Goal: Communication & Community: Answer question/provide support

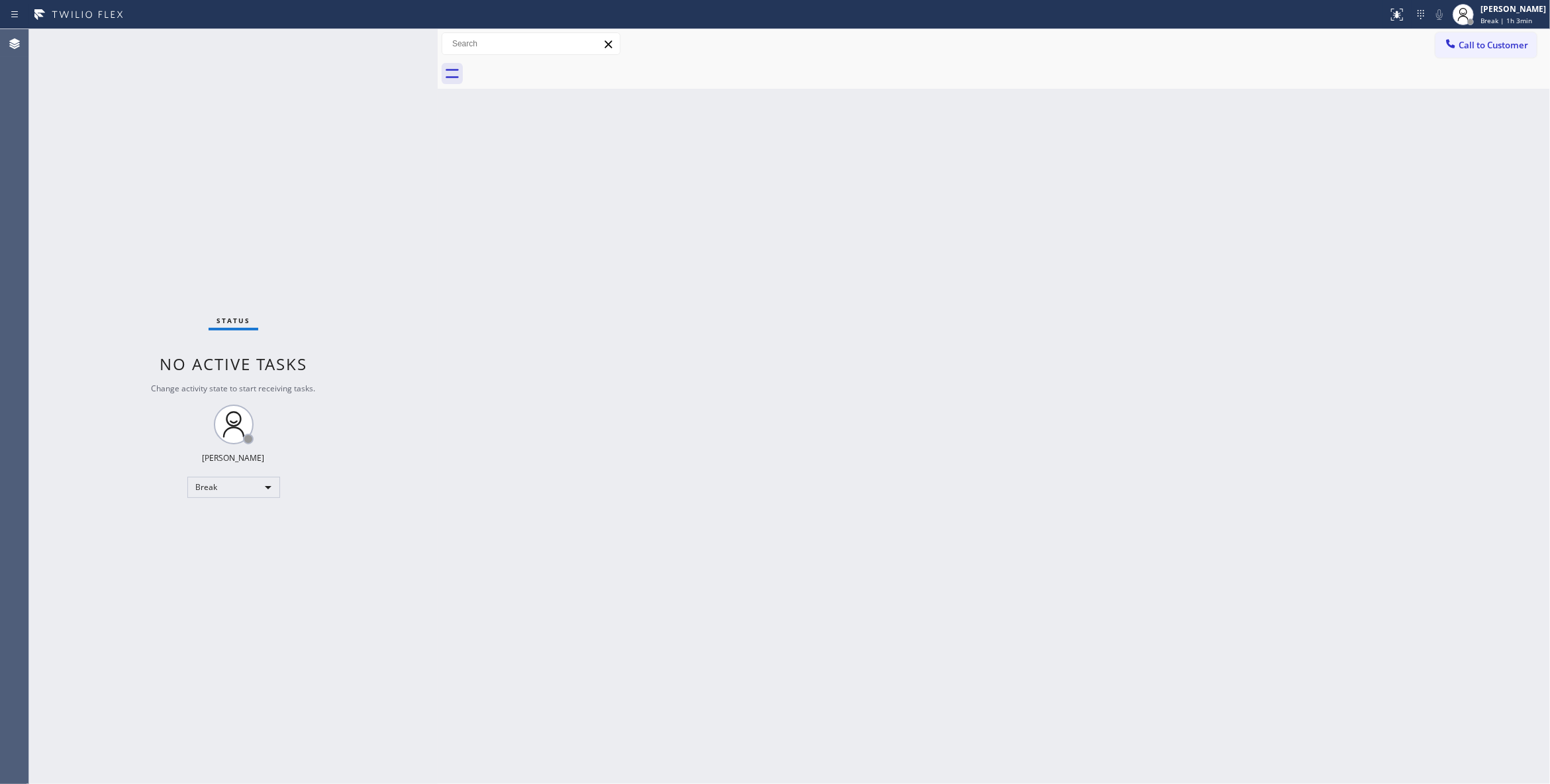
drag, startPoint x: 1465, startPoint y: 315, endPoint x: 1462, endPoint y: 95, distance: 220.0
click at [1466, 313] on div "Back to Dashboard Change Sender ID Customers Technicians Select a contact Outbo…" at bounding box center [994, 406] width 1112 height 754
click at [1480, 19] on span "Break | 1h 3min" at bounding box center [1506, 20] width 52 height 9
click at [1442, 83] on button "Unavailable" at bounding box center [1483, 87] width 133 height 18
click at [985, 360] on div "Back to Dashboard Change Sender ID Customers Technicians Select a contact Outbo…" at bounding box center [994, 406] width 1112 height 754
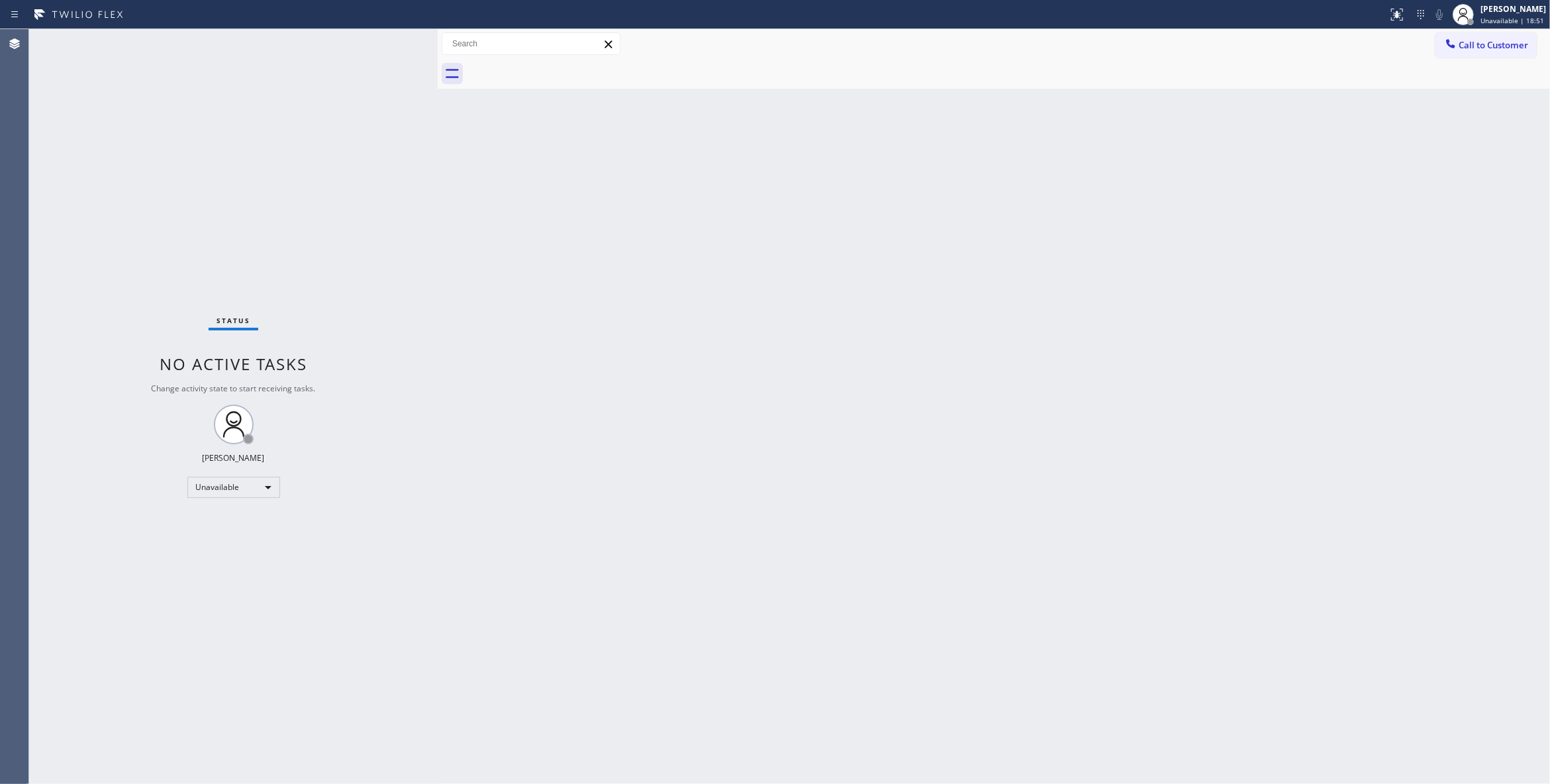
click at [244, 220] on div "Status No active tasks Change activity state to start receiving tasks. [PERSON_…" at bounding box center [233, 406] width 409 height 754
click at [1, 702] on div "Agent Desktop" at bounding box center [14, 406] width 29 height 754
drag, startPoint x: 146, startPoint y: 149, endPoint x: 147, endPoint y: 133, distance: 16.0
click at [148, 148] on div "Status No active tasks Change activity state to start receiving tasks. [PERSON_…" at bounding box center [233, 406] width 409 height 754
drag, startPoint x: 176, startPoint y: 61, endPoint x: 208, endPoint y: 506, distance: 446.1
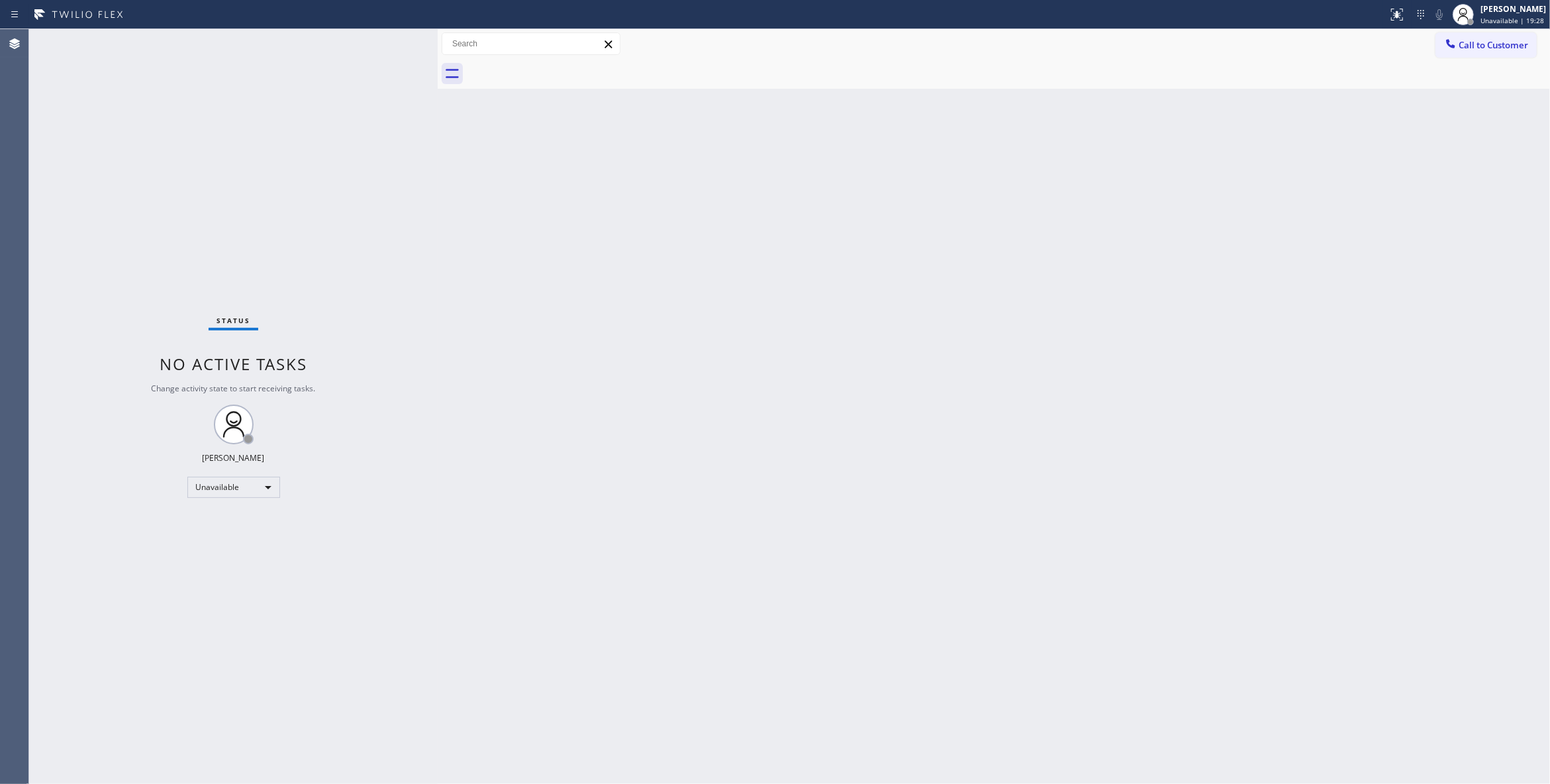
click at [194, 538] on div "Status No active tasks Change activity state to start receiving tasks. [PERSON_…" at bounding box center [233, 406] width 409 height 754
click at [212, 494] on div "Unavailable" at bounding box center [234, 487] width 93 height 21
click at [212, 523] on li "Available" at bounding box center [233, 521] width 89 height 16
click at [279, 157] on div "Status No active tasks Change activity state to start receiving tasks. [PERSON_…" at bounding box center [233, 406] width 409 height 754
drag, startPoint x: 260, startPoint y: 55, endPoint x: 812, endPoint y: 223, distance: 577.0
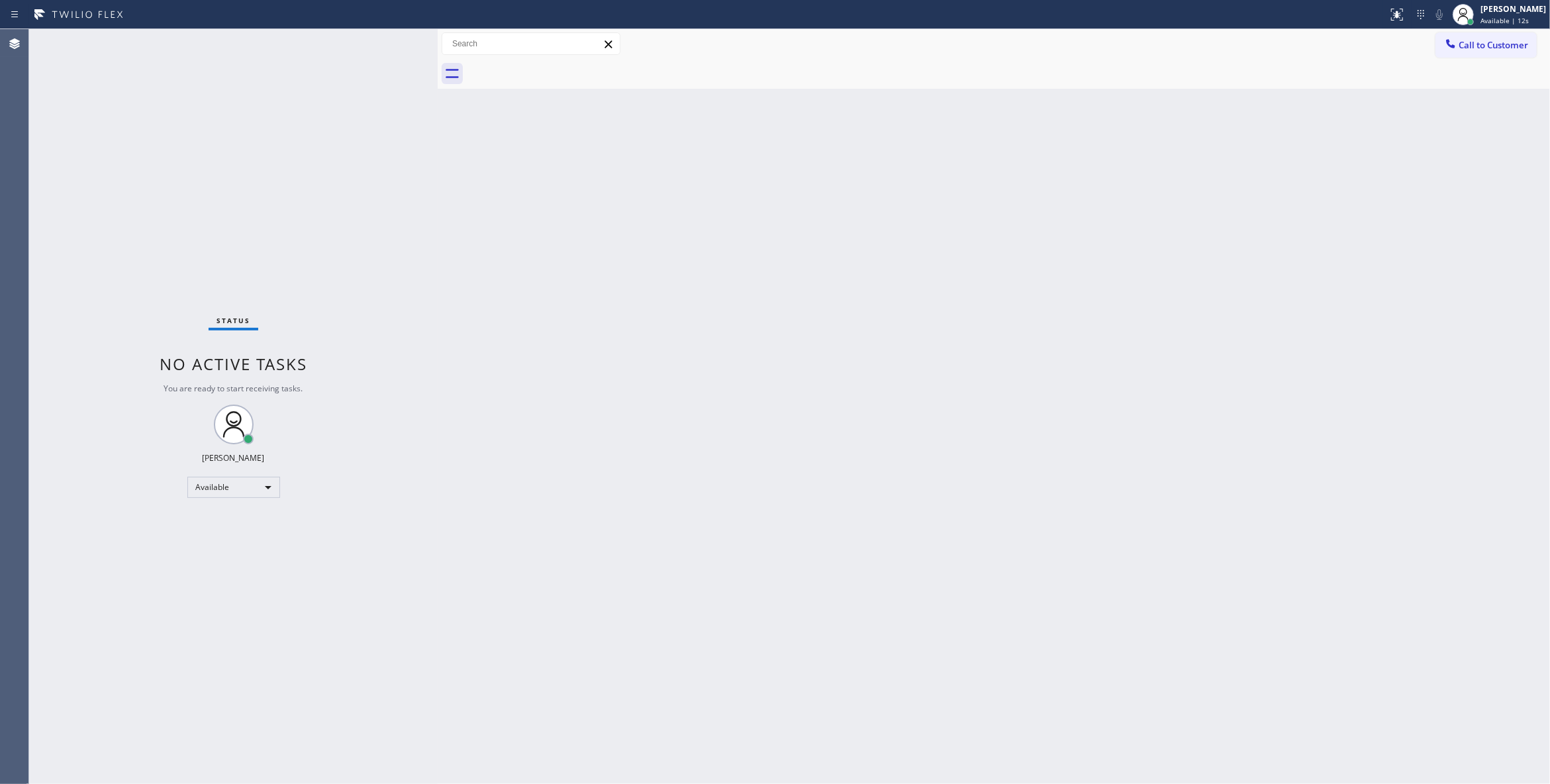
click at [812, 223] on div "Back to Dashboard Change Sender ID Customers Technicians Select a contact Outbo…" at bounding box center [994, 406] width 1112 height 754
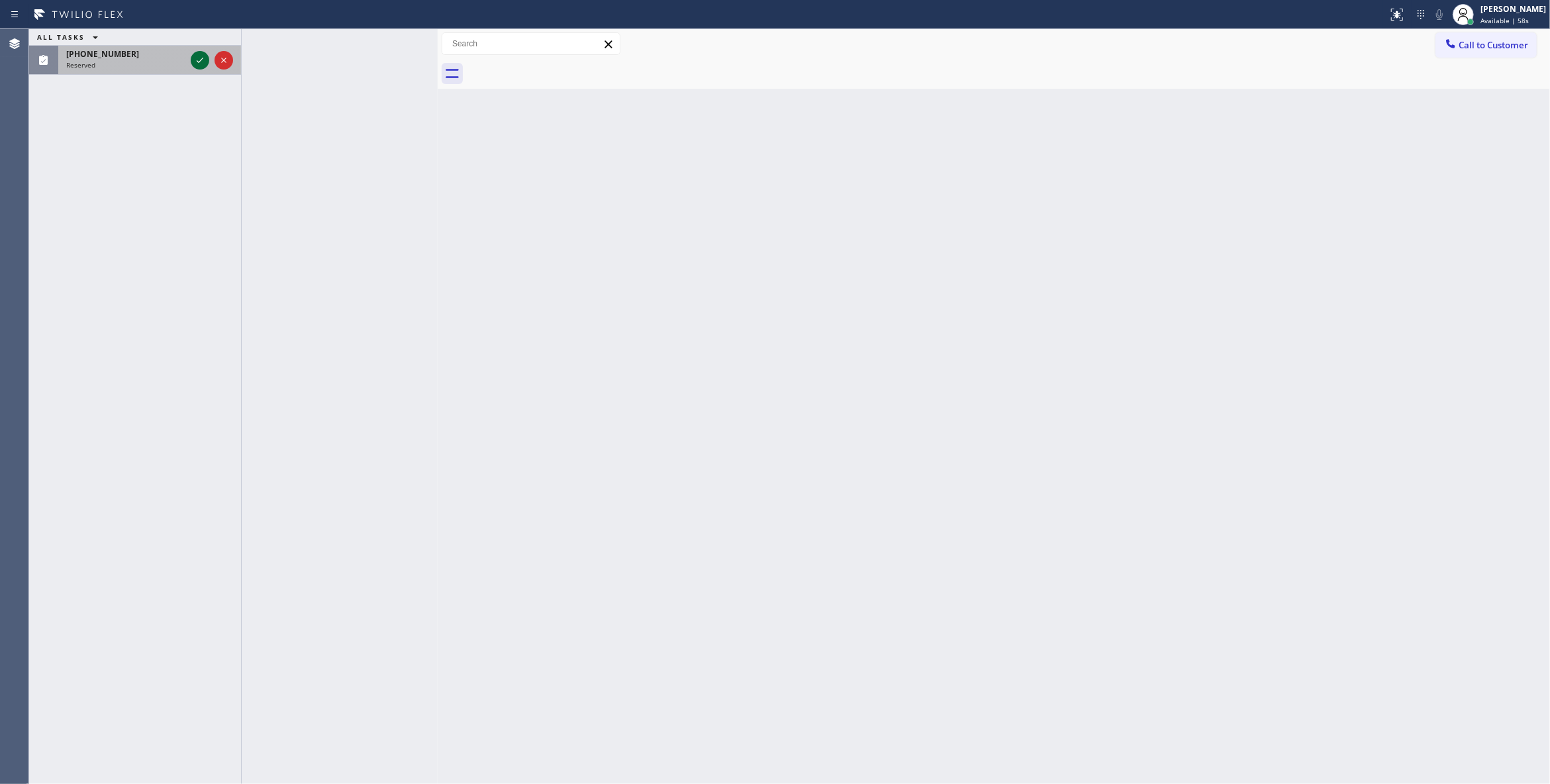
click at [191, 58] on div at bounding box center [211, 59] width 47 height 29
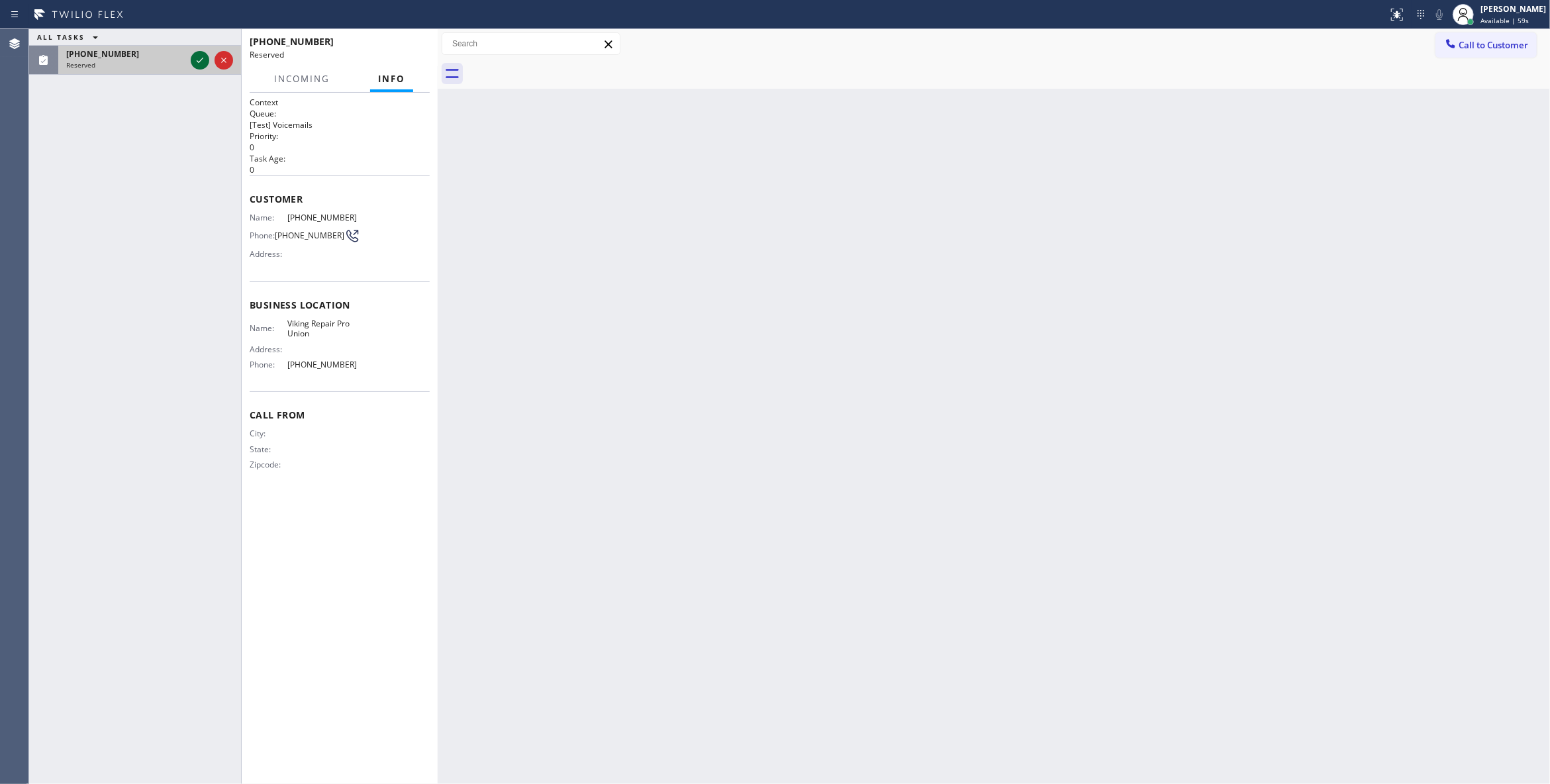
click at [197, 59] on icon at bounding box center [199, 59] width 16 height 16
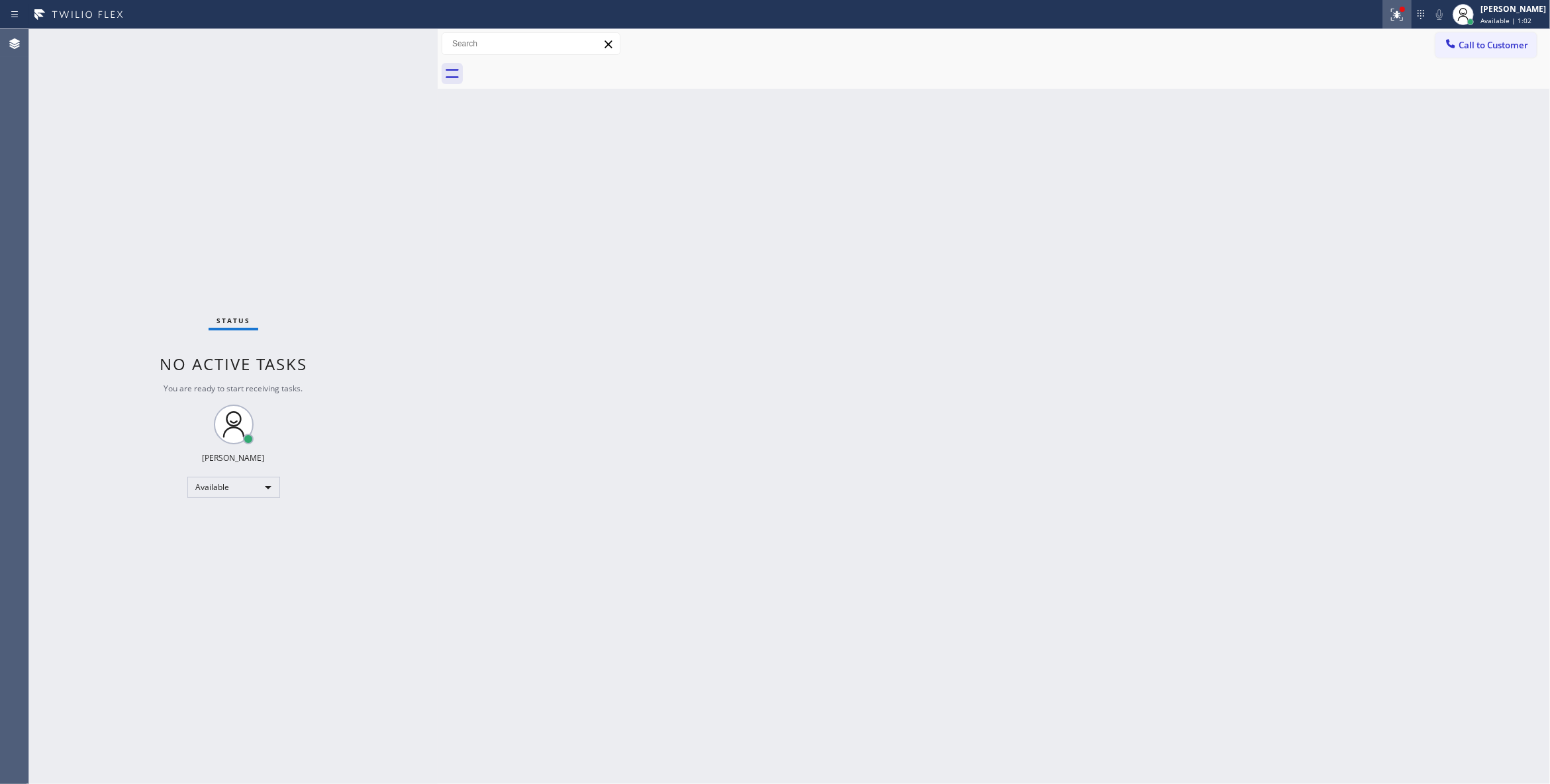
click at [1390, 9] on icon at bounding box center [1397, 14] width 16 height 16
click at [1258, 180] on button "Clear issue" at bounding box center [1310, 173] width 155 height 19
click at [168, 176] on div "Status No active tasks You are ready to start receiving tasks. [PERSON_NAME] Av…" at bounding box center [233, 406] width 409 height 754
drag, startPoint x: 1131, startPoint y: 242, endPoint x: 1343, endPoint y: 136, distance: 237.0
click at [1132, 242] on div "Back to Dashboard Change Sender ID Customers Technicians Select a contact Outbo…" at bounding box center [994, 406] width 1112 height 754
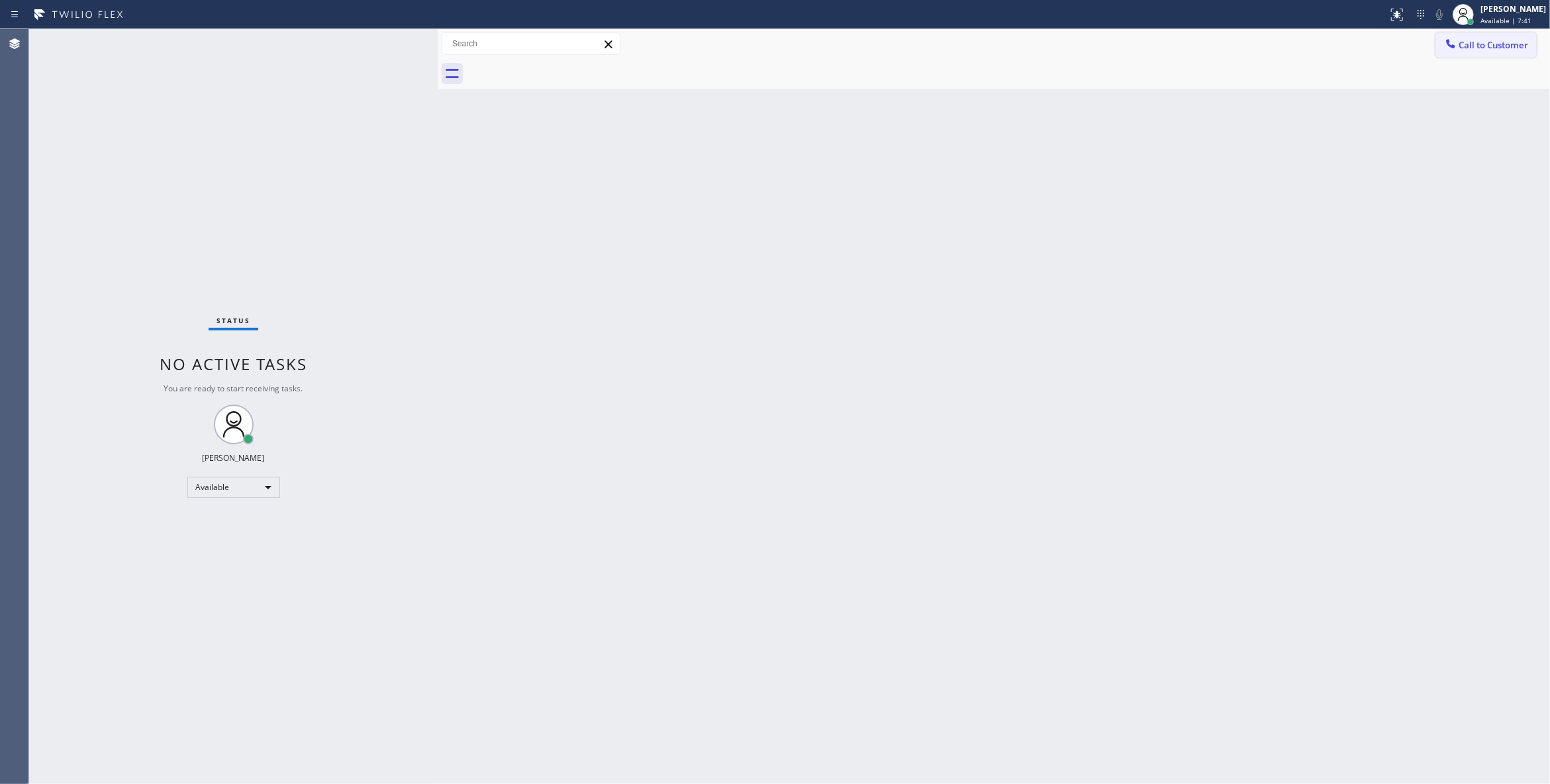
click at [1515, 48] on span "Call to Customer" at bounding box center [1493, 44] width 70 height 12
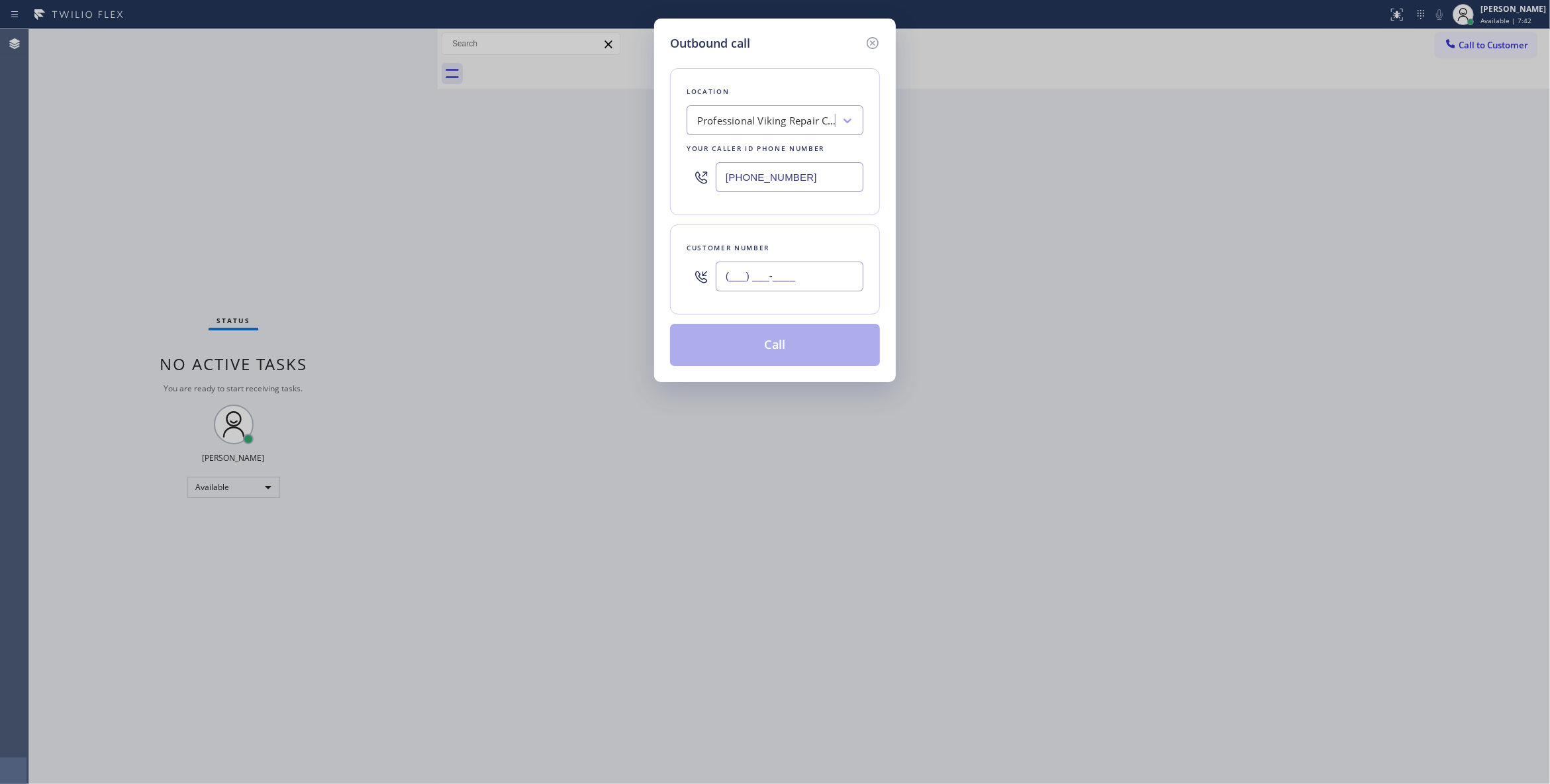
click at [770, 274] on input "(___) ___-____" at bounding box center [789, 276] width 147 height 30
paste input "858) 705-4816"
type input "[PHONE_NUMBER]"
paste input "619) 304-2158"
drag, startPoint x: 819, startPoint y: 176, endPoint x: 446, endPoint y: 166, distance: 373.1
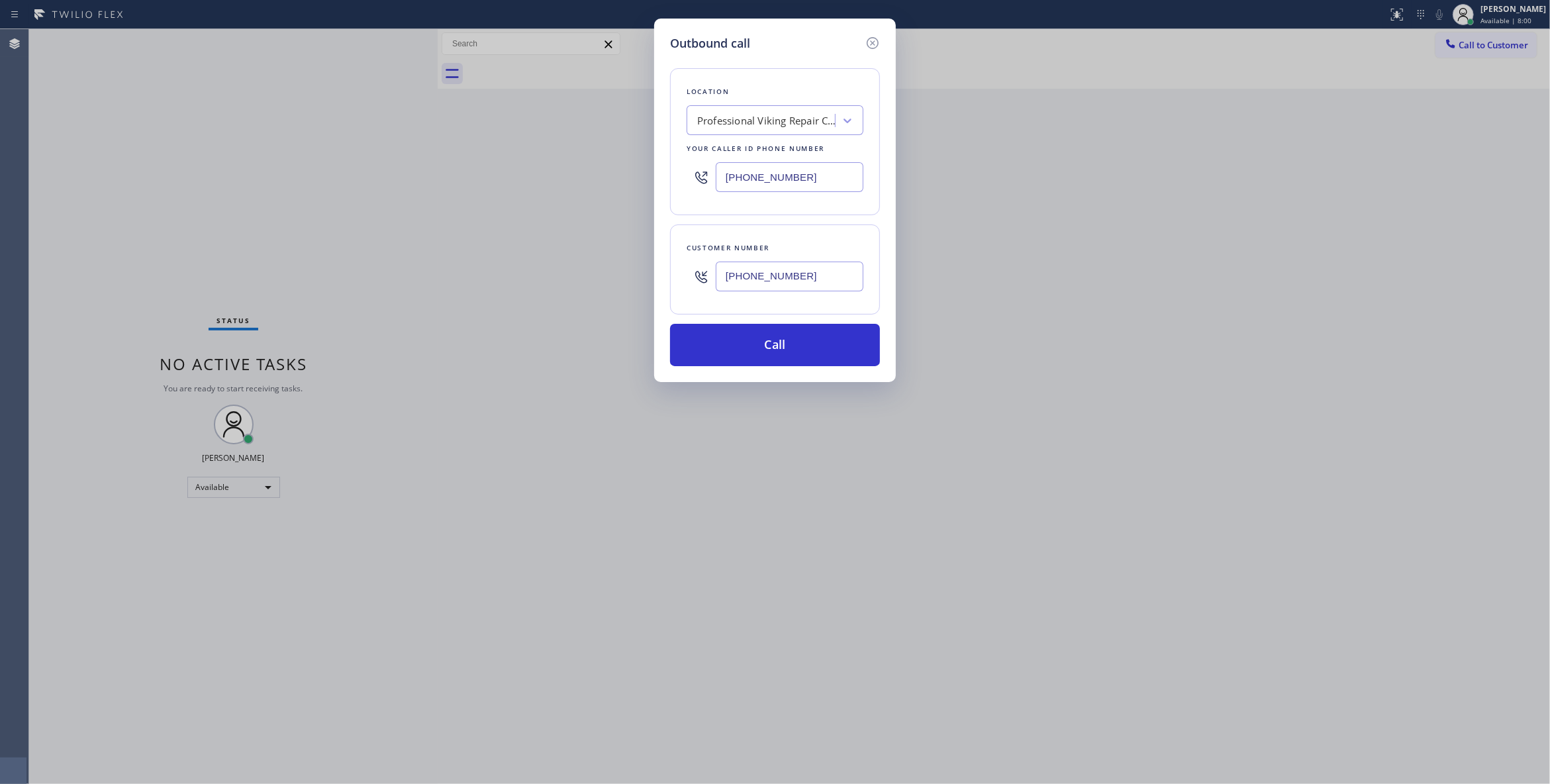
click at [446, 166] on div "Outbound call Location Professional Viking Repair [GEOGRAPHIC_DATA] Your caller…" at bounding box center [775, 392] width 1550 height 784
type input "[PHONE_NUMBER]"
drag, startPoint x: 815, startPoint y: 282, endPoint x: 640, endPoint y: 272, distance: 175.3
click at [640, 272] on div "Outbound call Location [PERSON_NAME] Monogram Repair Your caller id phone numbe…" at bounding box center [775, 392] width 1550 height 784
click at [769, 348] on button "Call" at bounding box center [775, 345] width 210 height 43
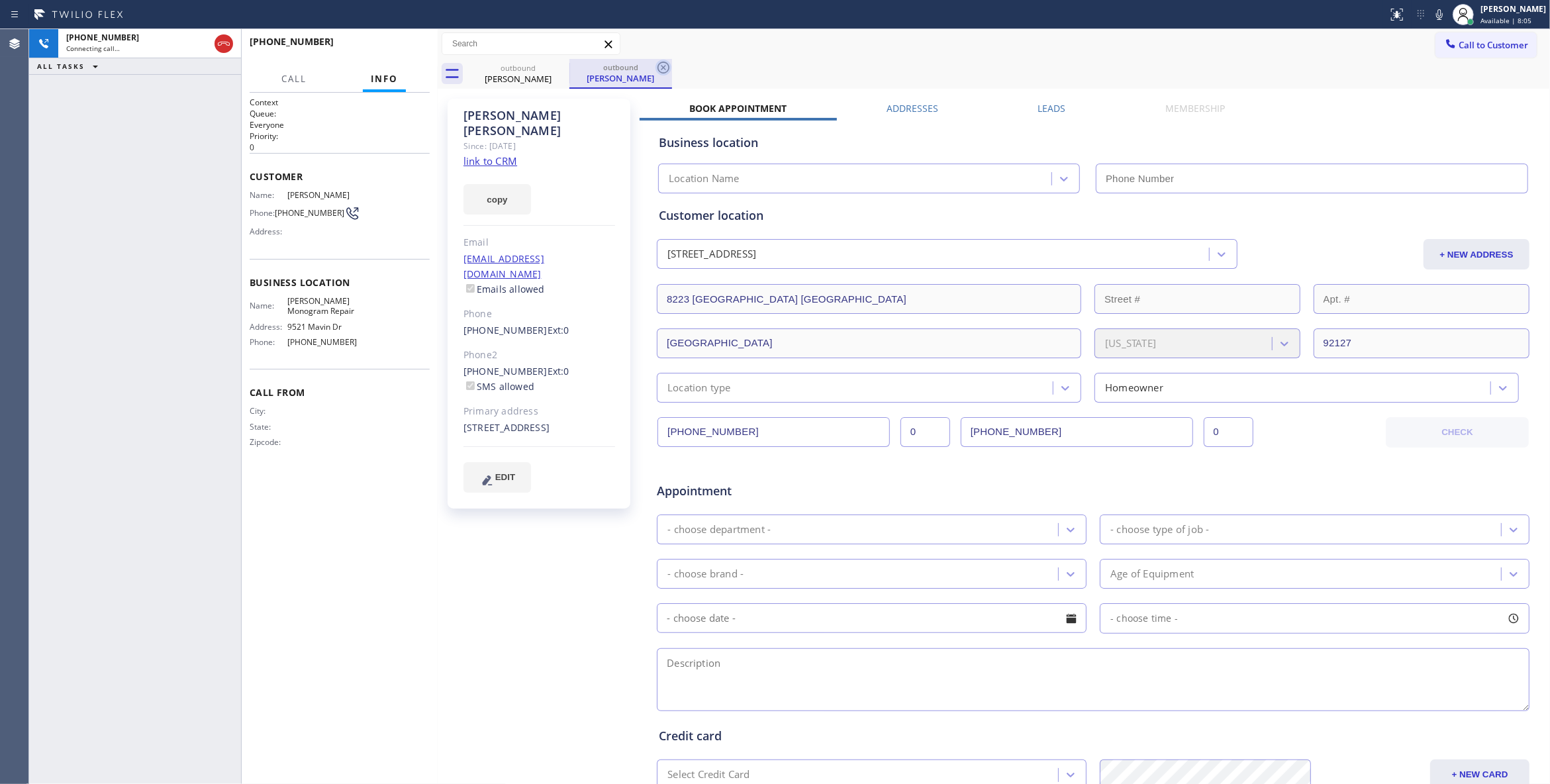
click at [667, 69] on icon at bounding box center [663, 67] width 16 height 16
type input "[PHONE_NUMBER]"
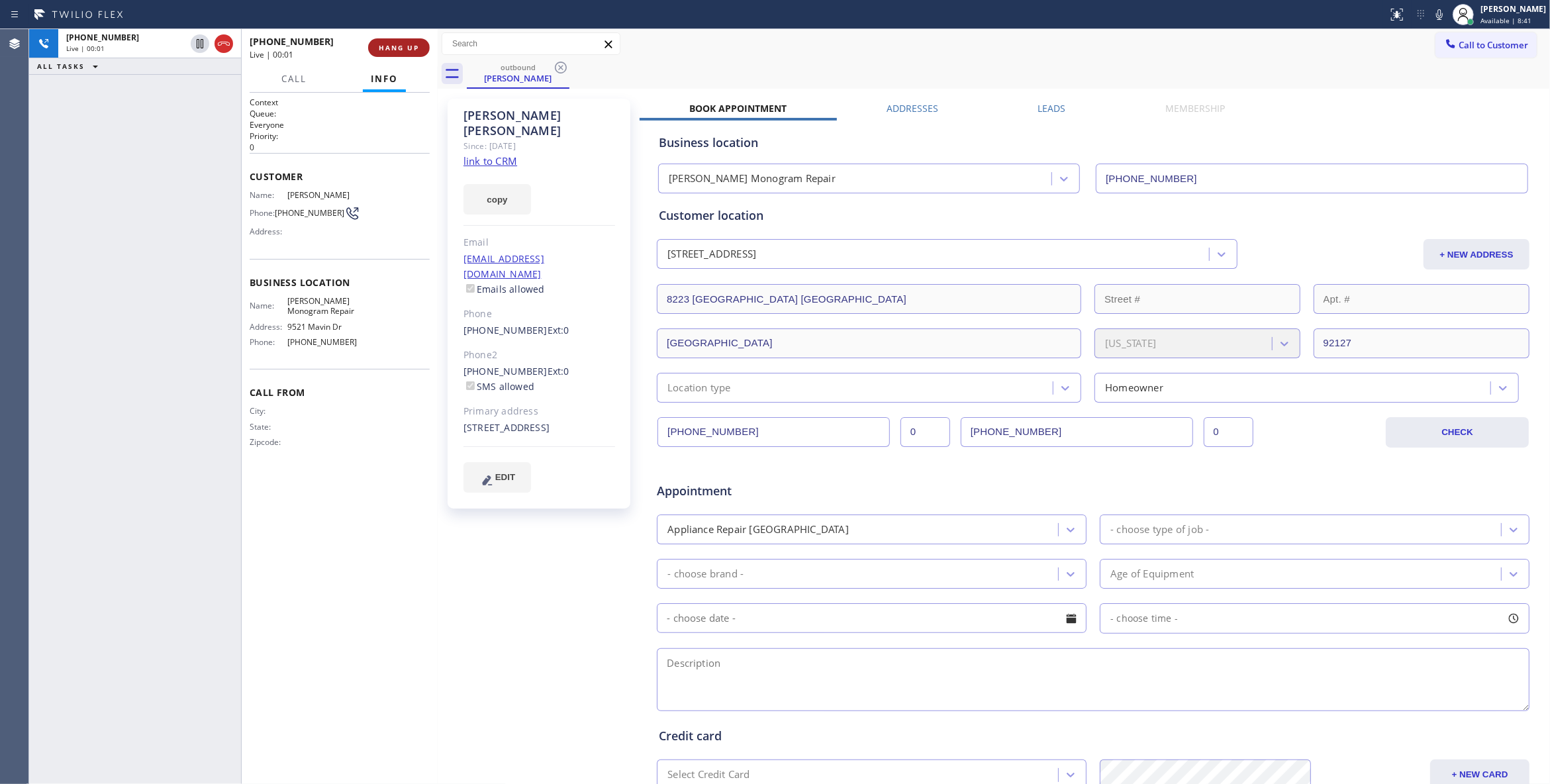
click at [381, 49] on span "HANG UP" at bounding box center [400, 47] width 41 height 9
click at [299, 214] on span "[PHONE_NUMBER]" at bounding box center [309, 212] width 70 height 10
copy div "[PHONE_NUMBER]"
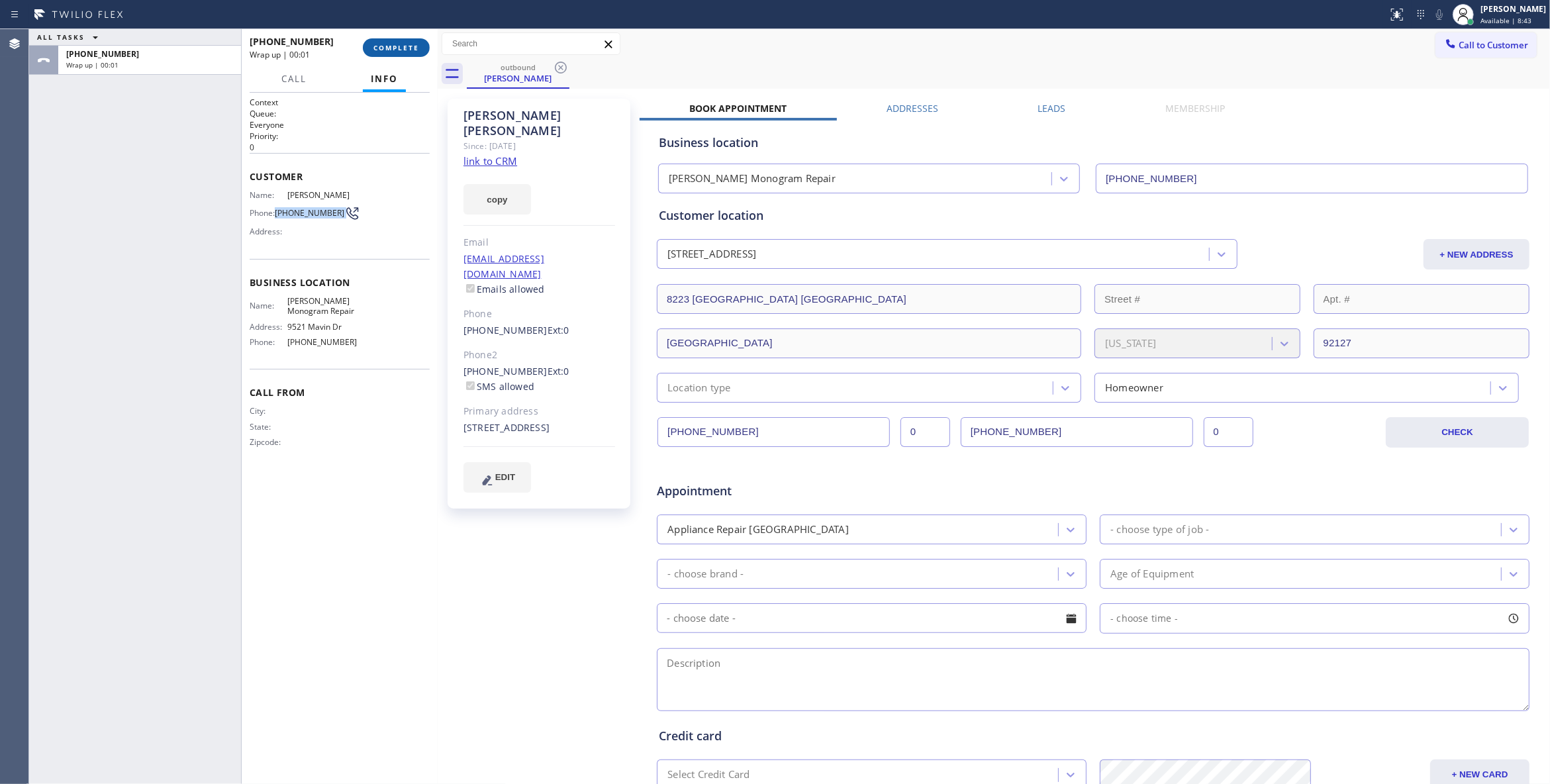
click at [400, 45] on span "COMPLETE" at bounding box center [396, 47] width 45 height 9
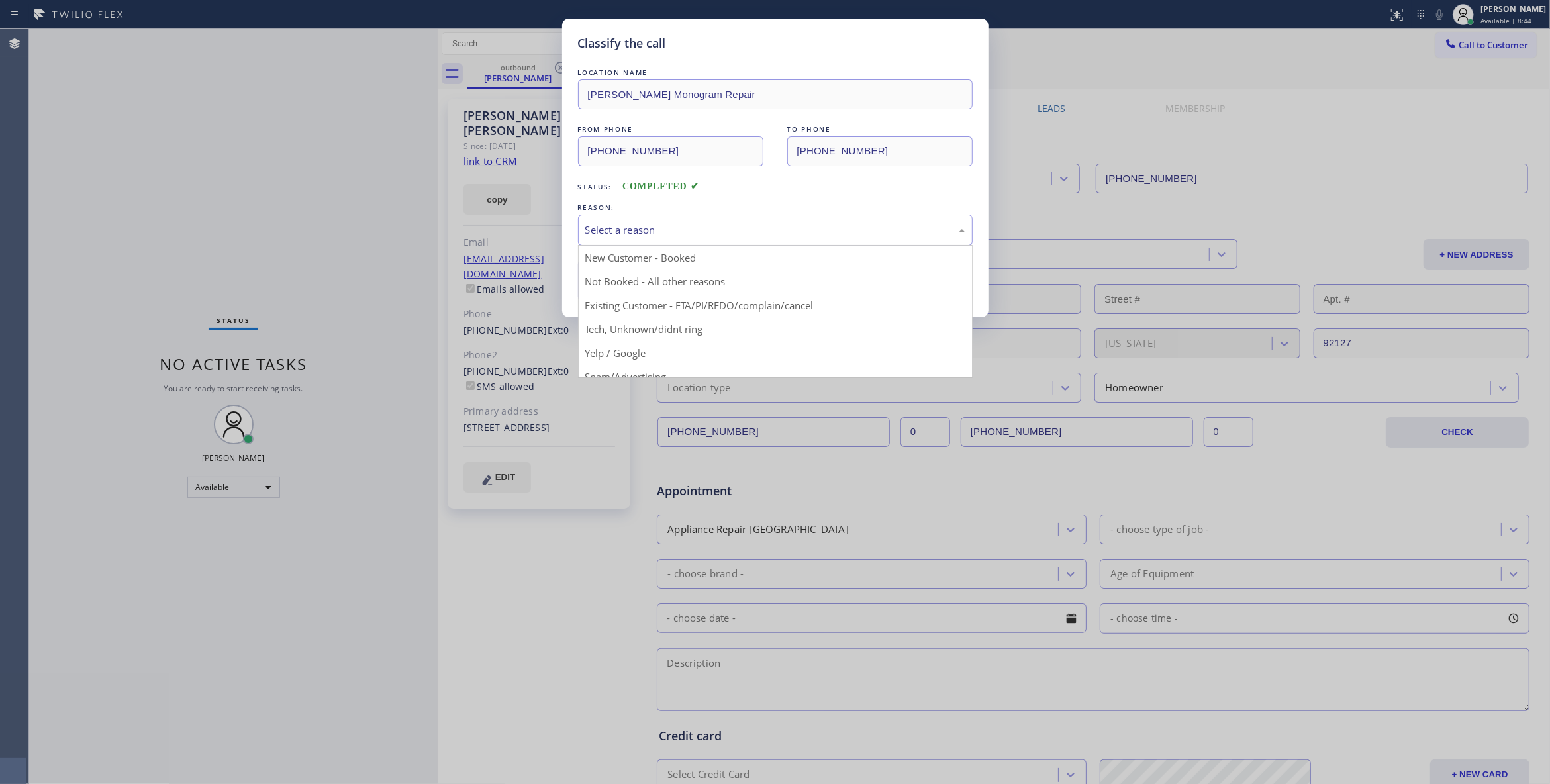
click at [713, 223] on div "Select a reason" at bounding box center [775, 230] width 380 height 15
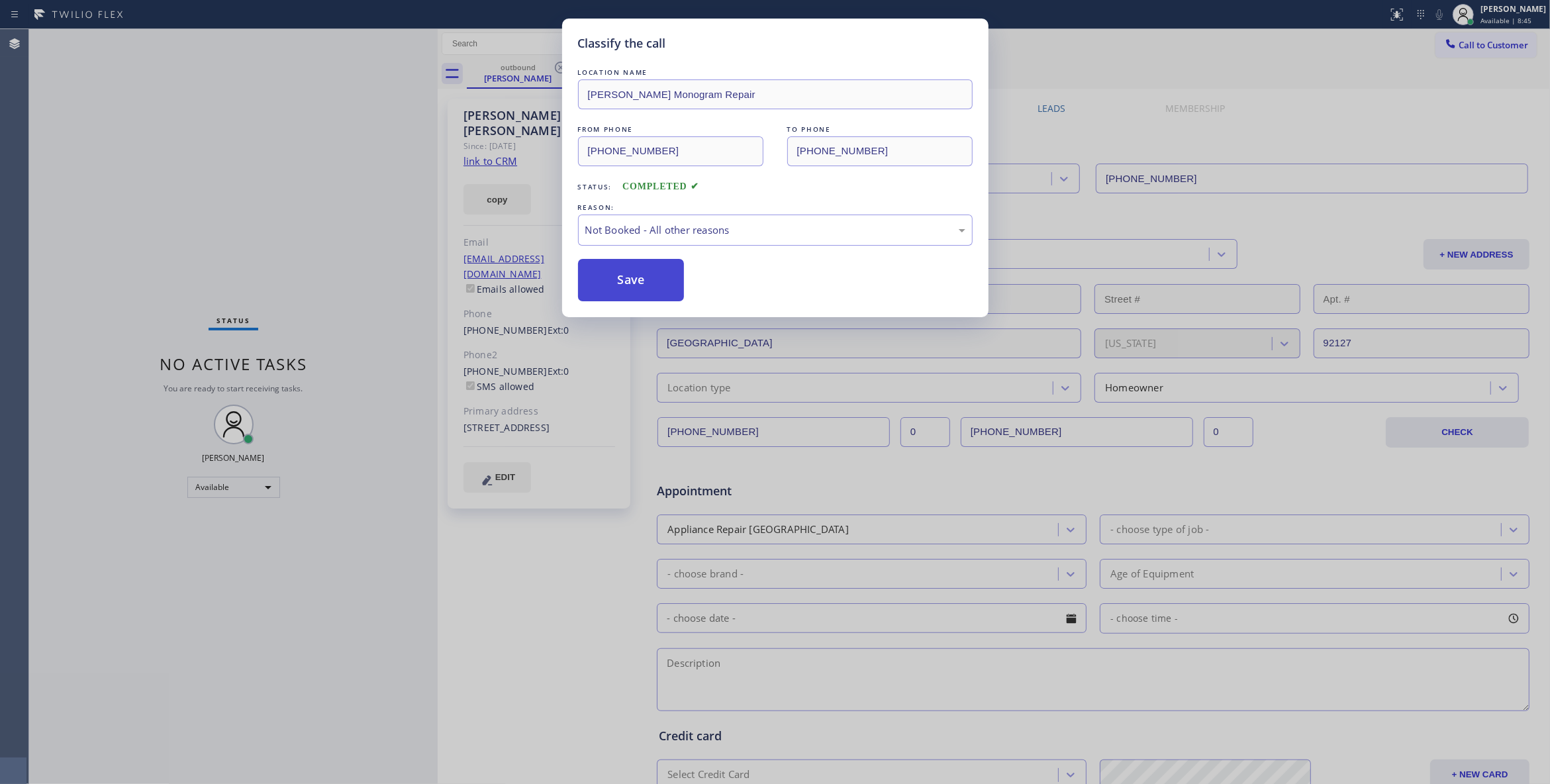
click at [608, 282] on button "Save" at bounding box center [631, 280] width 107 height 43
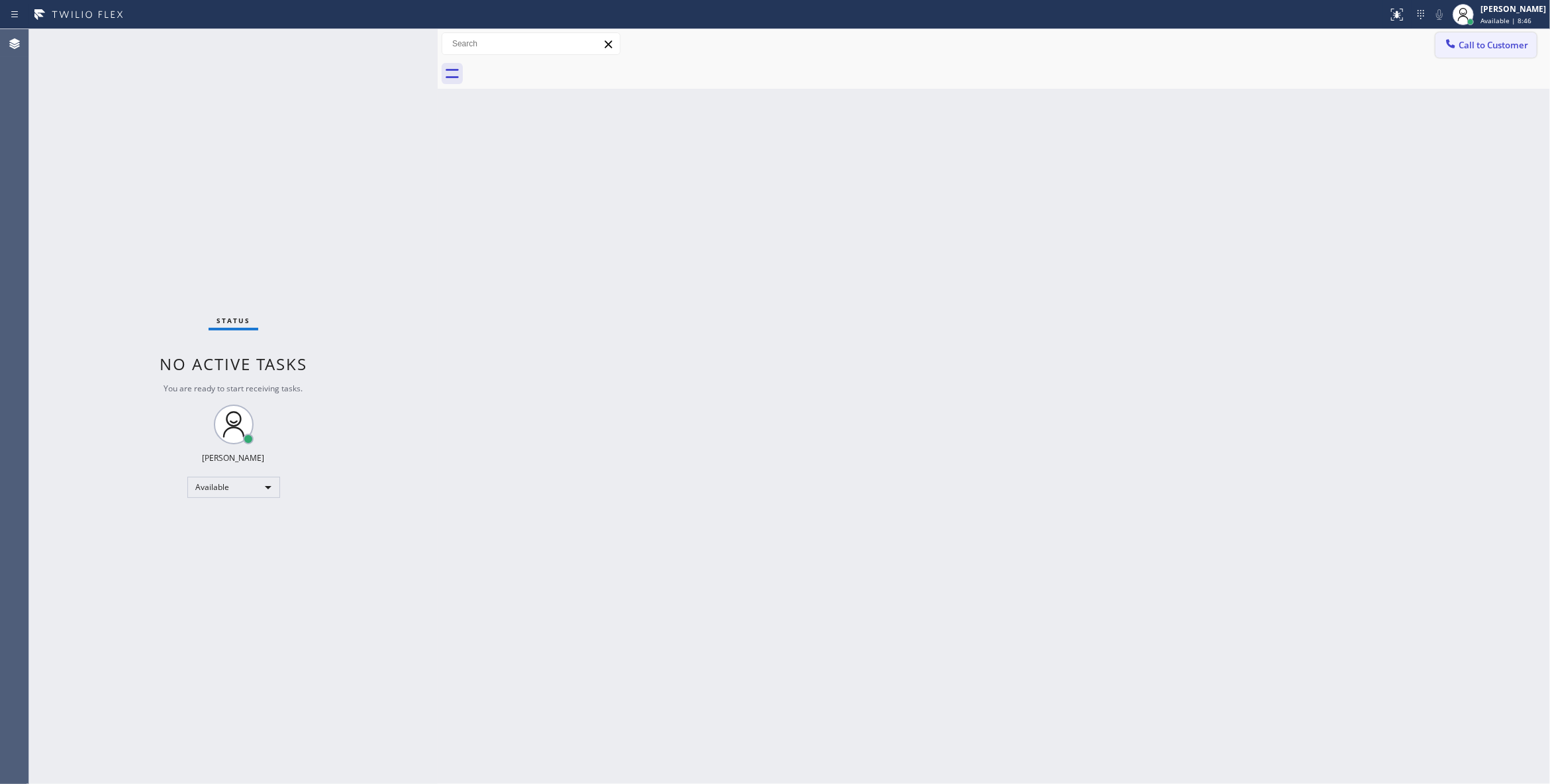
click at [1476, 45] on span "Call to Customer" at bounding box center [1493, 44] width 70 height 12
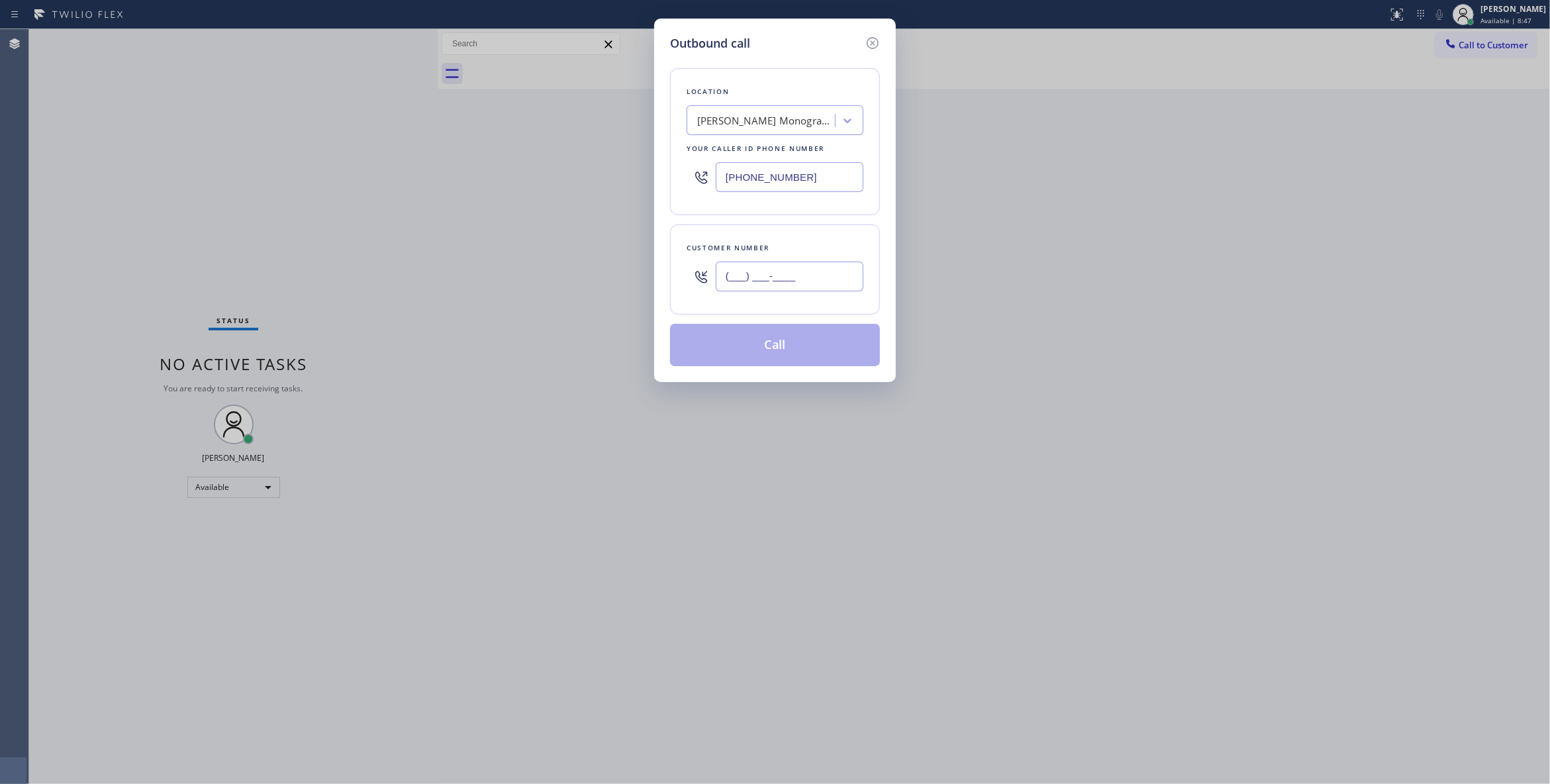
click at [772, 270] on input "(___) ___-____" at bounding box center [789, 276] width 147 height 30
paste input "858) 705-4816"
type input "[PHONE_NUMBER]"
click at [766, 353] on button "Call" at bounding box center [775, 345] width 210 height 43
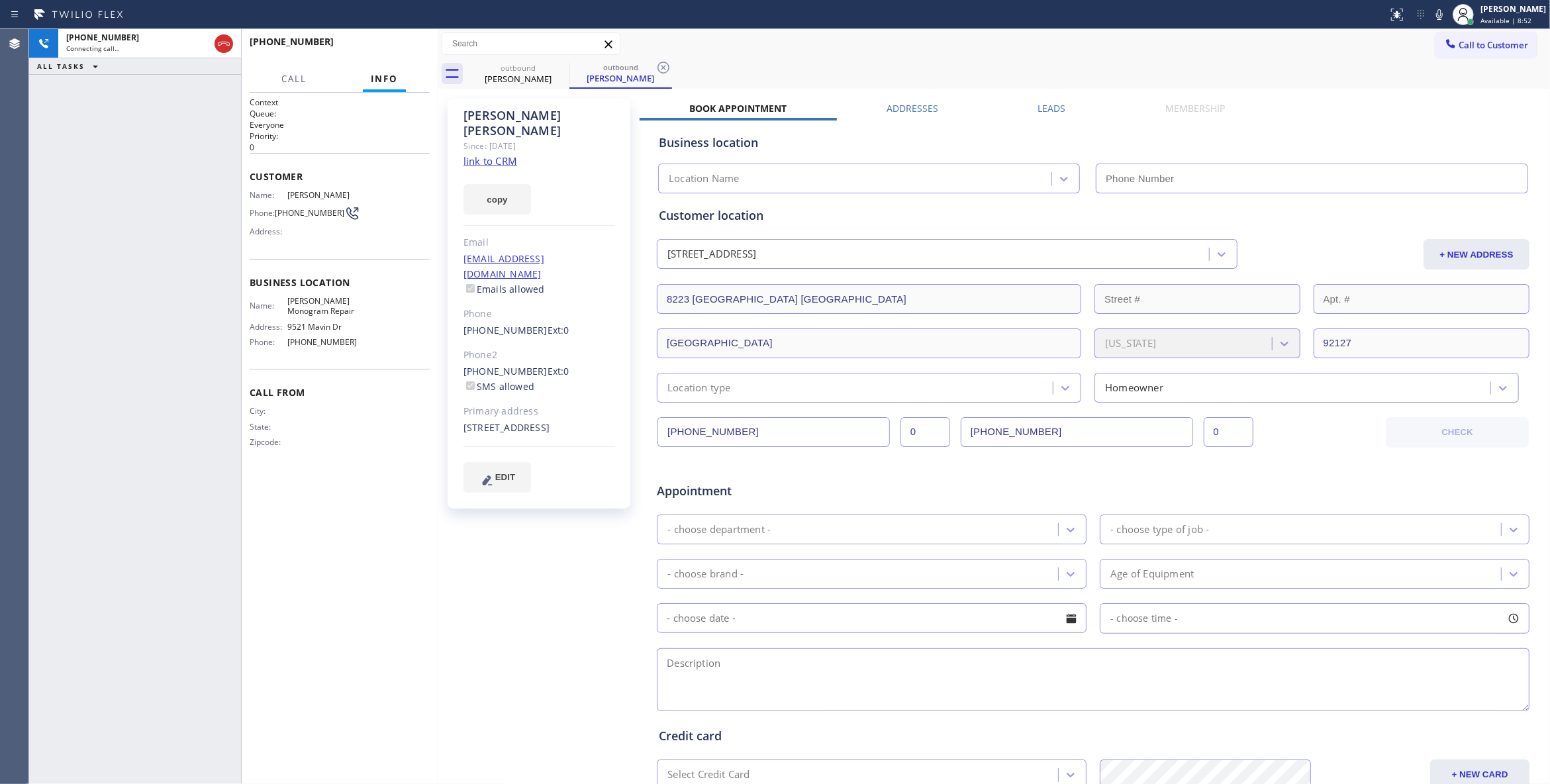
type input "[PHONE_NUMBER]"
click at [668, 64] on icon at bounding box center [663, 67] width 12 height 12
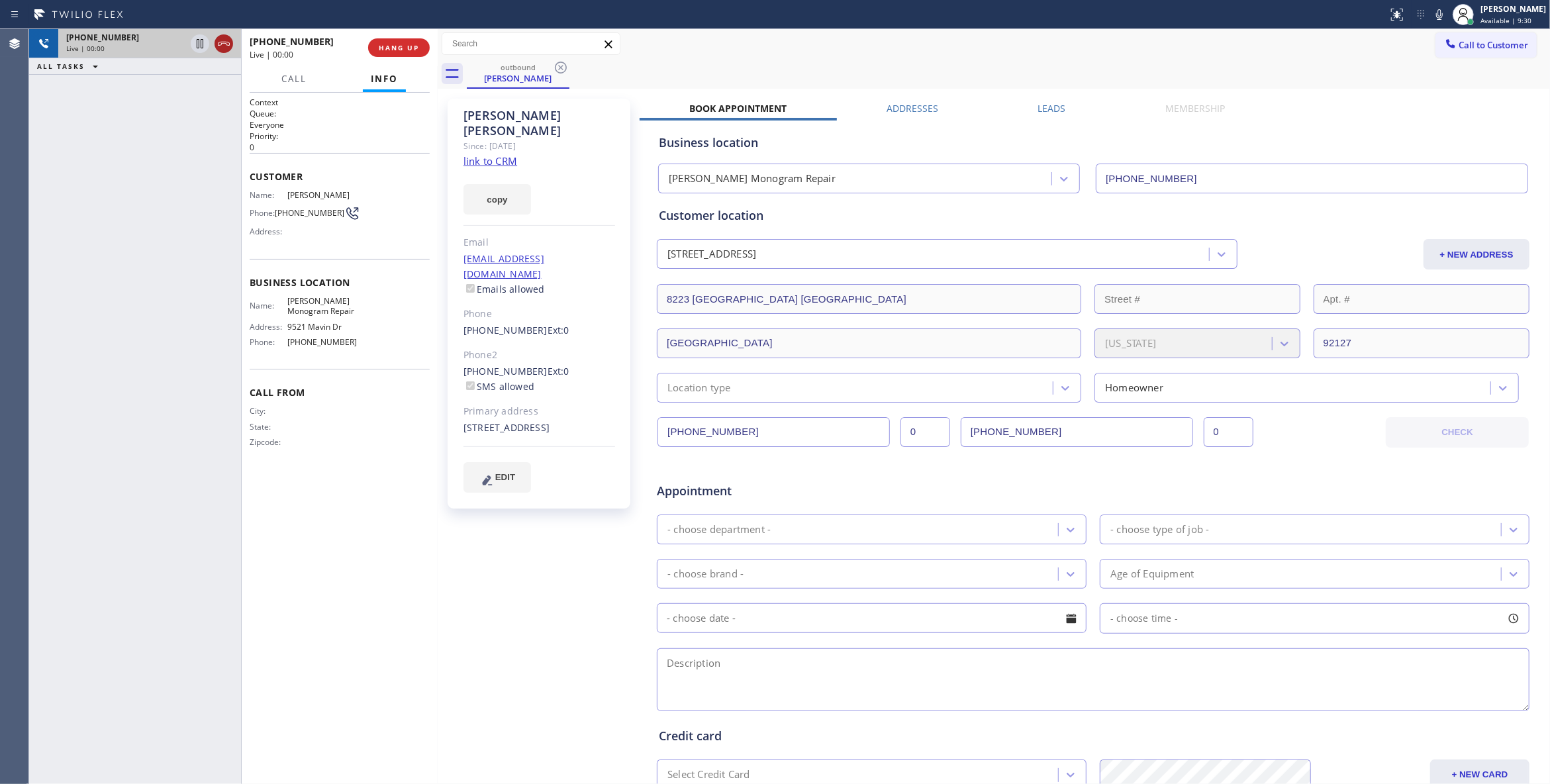
click at [228, 37] on icon at bounding box center [223, 44] width 16 height 16
click at [402, 64] on div "[PHONE_NUMBER] Wrap up | 00:00 COMPLETE" at bounding box center [339, 47] width 180 height 34
click at [401, 57] on div "[PHONE_NUMBER] Wrap up | 00:00 COMPLETE" at bounding box center [339, 47] width 180 height 34
click at [389, 40] on button "COMPLETE" at bounding box center [396, 47] width 67 height 19
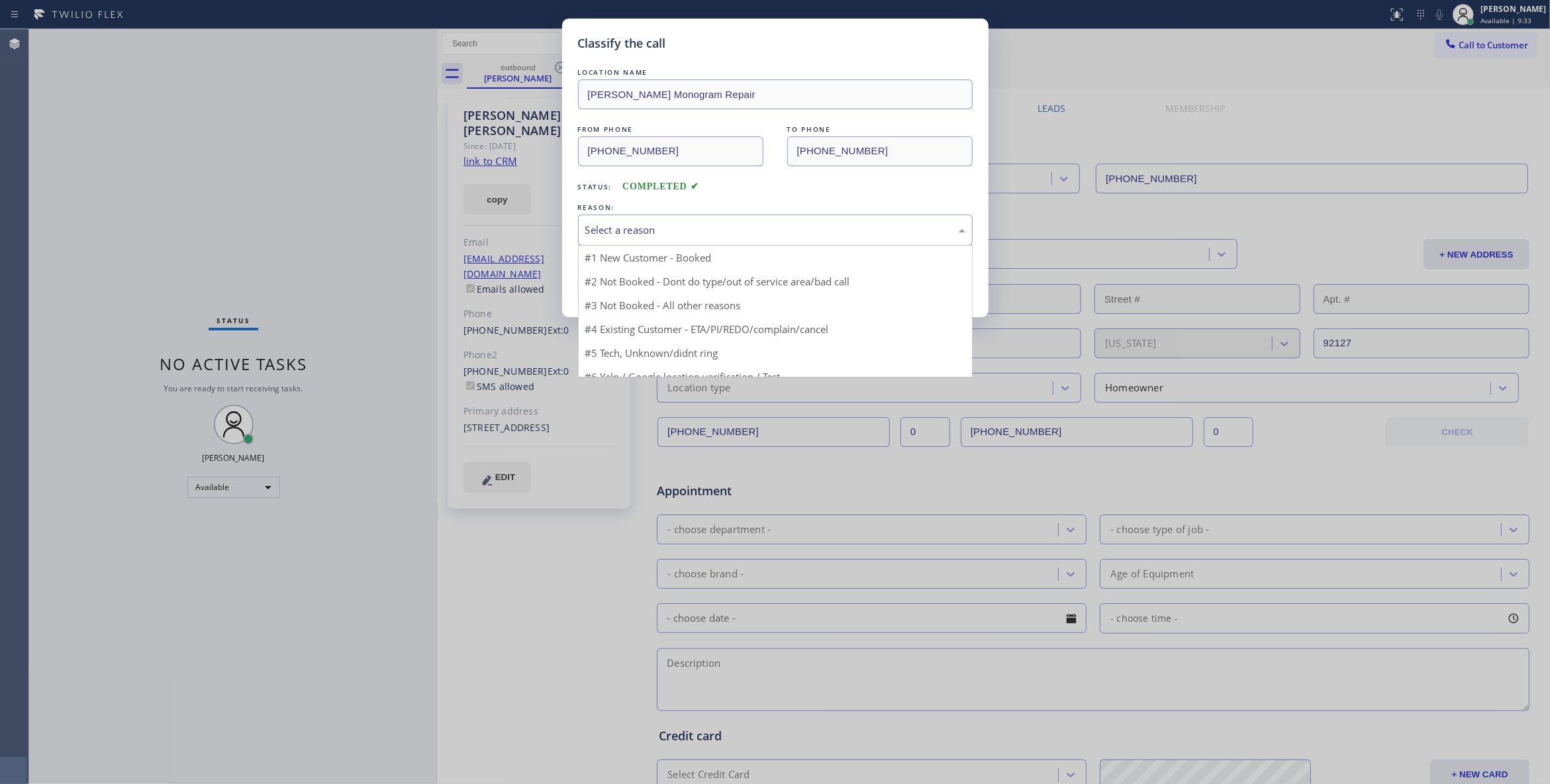
click at [613, 239] on div "Select a reason" at bounding box center [776, 230] width 395 height 32
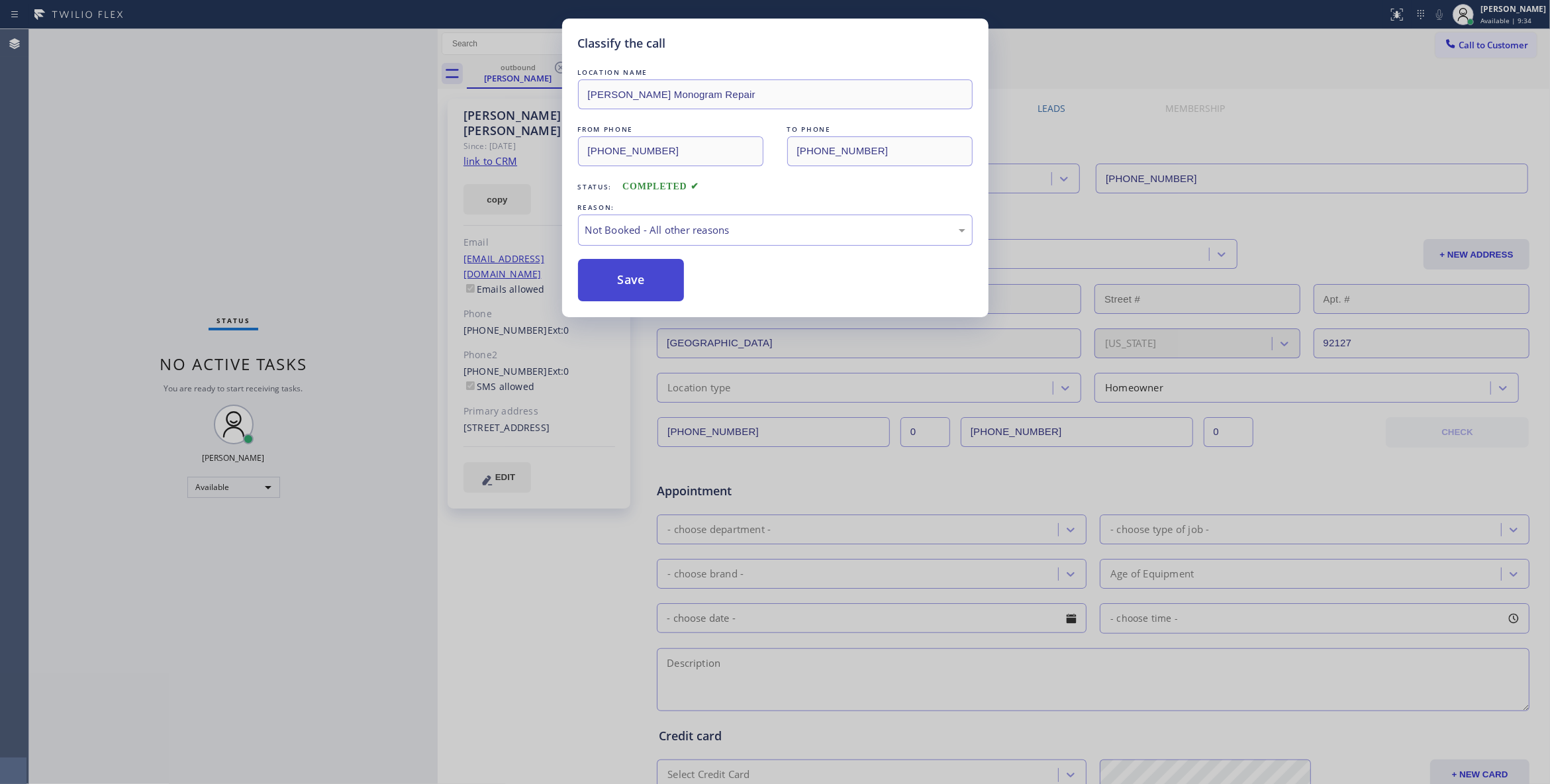
click at [618, 284] on button "Save" at bounding box center [631, 280] width 107 height 43
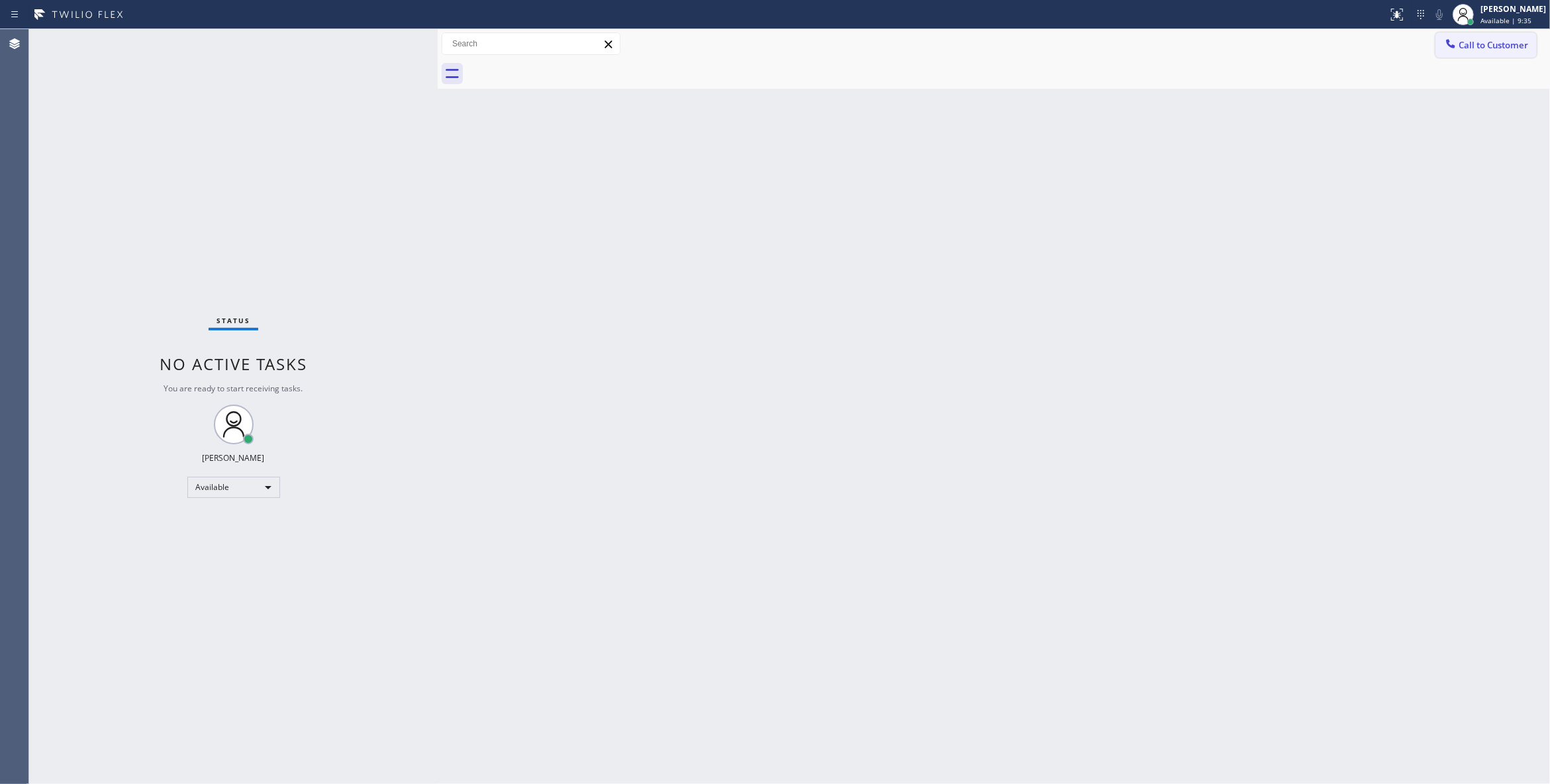
click at [1507, 37] on button "Call to Customer" at bounding box center [1486, 44] width 101 height 25
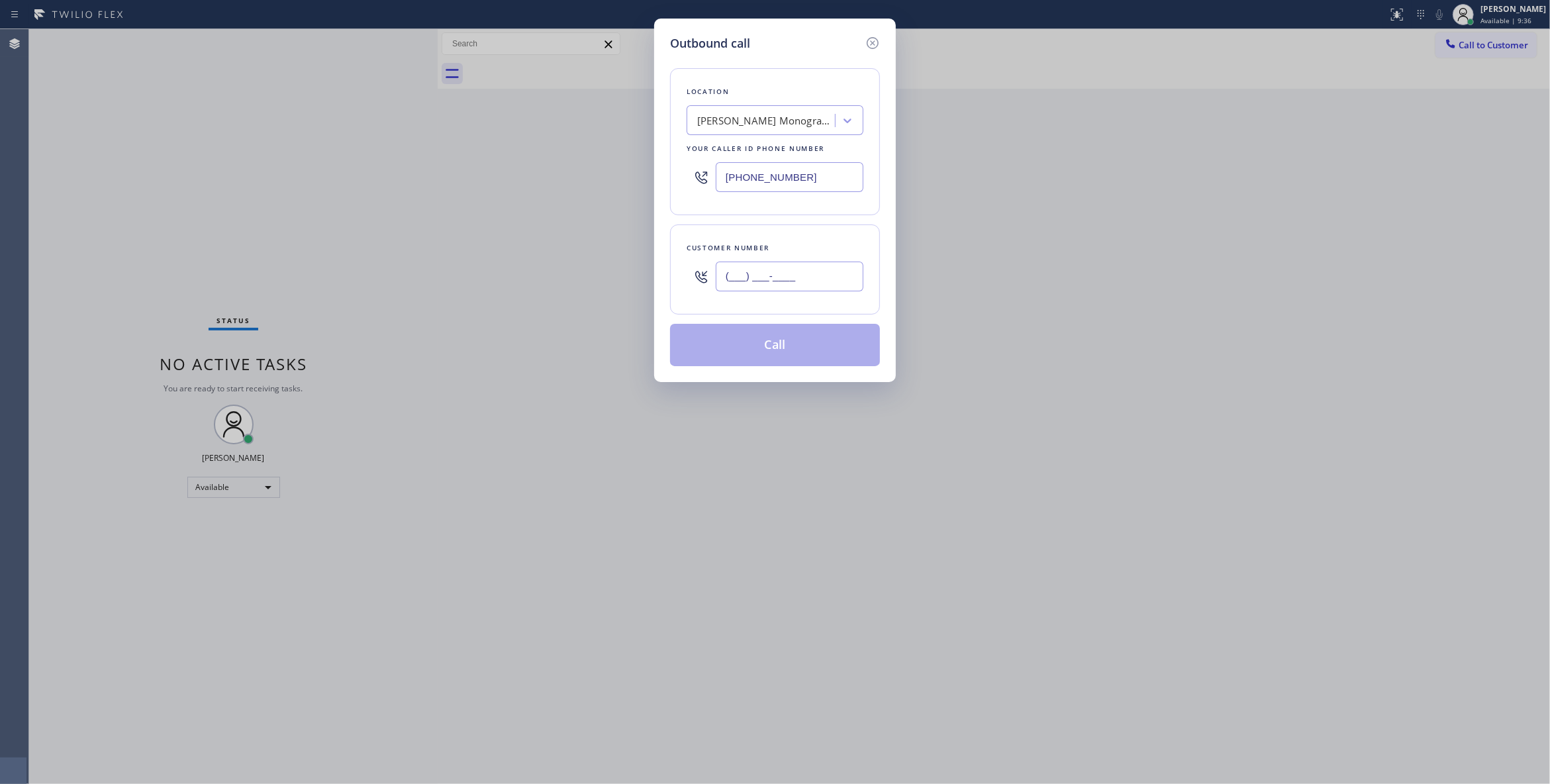
click at [784, 268] on input "(___) ___-____" at bounding box center [789, 276] width 147 height 30
paste input "213) 223-6838"
type input "[PHONE_NUMBER]"
drag, startPoint x: 817, startPoint y: 181, endPoint x: 563, endPoint y: 189, distance: 254.1
click at [559, 180] on div "Outbound call Location [PERSON_NAME] Monogram Repair Your caller id phone numbe…" at bounding box center [775, 392] width 1550 height 784
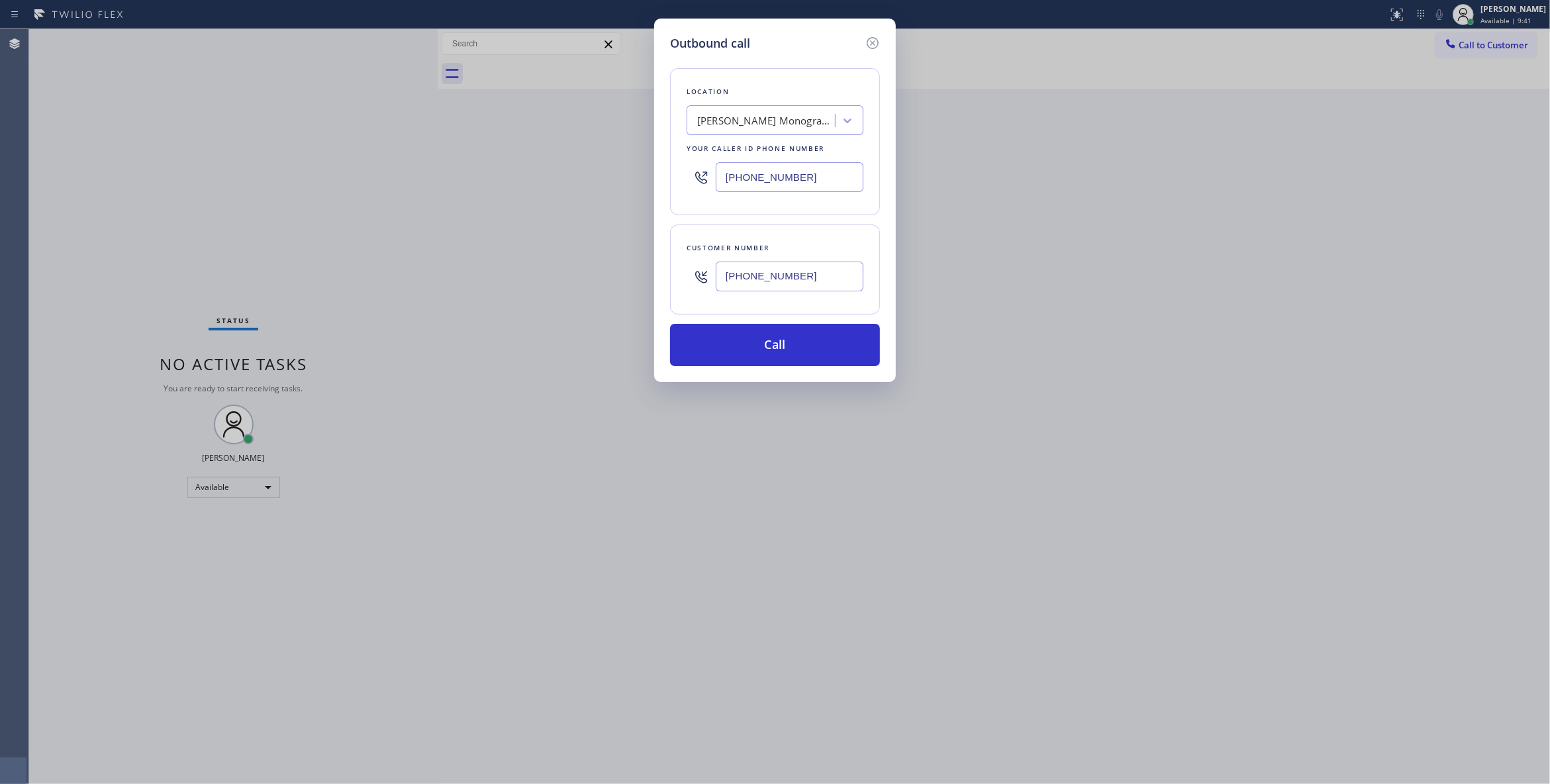
paste input "310) 651-6353"
type input "[PHONE_NUMBER]"
click at [790, 352] on button "Call" at bounding box center [775, 345] width 210 height 43
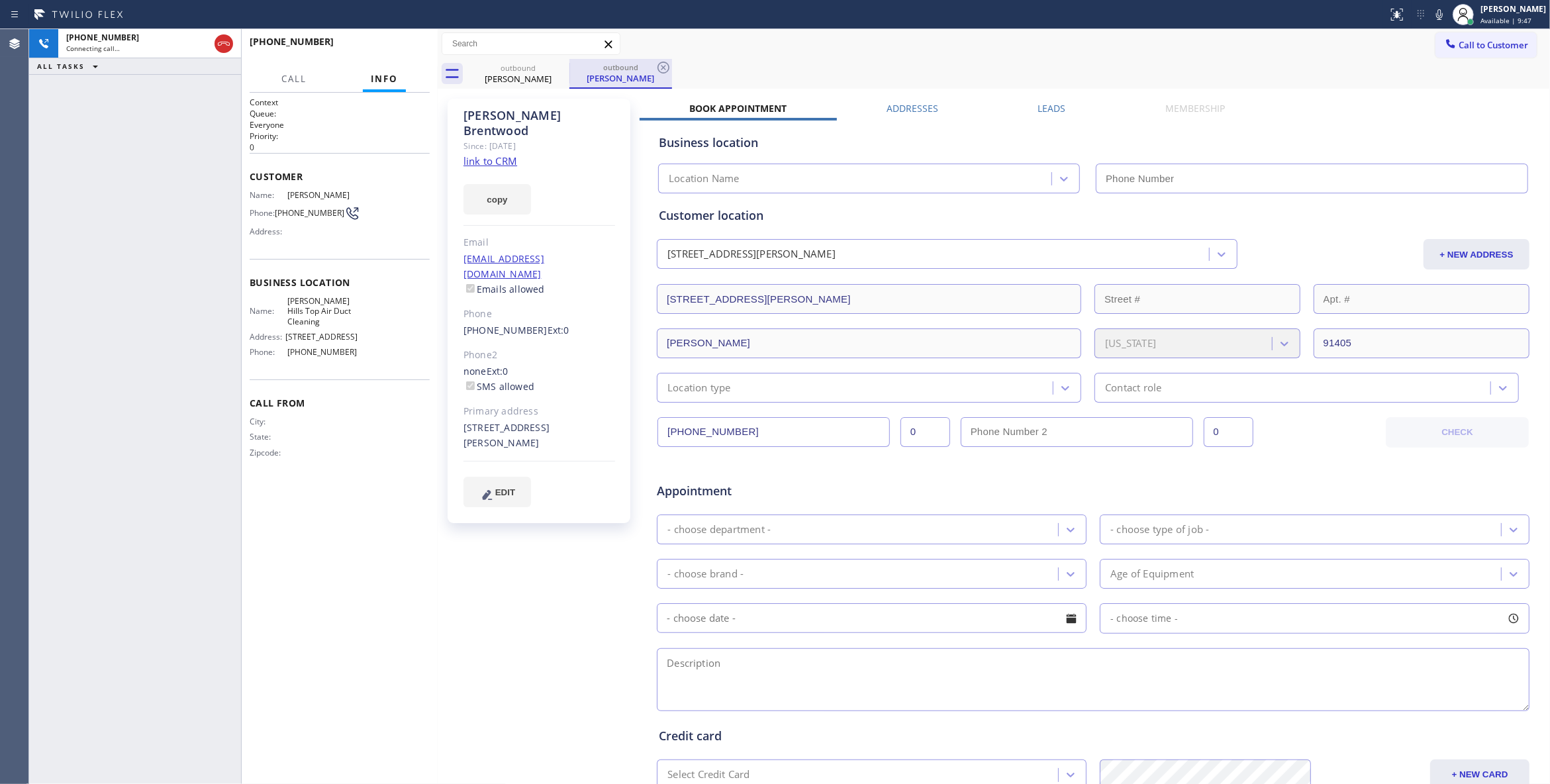
type input "[PHONE_NUMBER]"
click at [406, 45] on span "HANG UP" at bounding box center [400, 47] width 41 height 9
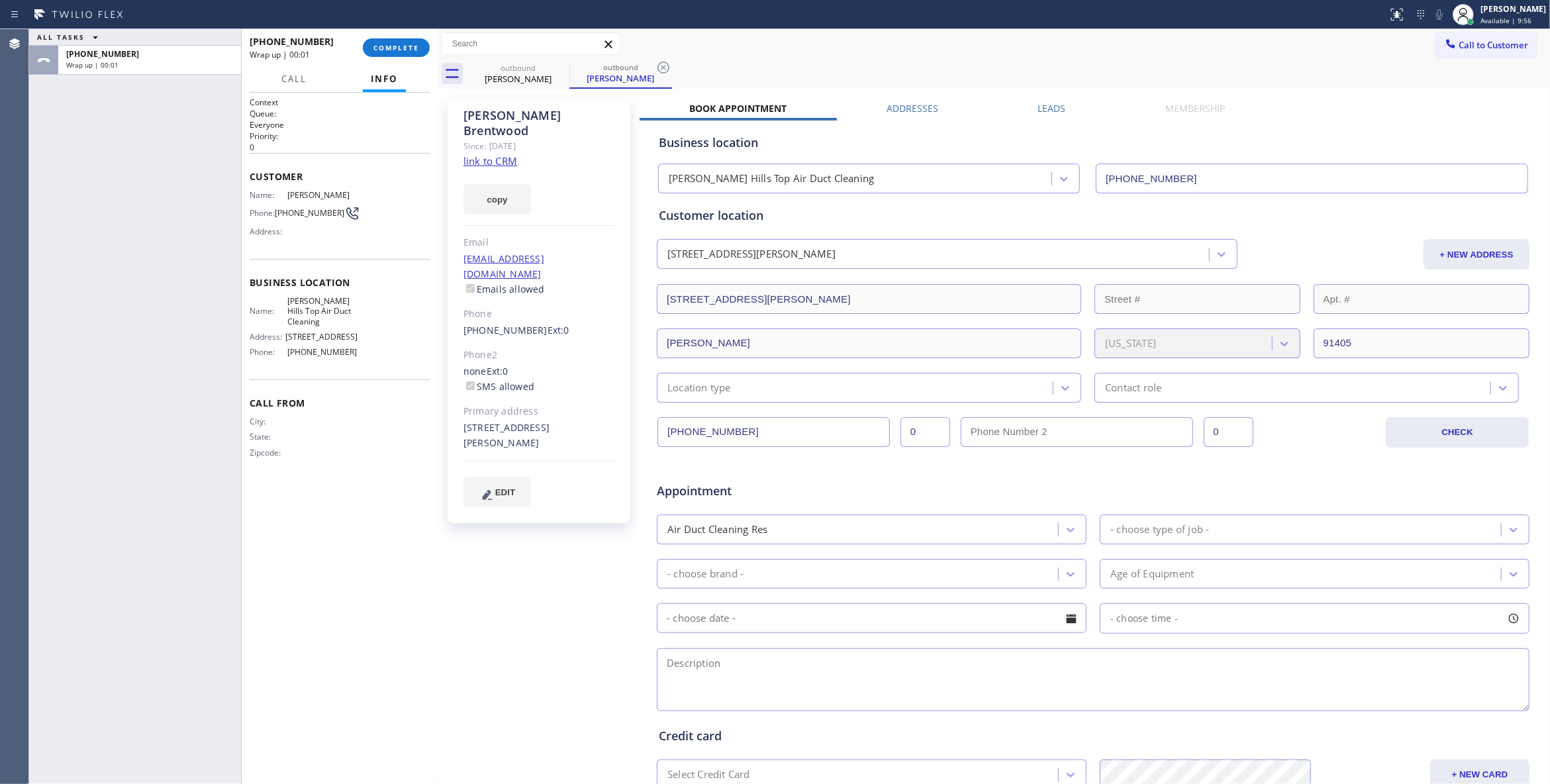
click at [322, 214] on span "[PHONE_NUMBER]" at bounding box center [309, 212] width 70 height 10
copy div "[PHONE_NUMBER]"
click at [398, 50] on span "COMPLETE" at bounding box center [396, 47] width 45 height 9
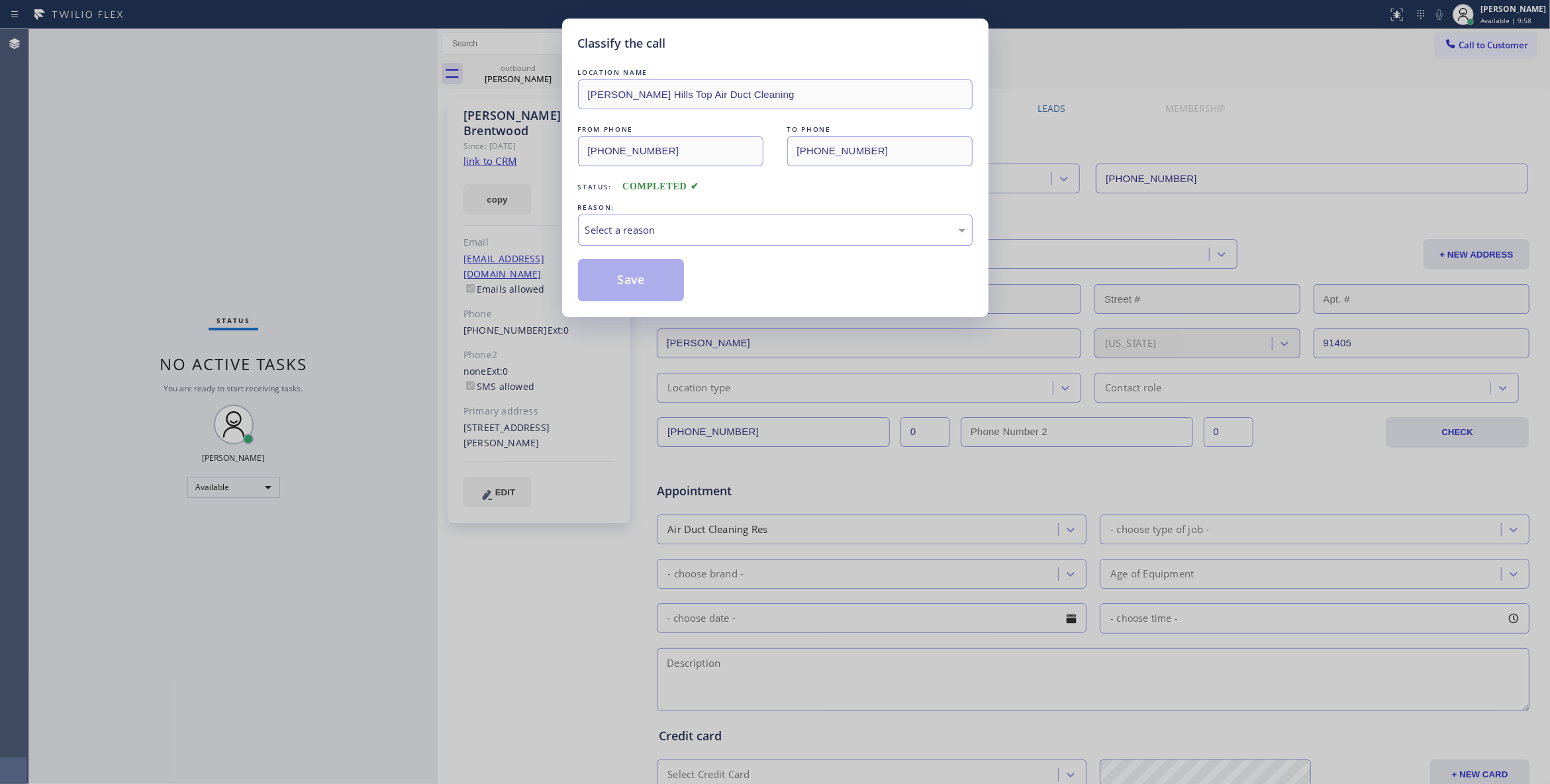
click at [618, 228] on div "Select a reason" at bounding box center [775, 230] width 380 height 15
click at [624, 282] on button "Save" at bounding box center [631, 280] width 107 height 43
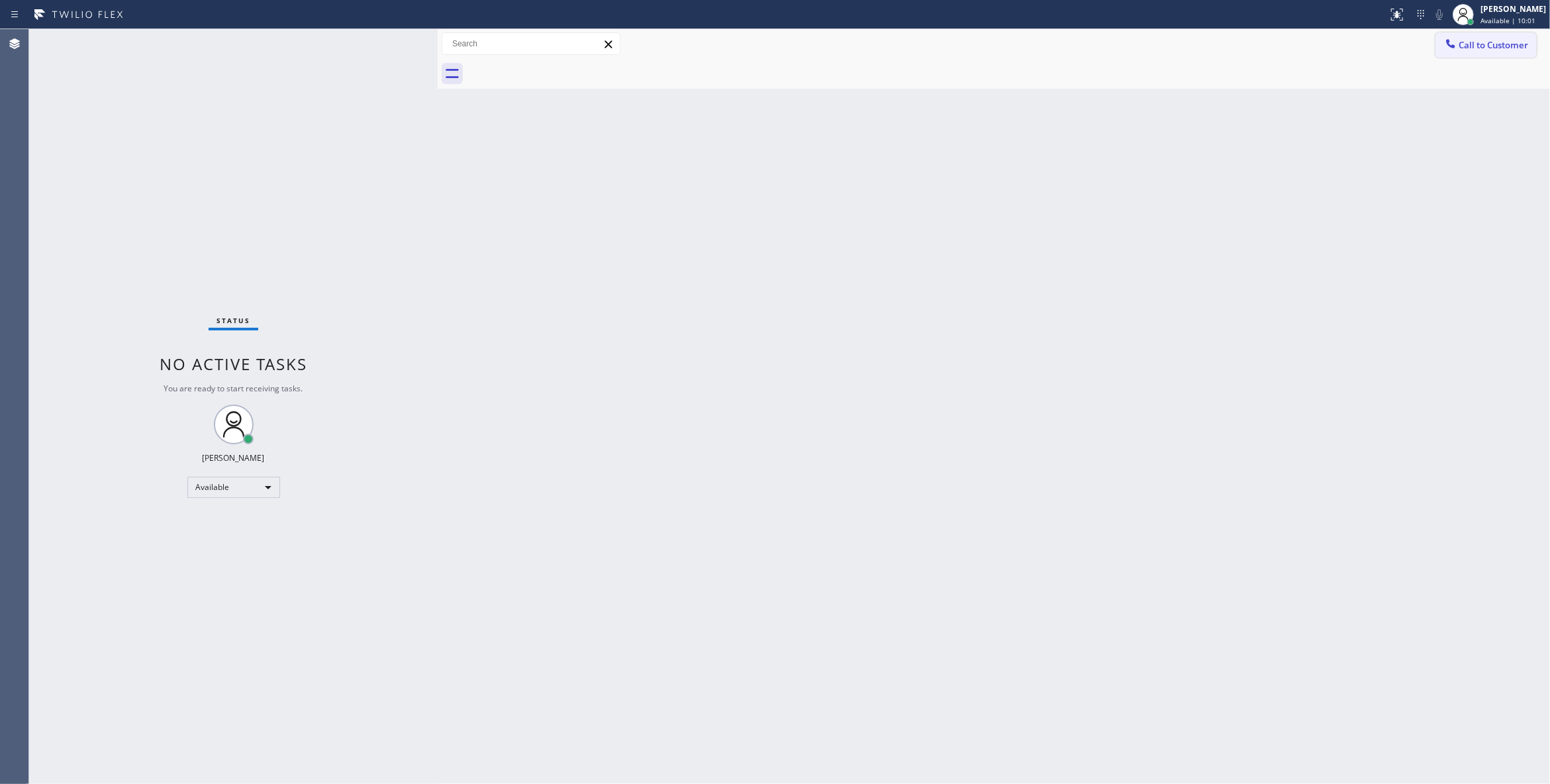
click at [1484, 37] on button "Call to Customer" at bounding box center [1486, 44] width 101 height 25
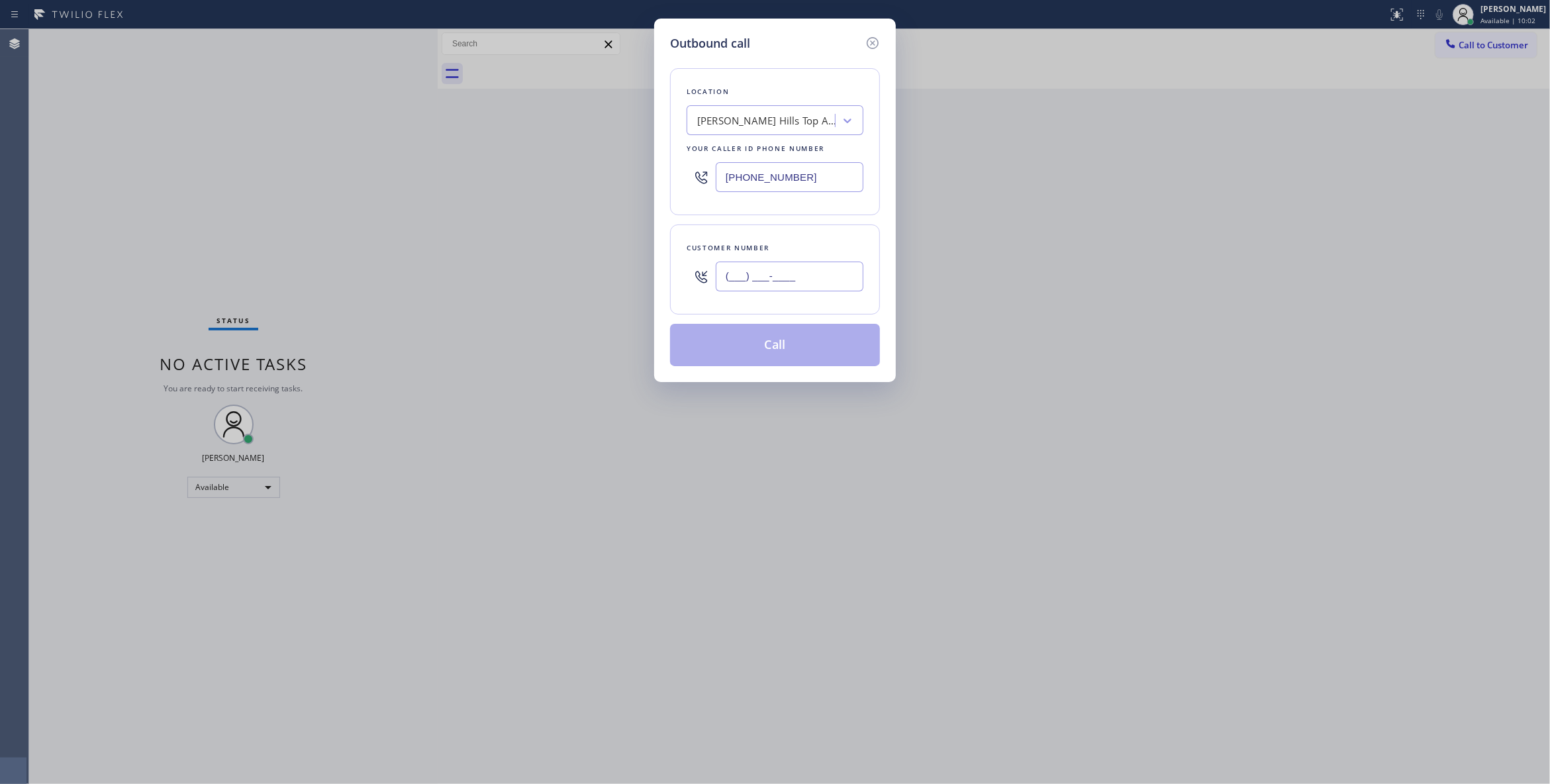
click at [754, 272] on input "(___) ___-____" at bounding box center [789, 276] width 147 height 30
paste input "213) 223-6838"
type input "[PHONE_NUMBER]"
click at [773, 346] on button "Call" at bounding box center [775, 345] width 210 height 43
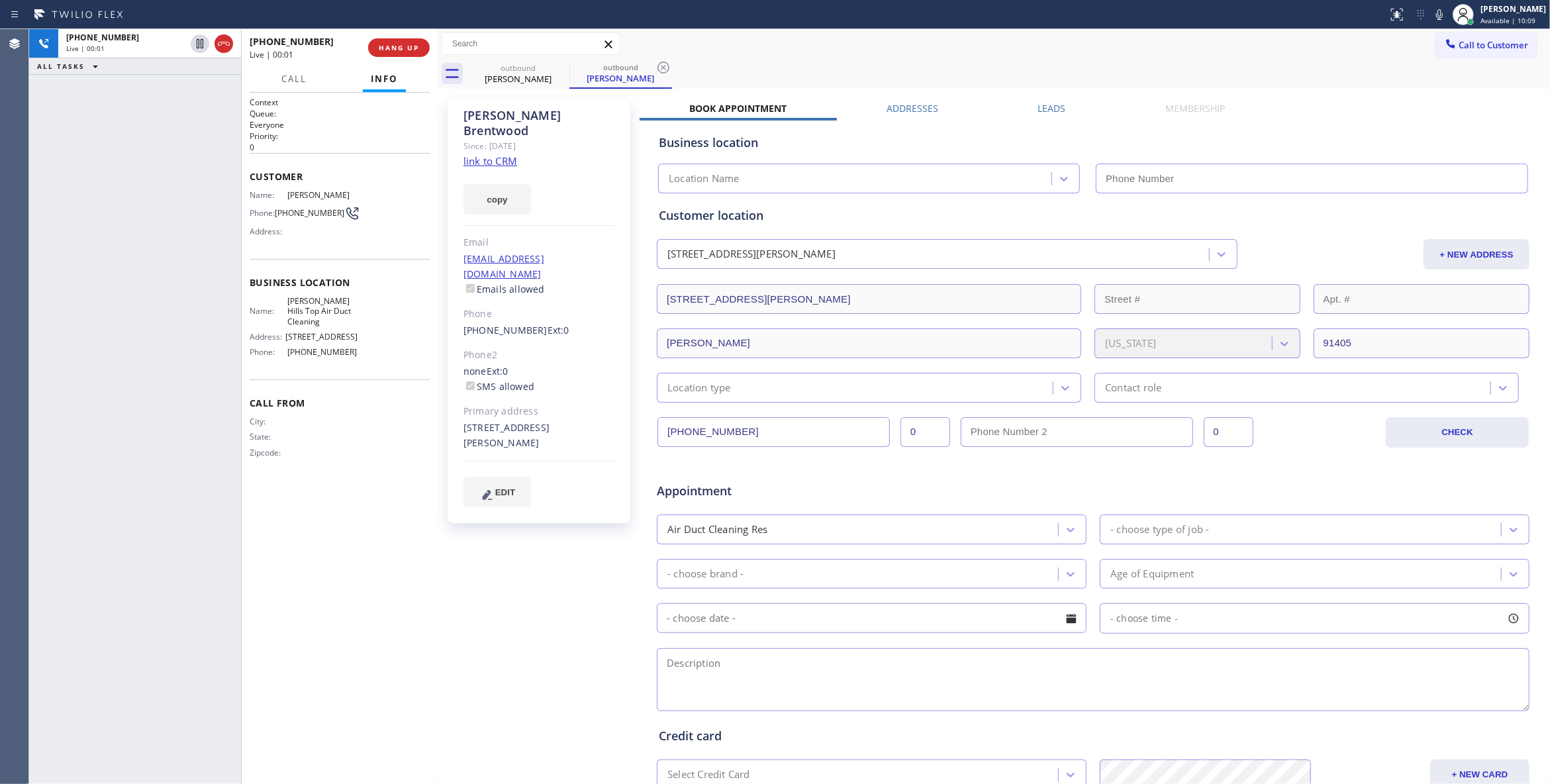
type input "[PHONE_NUMBER]"
click at [383, 41] on button "HANG UP" at bounding box center [399, 47] width 61 height 19
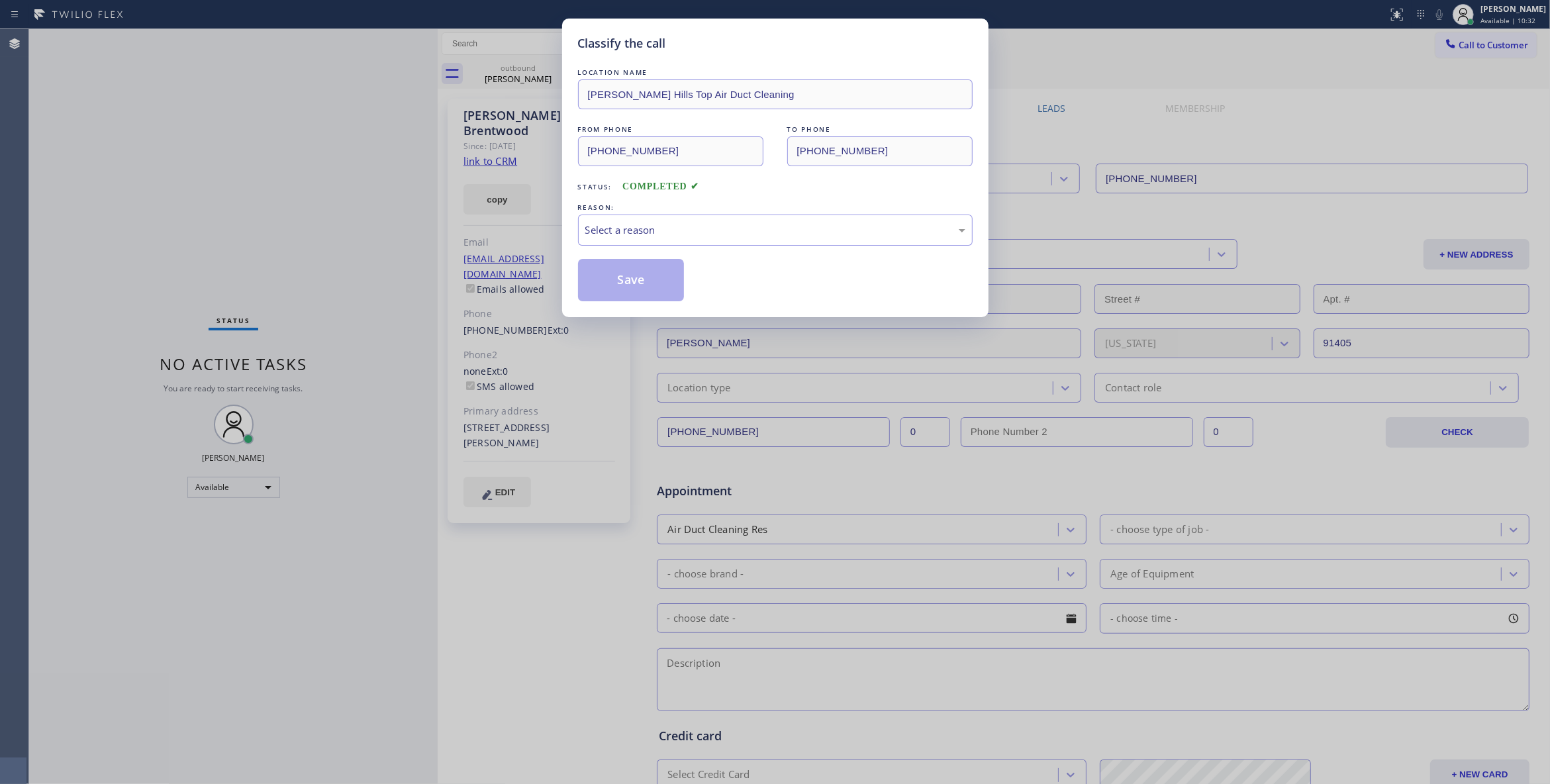
click at [384, 55] on div "Classify the call LOCATION NAME [PERSON_NAME][GEOGRAPHIC_DATA] Top Air Duct Cle…" at bounding box center [775, 392] width 1550 height 784
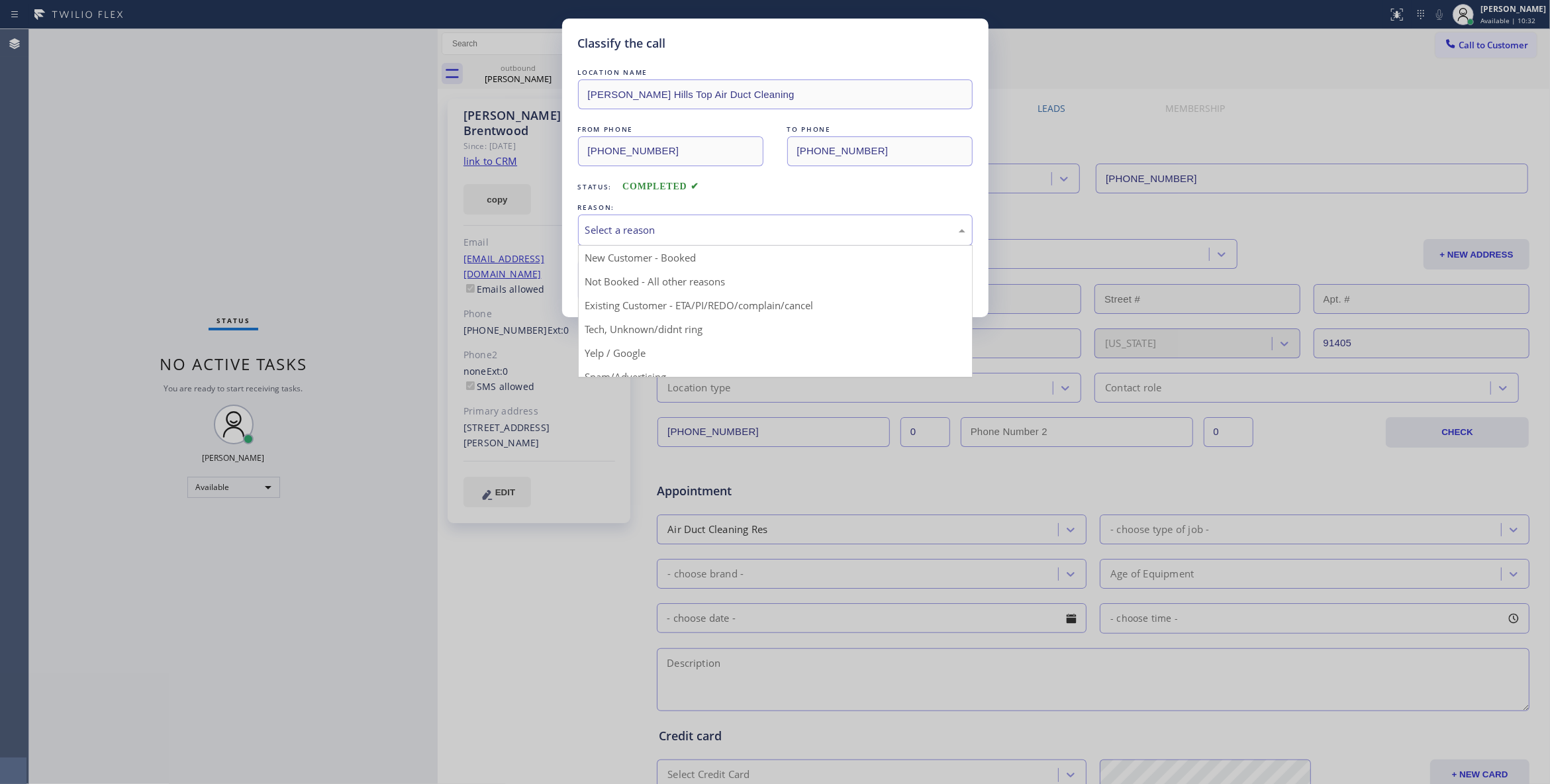
drag, startPoint x: 637, startPoint y: 231, endPoint x: 626, endPoint y: 287, distance: 57.1
click at [634, 232] on div "Select a reason" at bounding box center [775, 230] width 380 height 15
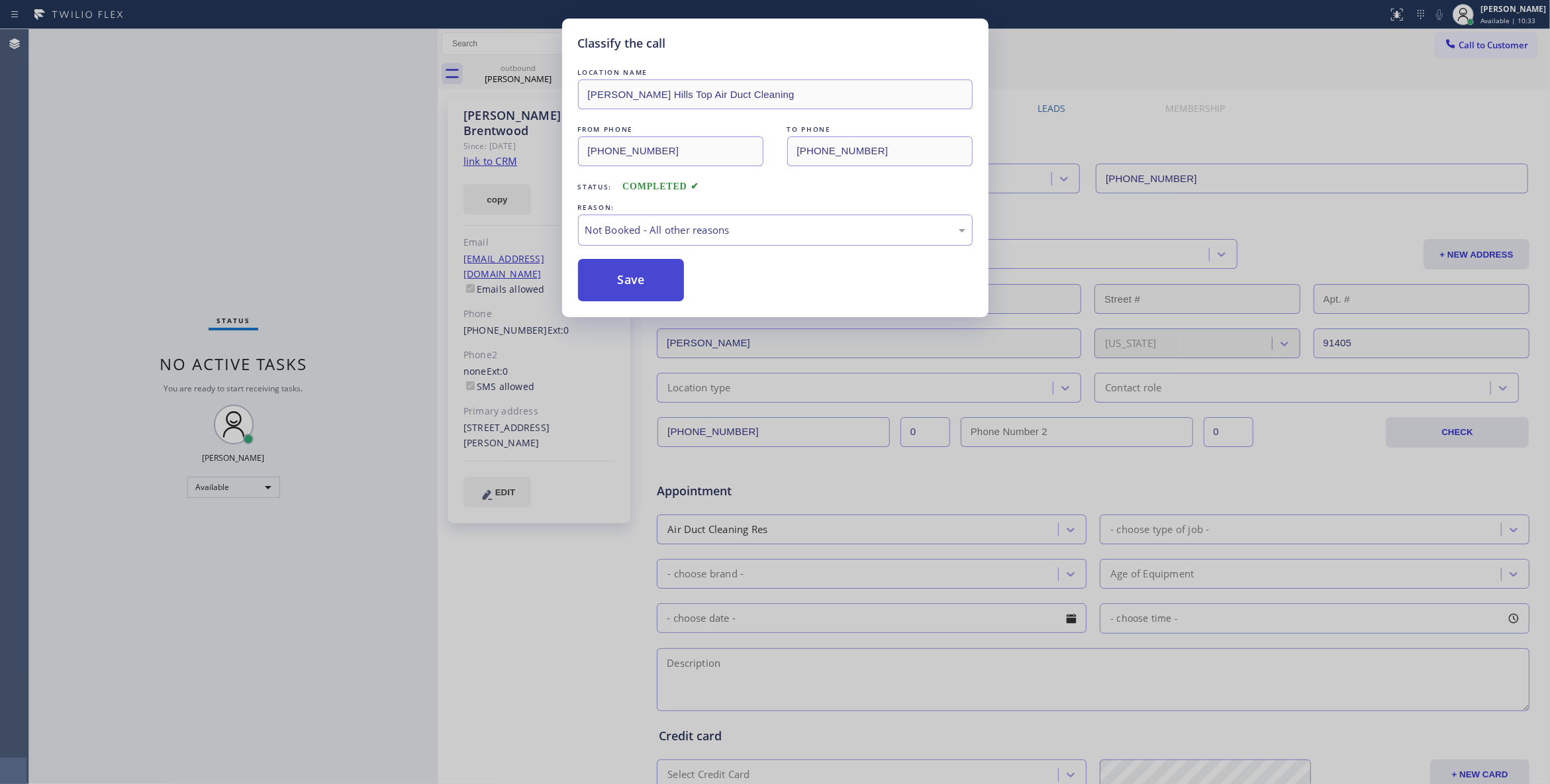
click at [620, 284] on button "Save" at bounding box center [631, 280] width 107 height 43
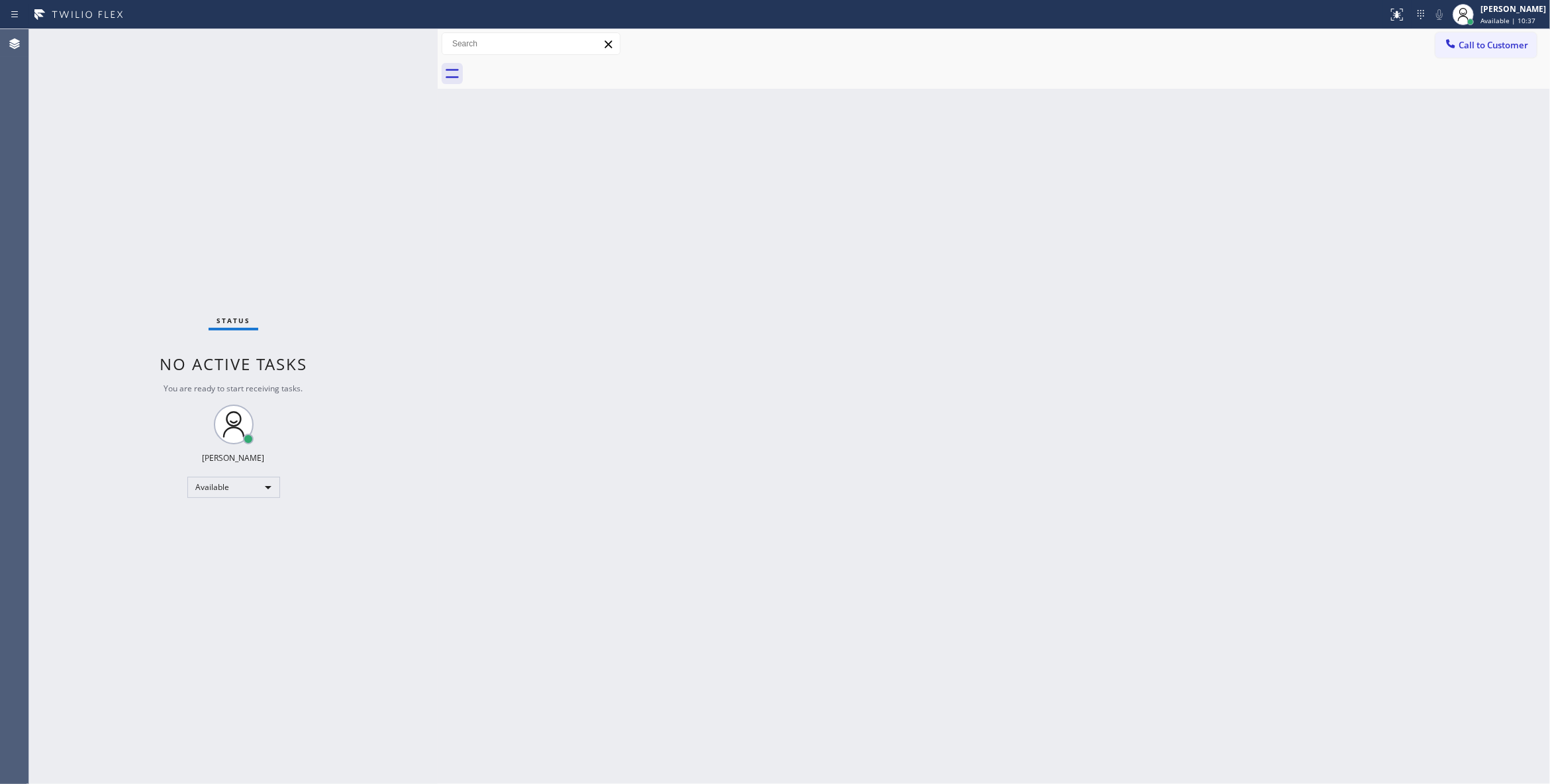
click at [861, 225] on div "Back to Dashboard Change Sender ID Customers Technicians Select a contact Outbo…" at bounding box center [994, 406] width 1112 height 754
click at [1493, 44] on span "Call to Customer" at bounding box center [1493, 44] width 70 height 12
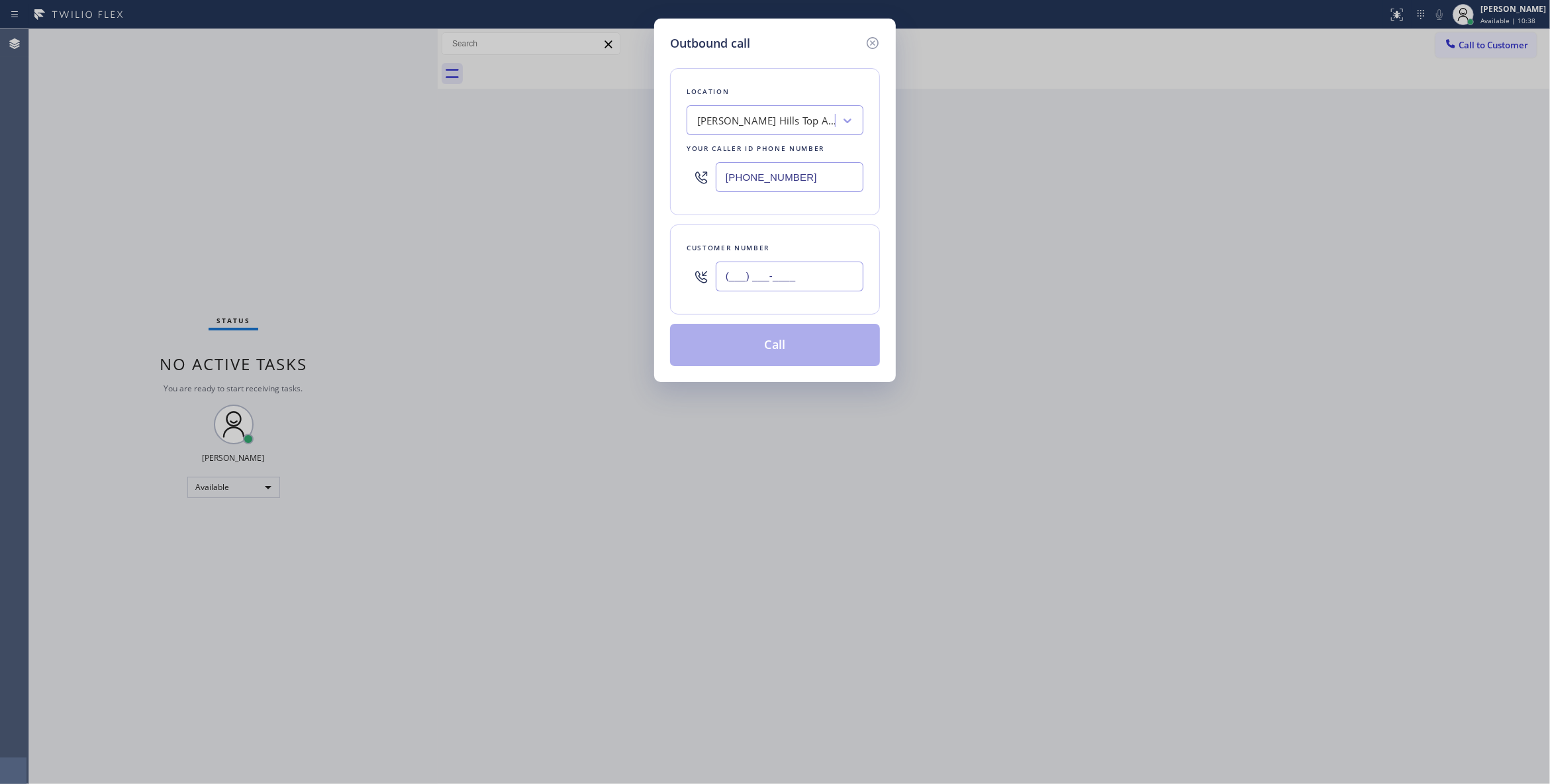
click at [764, 279] on input "(___) ___-____" at bounding box center [789, 276] width 147 height 30
paste input "213) 223-6838"
type input "[PHONE_NUMBER]"
click at [763, 353] on button "Call" at bounding box center [775, 345] width 210 height 43
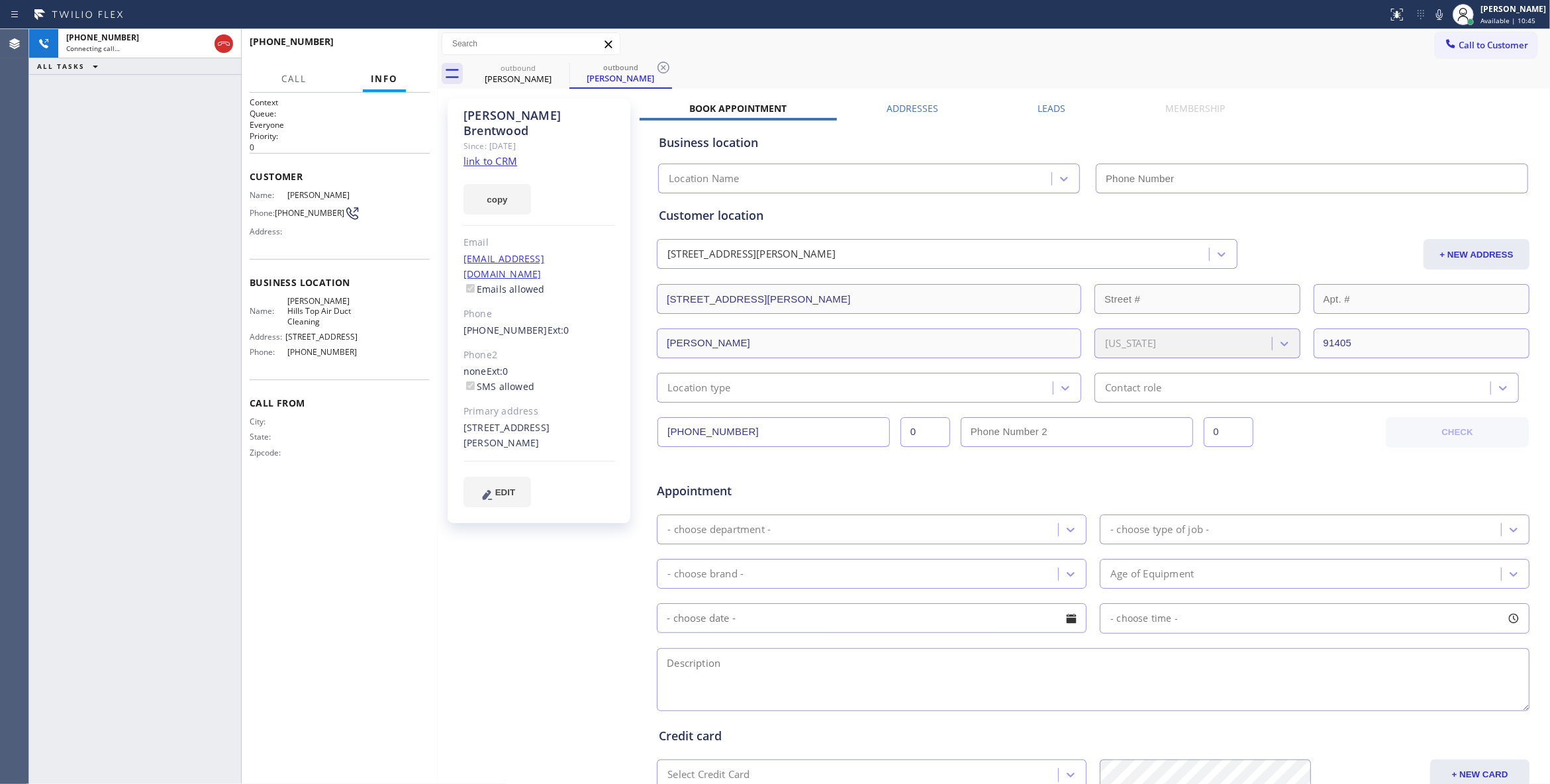
type input "[PHONE_NUMBER]"
click at [376, 31] on div "[PHONE_NUMBER] Live | 00:15 HANG UP" at bounding box center [339, 47] width 180 height 34
click at [389, 46] on span "HANG UP" at bounding box center [400, 47] width 41 height 9
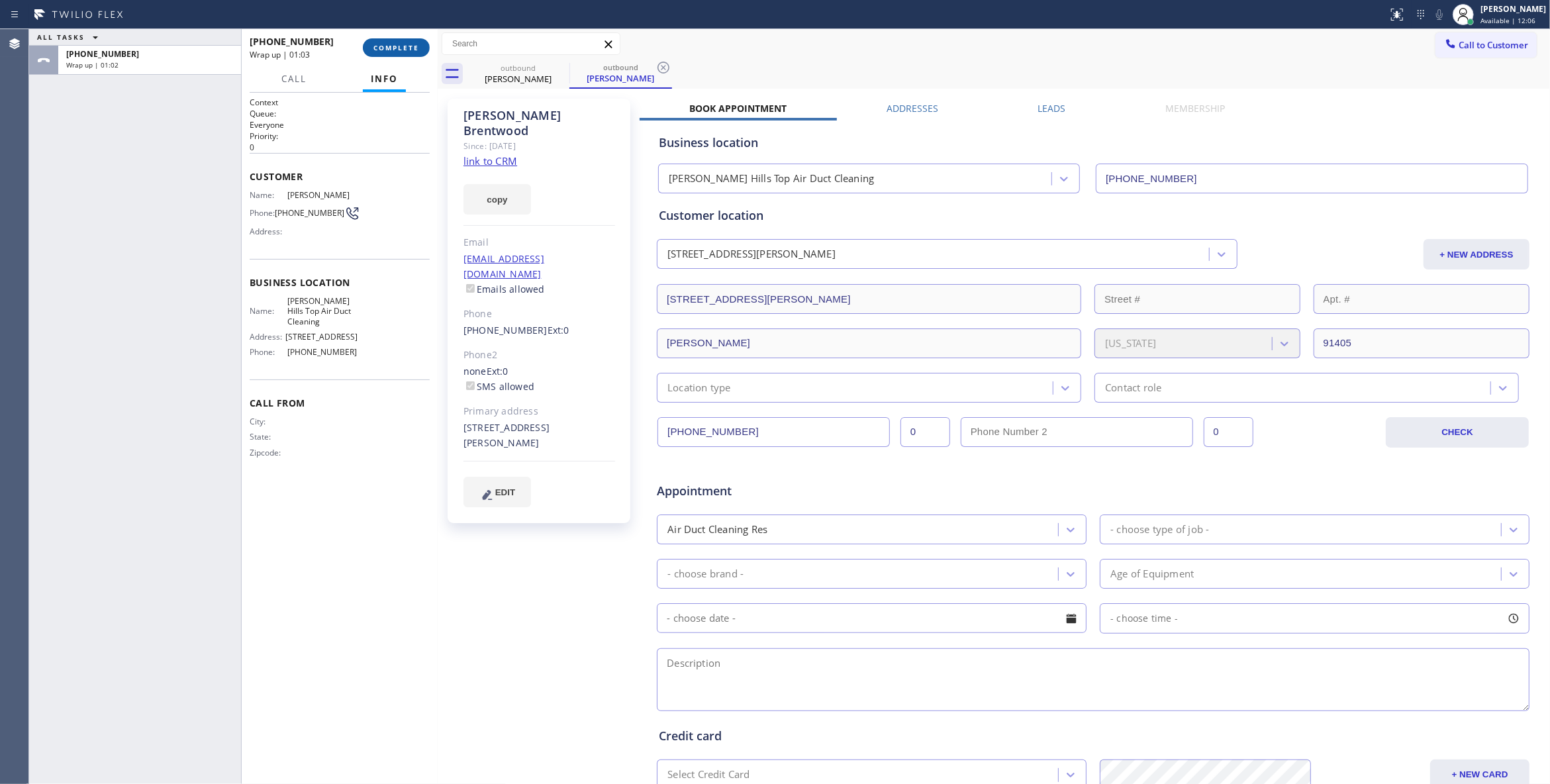
click at [382, 55] on button "COMPLETE" at bounding box center [396, 47] width 67 height 19
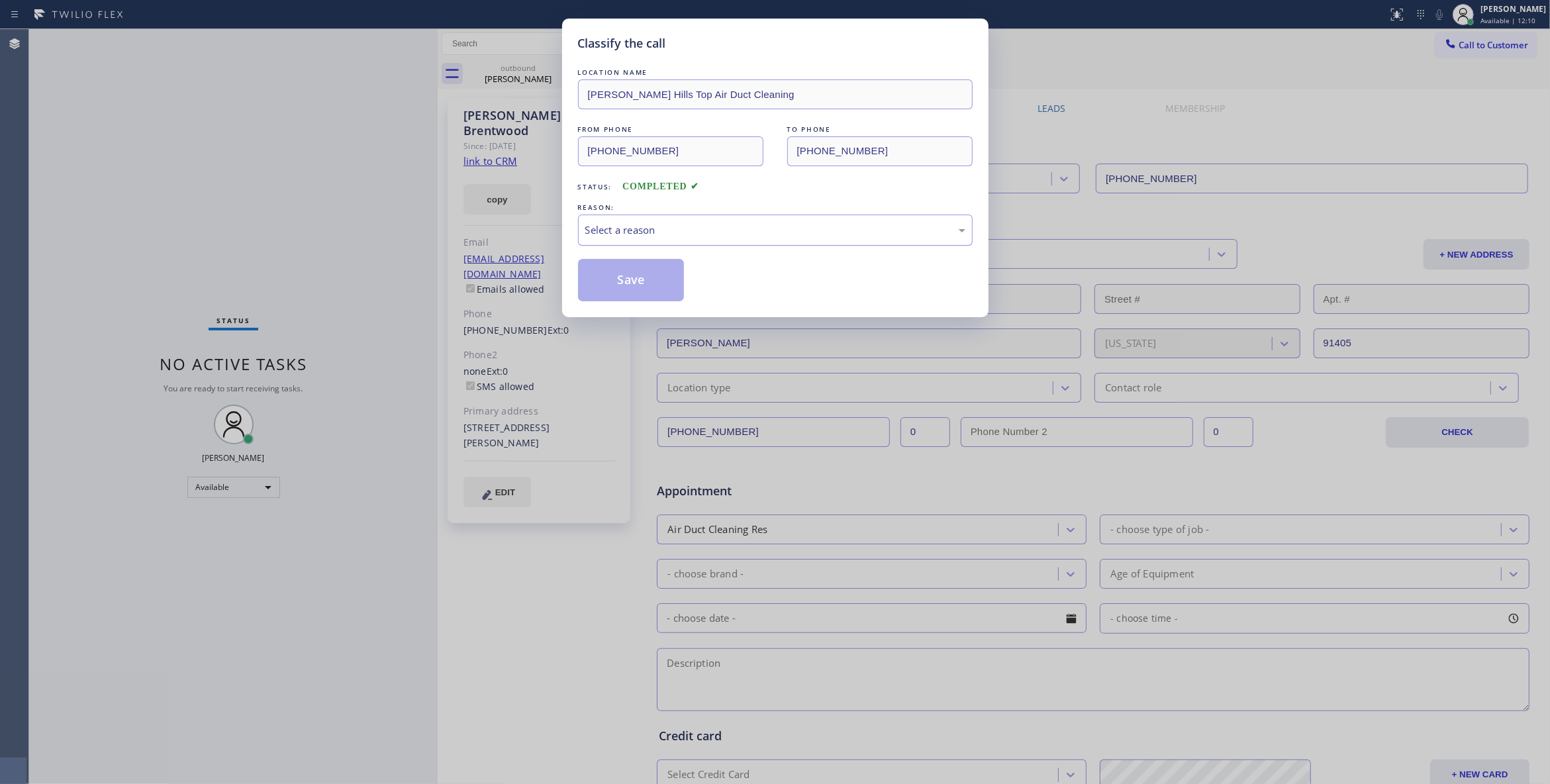
click at [624, 225] on div "Select a reason" at bounding box center [775, 230] width 380 height 15
click at [617, 284] on button "Save" at bounding box center [631, 280] width 107 height 43
drag, startPoint x: 617, startPoint y: 284, endPoint x: 298, endPoint y: 200, distance: 329.9
click at [616, 282] on button "Save" at bounding box center [631, 280] width 107 height 43
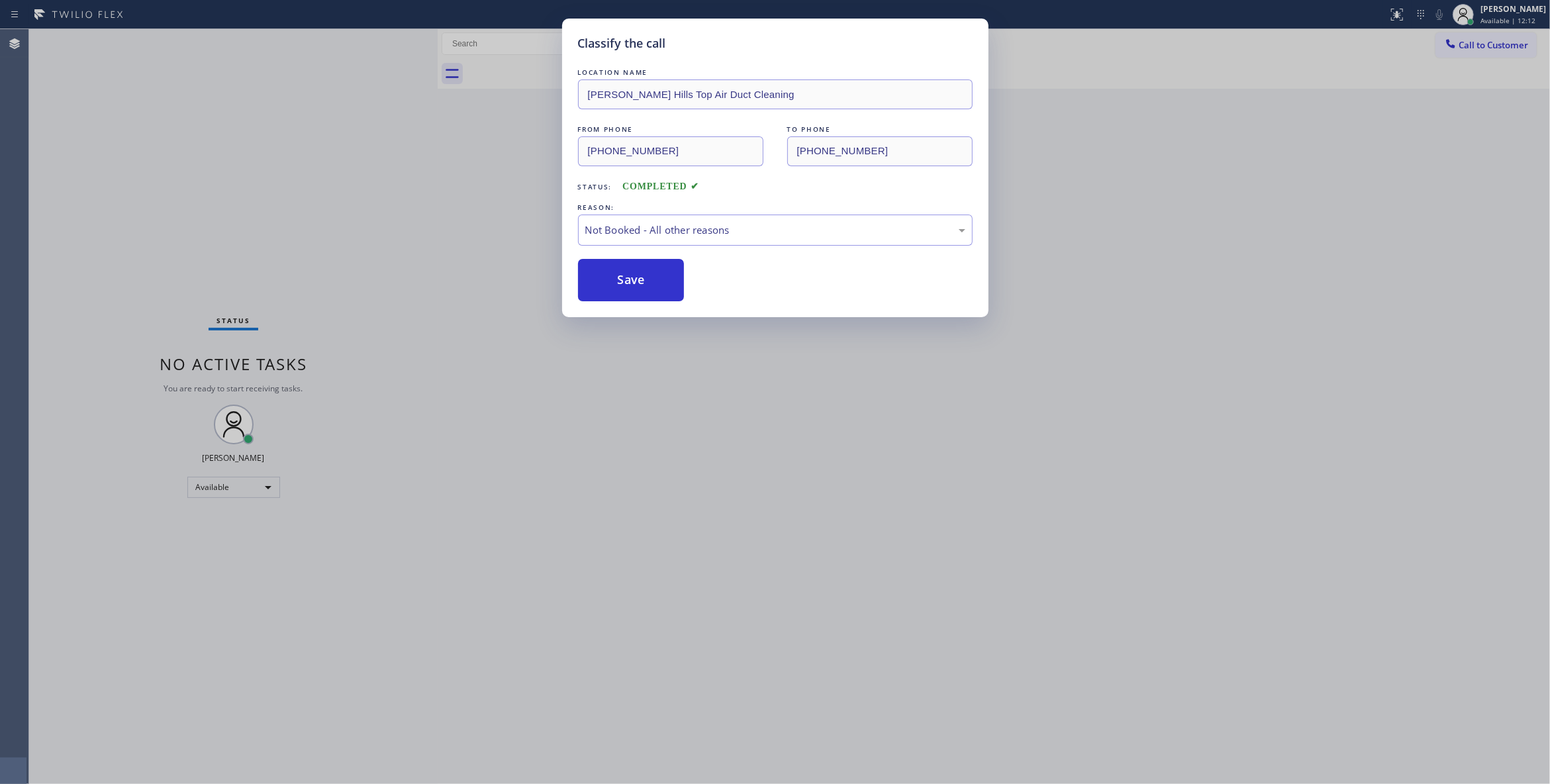
click at [298, 198] on div "Classify the call LOCATION NAME [PERSON_NAME] & Cooling FROM PHONE [PHONE_NUMBE…" at bounding box center [789, 406] width 1521 height 754
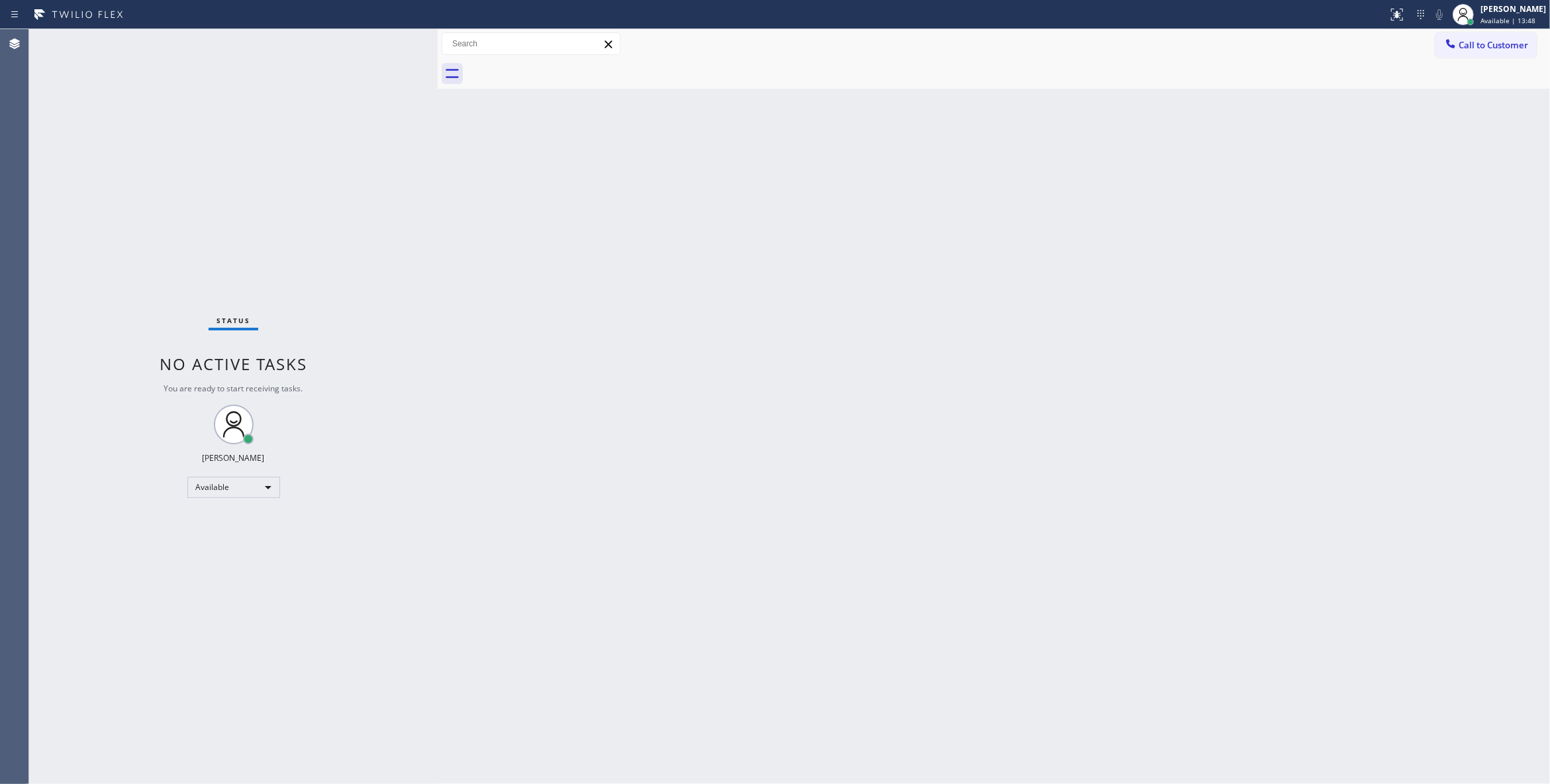
drag, startPoint x: 1517, startPoint y: 48, endPoint x: 861, endPoint y: 194, distance: 672.1
click at [1516, 48] on span "Call to Customer" at bounding box center [1493, 44] width 70 height 12
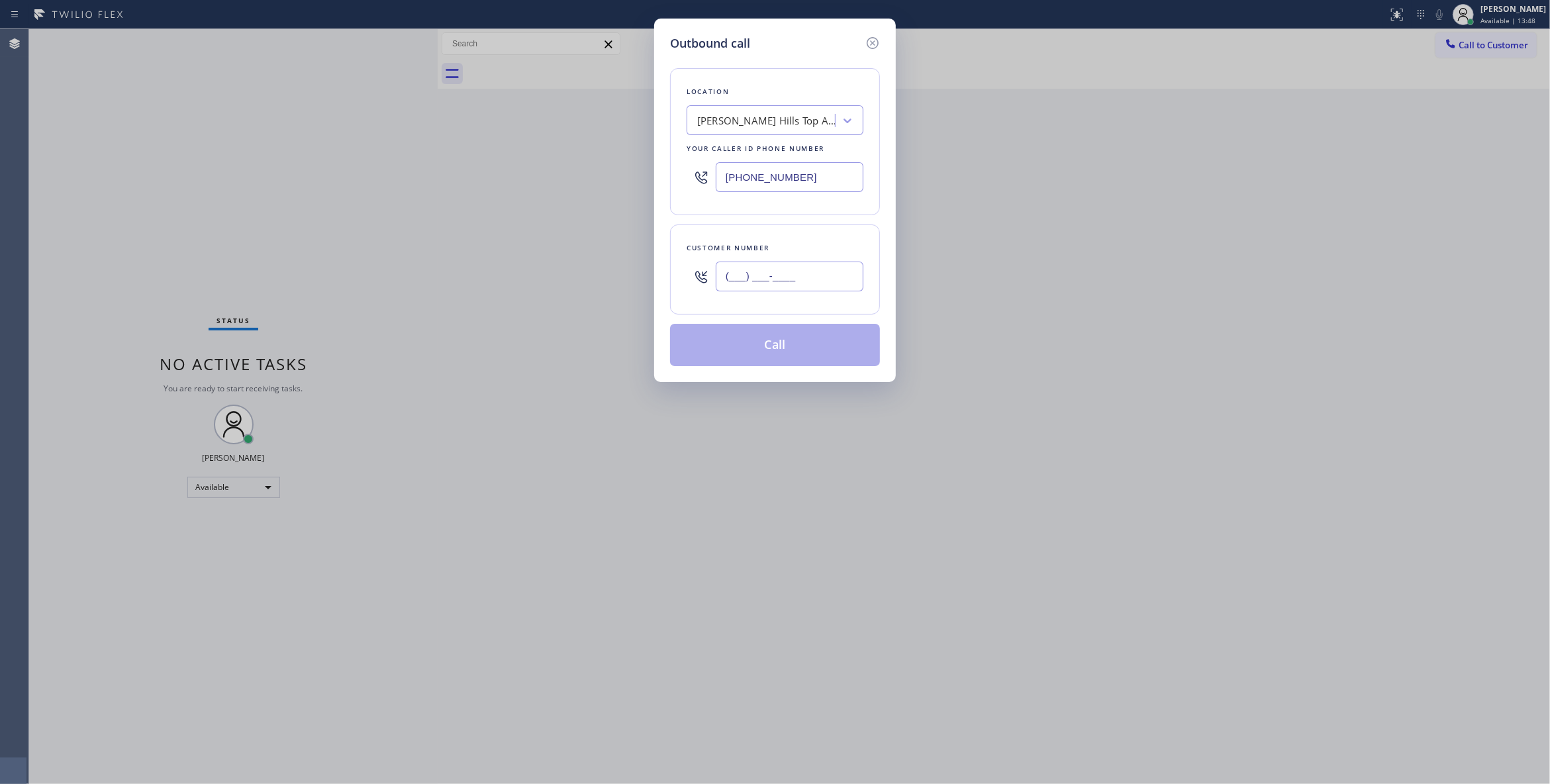
click at [776, 275] on input "(___) ___-____" at bounding box center [789, 276] width 147 height 30
paste input "213) 223-6838"
type input "[PHONE_NUMBER]"
click at [804, 358] on button "Call" at bounding box center [775, 345] width 210 height 43
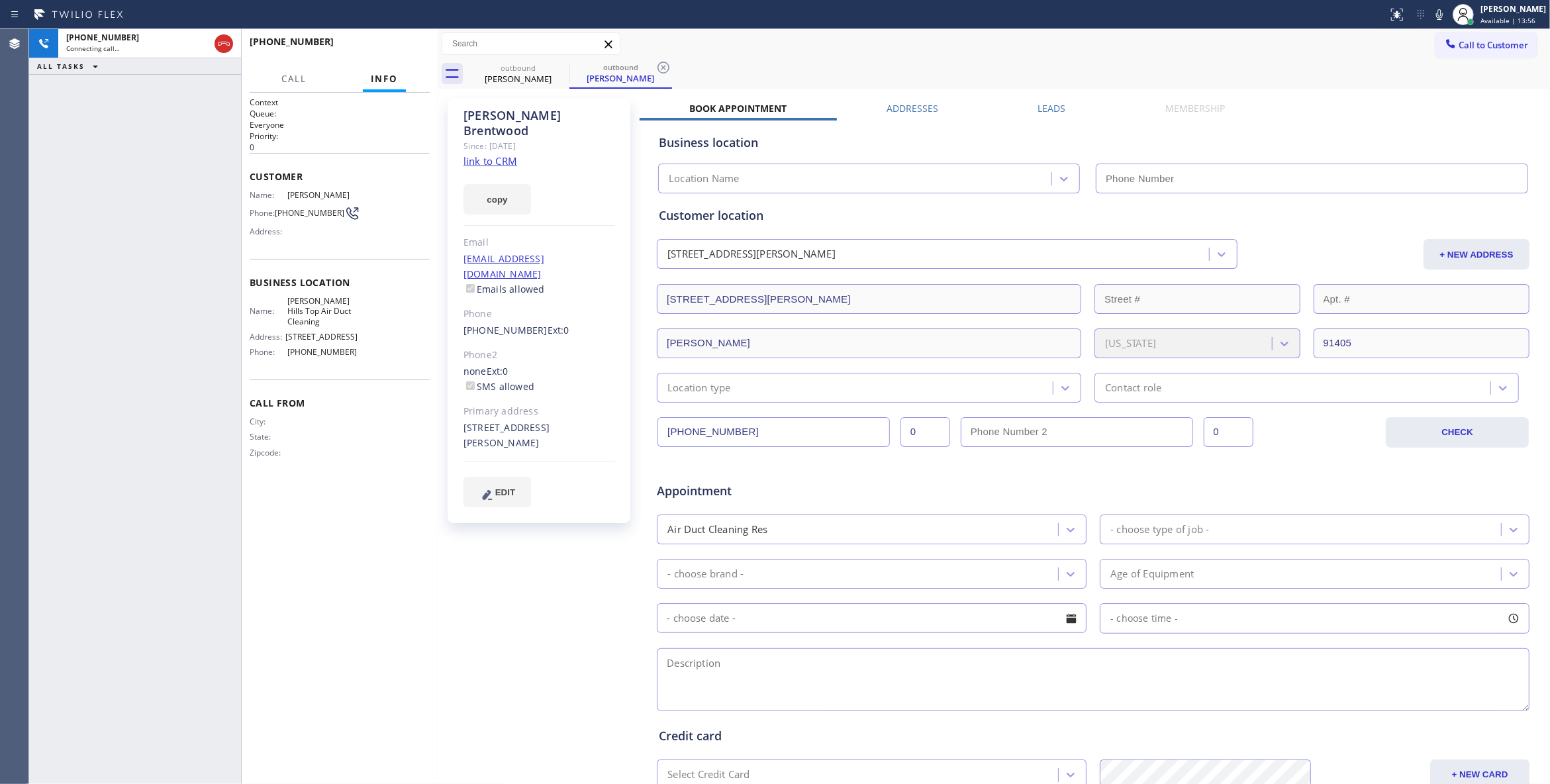
type input "[PHONE_NUMBER]"
click at [664, 65] on icon at bounding box center [663, 67] width 16 height 16
click at [122, 151] on div "[PHONE_NUMBER] Live | 00:17 ALL TASKS ALL TASKS ACTIVE TASKS TASKS IN WRAP UP" at bounding box center [134, 406] width 212 height 754
click at [401, 44] on span "HANG UP" at bounding box center [400, 47] width 41 height 9
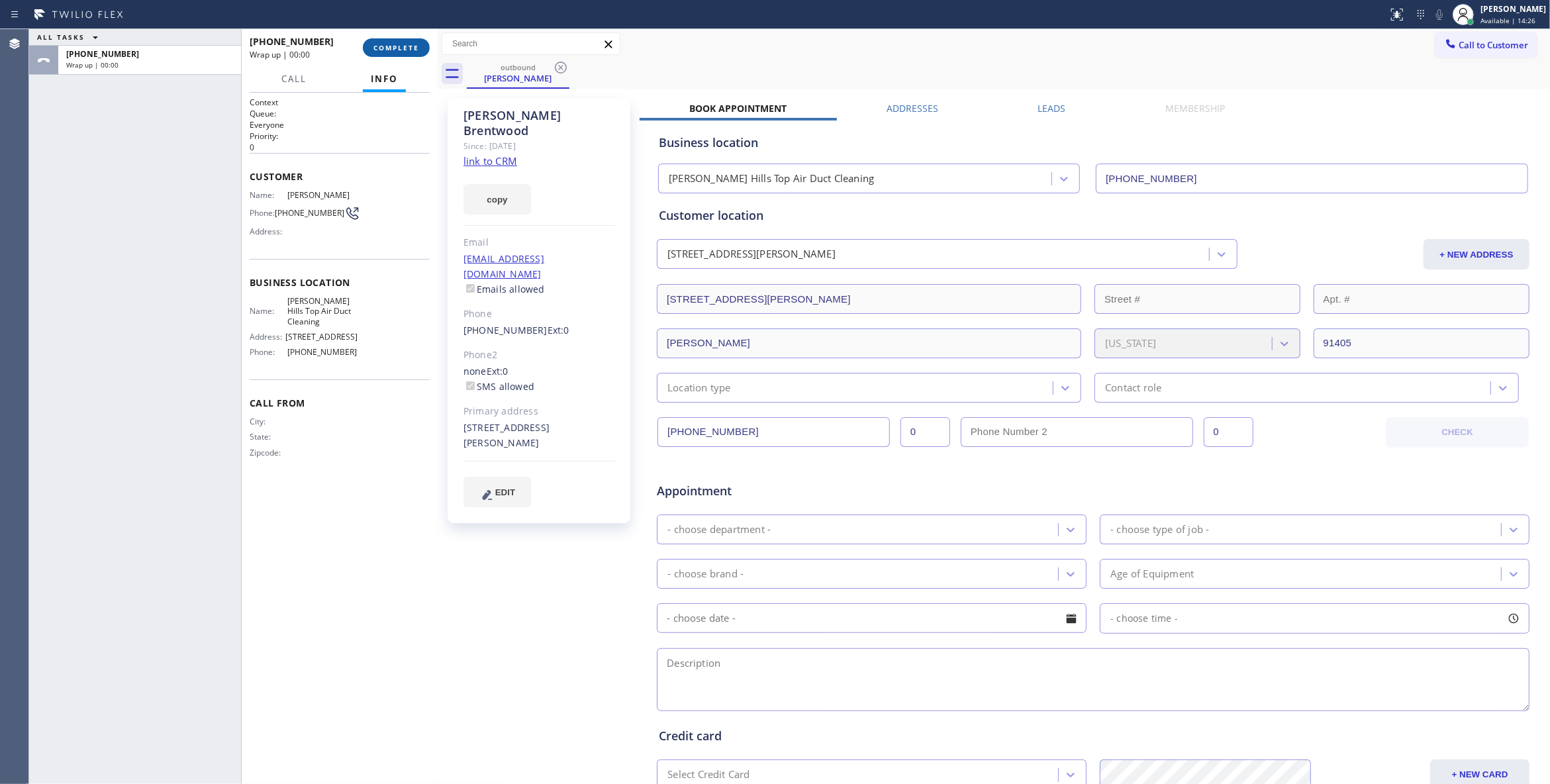
click at [398, 55] on button "COMPLETE" at bounding box center [396, 47] width 67 height 19
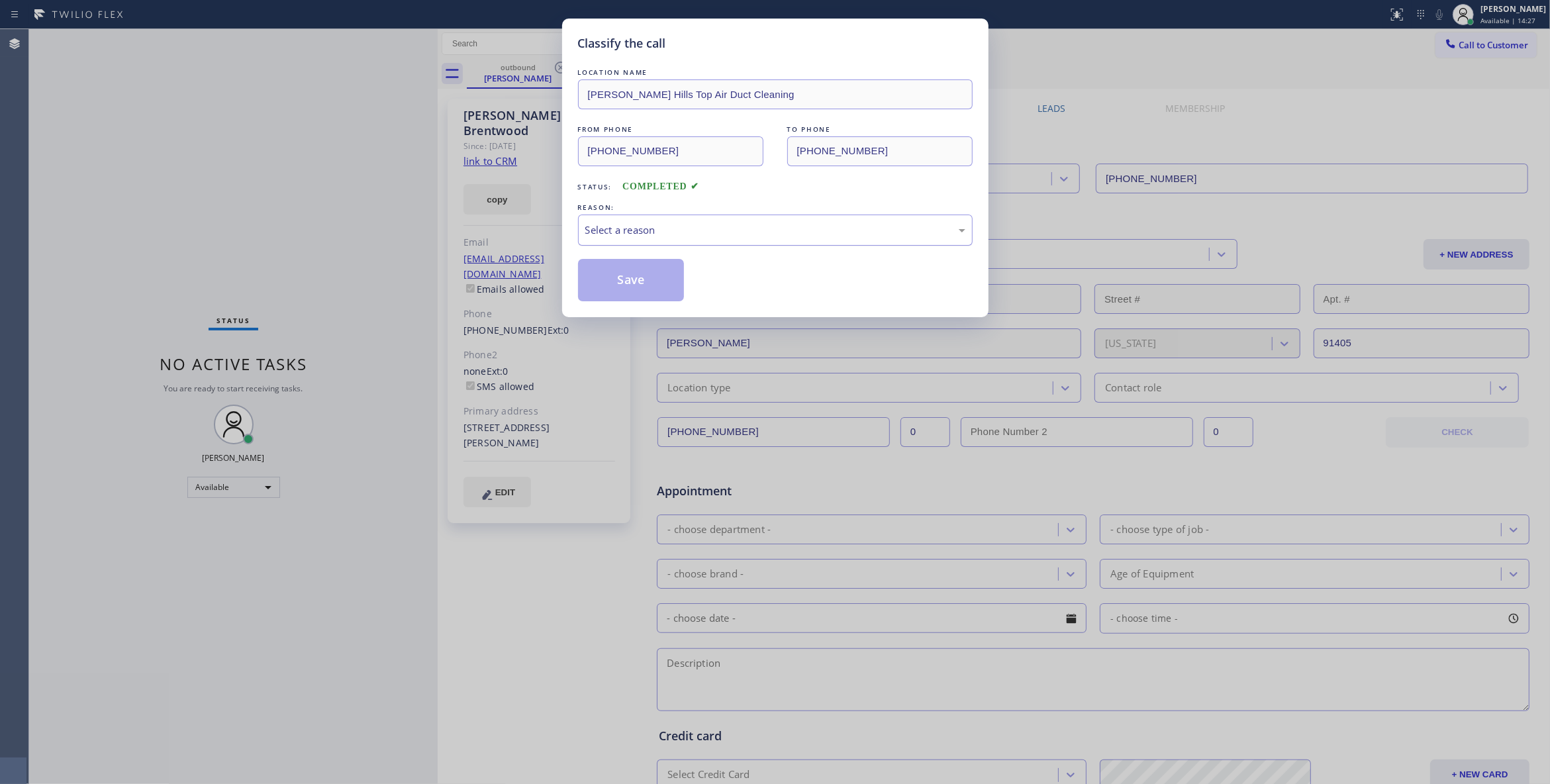
drag, startPoint x: 680, startPoint y: 232, endPoint x: 674, endPoint y: 235, distance: 6.7
click at [678, 232] on div "Select a reason" at bounding box center [775, 230] width 380 height 15
click at [642, 284] on button "Save" at bounding box center [631, 280] width 107 height 43
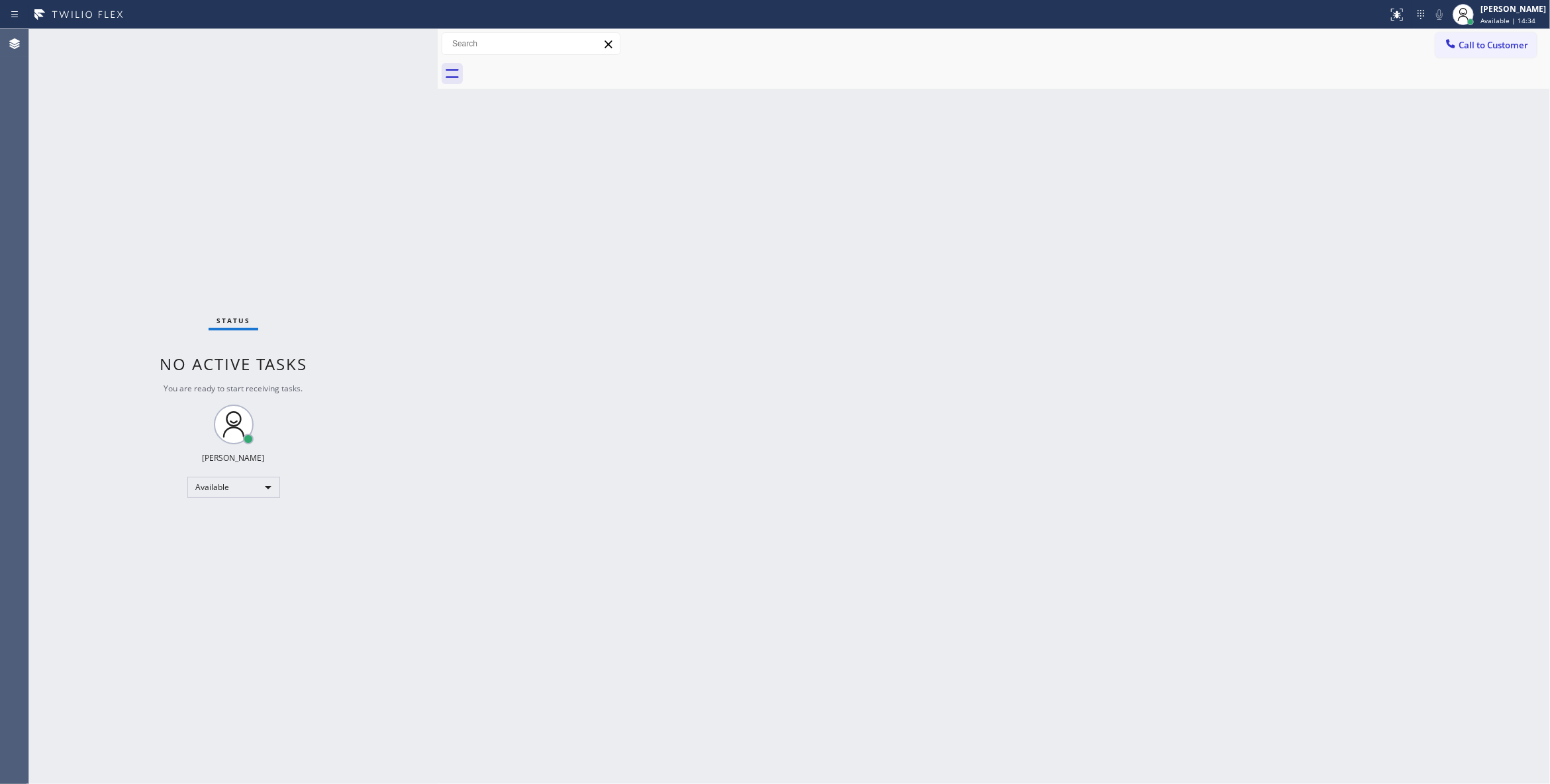
click at [214, 184] on div "Status No active tasks You are ready to start receiving tasks. [PERSON_NAME] Av…" at bounding box center [233, 406] width 409 height 754
click at [205, 209] on div "Status No active tasks You are ready to start receiving tasks. [PERSON_NAME] Av…" at bounding box center [233, 406] width 409 height 754
click at [218, 214] on div "Status No active tasks You are ready to start receiving tasks. [PERSON_NAME] Av…" at bounding box center [233, 406] width 409 height 754
click at [1480, 52] on button "Call to Customer" at bounding box center [1486, 44] width 101 height 25
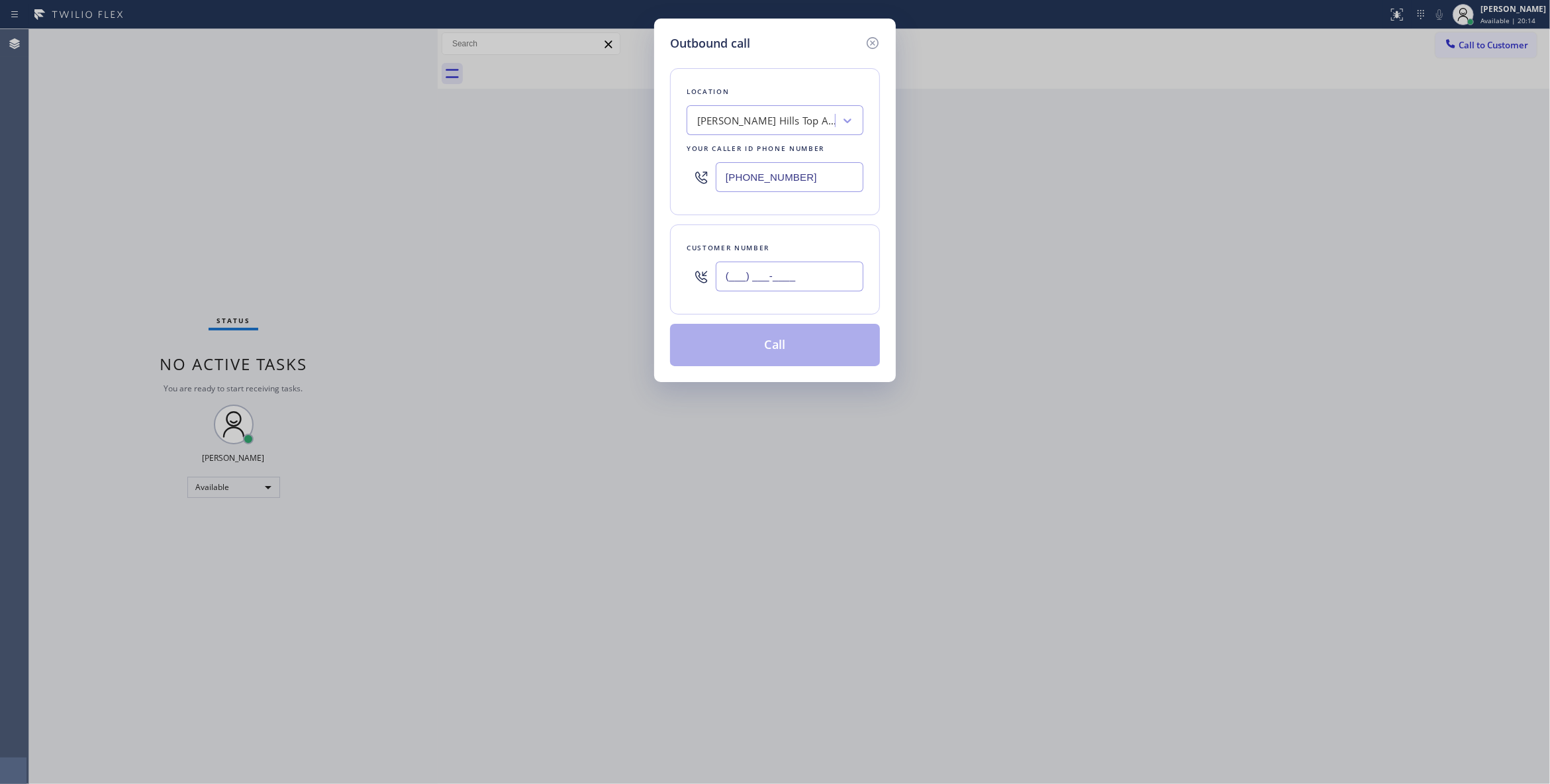
click at [788, 265] on input "(___) ___-____" at bounding box center [789, 276] width 147 height 30
paste input "949) 755-7782"
type input "[PHONE_NUMBER]"
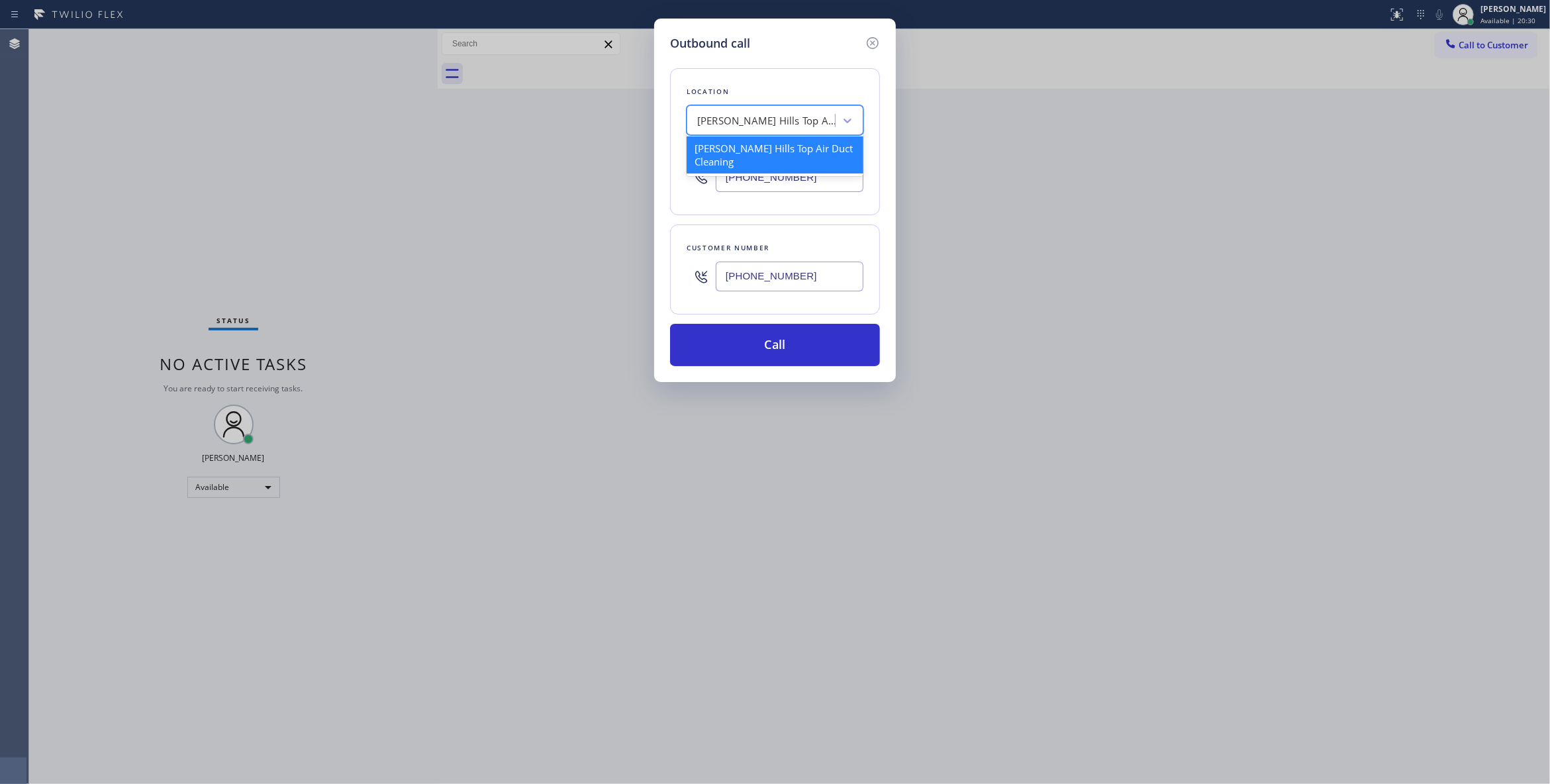
click at [788, 127] on div "[PERSON_NAME] Hills Top Air Duct Cleaning" at bounding box center [767, 120] width 139 height 15
paste input "[PHONE_NUMBER]"
type input "[PHONE_NUMBER]"
drag, startPoint x: 819, startPoint y: 183, endPoint x: 597, endPoint y: 175, distance: 222.1
click at [597, 175] on div "Outbound call Location Search location Your caller id phone number [PHONE_NUMBE…" at bounding box center [775, 392] width 1550 height 784
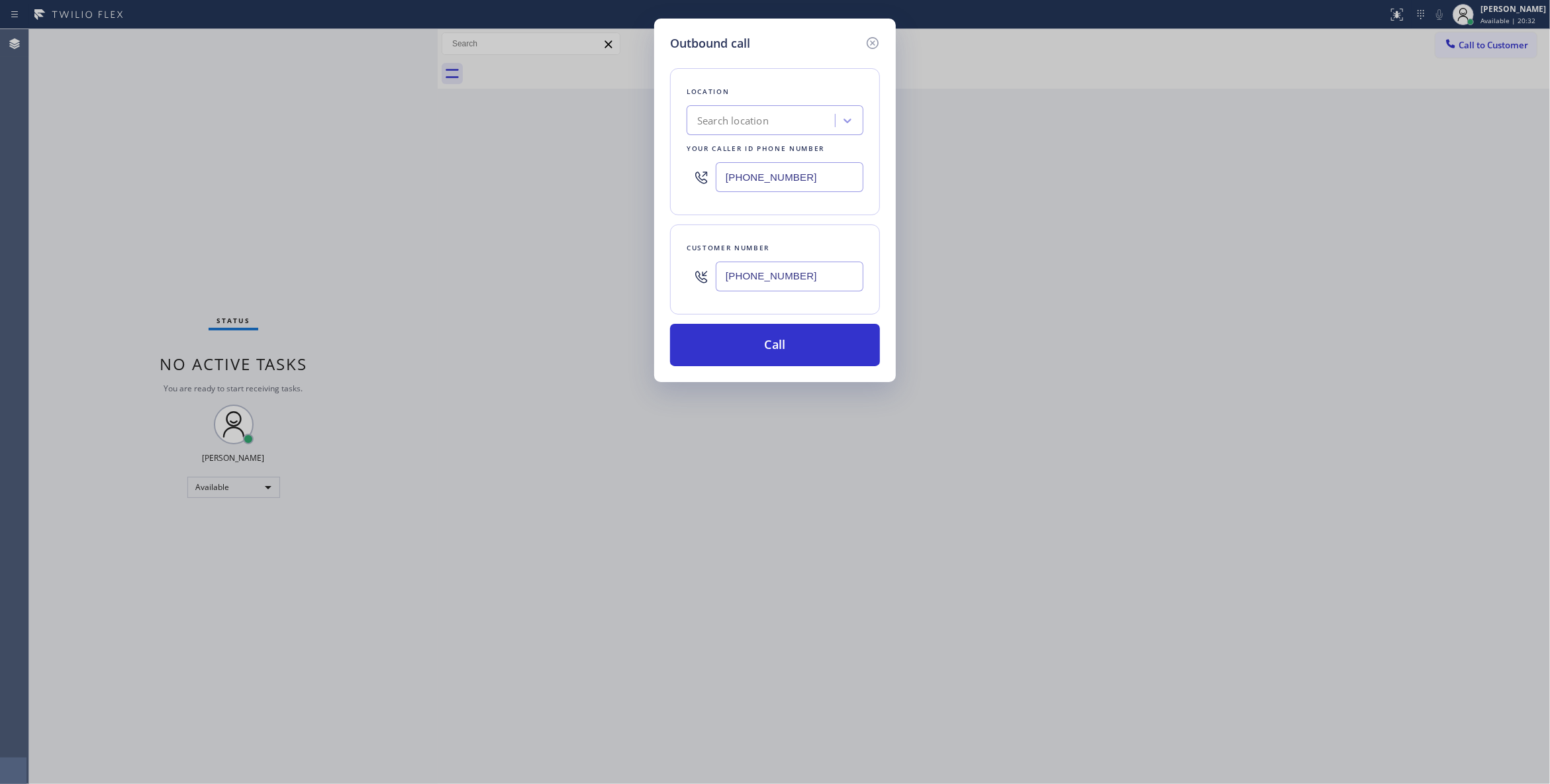
paste input "833) 361-5819"
click at [229, 149] on div "Outbound call Location Search location Your caller id phone number [PHONE_NUMBE…" at bounding box center [775, 392] width 1550 height 784
paste input "text"
drag, startPoint x: 821, startPoint y: 182, endPoint x: 361, endPoint y: 158, distance: 460.6
click at [361, 158] on div "Outbound call Location Search location Your caller id phone number [PHONE_NUMBE…" at bounding box center [775, 392] width 1550 height 784
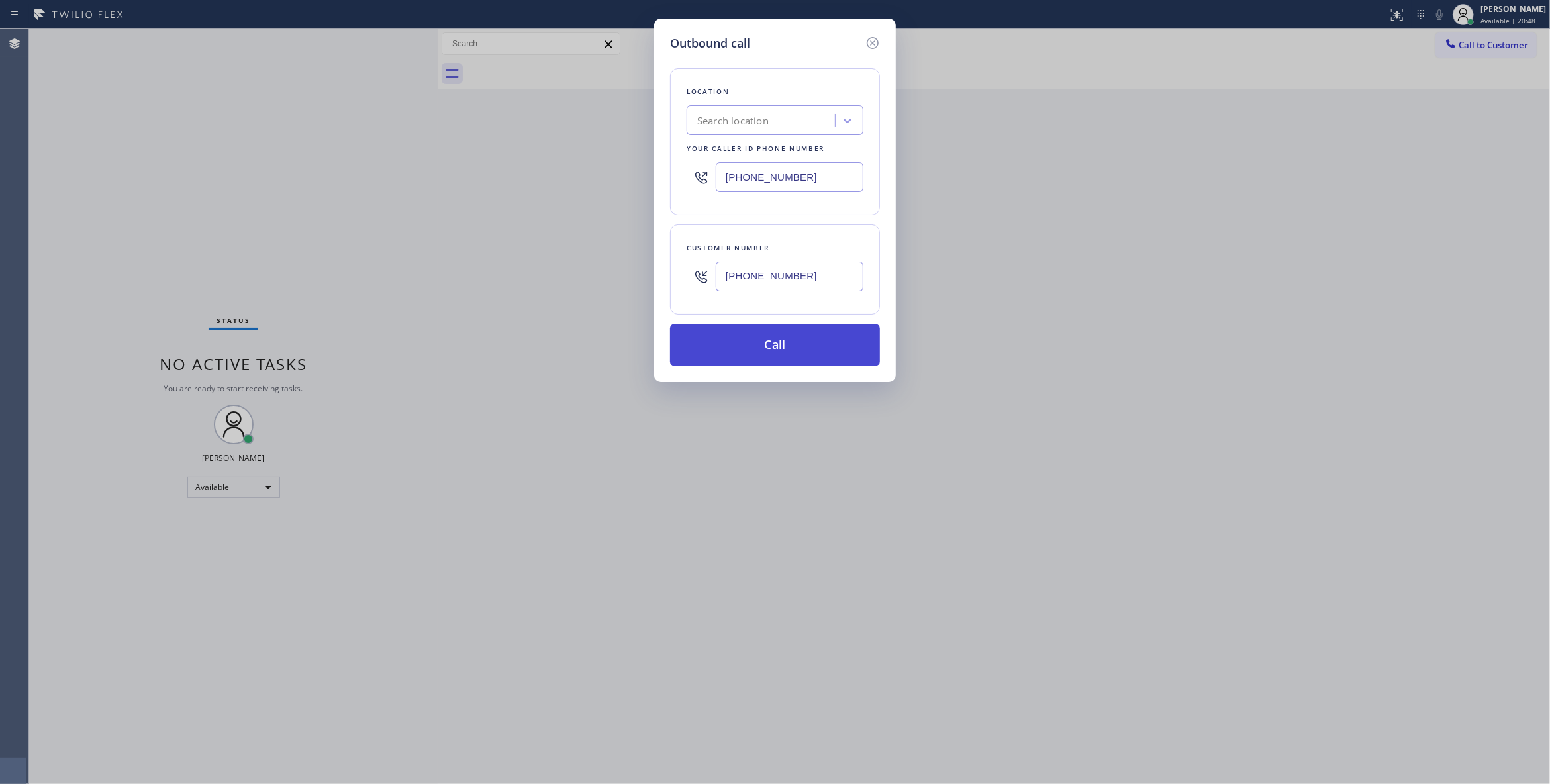
type input "[PHONE_NUMBER]"
click at [759, 342] on button "Call" at bounding box center [775, 345] width 210 height 43
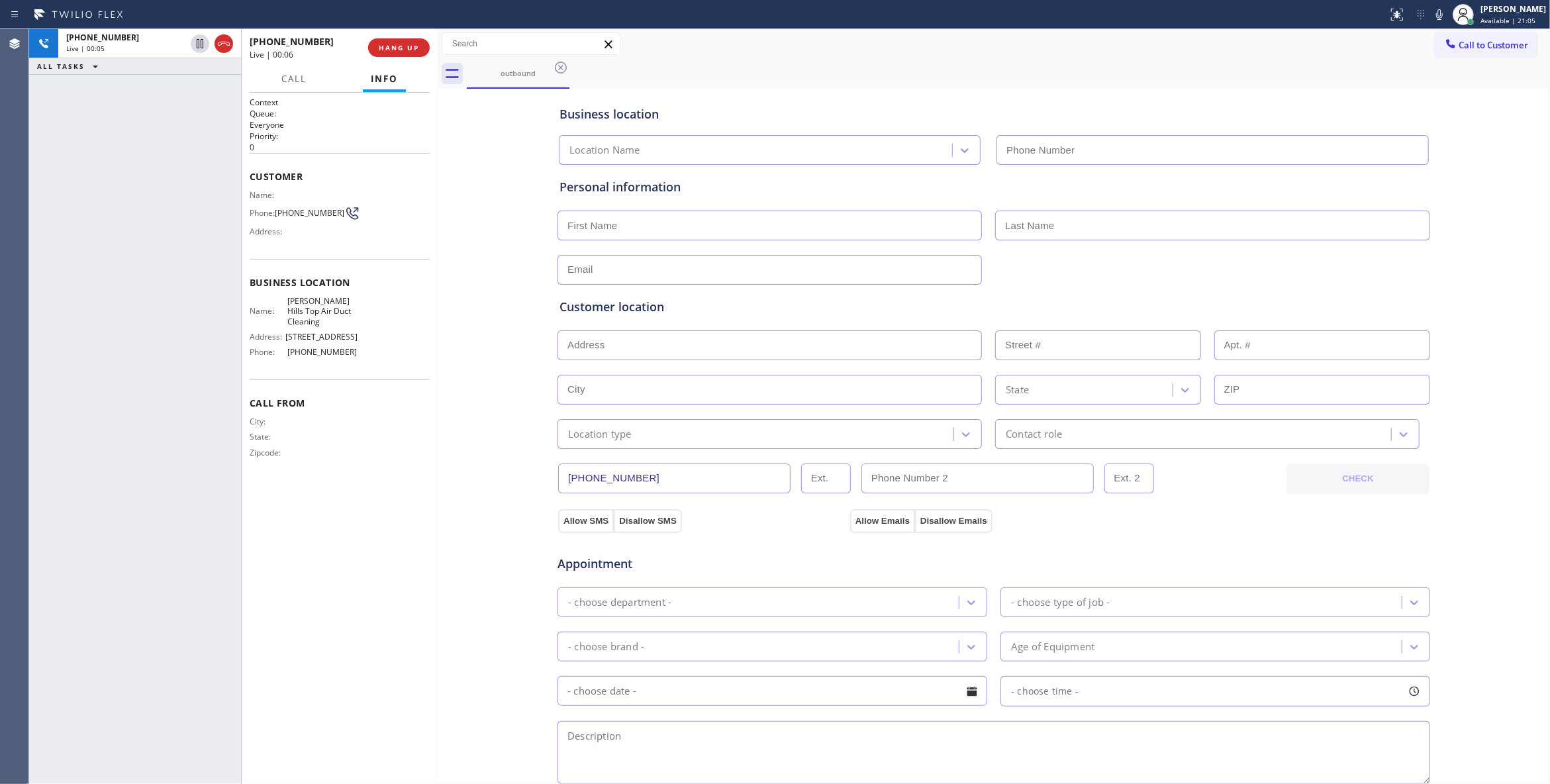
click at [404, 59] on div "[PHONE_NUMBER] Live | 00:06 HANG UP" at bounding box center [339, 47] width 180 height 34
click at [400, 48] on span "HANG UP" at bounding box center [400, 47] width 41 height 9
click at [319, 209] on span "[PHONE_NUMBER]" at bounding box center [309, 212] width 70 height 10
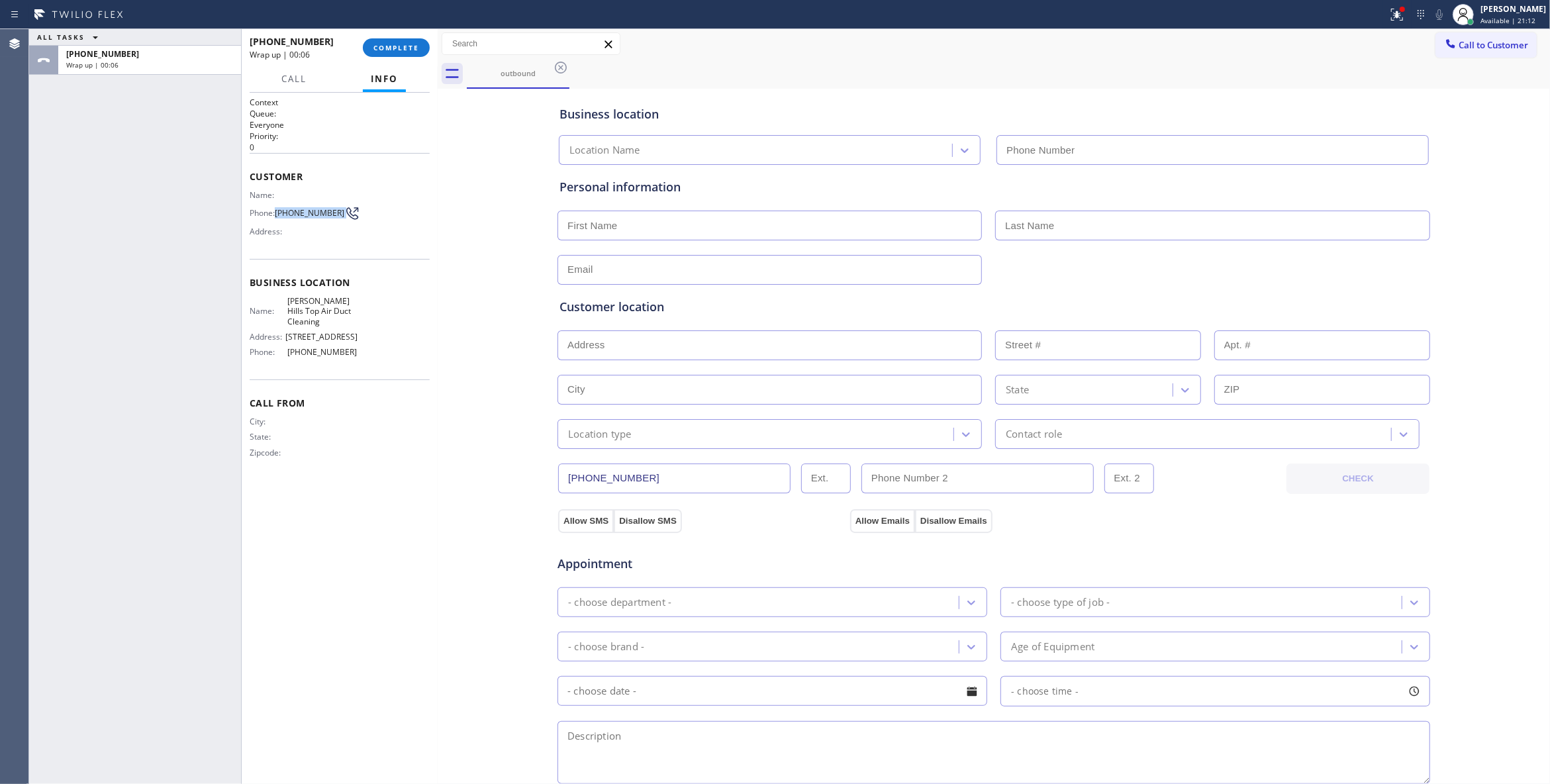
click at [319, 209] on span "[PHONE_NUMBER]" at bounding box center [309, 212] width 70 height 10
copy div "[PHONE_NUMBER]"
click at [375, 52] on button "COMPLETE" at bounding box center [396, 47] width 67 height 19
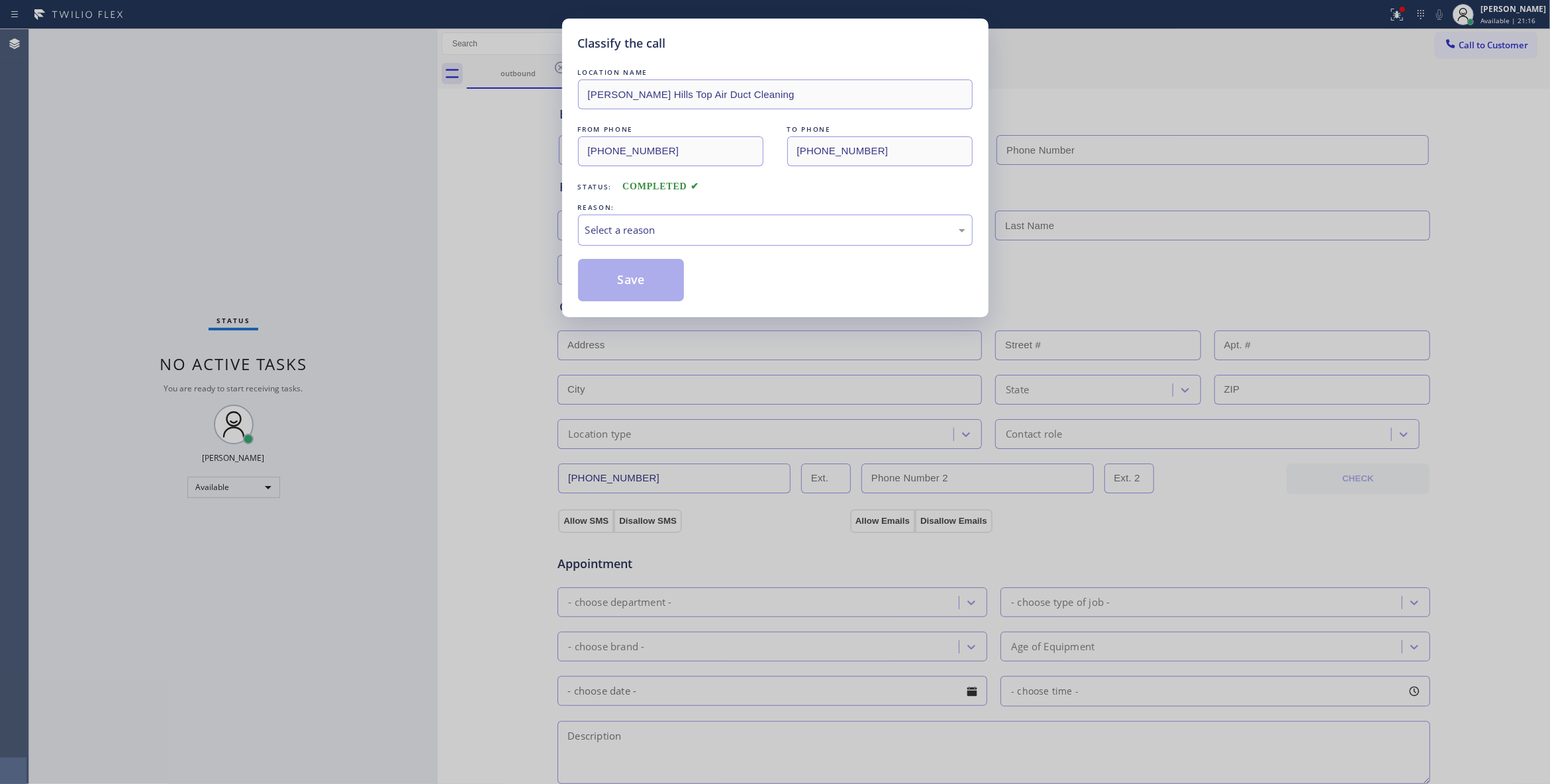
click at [197, 186] on div "Classify the call LOCATION NAME [PERSON_NAME][GEOGRAPHIC_DATA] Top Air Duct Cle…" at bounding box center [775, 392] width 1550 height 784
click at [636, 232] on div "Select a reason" at bounding box center [775, 230] width 380 height 15
click at [642, 282] on button "Save" at bounding box center [631, 280] width 107 height 43
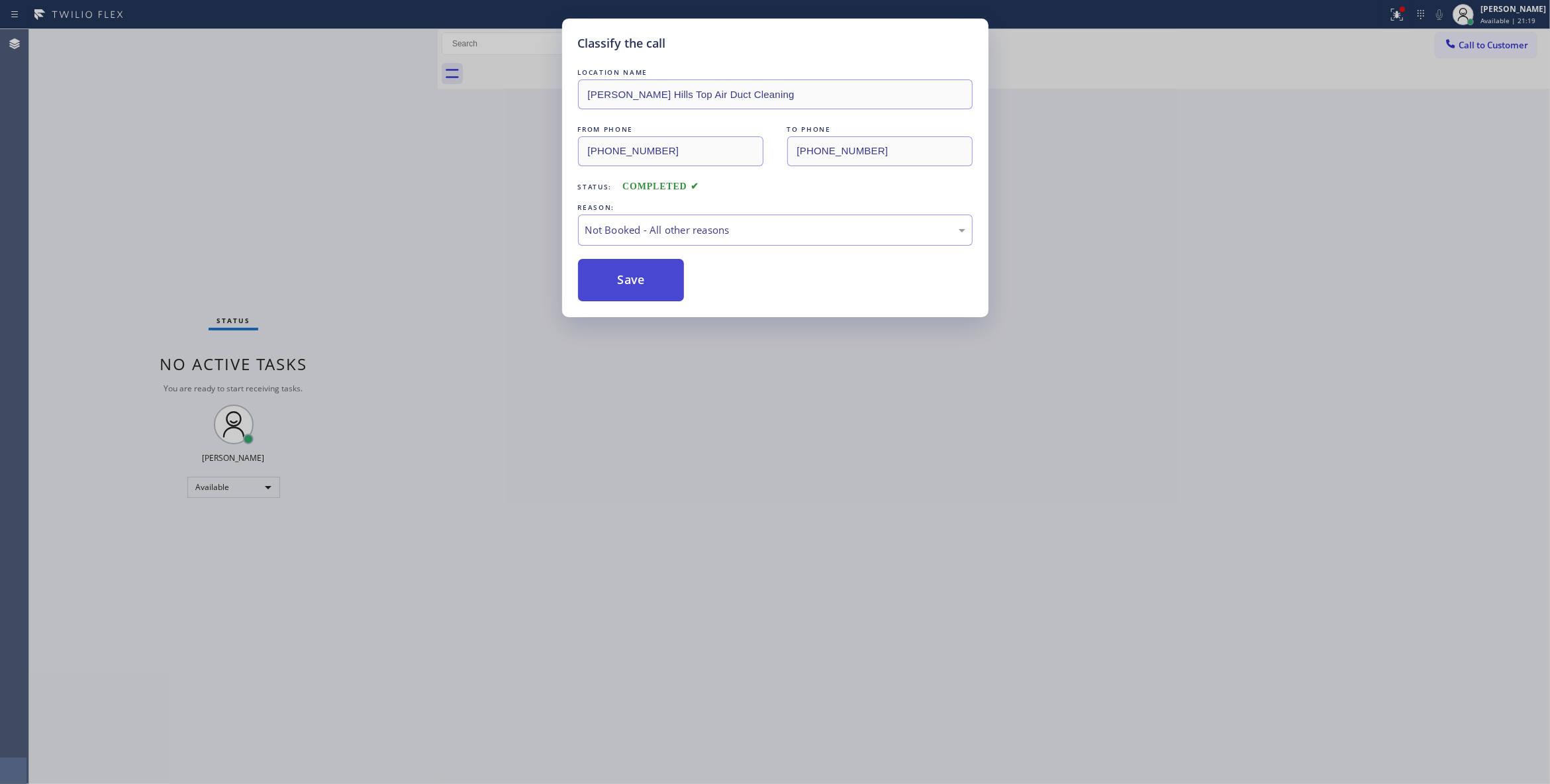
click at [642, 282] on button "Save" at bounding box center [631, 280] width 107 height 43
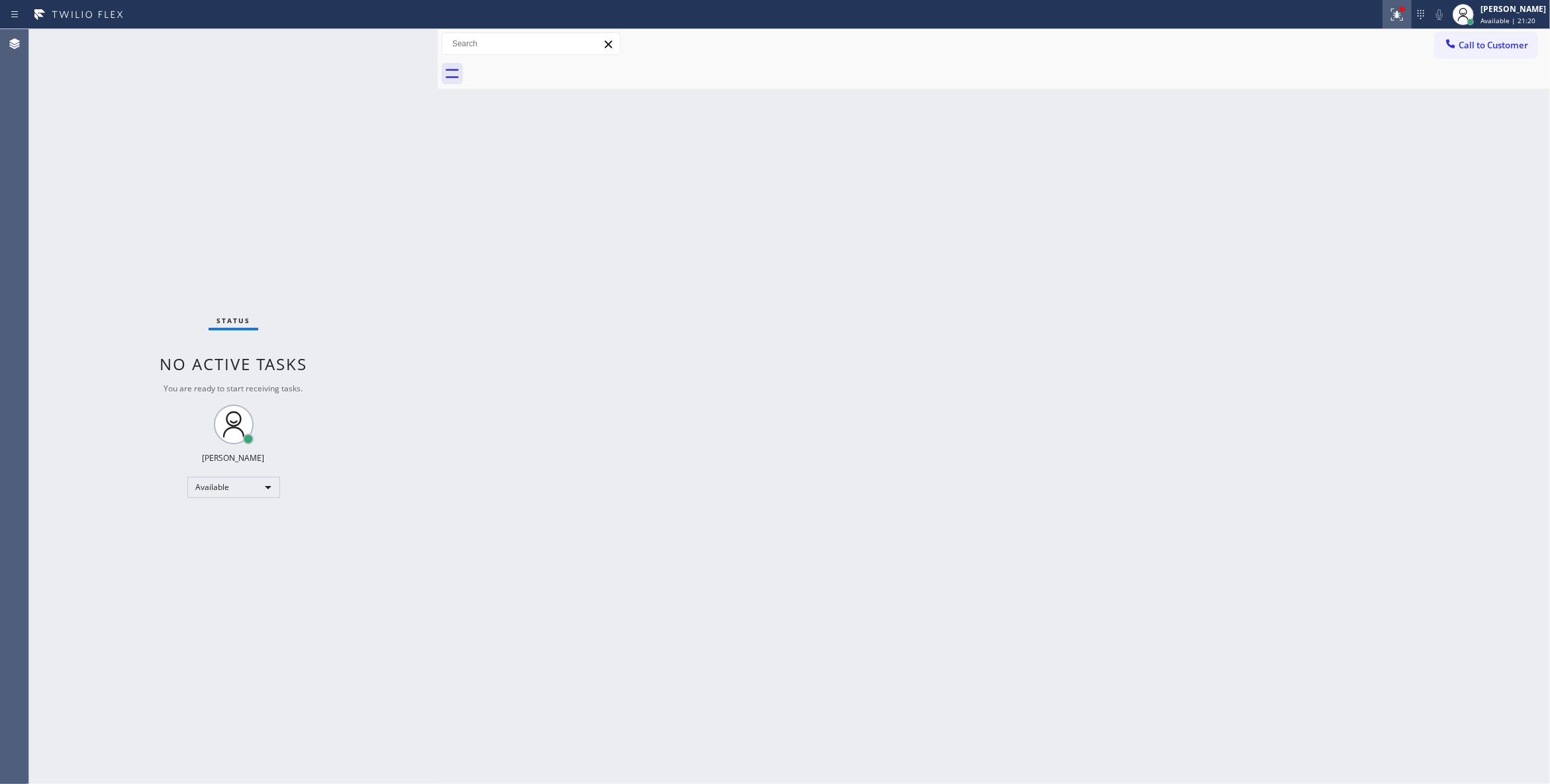
click at [1390, 11] on icon at bounding box center [1397, 14] width 16 height 16
click at [1252, 168] on button "Clear issues" at bounding box center [1310, 173] width 155 height 19
click at [1478, 51] on button "Call to Customer" at bounding box center [1486, 44] width 101 height 25
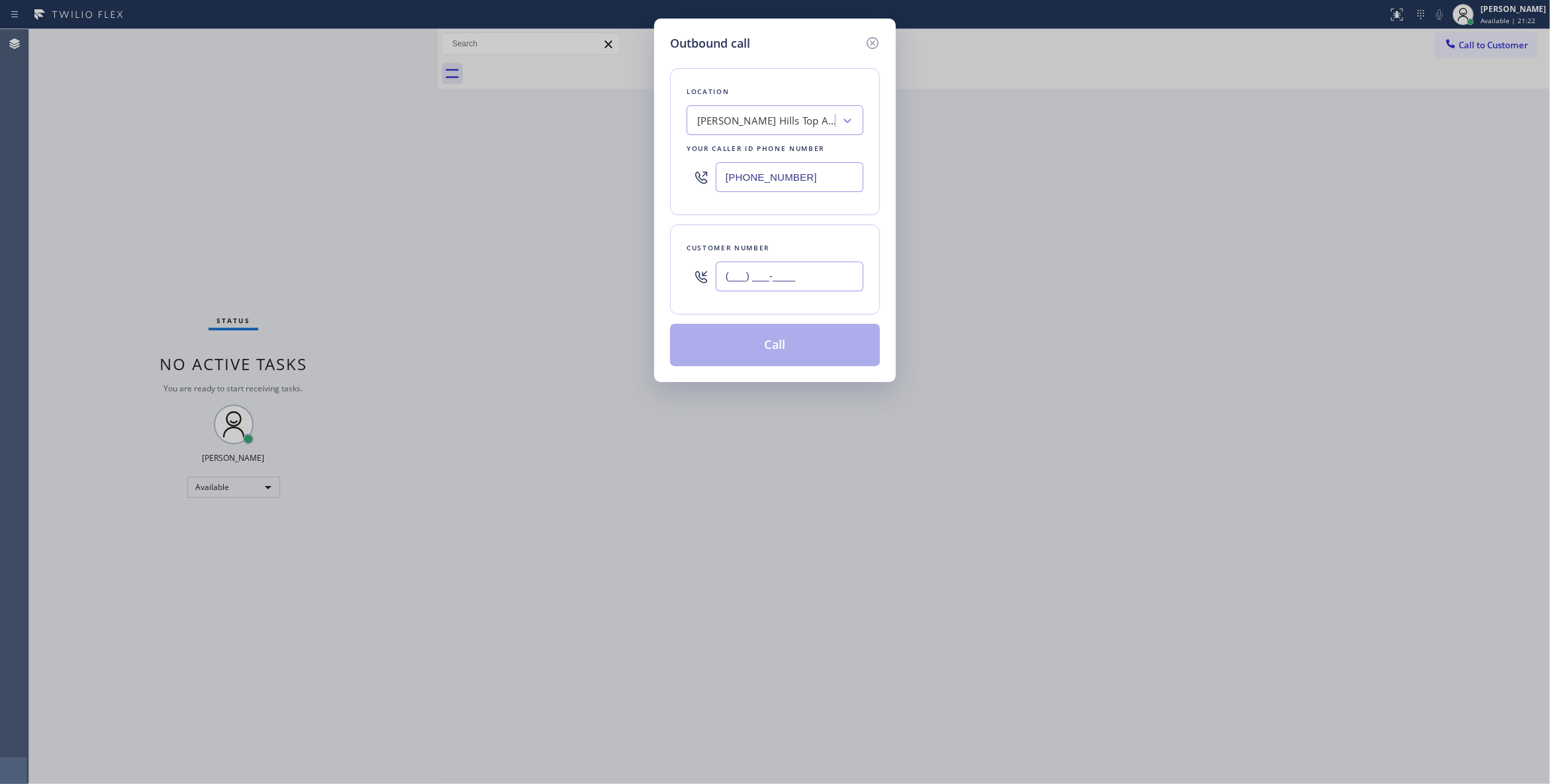
click at [781, 281] on input "(___) ___-____" at bounding box center [789, 276] width 147 height 30
paste input "949) 755-7782"
type input "[PHONE_NUMBER]"
click at [803, 348] on button "Call" at bounding box center [775, 345] width 210 height 43
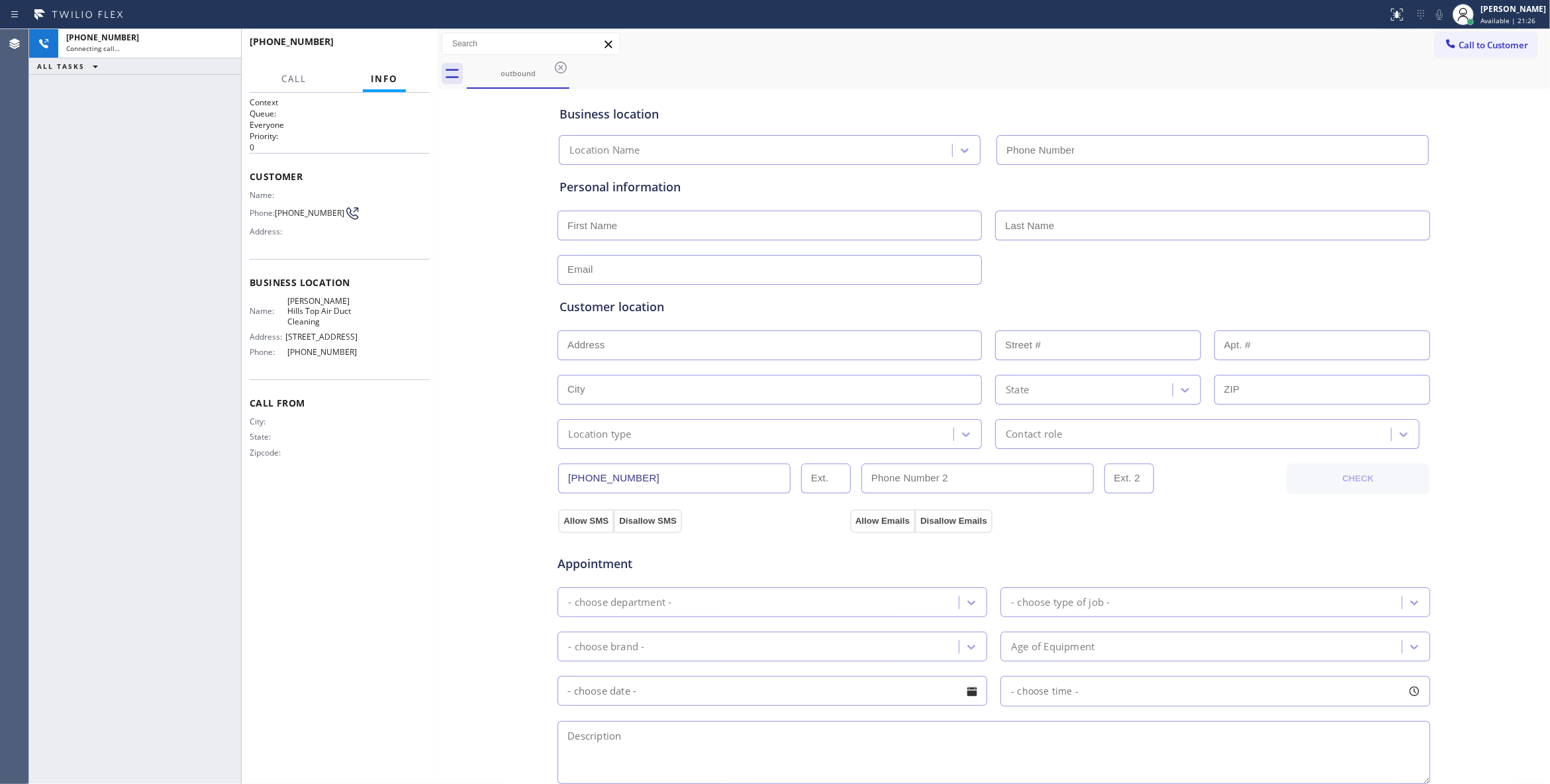
type input "[PHONE_NUMBER]"
click at [382, 45] on span "HANG UP" at bounding box center [400, 47] width 41 height 9
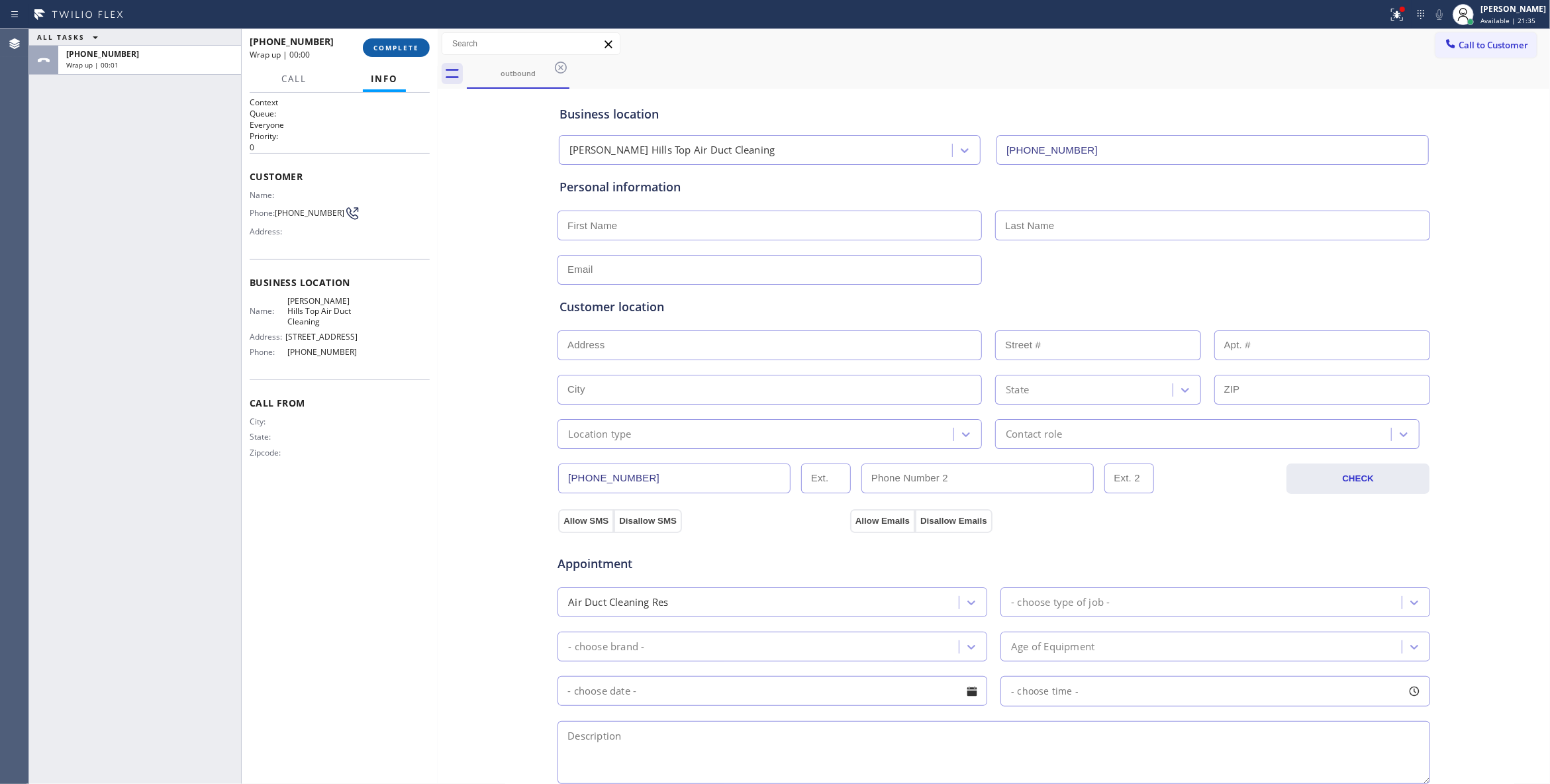
click at [392, 45] on span "COMPLETE" at bounding box center [396, 47] width 45 height 9
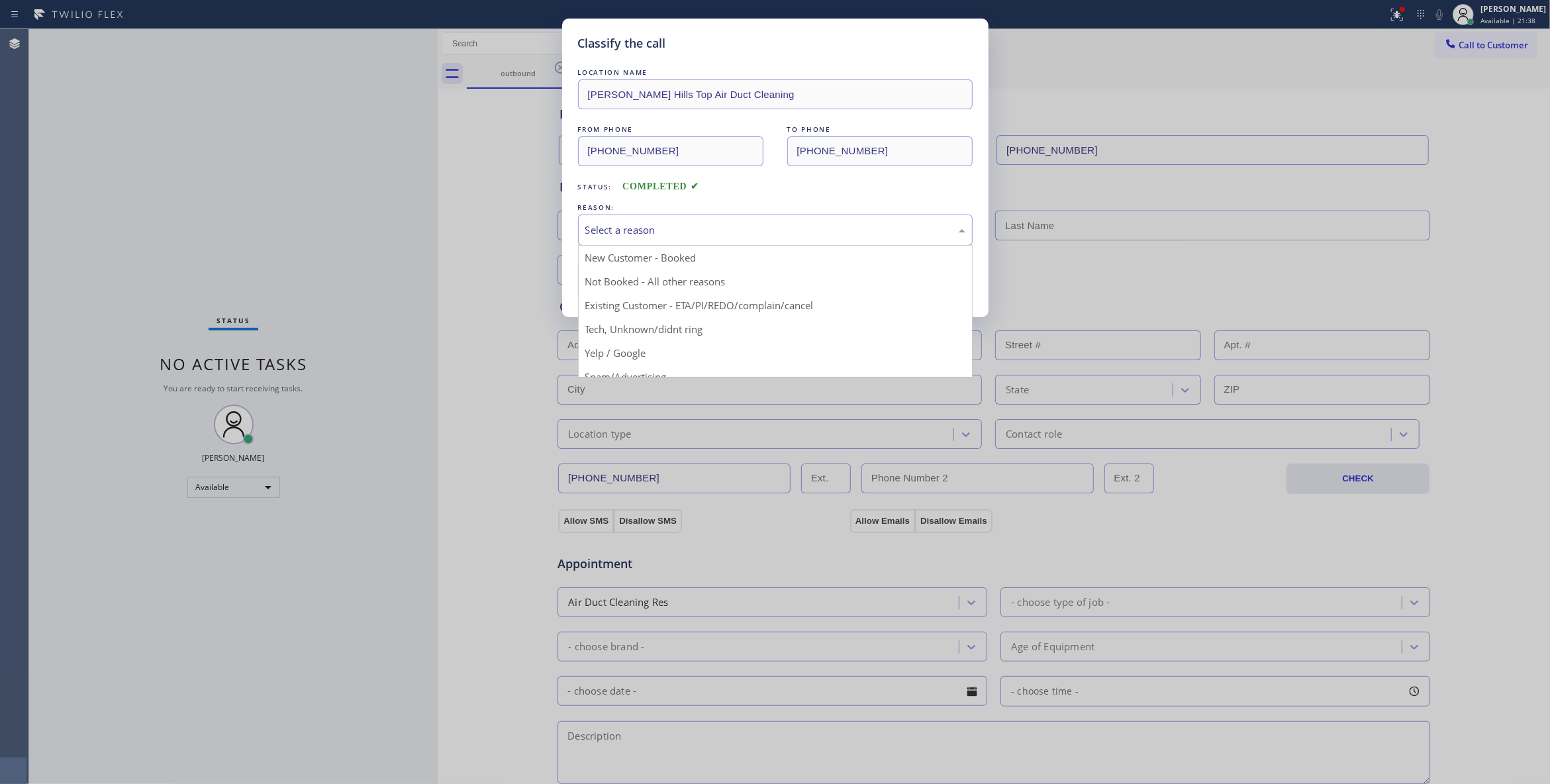
click at [603, 223] on div "Select a reason" at bounding box center [775, 230] width 380 height 15
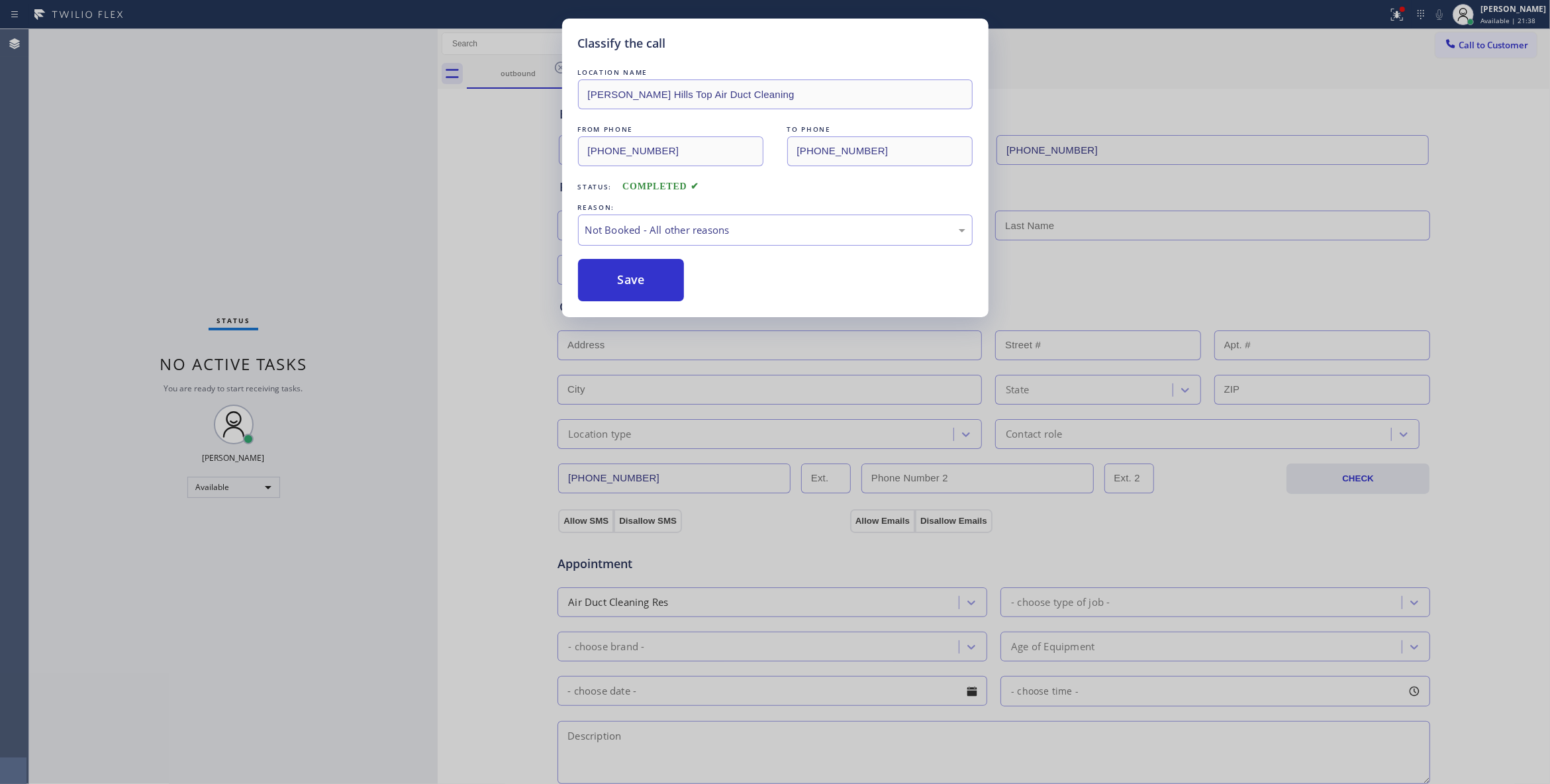
click at [636, 284] on button "Save" at bounding box center [631, 280] width 107 height 43
click at [634, 284] on button "Save" at bounding box center [631, 280] width 107 height 43
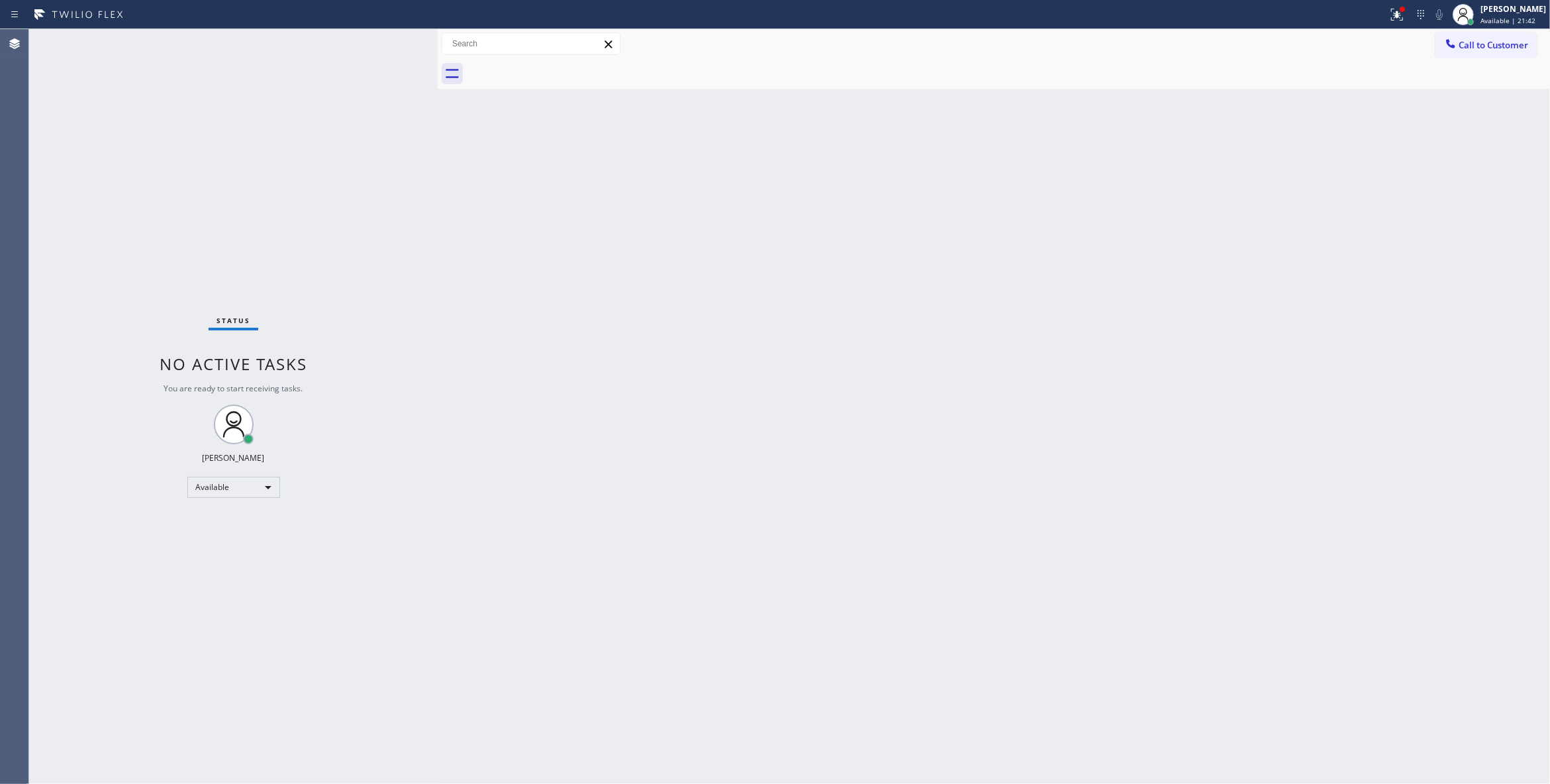
click at [1088, 343] on div "Back to Dashboard Change Sender ID Customers Technicians Select a contact Outbo…" at bounding box center [994, 406] width 1112 height 754
click at [1400, 8] on div at bounding box center [1403, 9] width 6 height 6
click at [1303, 173] on span "Clear issues" at bounding box center [1310, 173] width 62 height 9
drag, startPoint x: 1493, startPoint y: 47, endPoint x: 1487, endPoint y: 46, distance: 6.1
click at [1493, 47] on span "Call to Customer" at bounding box center [1493, 44] width 70 height 12
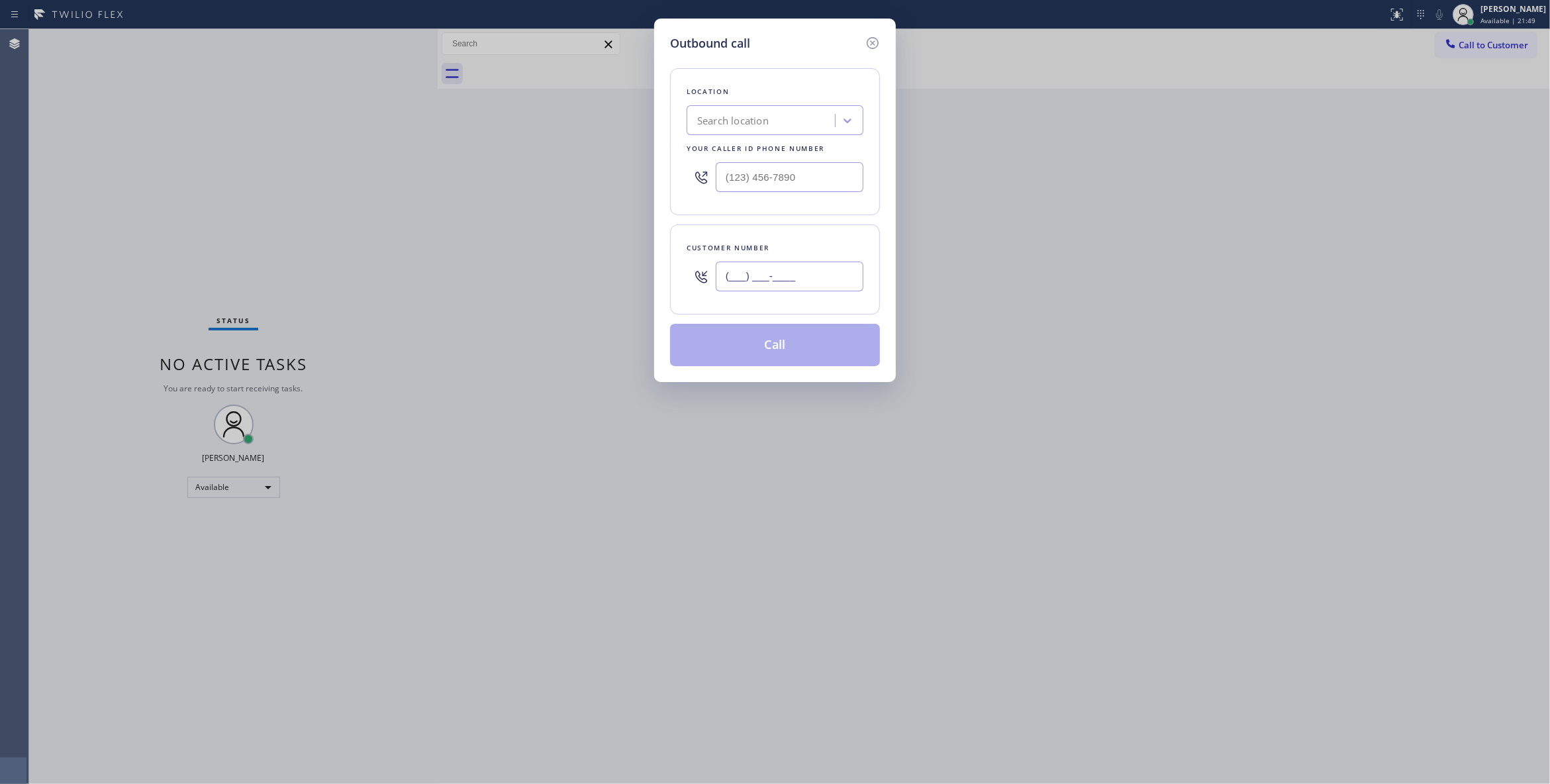
click at [766, 268] on input "(___) ___-____" at bounding box center [789, 276] width 147 height 30
paste input "858) 705-4816"
type input "[PHONE_NUMBER]"
paste input "619) 304-2158"
drag, startPoint x: 825, startPoint y: 176, endPoint x: 365, endPoint y: 183, distance: 460.1
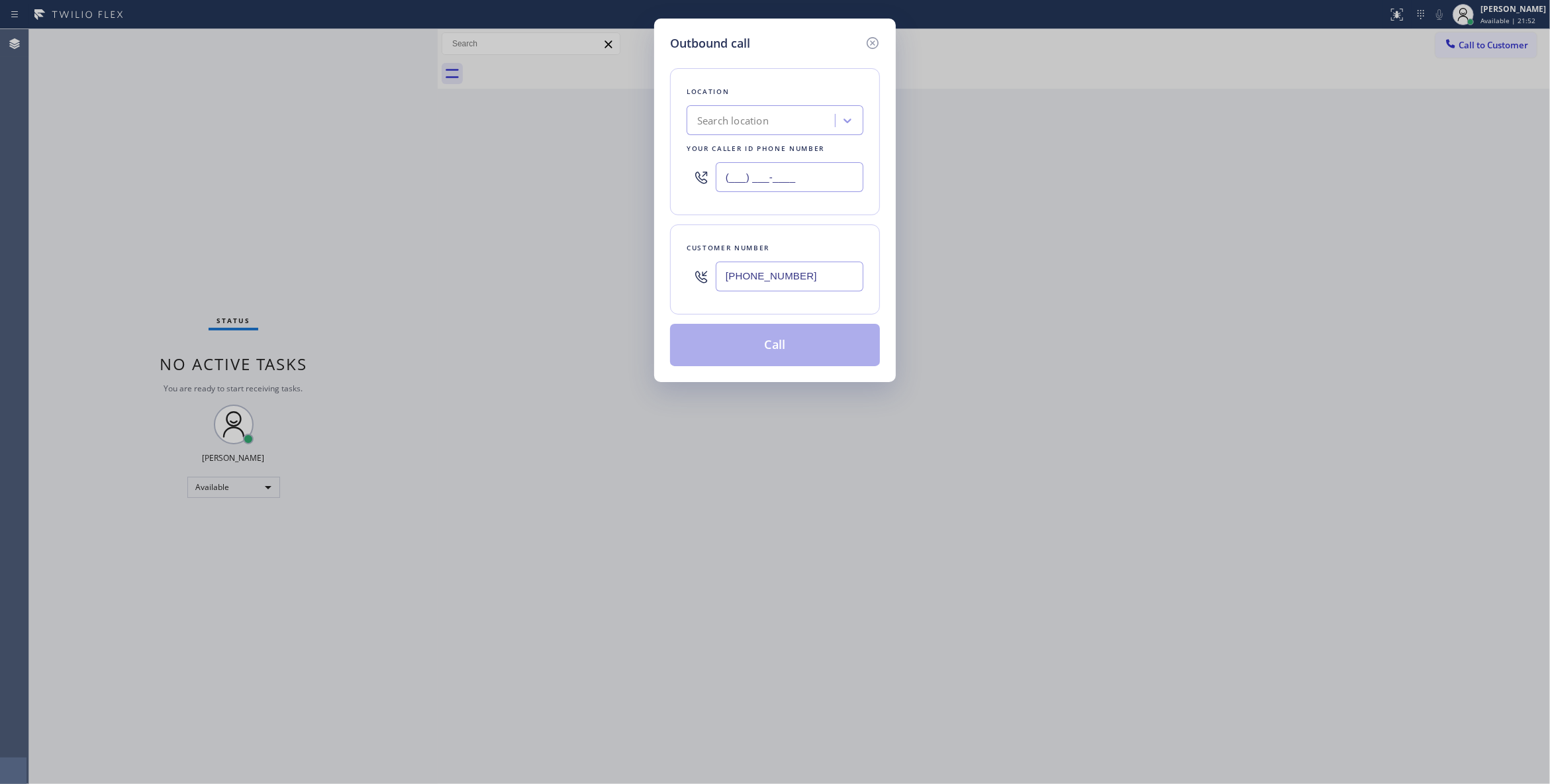
click at [355, 172] on div "Outbound call Location Search location Your caller id phone number (___) ___-__…" at bounding box center [775, 392] width 1550 height 784
type input "[PHONE_NUMBER]"
drag, startPoint x: 834, startPoint y: 278, endPoint x: 597, endPoint y: 278, distance: 237.0
click at [597, 278] on div "Outbound call Location [PERSON_NAME] Monogram Repair Your caller id phone numbe…" at bounding box center [775, 392] width 1550 height 784
click at [717, 337] on button "Call" at bounding box center [775, 345] width 210 height 43
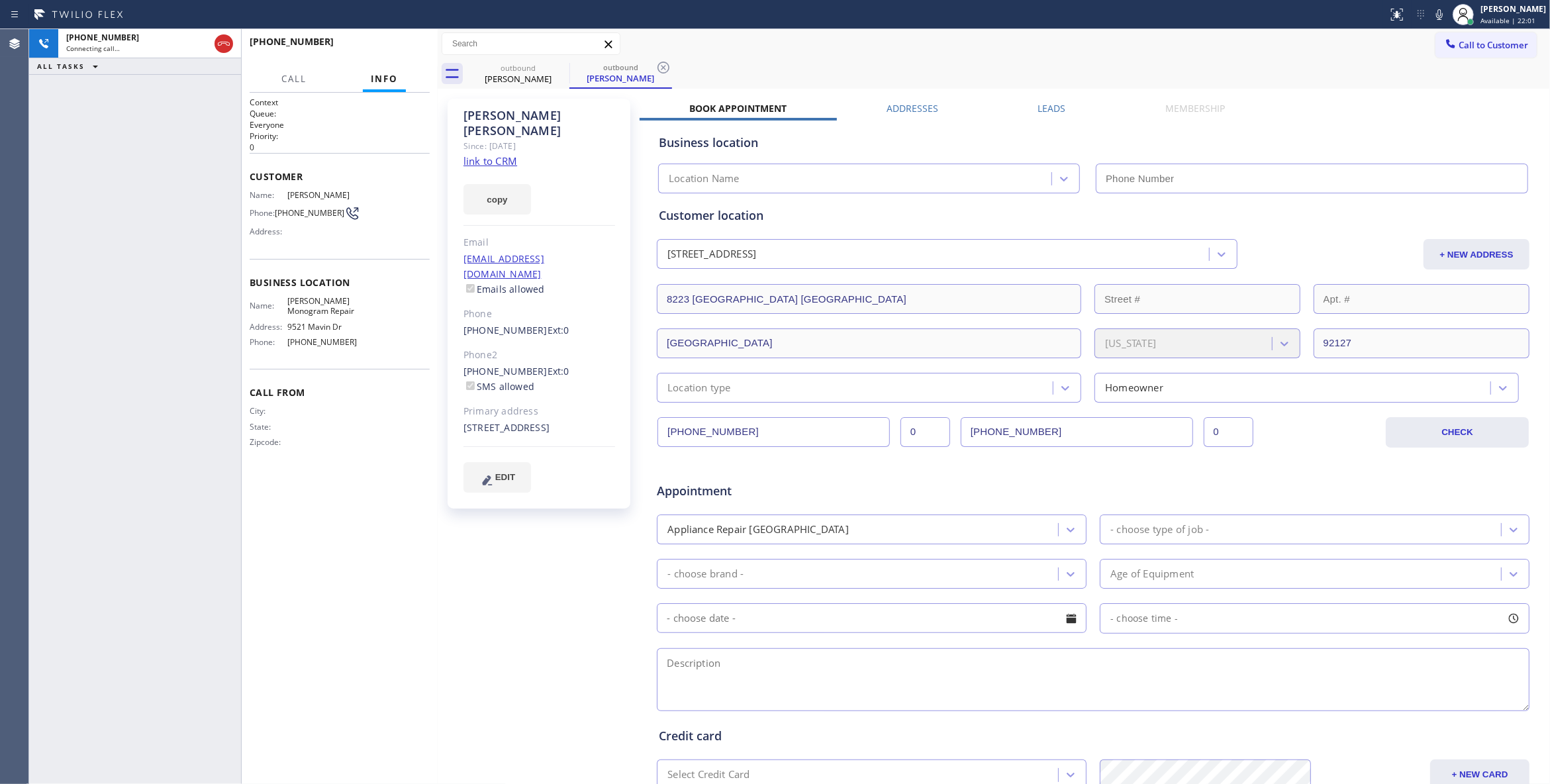
type input "[PHONE_NUMBER]"
click at [204, 179] on div "[PHONE_NUMBER] Connecting call… ALL TASKS ALL TASKS ACTIVE TASKS TASKS IN WRAP …" at bounding box center [134, 406] width 212 height 754
click at [663, 57] on div "Call to Customer Outbound call Location [PERSON_NAME] Monogram Repair Your call…" at bounding box center [994, 44] width 1112 height 30
click at [665, 64] on icon at bounding box center [663, 67] width 16 height 16
click at [664, 68] on div "outbound [PERSON_NAME]" at bounding box center [1009, 74] width 1084 height 30
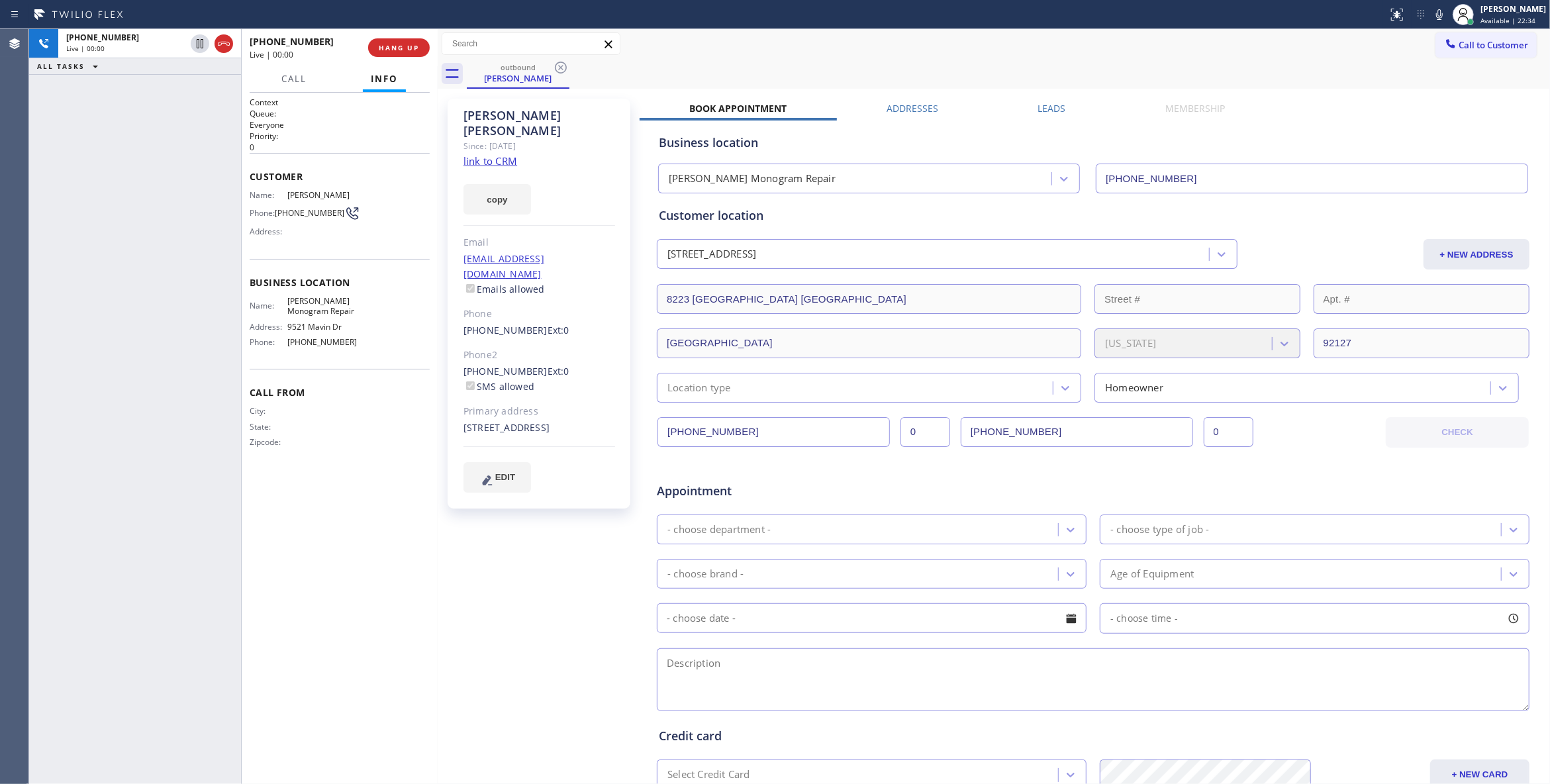
click at [111, 166] on div "[PHONE_NUMBER] Live | 00:00 ALL TASKS ALL TASKS ACTIVE TASKS TASKS IN WRAP UP" at bounding box center [134, 406] width 212 height 754
click at [405, 45] on span "HANG UP" at bounding box center [400, 47] width 41 height 9
click at [400, 47] on span "HANG UP" at bounding box center [400, 47] width 41 height 9
click at [399, 47] on span "COMPLETE" at bounding box center [396, 47] width 45 height 9
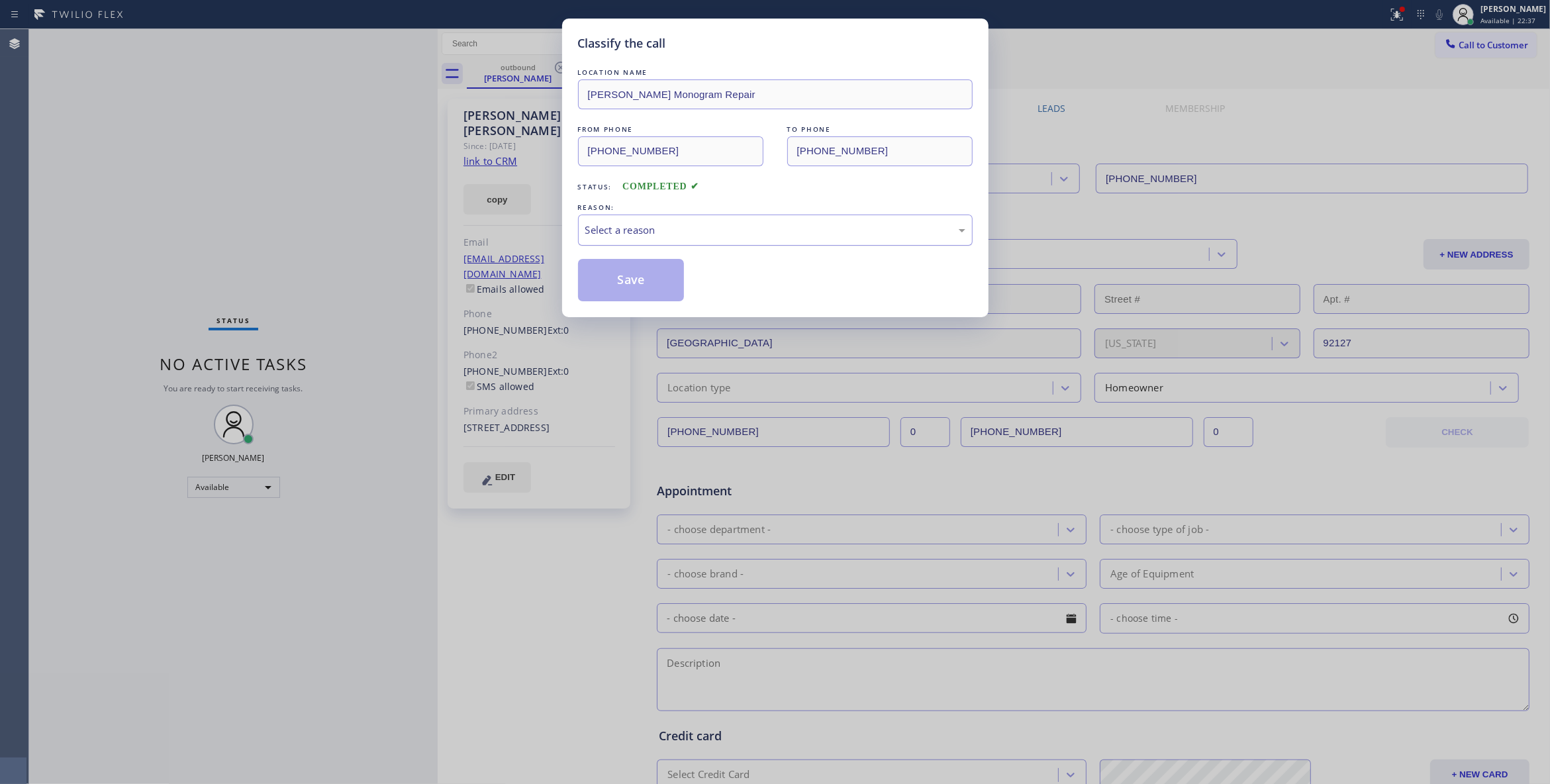
click at [615, 233] on div "Select a reason" at bounding box center [775, 230] width 380 height 15
click at [603, 276] on button "Save" at bounding box center [631, 280] width 107 height 43
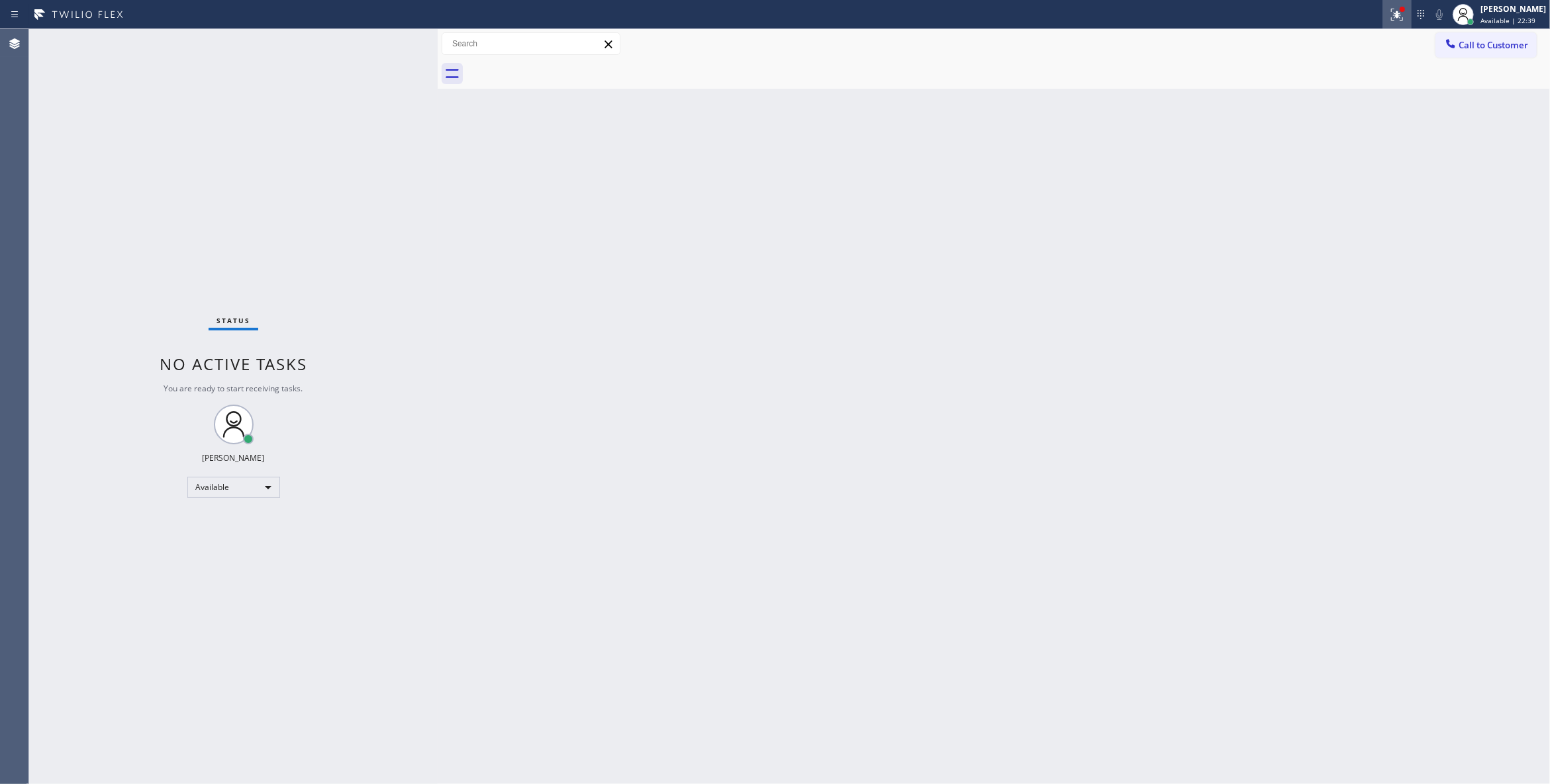
click at [1390, 10] on icon at bounding box center [1397, 14] width 16 height 16
click at [1274, 172] on button "Clear issues" at bounding box center [1310, 173] width 155 height 19
click at [1519, 44] on span "Call to Customer" at bounding box center [1493, 44] width 70 height 12
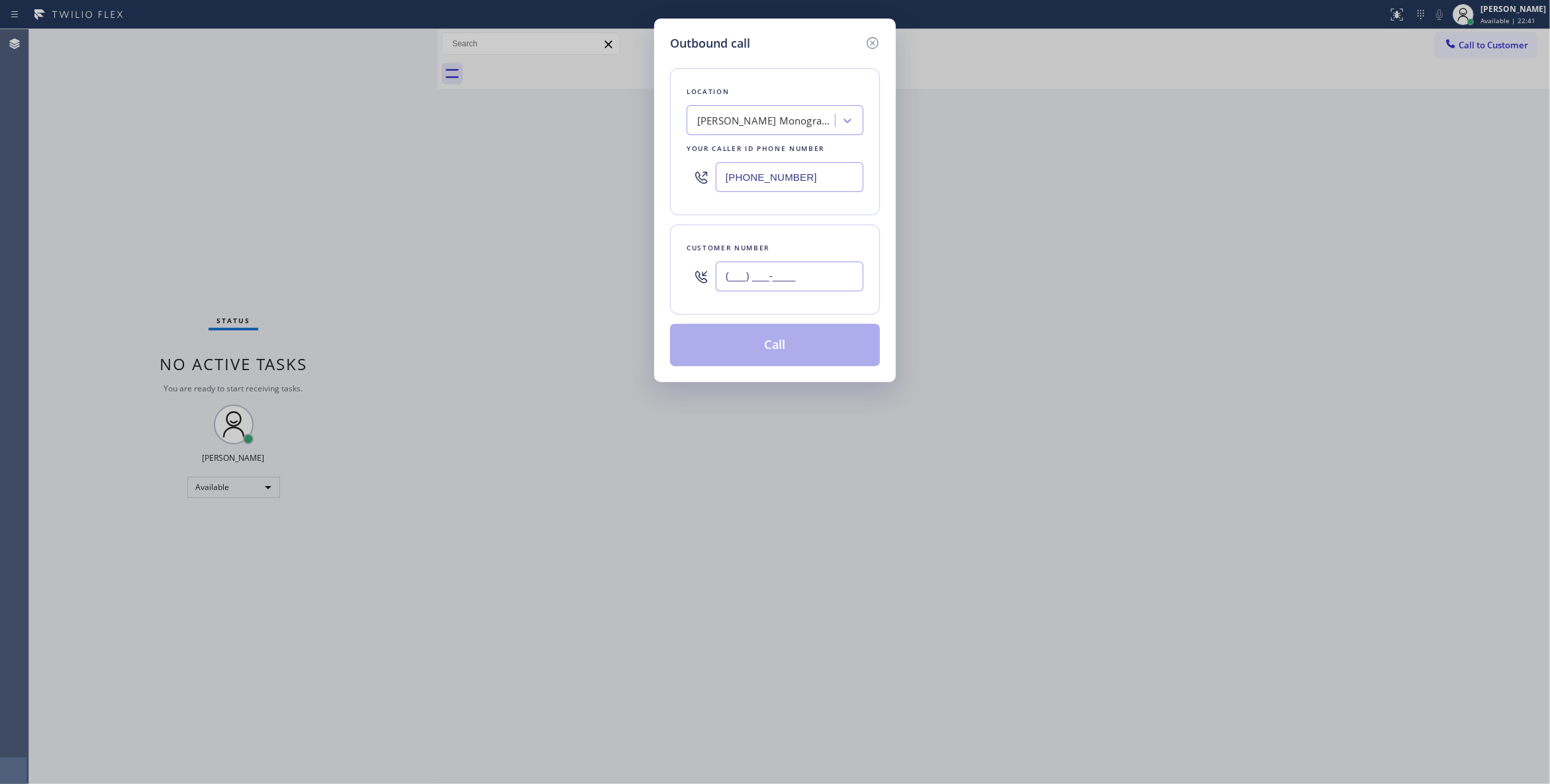
click at [814, 274] on input "(___) ___-____" at bounding box center [789, 276] width 147 height 30
paste input "954) 908-9545"
type input "[PHONE_NUMBER]"
click at [192, 91] on div "Outbound call Location [PERSON_NAME] Monogram Repair Your caller id phone numbe…" at bounding box center [775, 392] width 1550 height 784
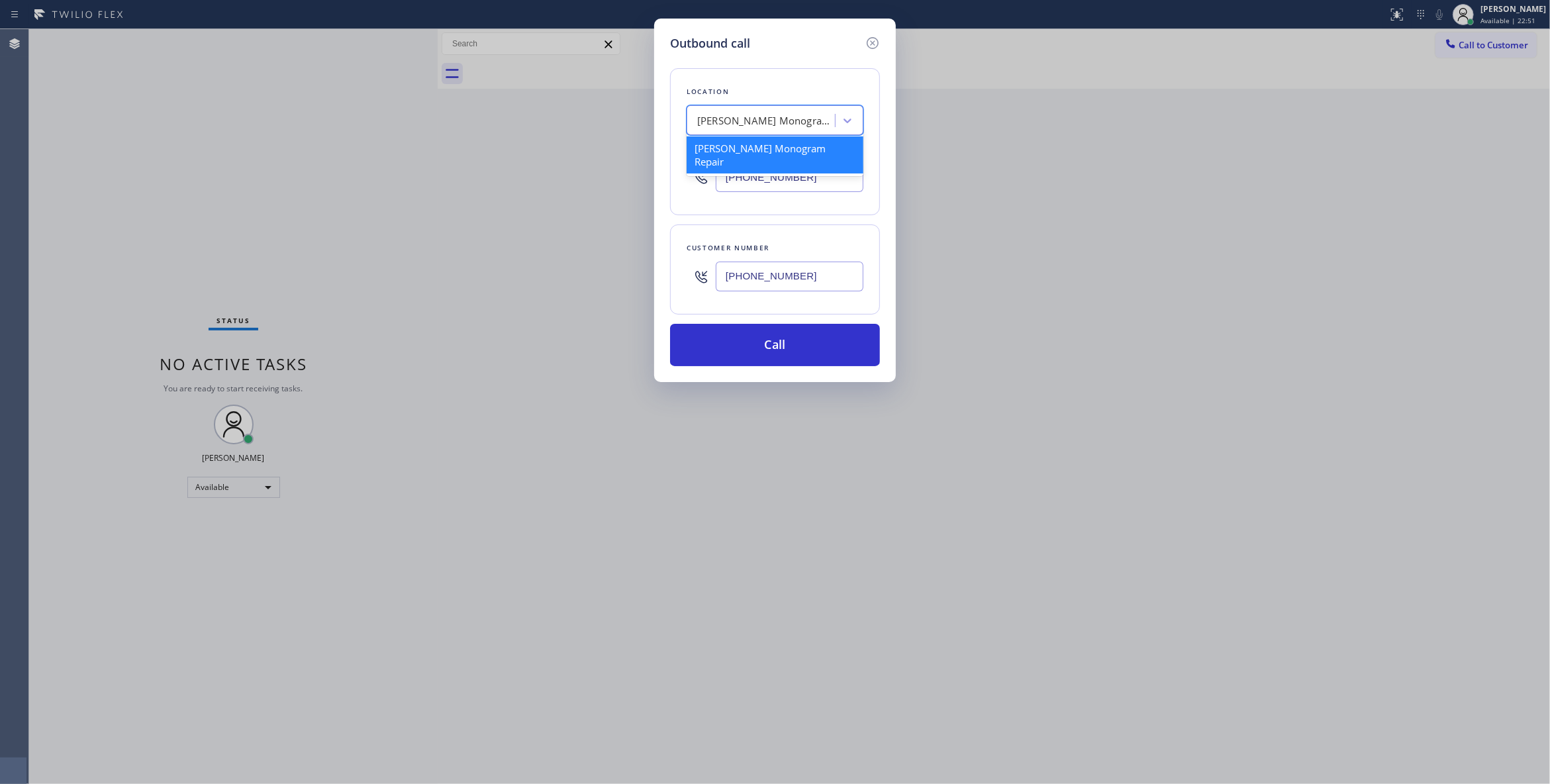
click at [769, 122] on div "[PERSON_NAME] Monogram Repair" at bounding box center [767, 120] width 139 height 15
paste input "Bedford Sub Zero Appliance Repair"
type input "Bedford Sub Zero Appliance Repair"
click at [759, 152] on div "Bedford Sub Zero Appliance Repair" at bounding box center [775, 148] width 177 height 24
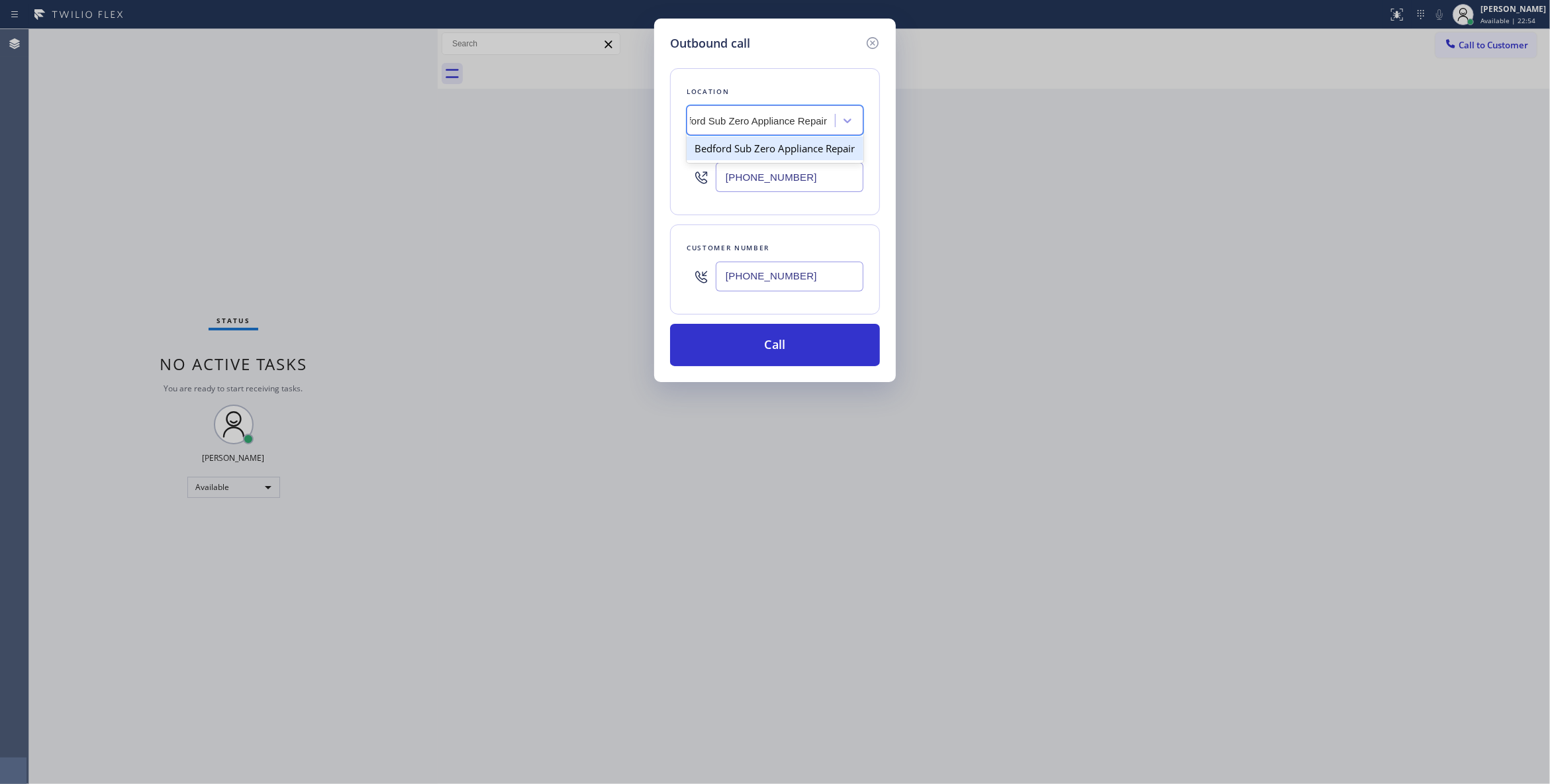
type input "[PHONE_NUMBER]"
drag, startPoint x: 781, startPoint y: 279, endPoint x: 705, endPoint y: 279, distance: 76.0
click at [705, 279] on div "[PHONE_NUMBER]" at bounding box center [775, 276] width 177 height 43
click at [742, 342] on button "Call" at bounding box center [775, 345] width 210 height 43
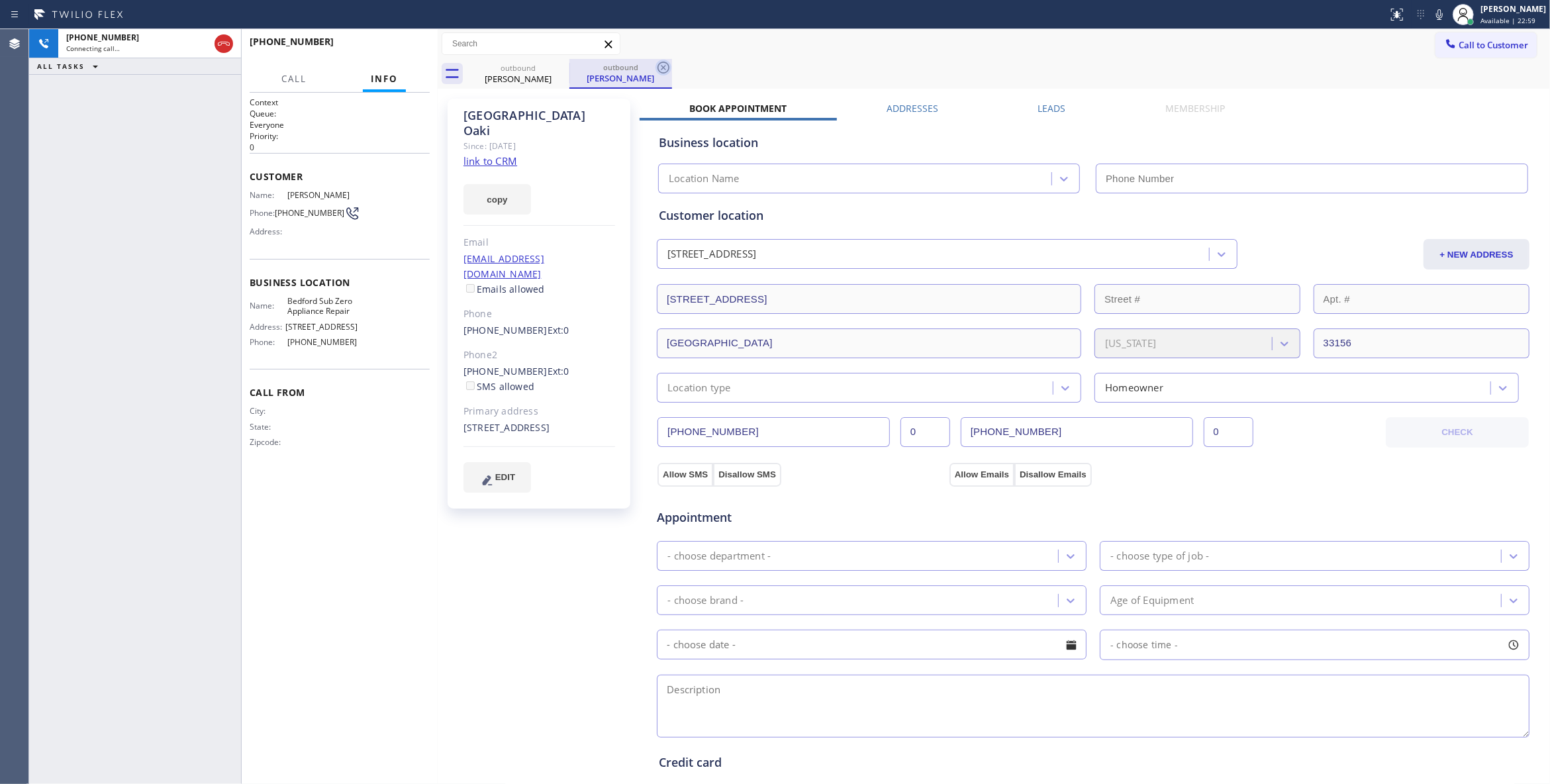
click at [667, 66] on icon at bounding box center [663, 67] width 16 height 16
type input "[PHONE_NUMBER]"
click at [504, 154] on link "link to CRM" at bounding box center [490, 160] width 54 height 13
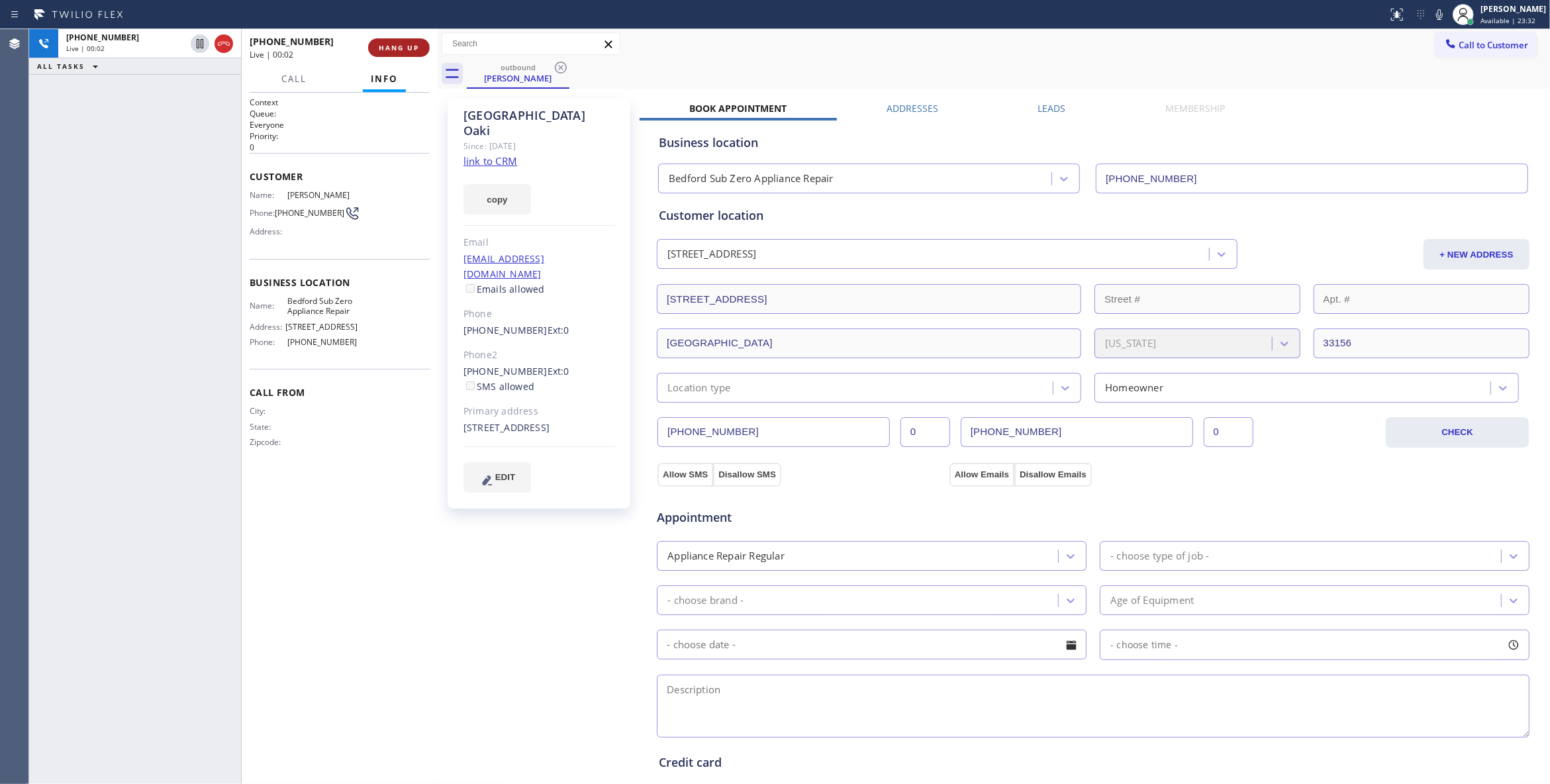
click at [399, 44] on span "HANG UP" at bounding box center [400, 47] width 41 height 9
drag, startPoint x: 337, startPoint y: 217, endPoint x: 279, endPoint y: 212, distance: 58.2
click at [279, 212] on div "Phone: [PHONE_NUMBER]" at bounding box center [303, 212] width 108 height 16
copy div "[PHONE_NUMBER]"
click at [380, 51] on span "COMPLETE" at bounding box center [396, 47] width 45 height 9
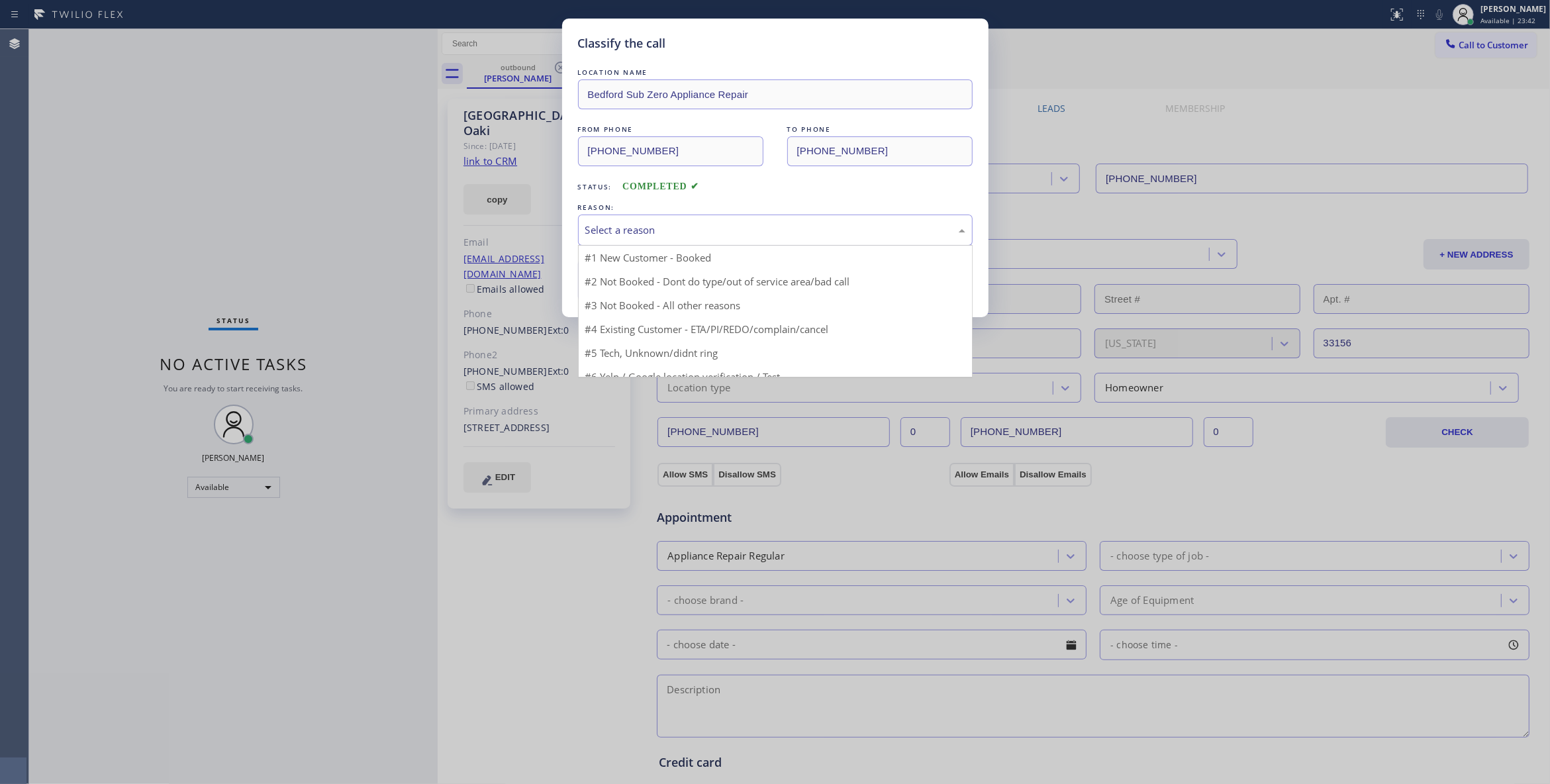
click at [653, 228] on div "Select a reason" at bounding box center [775, 230] width 380 height 15
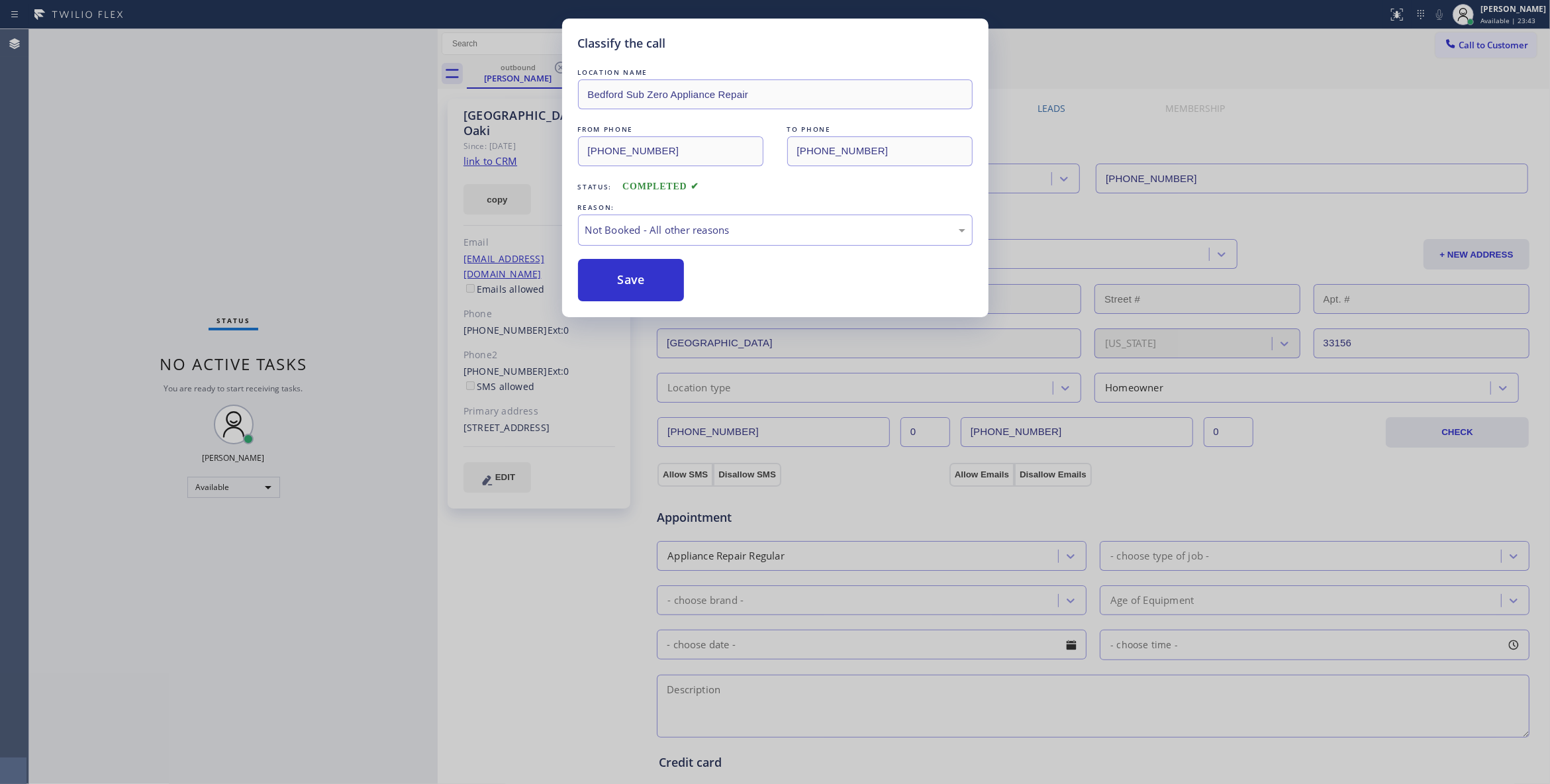
click at [629, 279] on button "Save" at bounding box center [631, 280] width 107 height 43
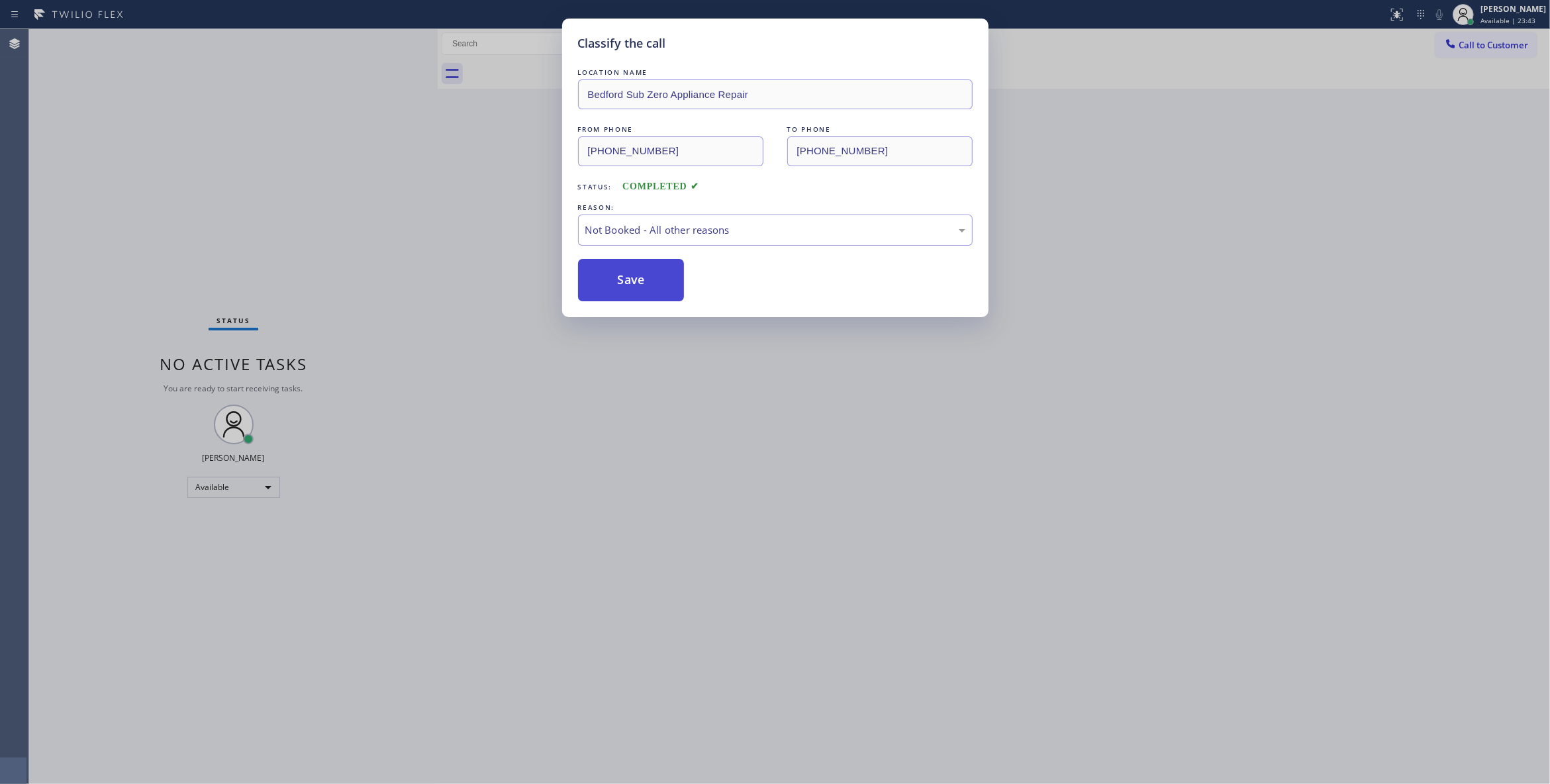
click at [620, 284] on button "Save" at bounding box center [631, 280] width 107 height 43
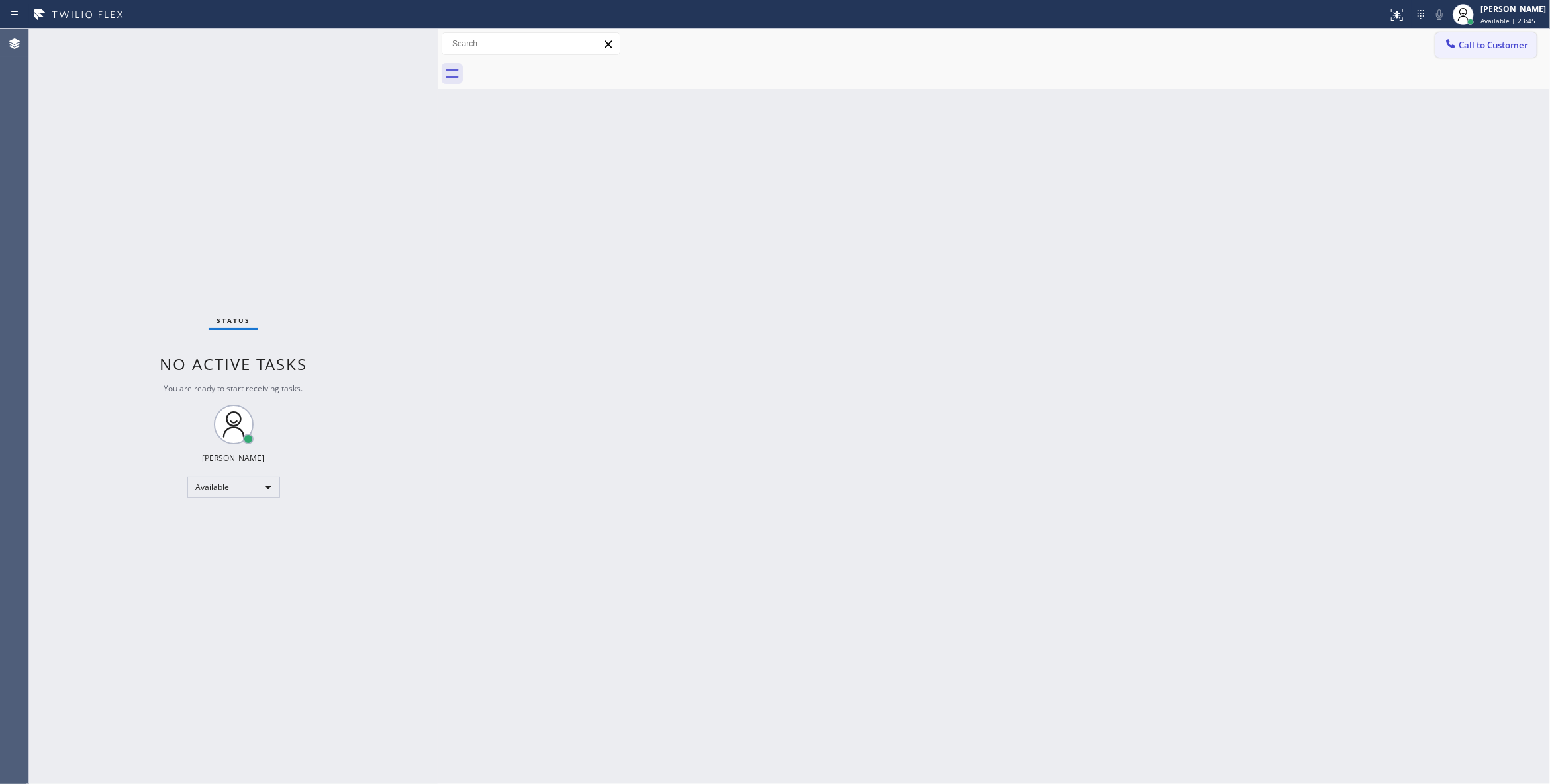
click at [1494, 39] on span "Call to Customer" at bounding box center [1493, 44] width 70 height 12
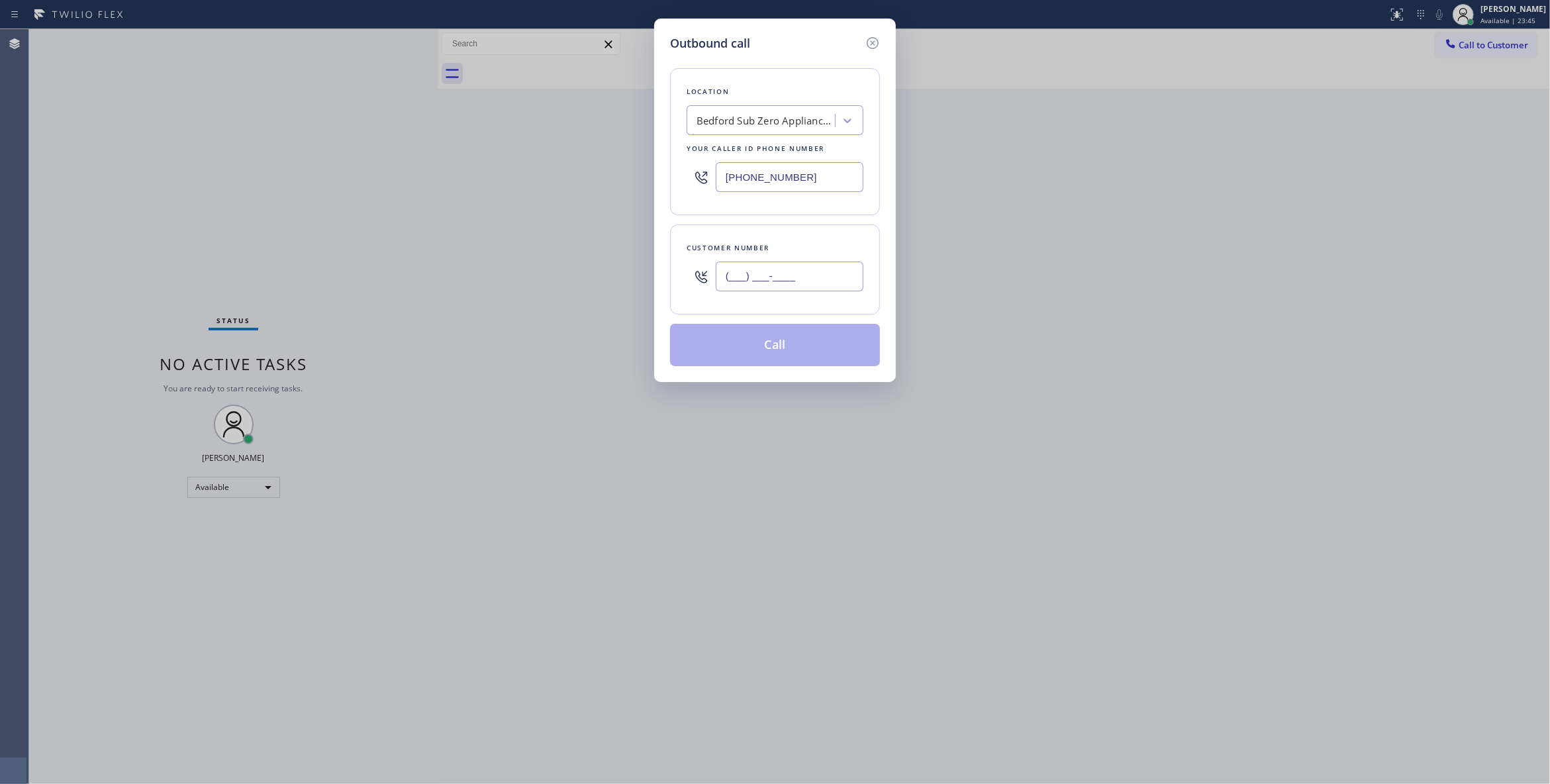
click at [766, 285] on input "(___) ___-____" at bounding box center [789, 276] width 147 height 30
paste input "954) 908-9545"
type input "[PHONE_NUMBER]"
click at [754, 355] on button "Call" at bounding box center [775, 345] width 210 height 43
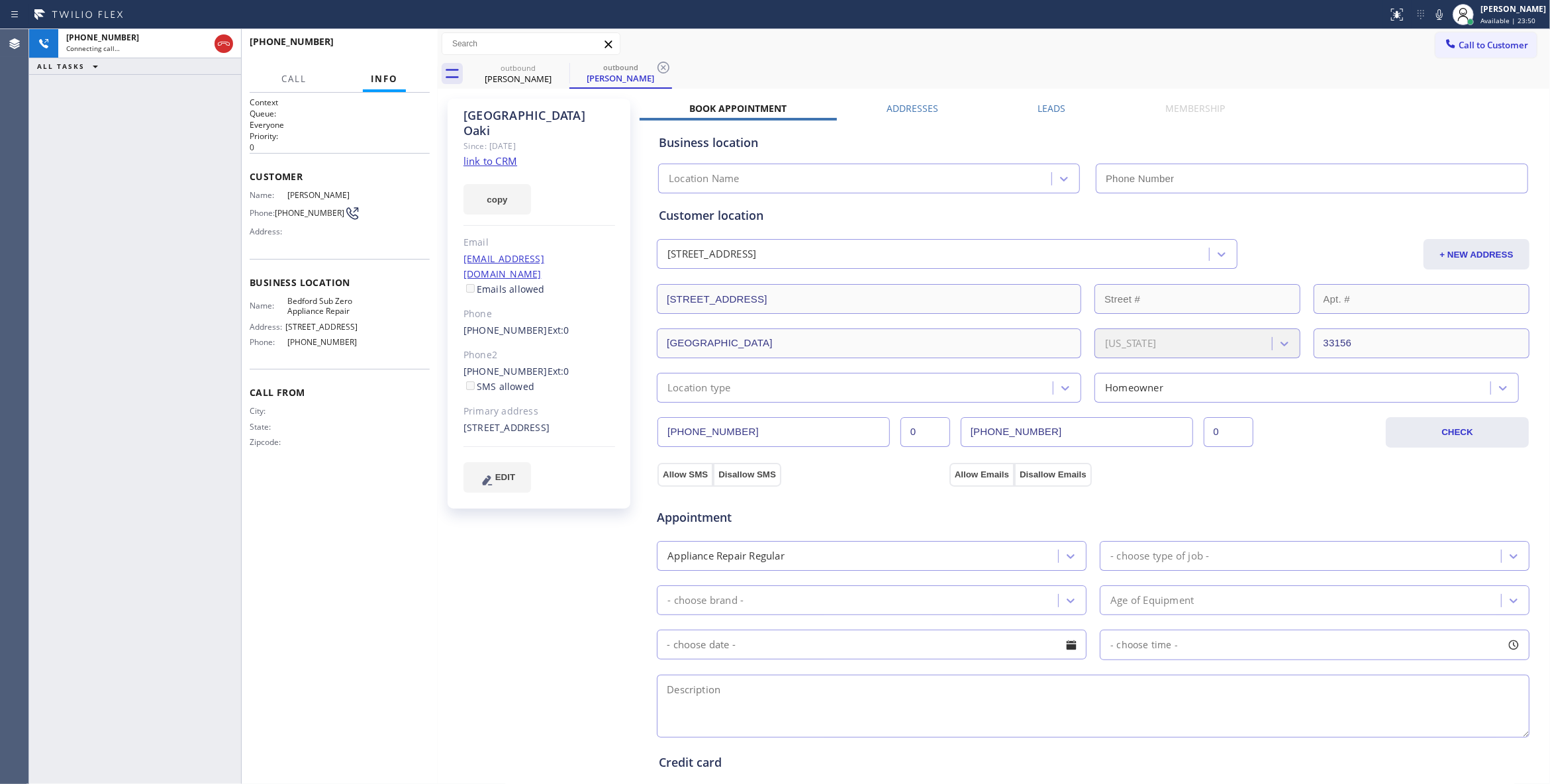
type input "[PHONE_NUMBER]"
click at [400, 51] on button "HANG UP" at bounding box center [399, 47] width 61 height 19
click at [666, 67] on icon at bounding box center [663, 67] width 16 height 16
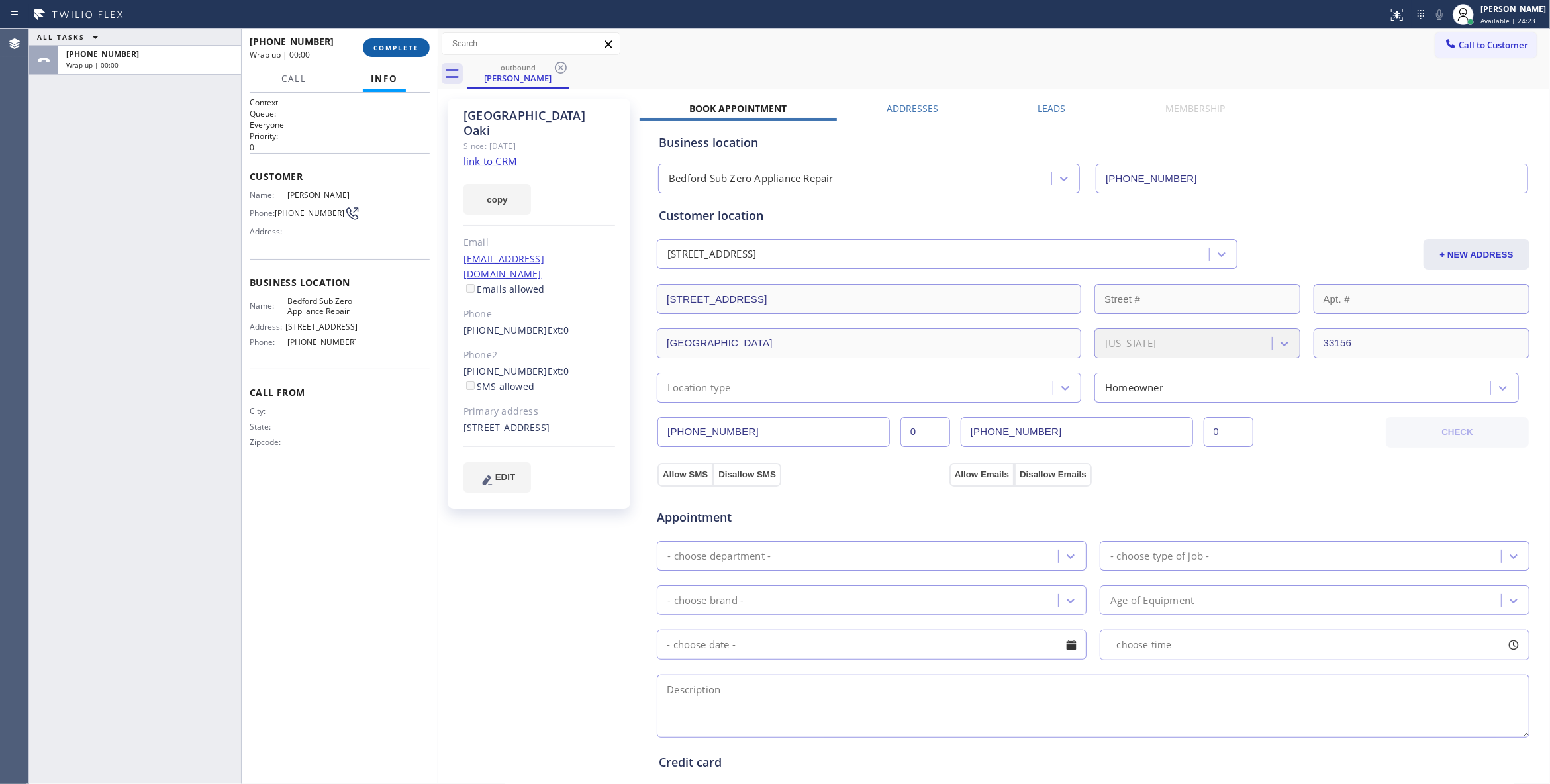
click at [400, 41] on button "COMPLETE" at bounding box center [396, 47] width 67 height 19
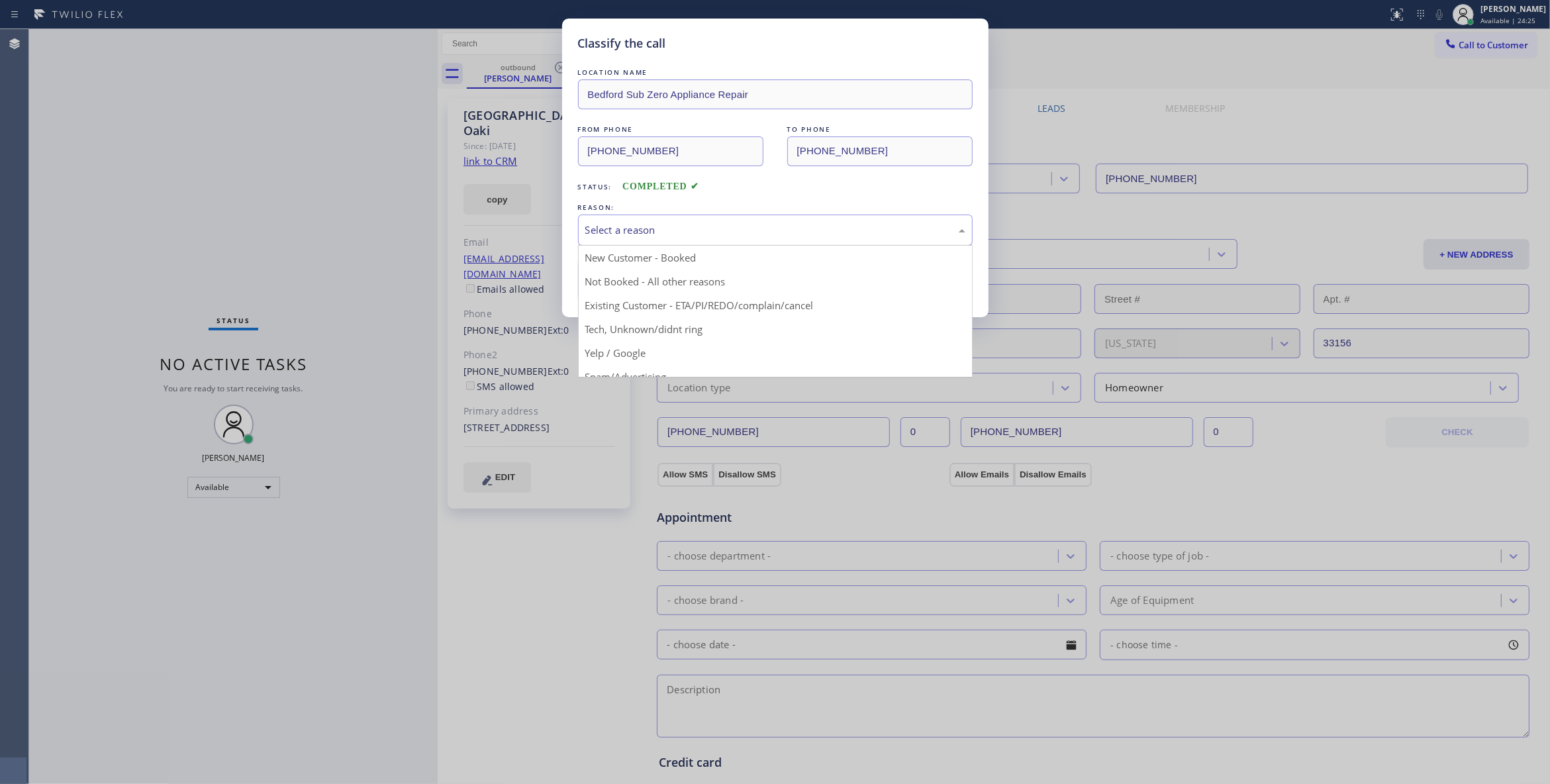
click at [604, 219] on div "Select a reason" at bounding box center [776, 230] width 395 height 32
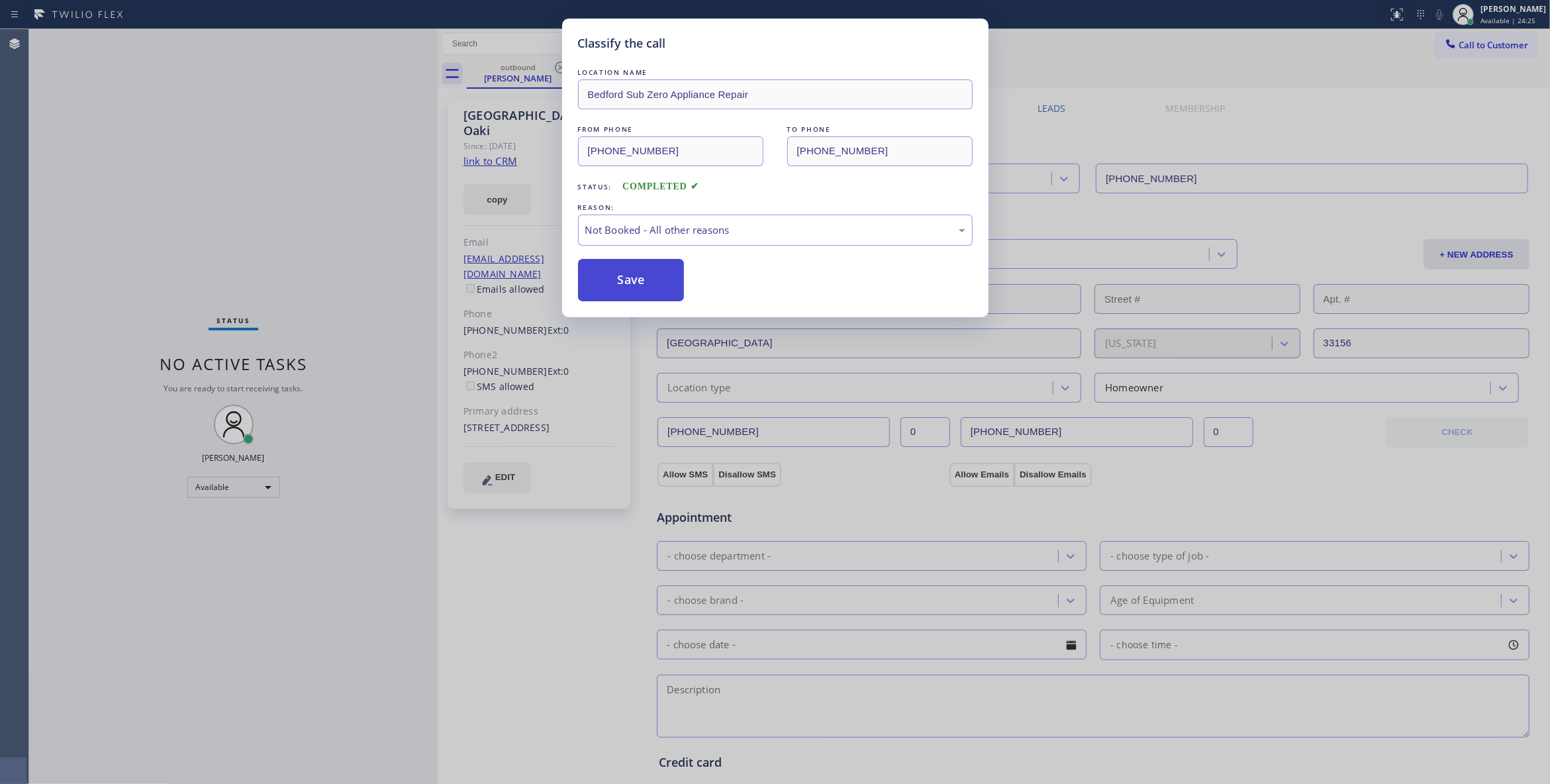
drag, startPoint x: 620, startPoint y: 291, endPoint x: 612, endPoint y: 286, distance: 9.4
click at [612, 286] on button "Save" at bounding box center [631, 280] width 107 height 43
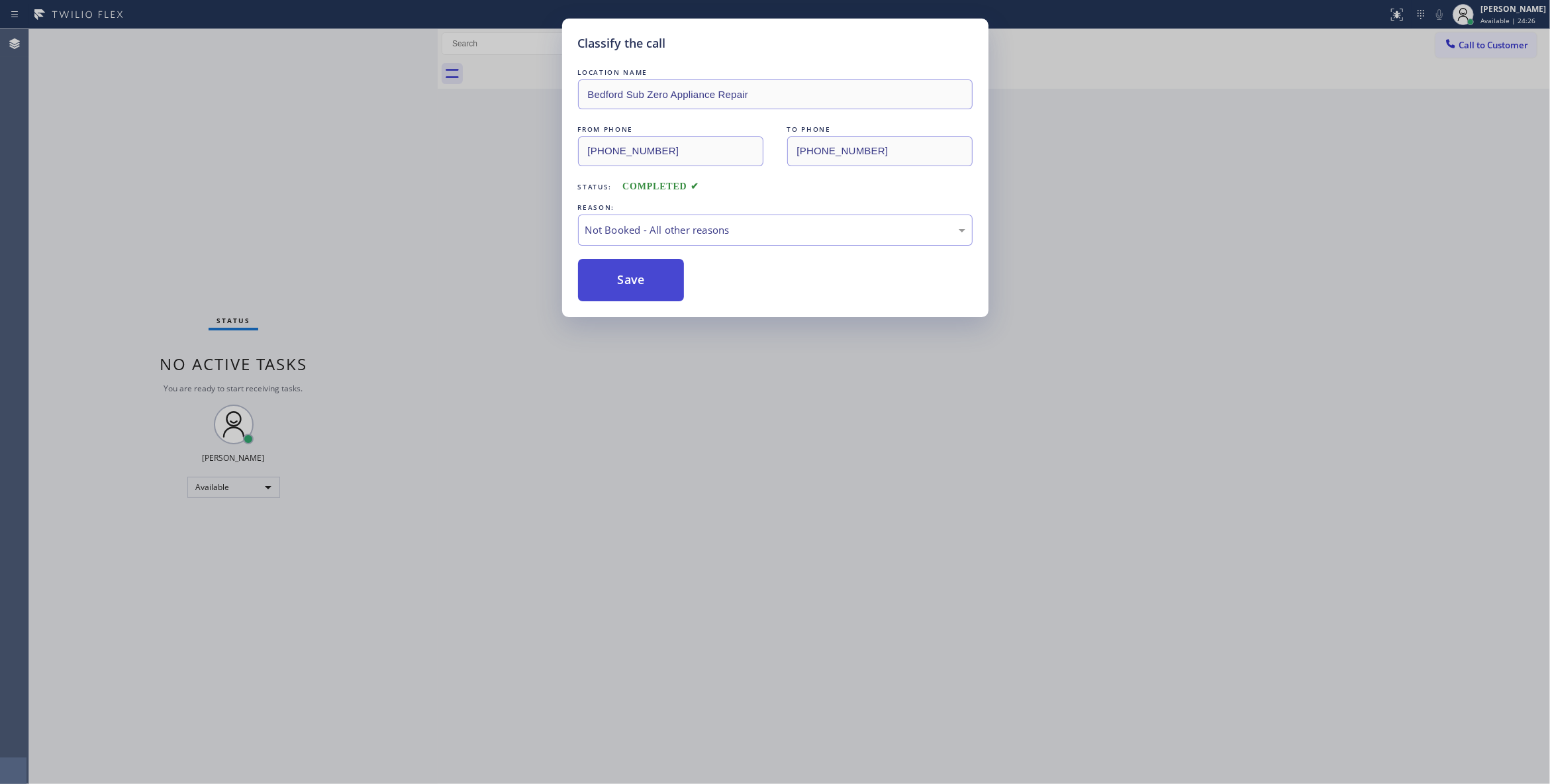
click at [612, 286] on button "Save" at bounding box center [631, 280] width 107 height 43
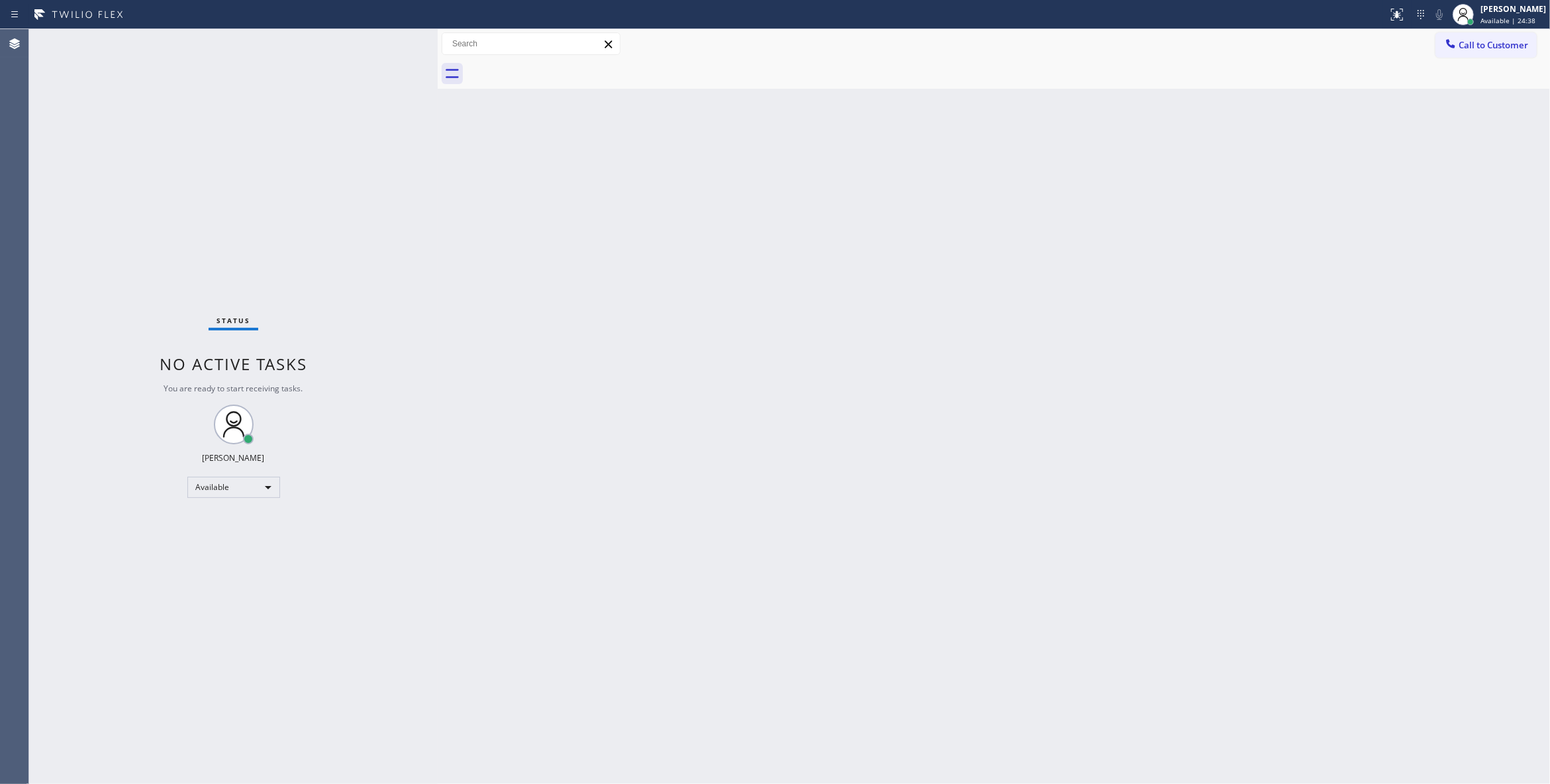
drag, startPoint x: 1473, startPoint y: 47, endPoint x: 1453, endPoint y: 46, distance: 20.0
click at [1473, 46] on span "Call to Customer" at bounding box center [1493, 44] width 70 height 12
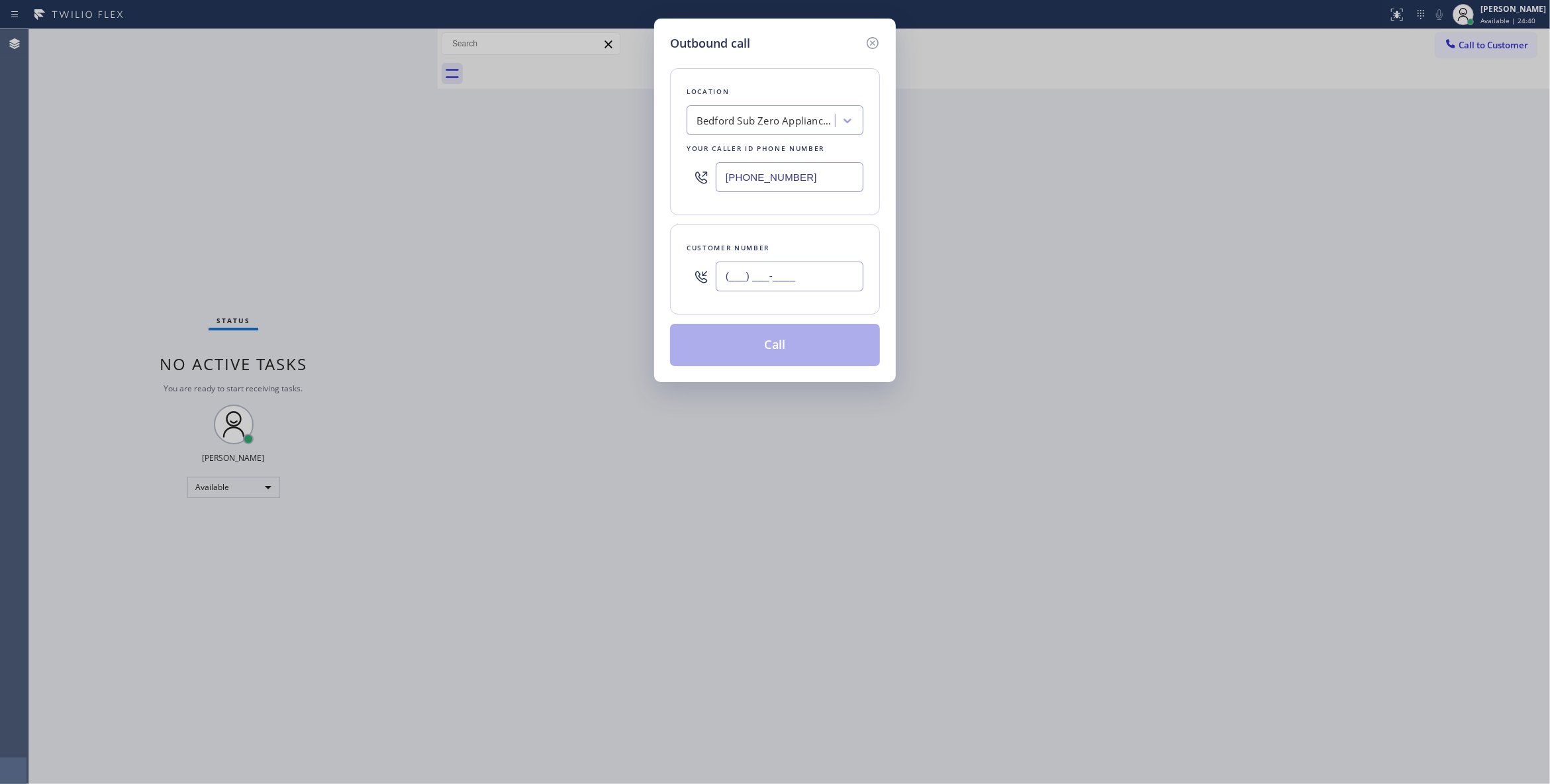
click at [798, 277] on input "(___) ___-____" at bounding box center [789, 276] width 147 height 30
paste input "310) 437-3701"
type input "[PHONE_NUMBER]"
click at [778, 348] on button "Call" at bounding box center [775, 345] width 210 height 43
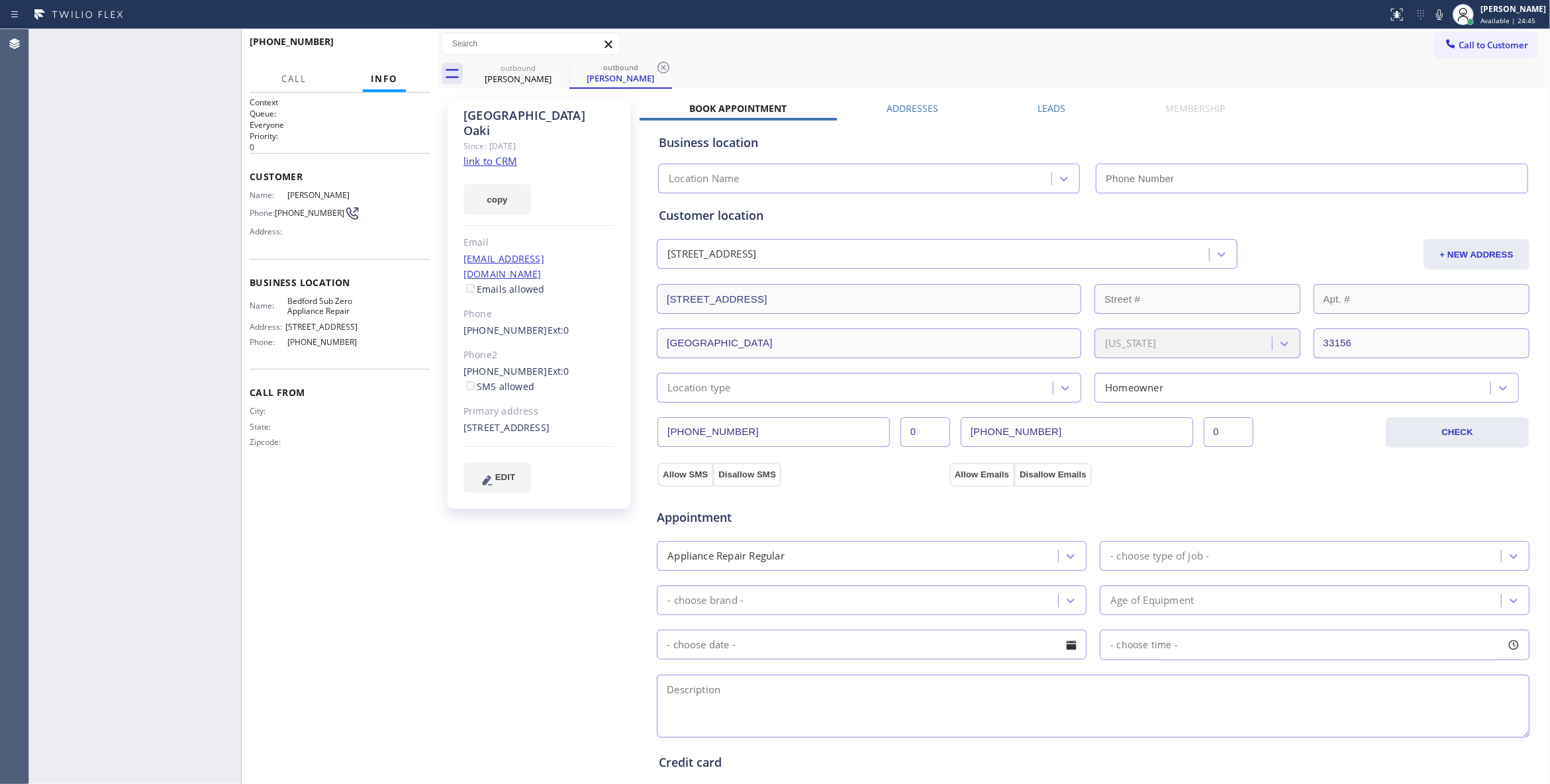
type input "[PHONE_NUMBER]"
drag, startPoint x: 509, startPoint y: 557, endPoint x: 509, endPoint y: 550, distance: 7.0
click at [509, 557] on div "[PERSON_NAME] Since: [DATE] link to CRM copy Email [EMAIL_ADDRESS][DOMAIN_NAME]…" at bounding box center [540, 534] width 198 height 884
click at [667, 68] on icon at bounding box center [663, 67] width 16 height 16
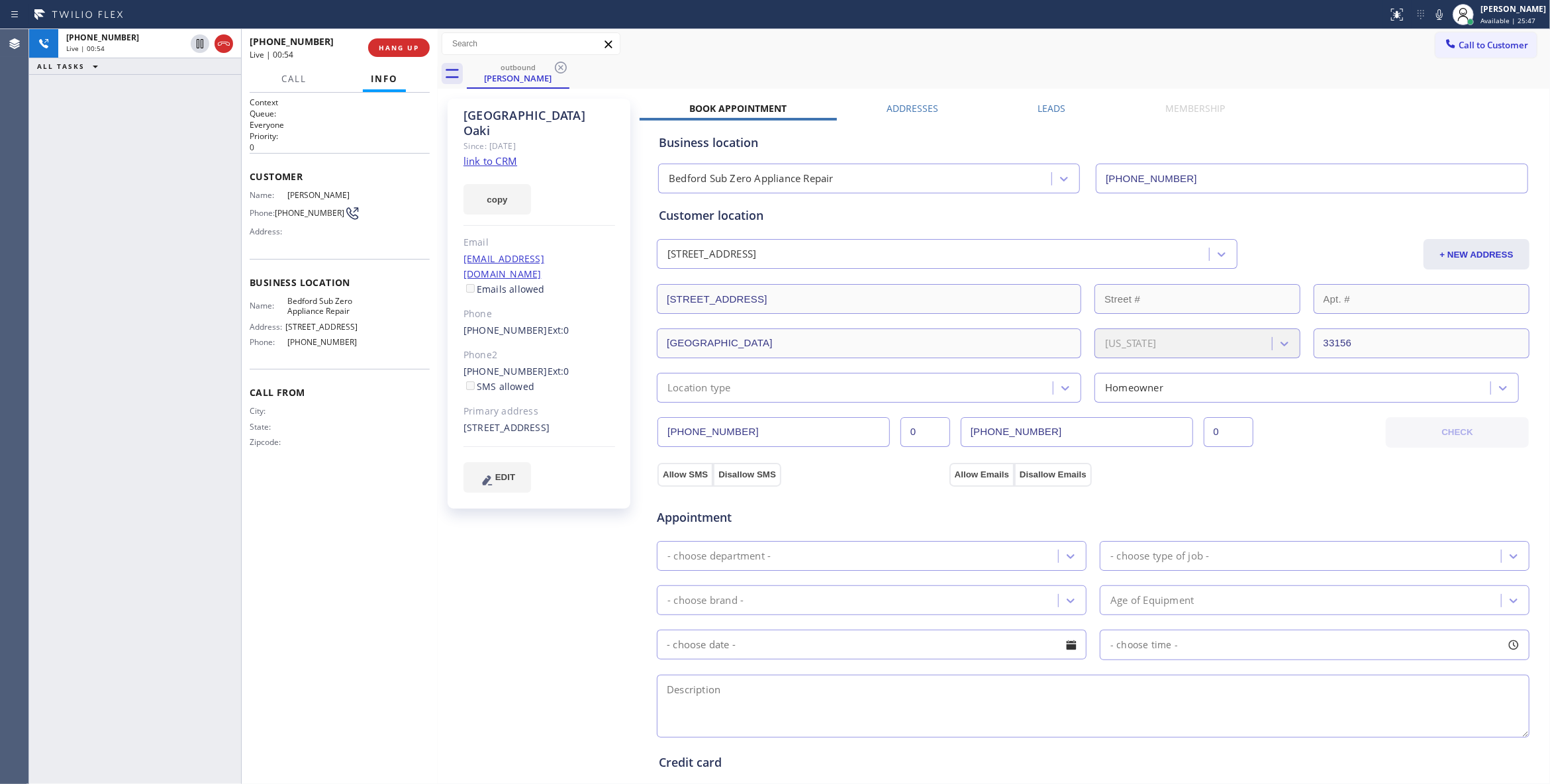
click at [173, 358] on div "[PHONE_NUMBER] Live | 00:54 ALL TASKS ALL TASKS ACTIVE TASKS TASKS IN WRAP UP" at bounding box center [134, 406] width 212 height 754
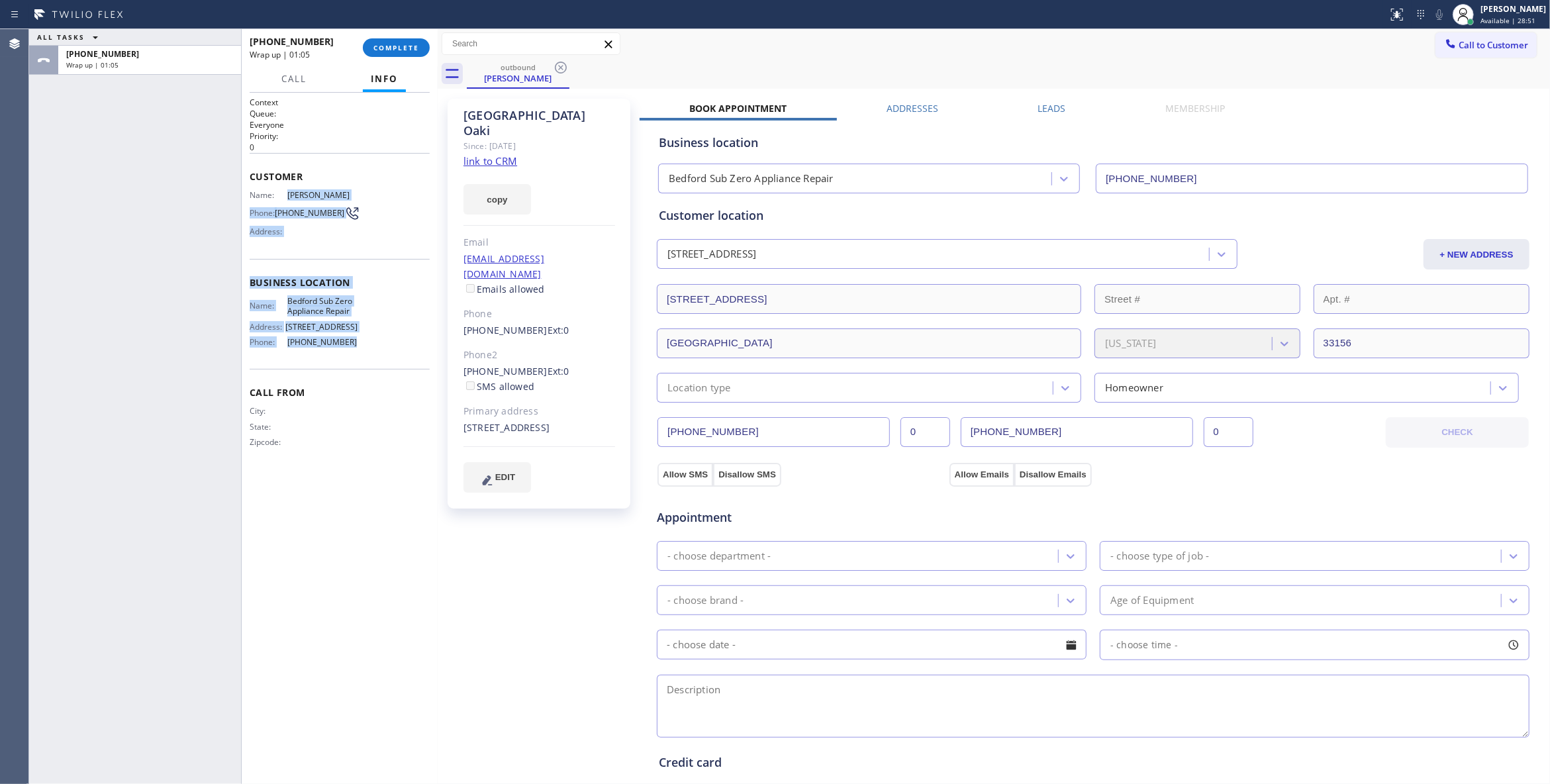
drag, startPoint x: 361, startPoint y: 349, endPoint x: 285, endPoint y: 196, distance: 170.8
click at [285, 196] on div "Context Queue: Everyone Priority: 0 Customer Name: [GEOGRAPHIC_DATA] Phone: [PH…" at bounding box center [339, 283] width 180 height 373
copy div "[GEOGRAPHIC_DATA] Phone: [PHONE_NUMBER] Address: Business location Name: Bedfor…"
click at [515, 555] on div "[PERSON_NAME] Since: [DATE] link to CRM copy Email [EMAIL_ADDRESS][DOMAIN_NAME]…" at bounding box center [540, 534] width 198 height 884
click at [416, 43] on button "COMPLETE" at bounding box center [396, 47] width 67 height 19
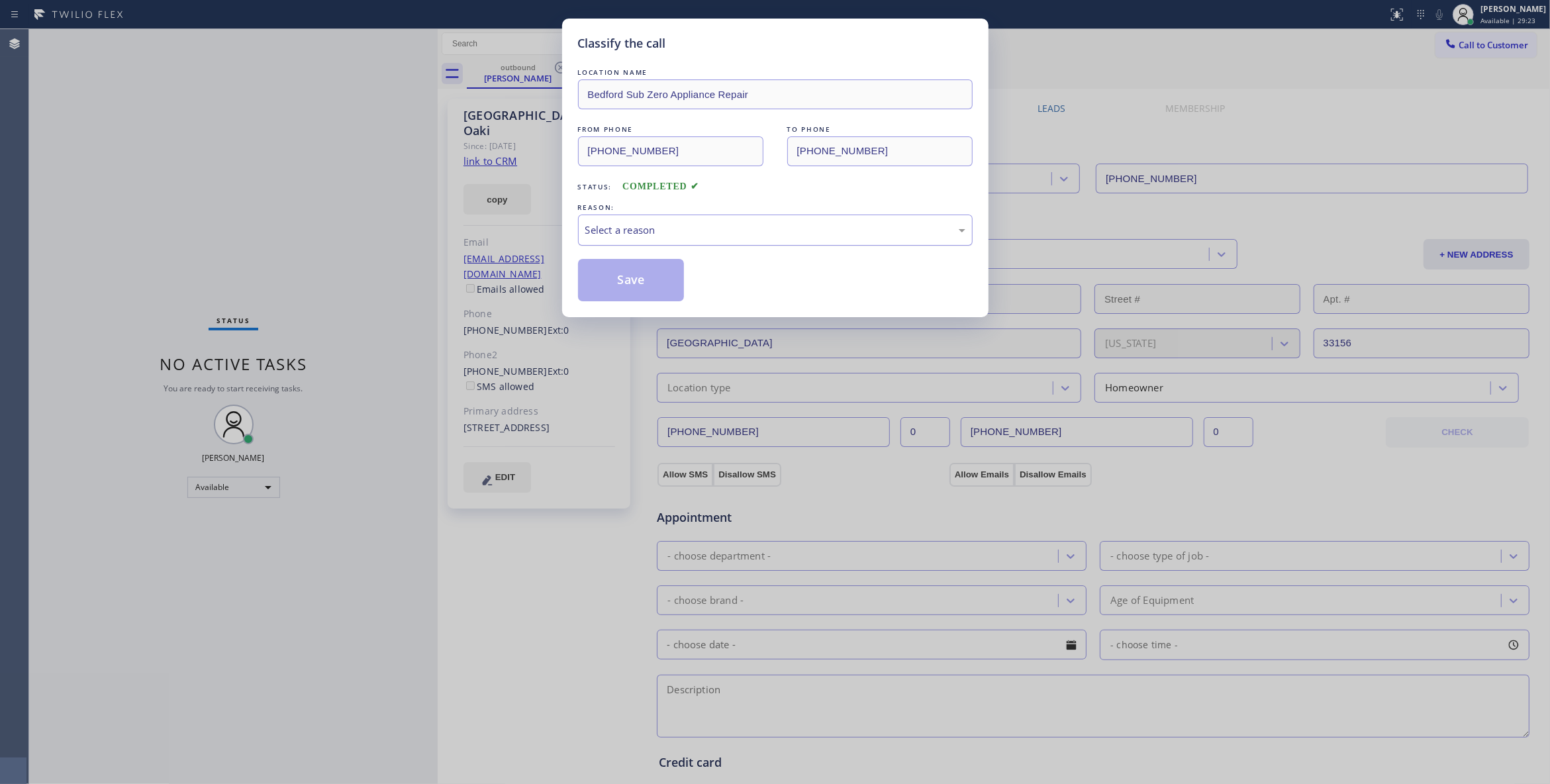
click at [641, 228] on div "Select a reason" at bounding box center [775, 230] width 380 height 15
click at [643, 284] on button "Save" at bounding box center [631, 280] width 107 height 43
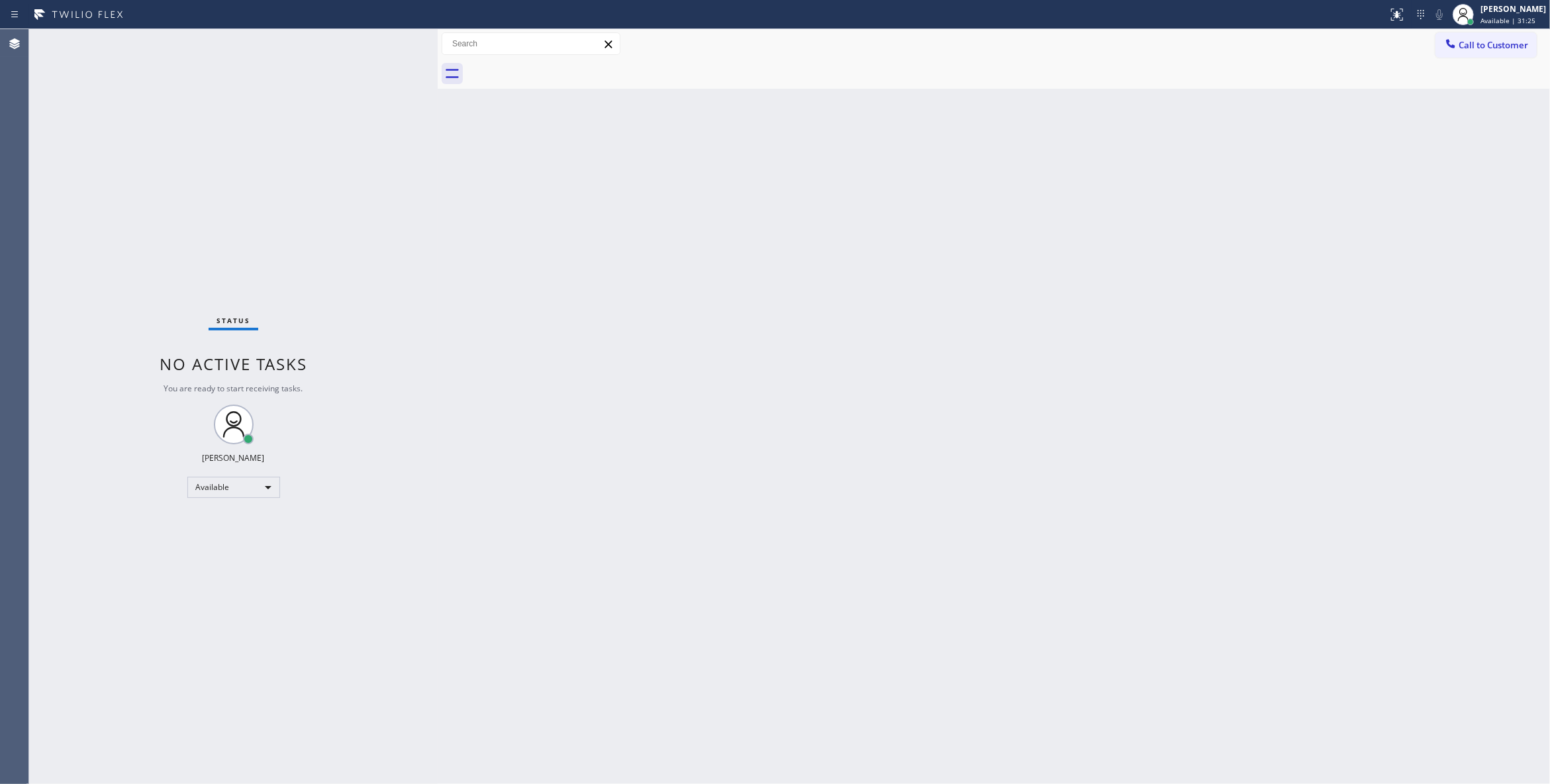
click at [197, 62] on div "Status No active tasks You are ready to start receiving tasks. [PERSON_NAME] Av…" at bounding box center [233, 406] width 409 height 754
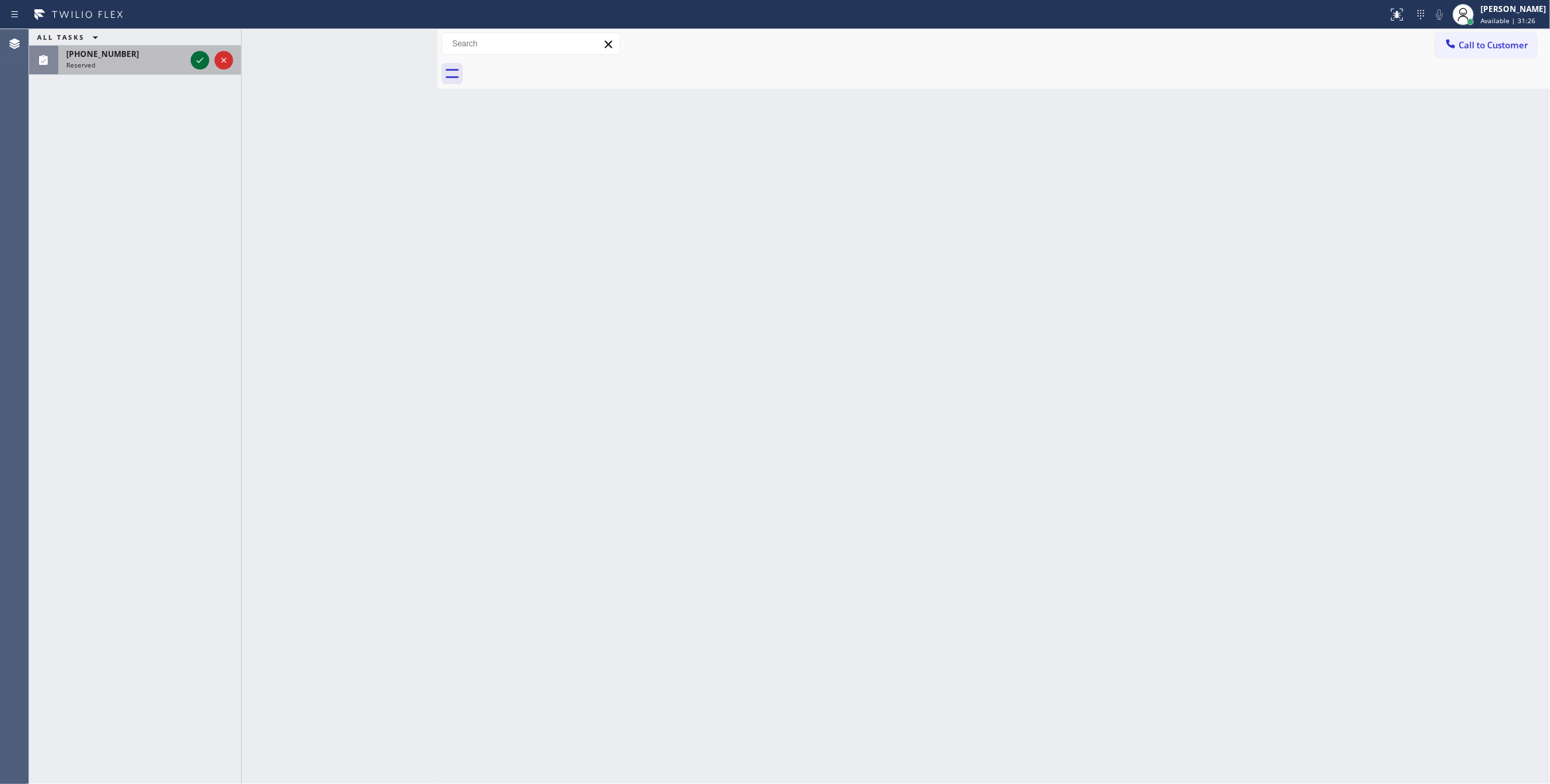
click at [197, 61] on icon at bounding box center [199, 59] width 16 height 16
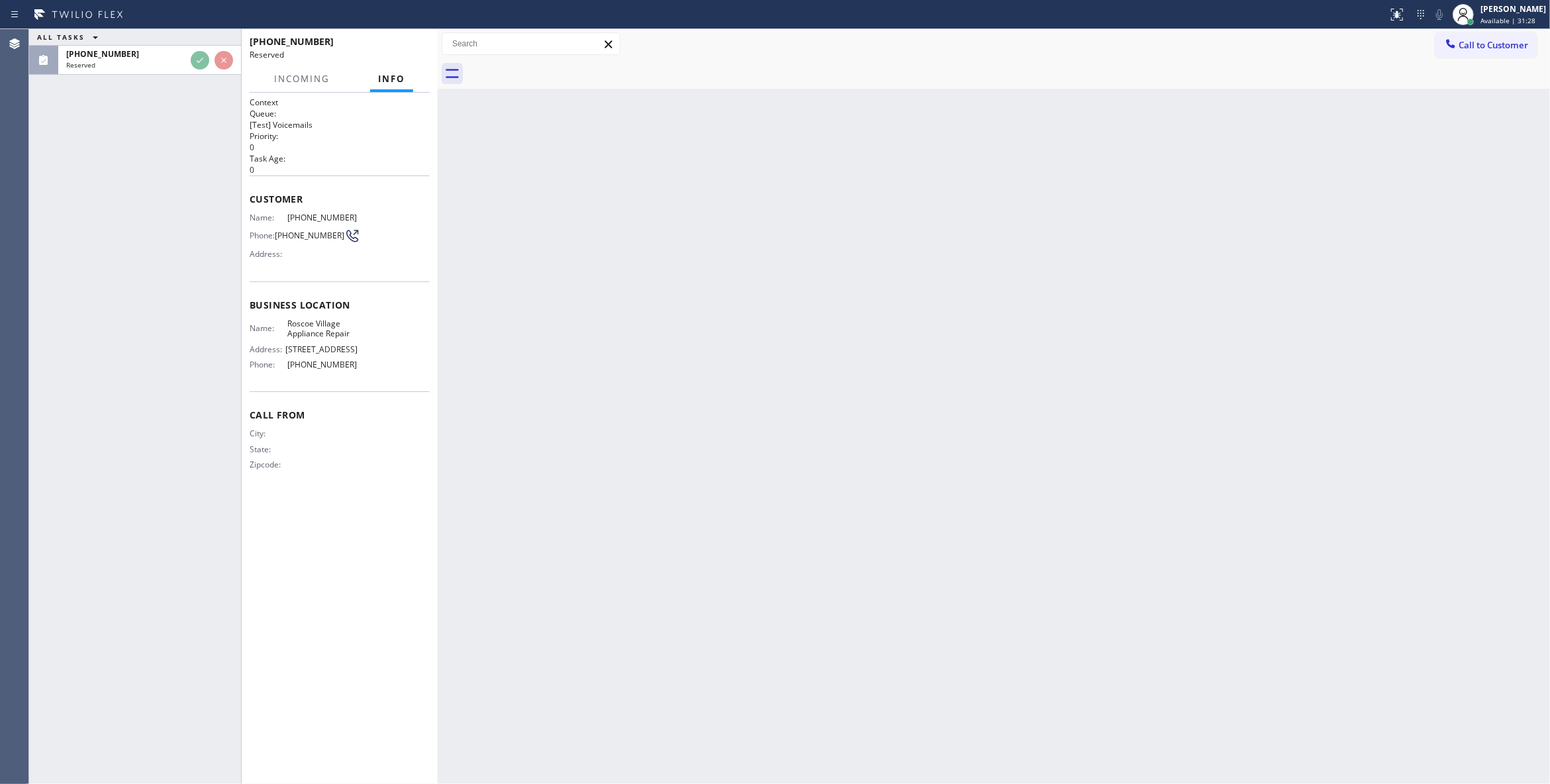
drag, startPoint x: 358, startPoint y: 362, endPoint x: 293, endPoint y: 216, distance: 159.8
click at [282, 210] on div "Context Queue: [Test] Voicemails Priority: 0 Task Age: [DEMOGRAPHIC_DATA] Custo…" at bounding box center [339, 294] width 180 height 395
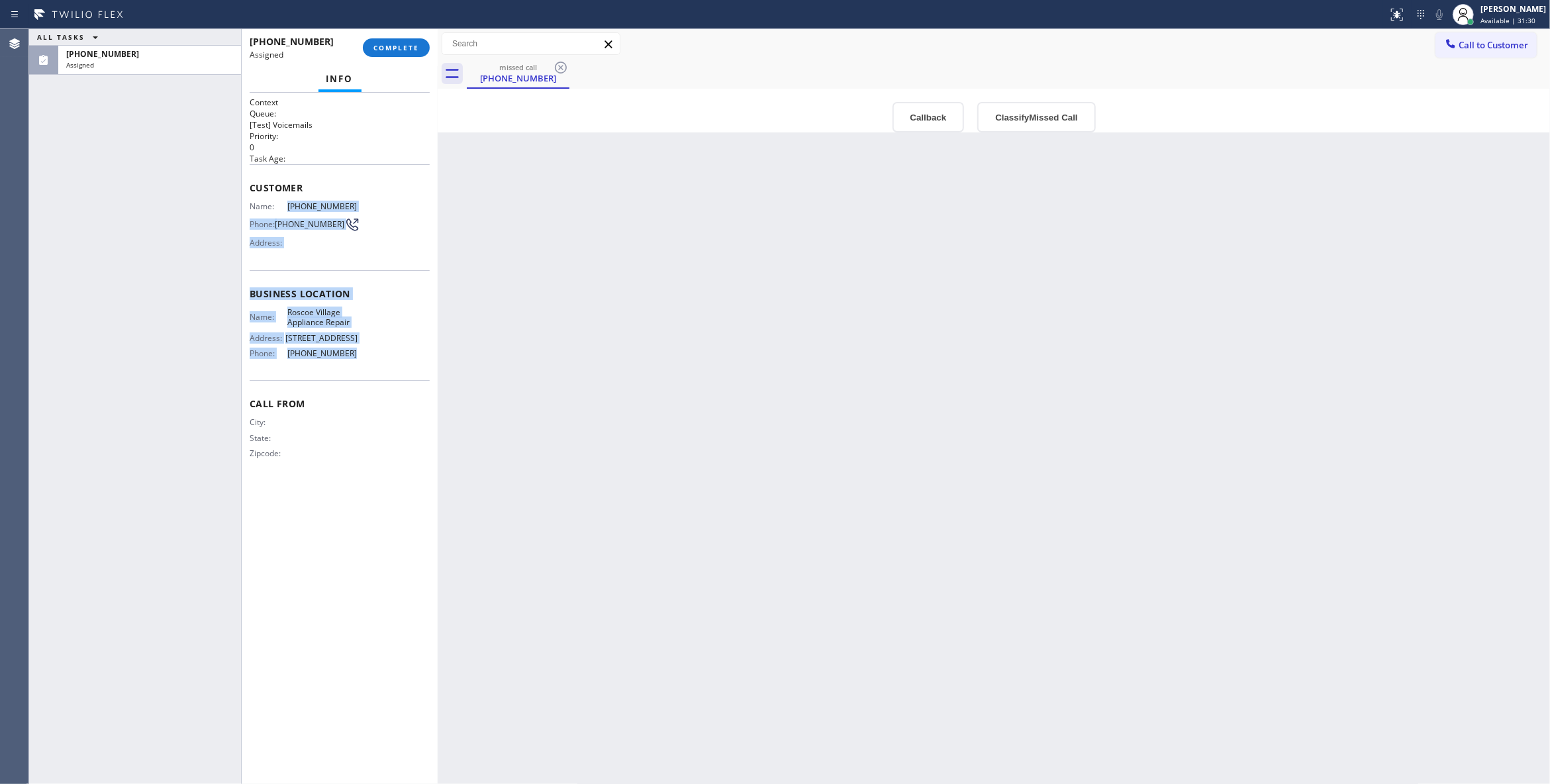
click at [286, 216] on div "Name: [PHONE_NUMBER] Phone: [PHONE_NUMBER] Address:" at bounding box center [303, 227] width 108 height 52
copy div "[PHONE_NUMBER] Phone: [PHONE_NUMBER] Address: Business location Name: [GEOGRAPH…"
click at [1039, 115] on button "Classify Missed Call" at bounding box center [1035, 117] width 118 height 31
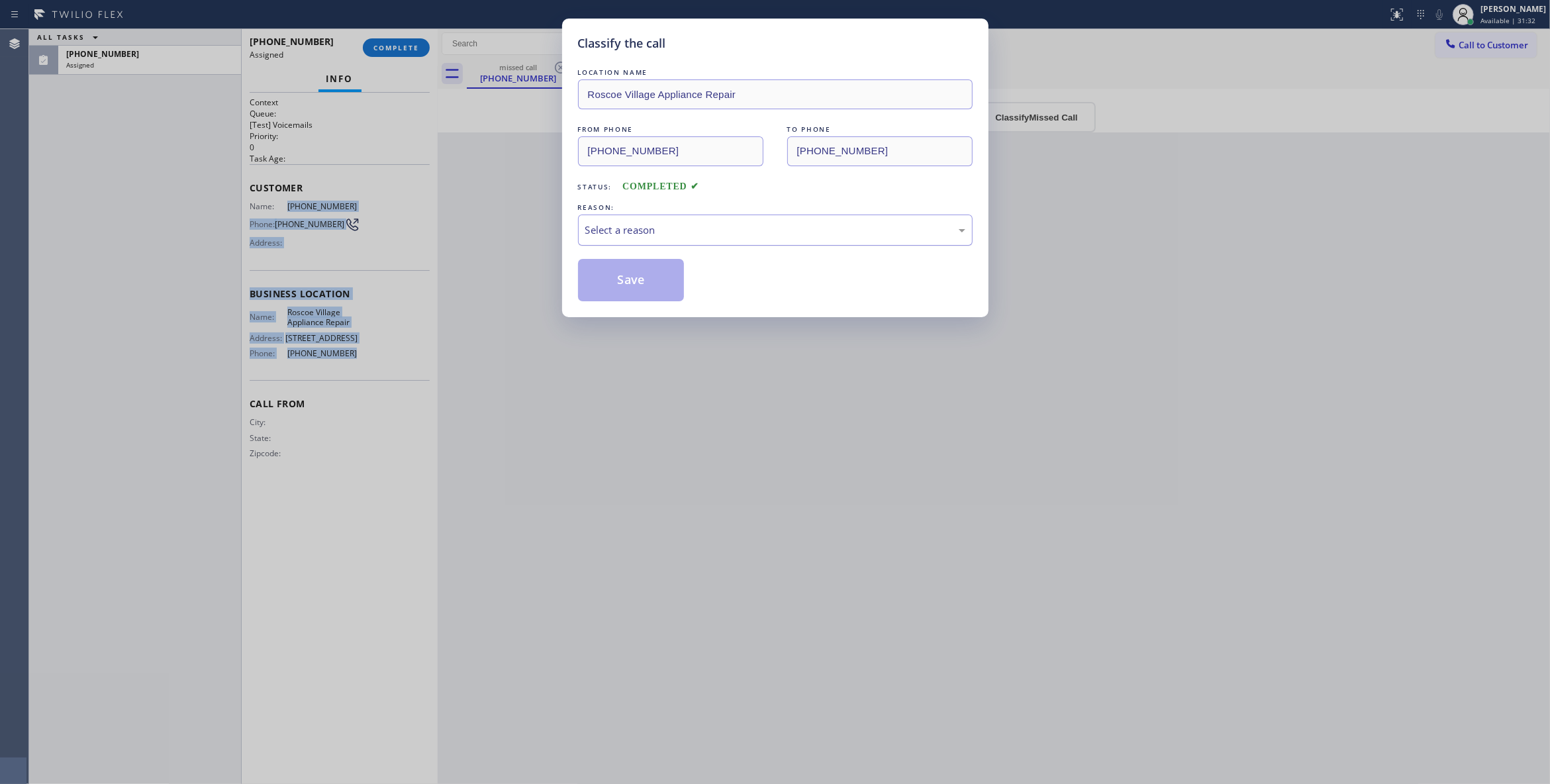
click at [667, 221] on div "Select a reason" at bounding box center [776, 230] width 395 height 32
click at [620, 278] on button "Save" at bounding box center [631, 280] width 107 height 43
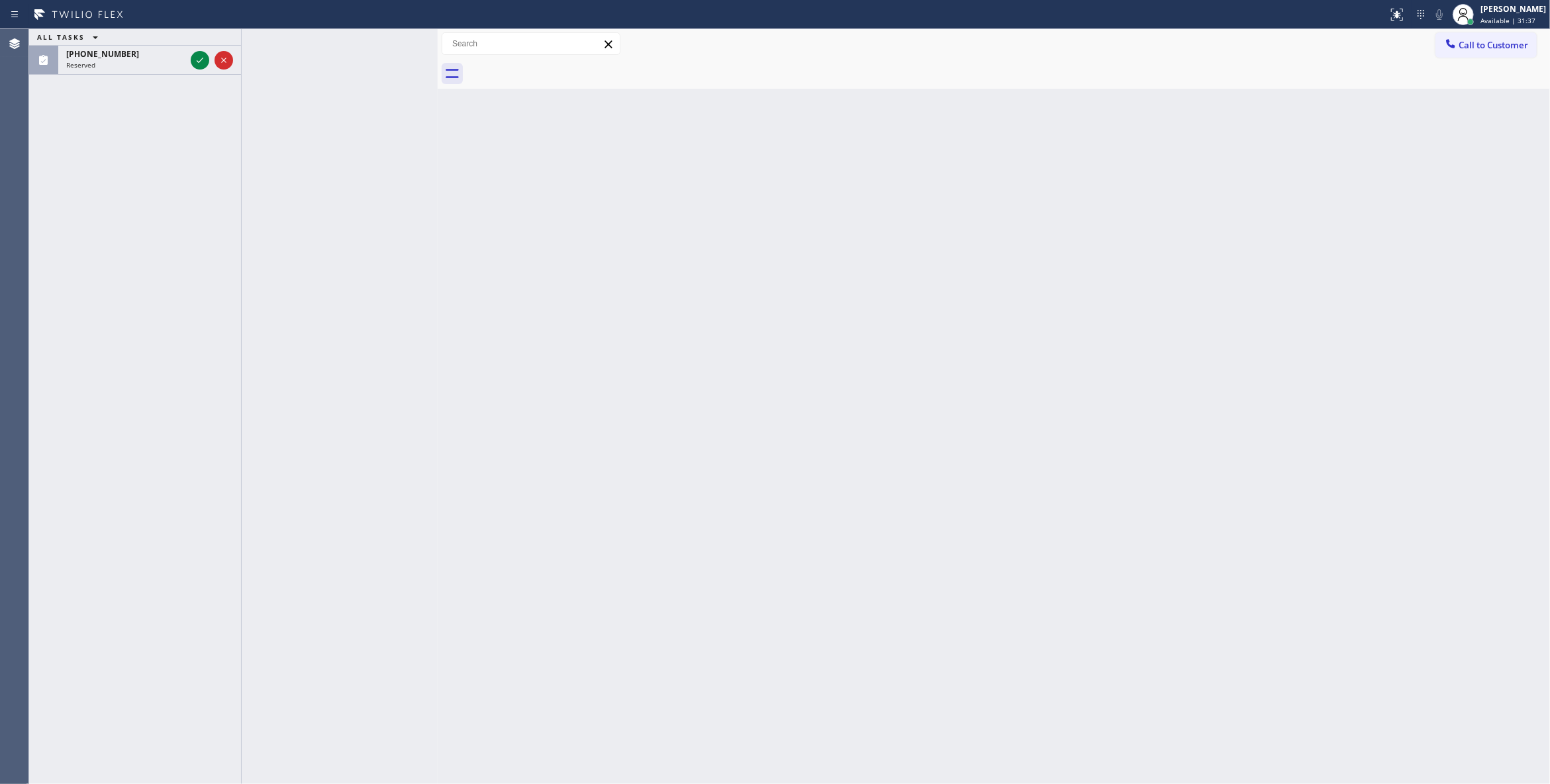
drag, startPoint x: 843, startPoint y: 296, endPoint x: 843, endPoint y: 286, distance: 10.0
click at [843, 296] on div "Back to Dashboard Change Sender ID Customers Technicians Select a contact Outbo…" at bounding box center [994, 406] width 1112 height 754
click at [199, 59] on icon at bounding box center [199, 59] width 16 height 16
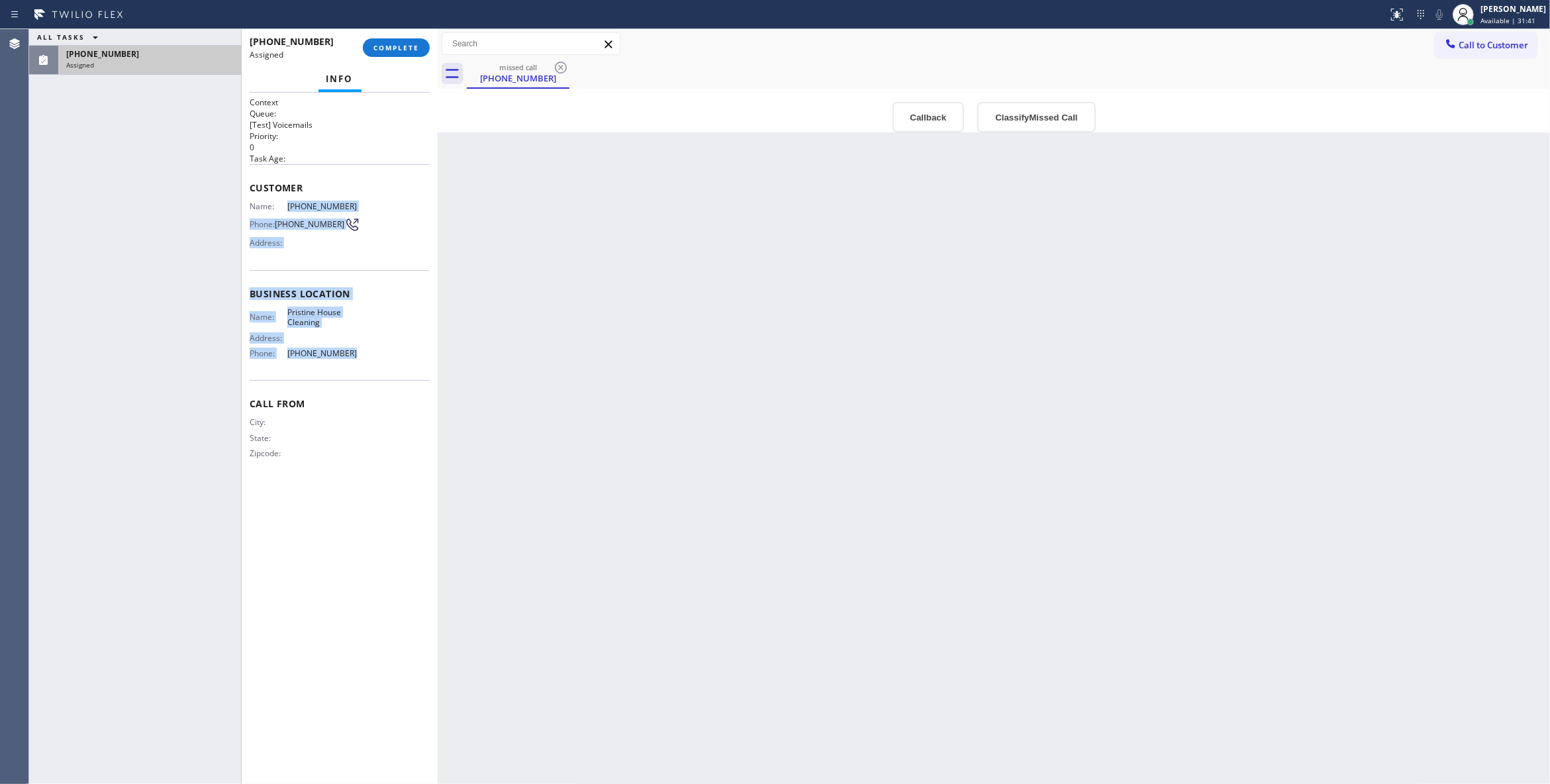
drag, startPoint x: 344, startPoint y: 359, endPoint x: 282, endPoint y: 203, distance: 167.9
click at [282, 203] on div "Context Queue: [Test] Voicemails Priority: 0 Task Age: Customer Name: [PHONE_NU…" at bounding box center [339, 288] width 180 height 384
copy div "[PHONE_NUMBER] Phone: [PHONE_NUMBER] Address: Business location Name: Pristine …"
click at [1028, 112] on button "Classify Missed Call" at bounding box center [1035, 117] width 118 height 31
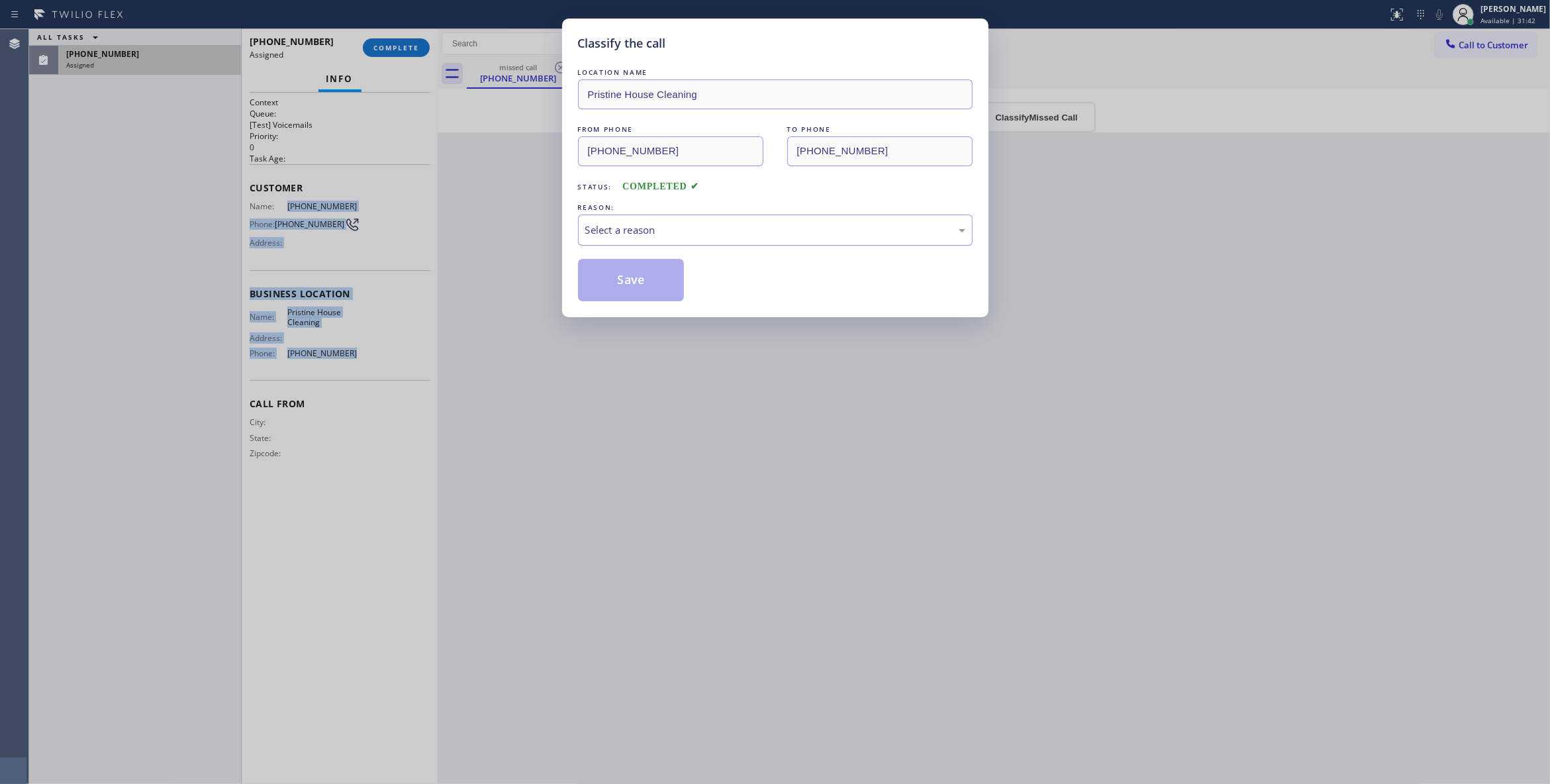
click at [639, 228] on div "Select a reason" at bounding box center [775, 230] width 380 height 15
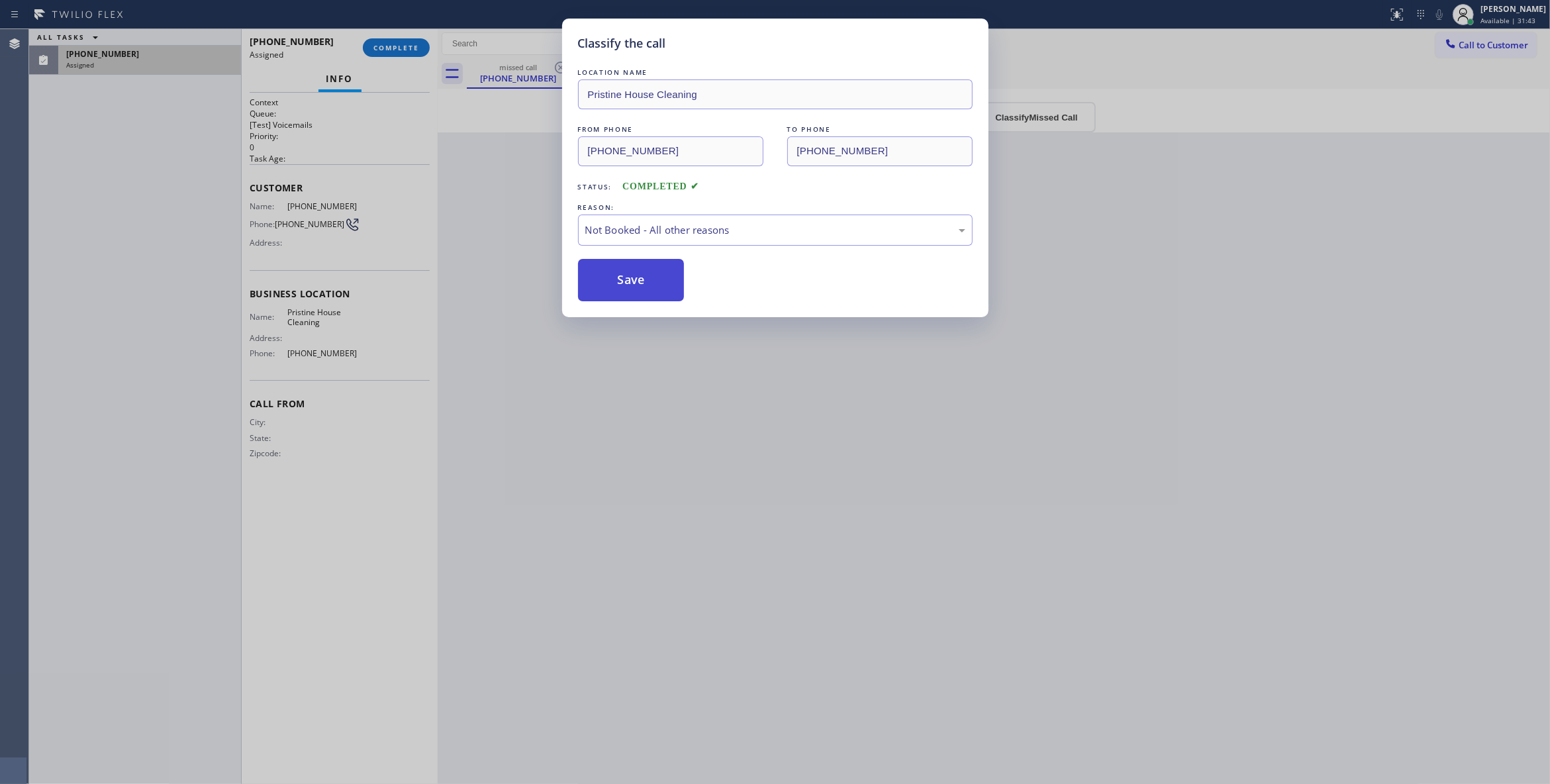
click at [618, 282] on button "Save" at bounding box center [631, 280] width 107 height 43
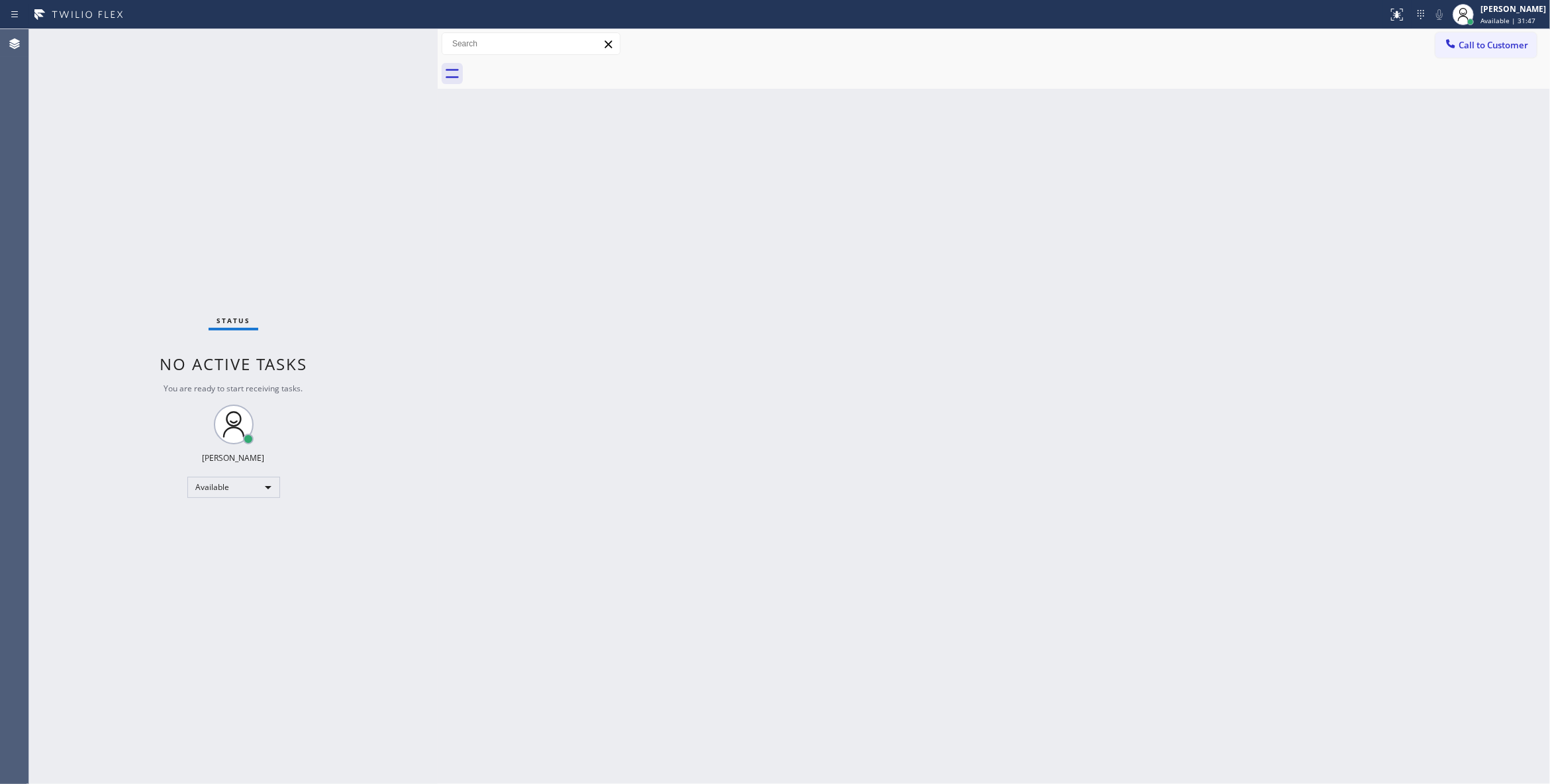
drag, startPoint x: 826, startPoint y: 420, endPoint x: 810, endPoint y: 407, distance: 20.6
click at [826, 420] on div "Back to Dashboard Change Sender ID Customers Technicians Select a contact Outbo…" at bounding box center [994, 406] width 1112 height 754
drag, startPoint x: 1521, startPoint y: 43, endPoint x: 1346, endPoint y: 43, distance: 175.0
click at [1519, 43] on span "Call to Customer" at bounding box center [1493, 44] width 70 height 12
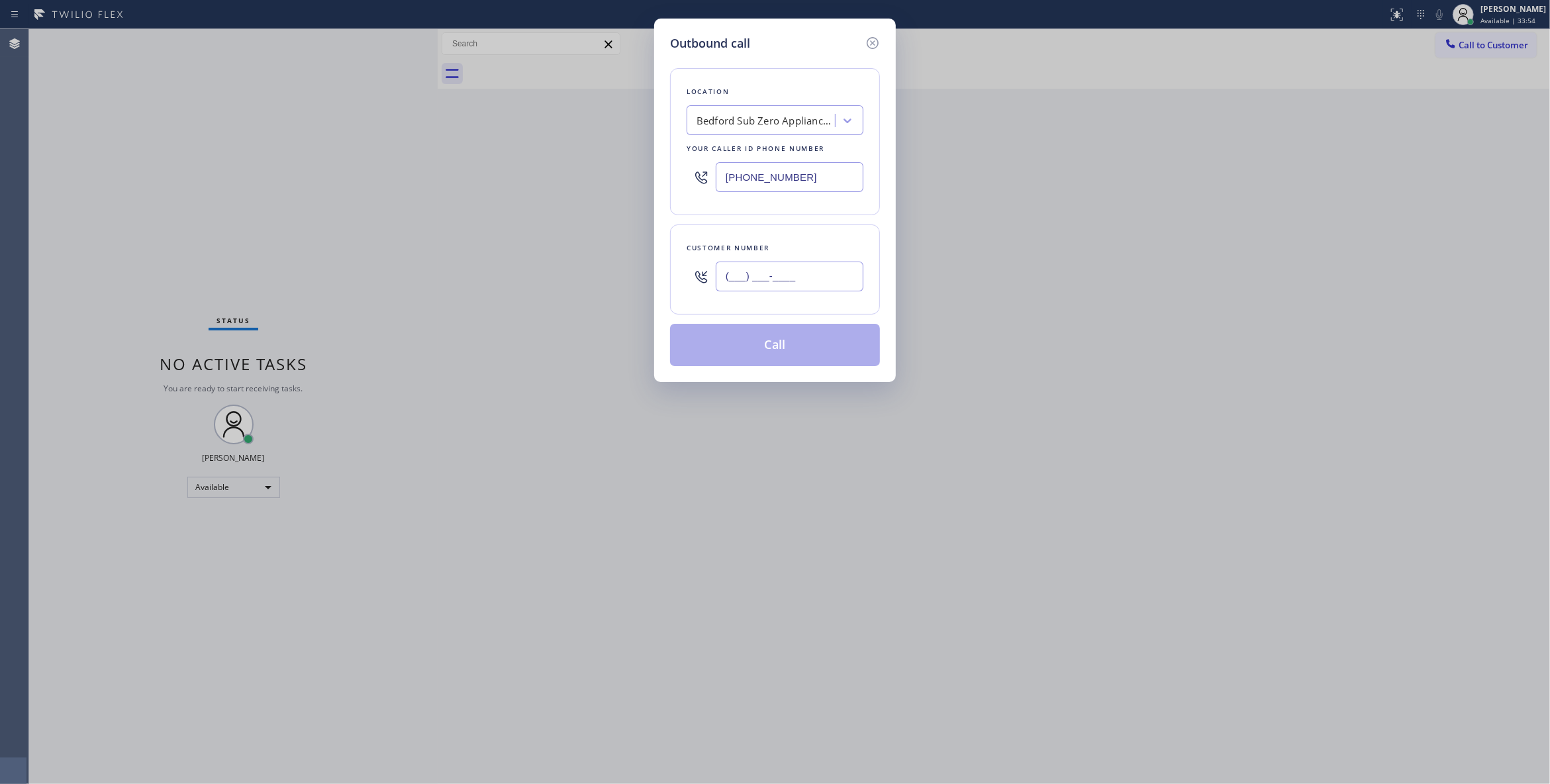
click at [801, 269] on input "(___) ___-____" at bounding box center [789, 276] width 147 height 30
paste input "630) 673-2284"
type input "[PHONE_NUMBER]"
drag, startPoint x: 832, startPoint y: 176, endPoint x: 850, endPoint y: 405, distance: 229.7
click at [527, 178] on div "Outbound call Location [GEOGRAPHIC_DATA] Sub Zero Appliance Repair Your caller …" at bounding box center [775, 392] width 1550 height 784
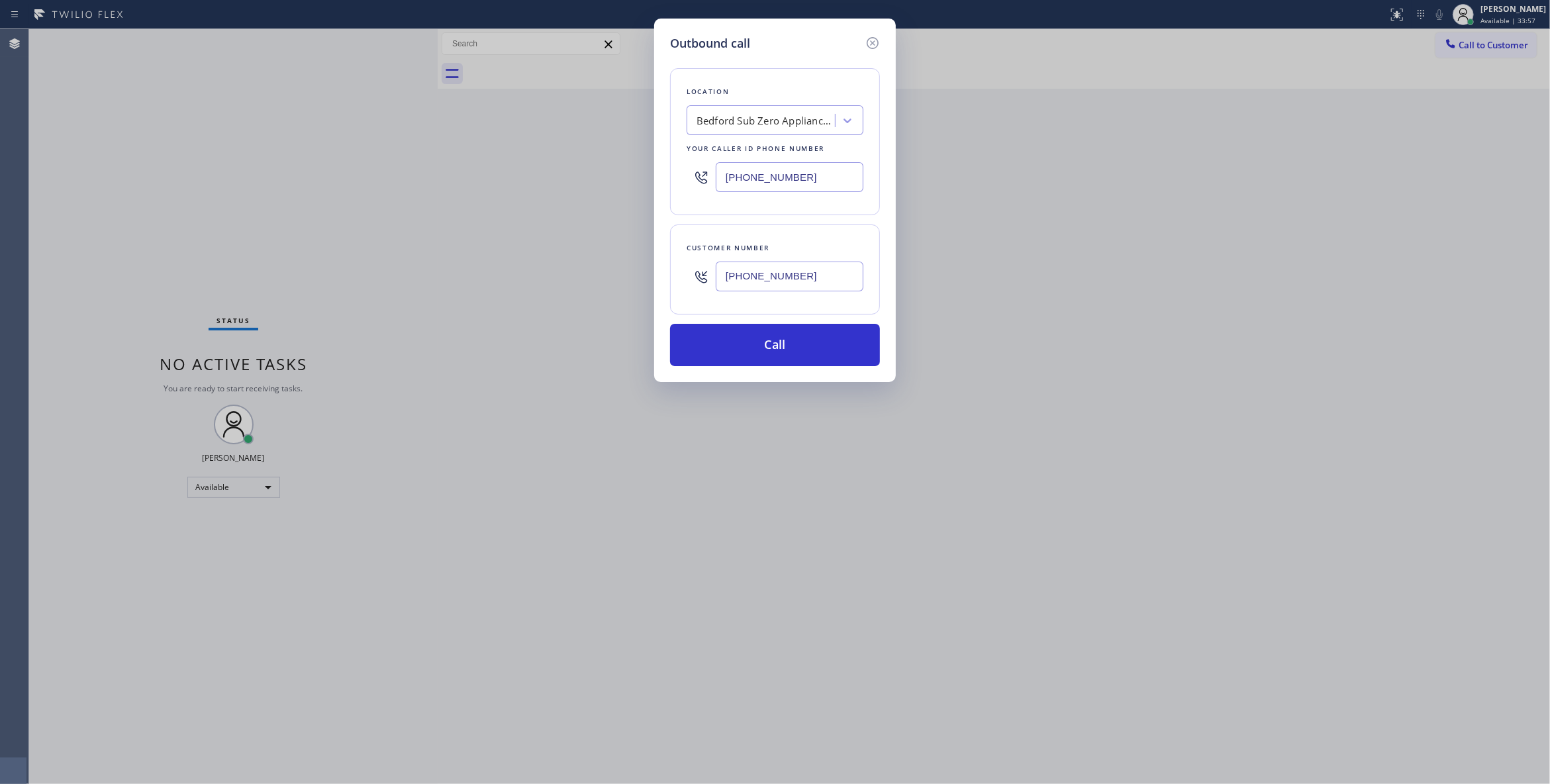
paste input "773) 832-5024"
type input "[PHONE_NUMBER]"
click at [788, 349] on button "Call" at bounding box center [775, 345] width 210 height 43
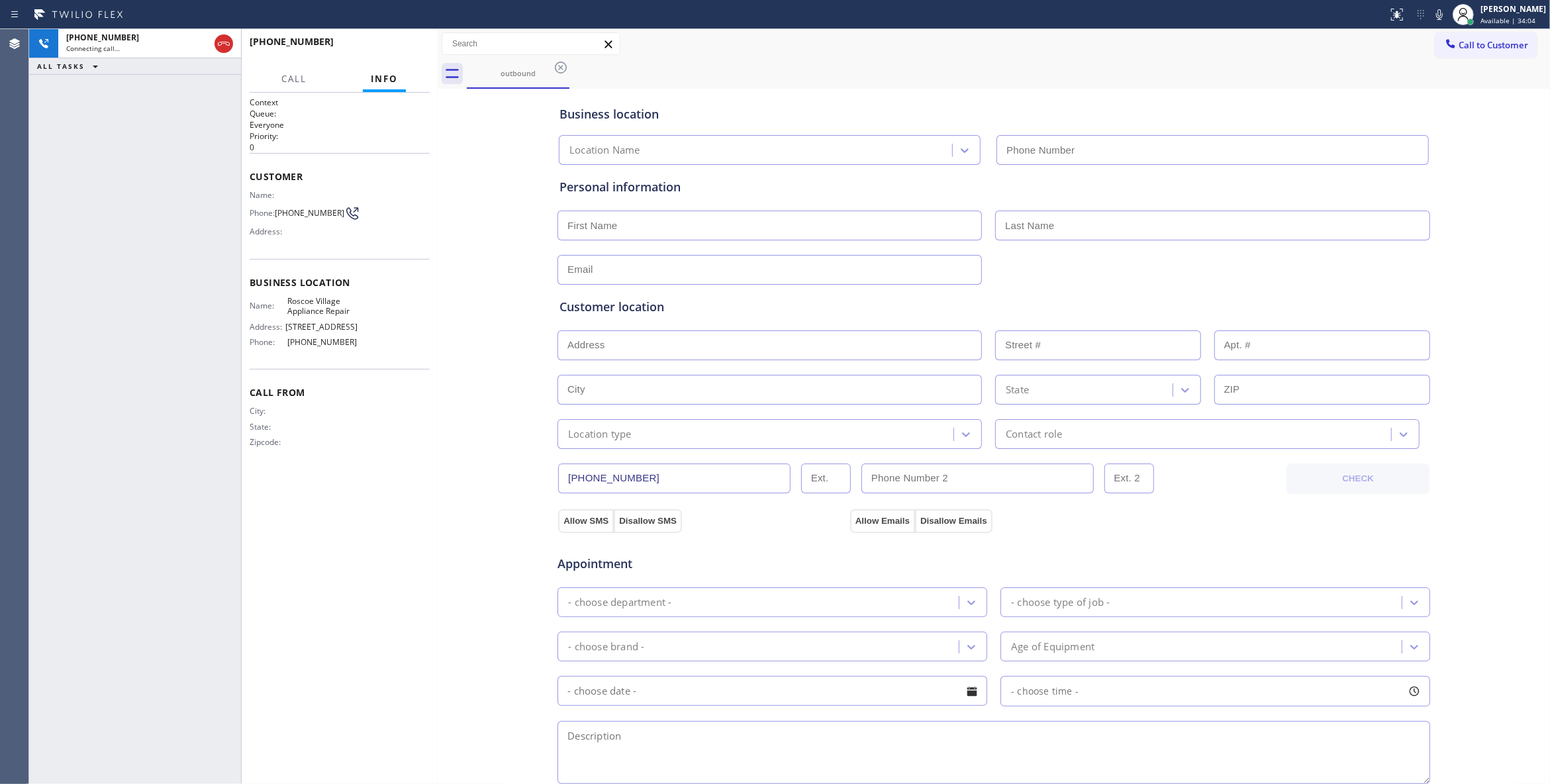
type input "[PHONE_NUMBER]"
drag, startPoint x: 240, startPoint y: 191, endPoint x: 253, endPoint y: 115, distance: 77.1
click at [241, 186] on div at bounding box center [241, 406] width 1 height 754
drag, startPoint x: 406, startPoint y: 28, endPoint x: 398, endPoint y: 38, distance: 12.8
click at [404, 29] on div "Status report No issues detected If you experience an issue, please download th…" at bounding box center [775, 392] width 1550 height 784
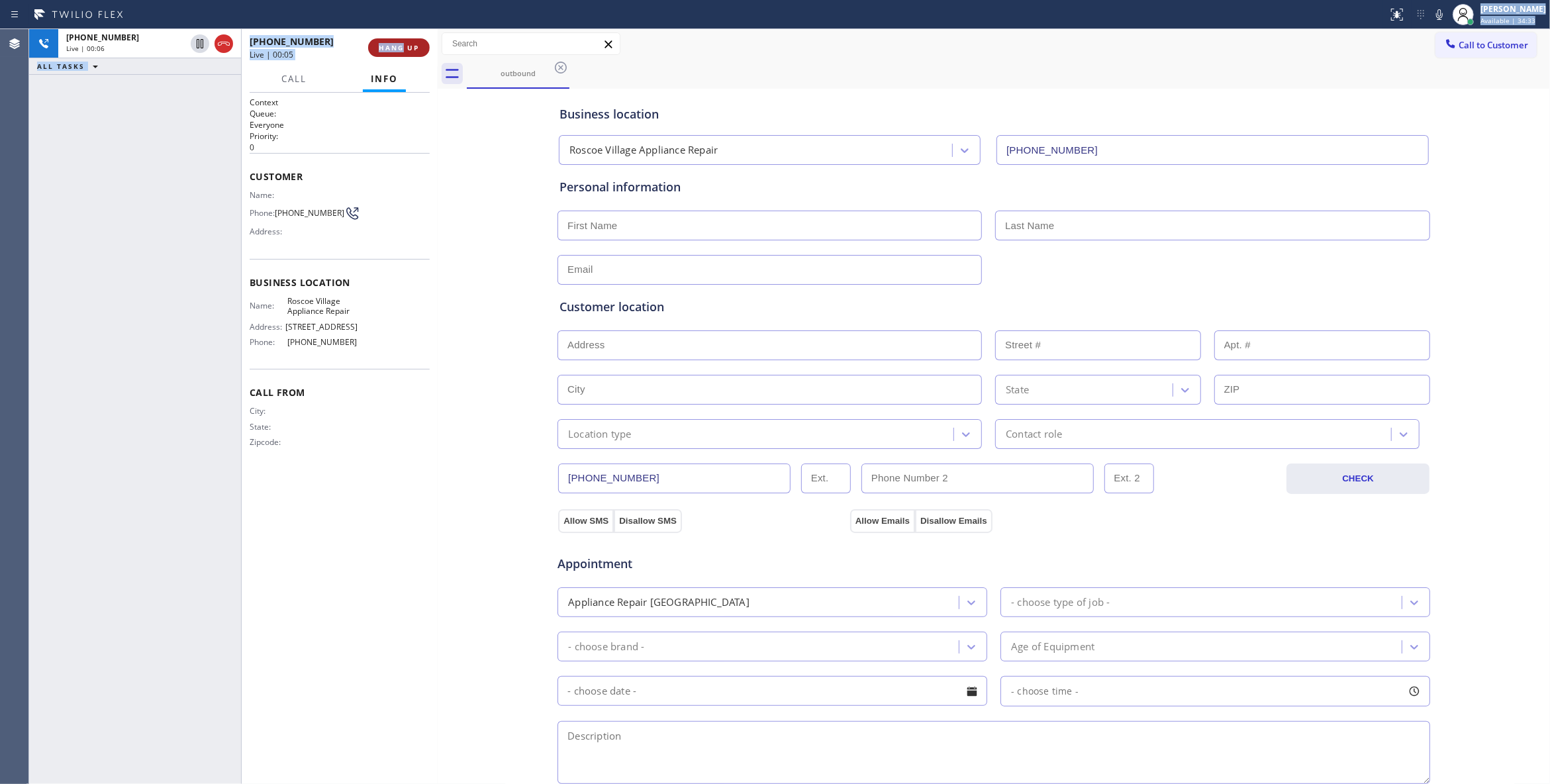
click at [398, 38] on button "HANG UP" at bounding box center [399, 47] width 61 height 19
click at [311, 212] on span "[PHONE_NUMBER]" at bounding box center [309, 212] width 70 height 10
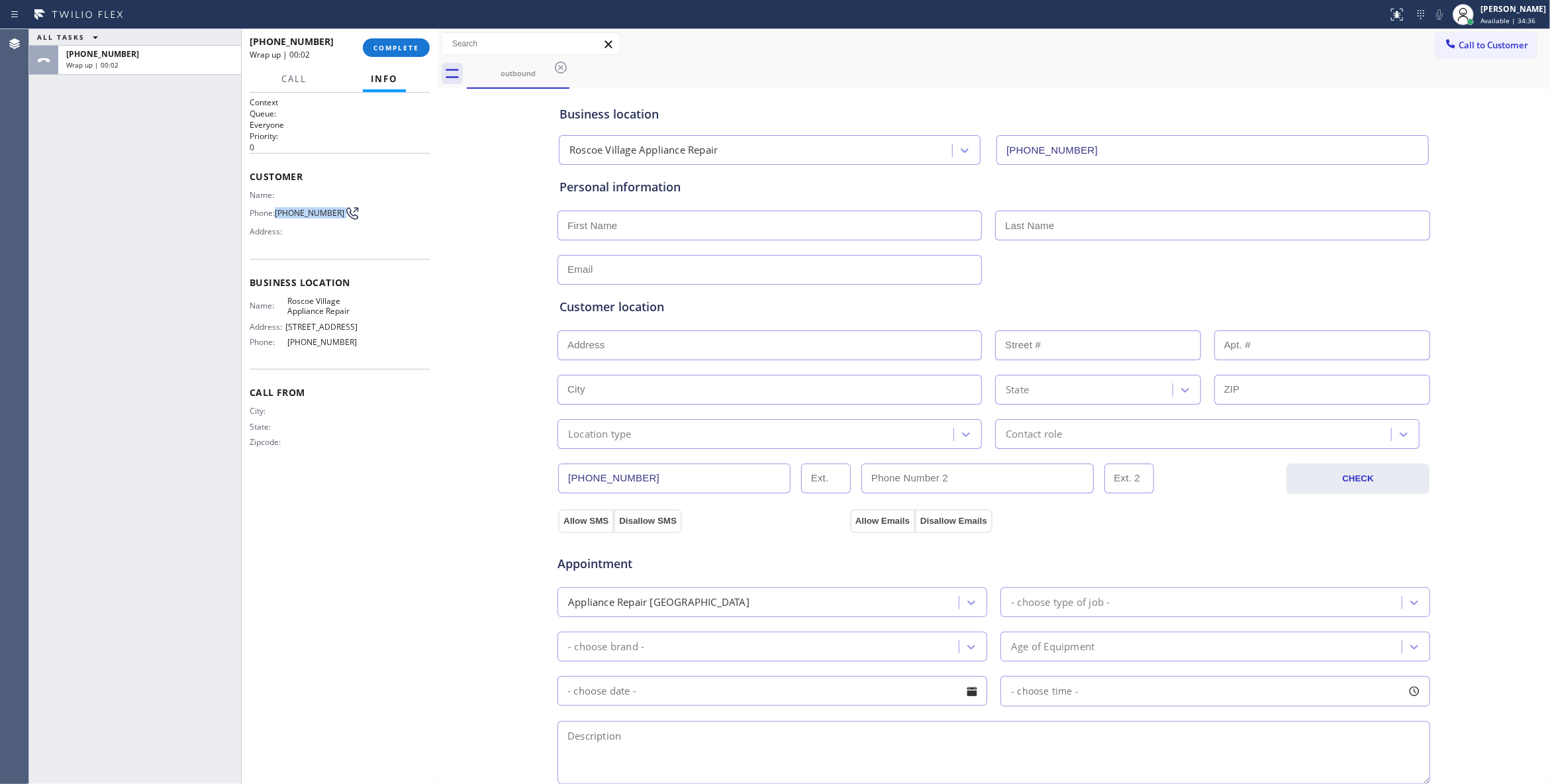
drag, startPoint x: 311, startPoint y: 212, endPoint x: 316, endPoint y: 205, distance: 8.6
click at [311, 212] on span "[PHONE_NUMBER]" at bounding box center [309, 212] width 70 height 10
copy div "[PHONE_NUMBER]"
click at [414, 51] on span "COMPLETE" at bounding box center [396, 47] width 45 height 9
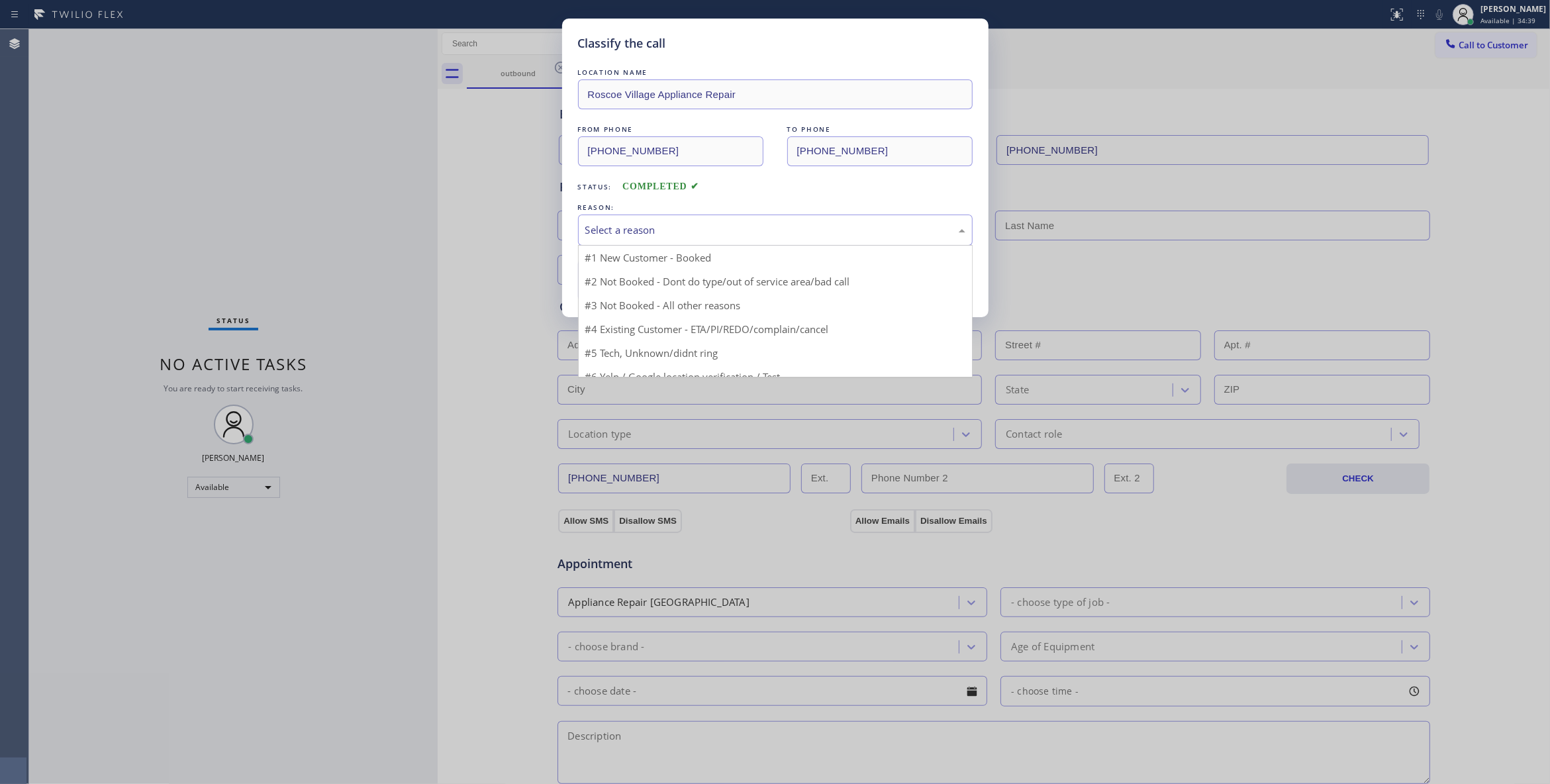
click at [630, 218] on div "Select a reason" at bounding box center [776, 230] width 395 height 32
click at [628, 285] on button "Save" at bounding box center [631, 280] width 107 height 43
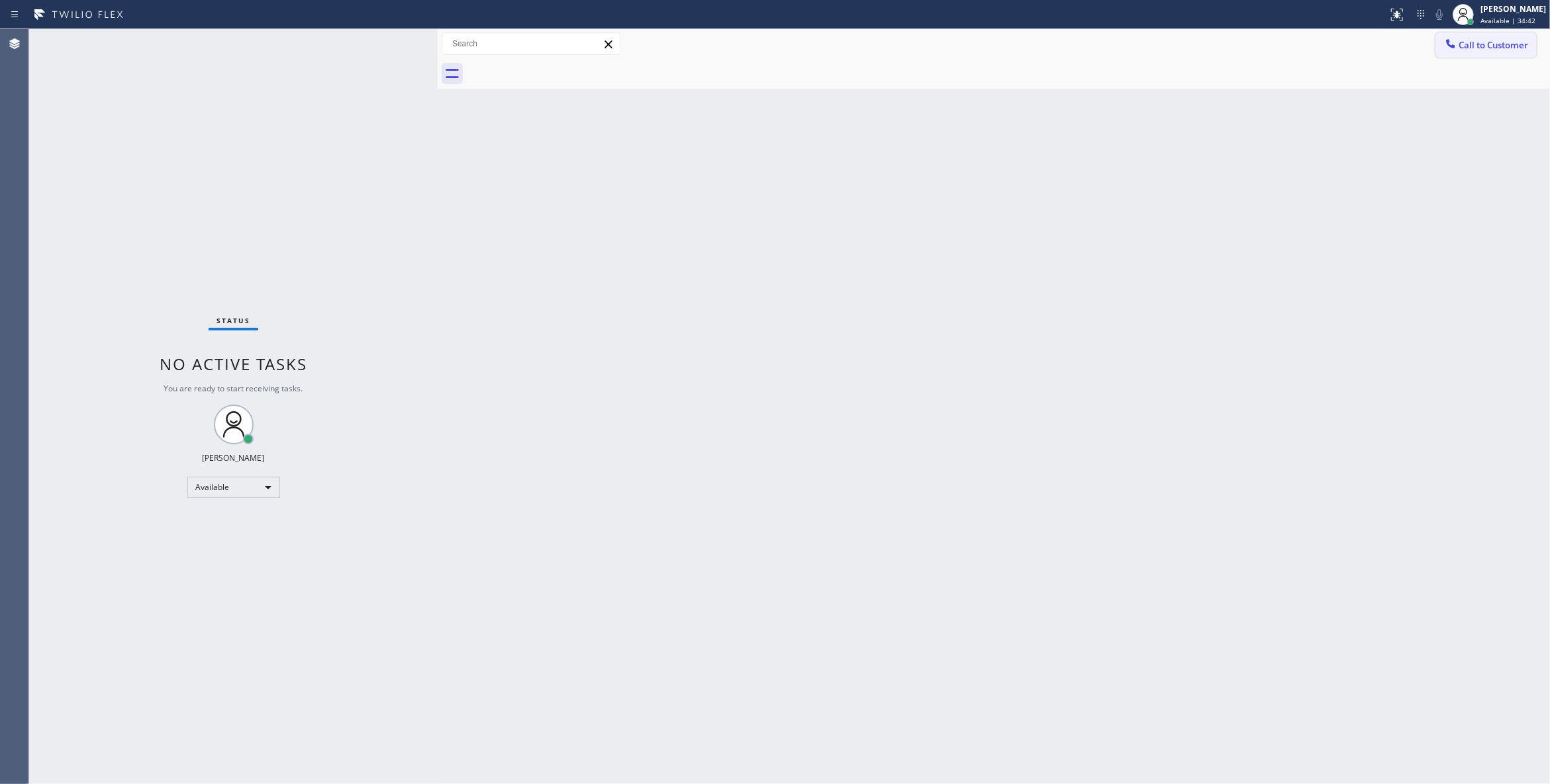
click at [1479, 41] on span "Call to Customer" at bounding box center [1493, 44] width 70 height 12
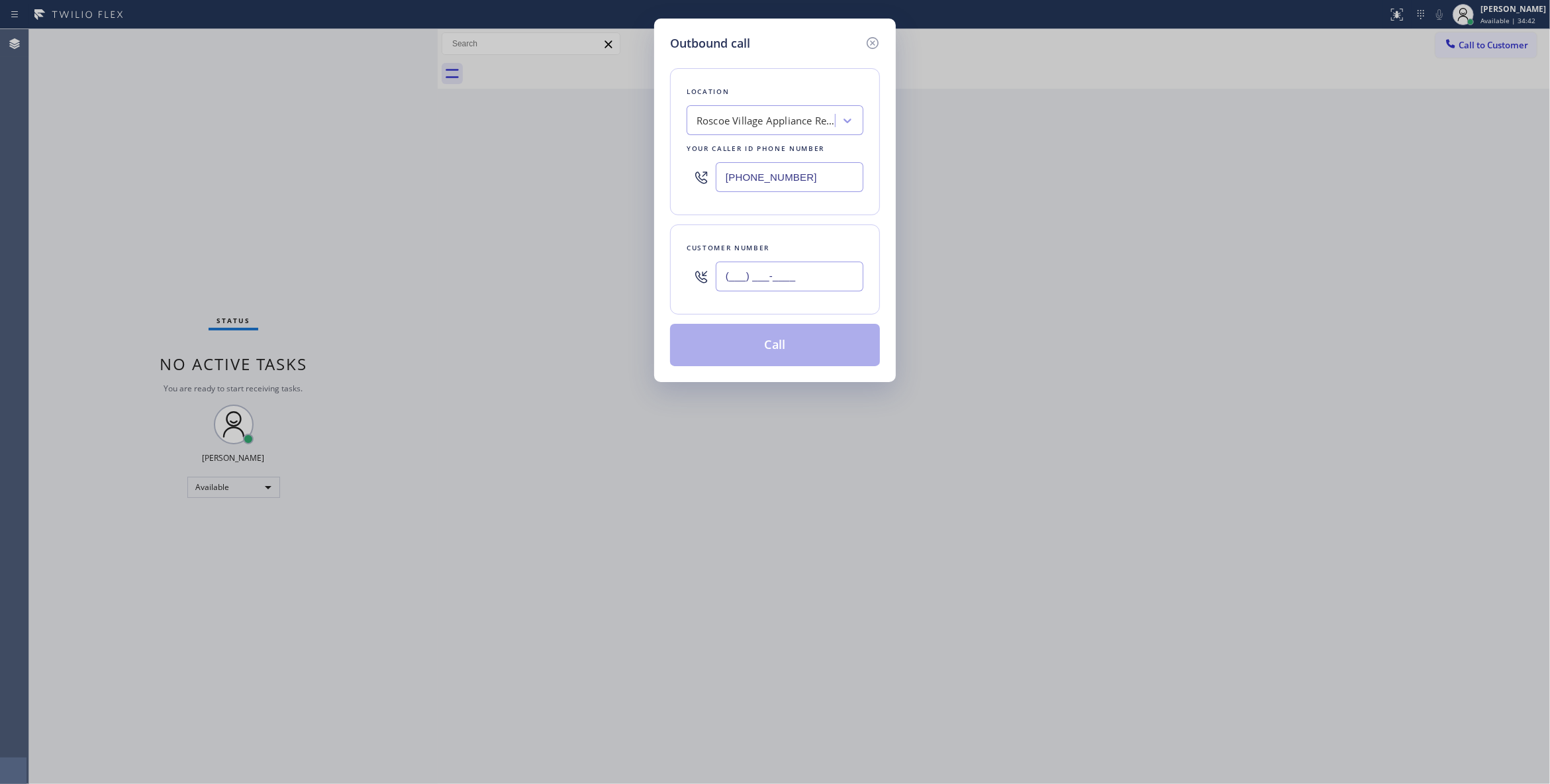
click at [770, 284] on input "(___) ___-____" at bounding box center [789, 276] width 147 height 30
paste input "630) 673-2284"
type input "[PHONE_NUMBER]"
click at [773, 353] on button "Call" at bounding box center [775, 345] width 210 height 43
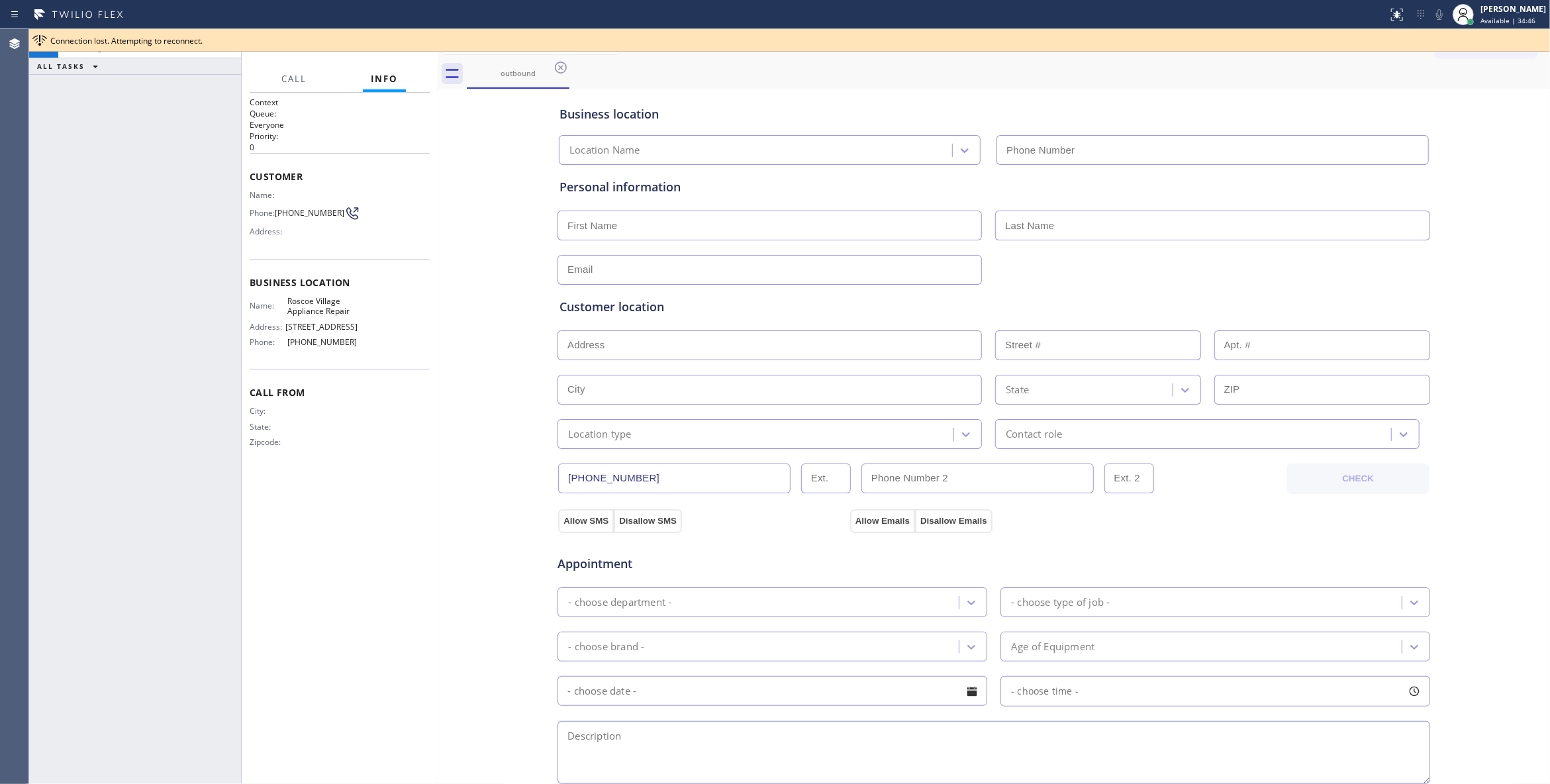
type input "[PHONE_NUMBER]"
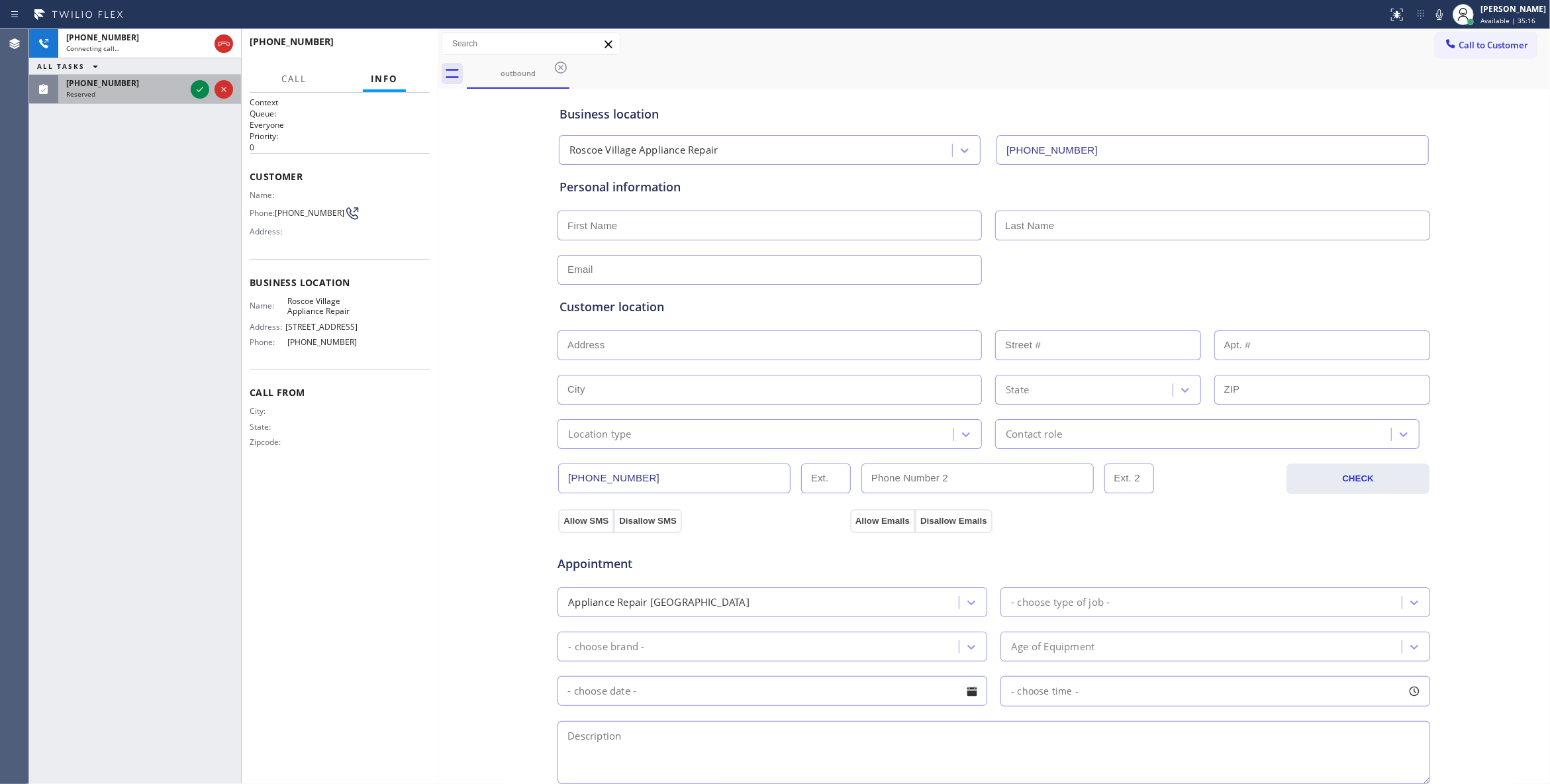
click at [111, 146] on div "[PHONE_NUMBER] Connecting call… ALL TASKS ALL TASKS ACTIVE TASKS TASKS IN WRAP …" at bounding box center [134, 406] width 212 height 754
click at [195, 86] on div "[PHONE_NUMBER] Connecting call… ALL TASKS ALL TASKS ACTIVE TASKS TASKS IN WRAP …" at bounding box center [134, 406] width 212 height 754
click at [399, 38] on button "HANG UP" at bounding box center [399, 47] width 61 height 19
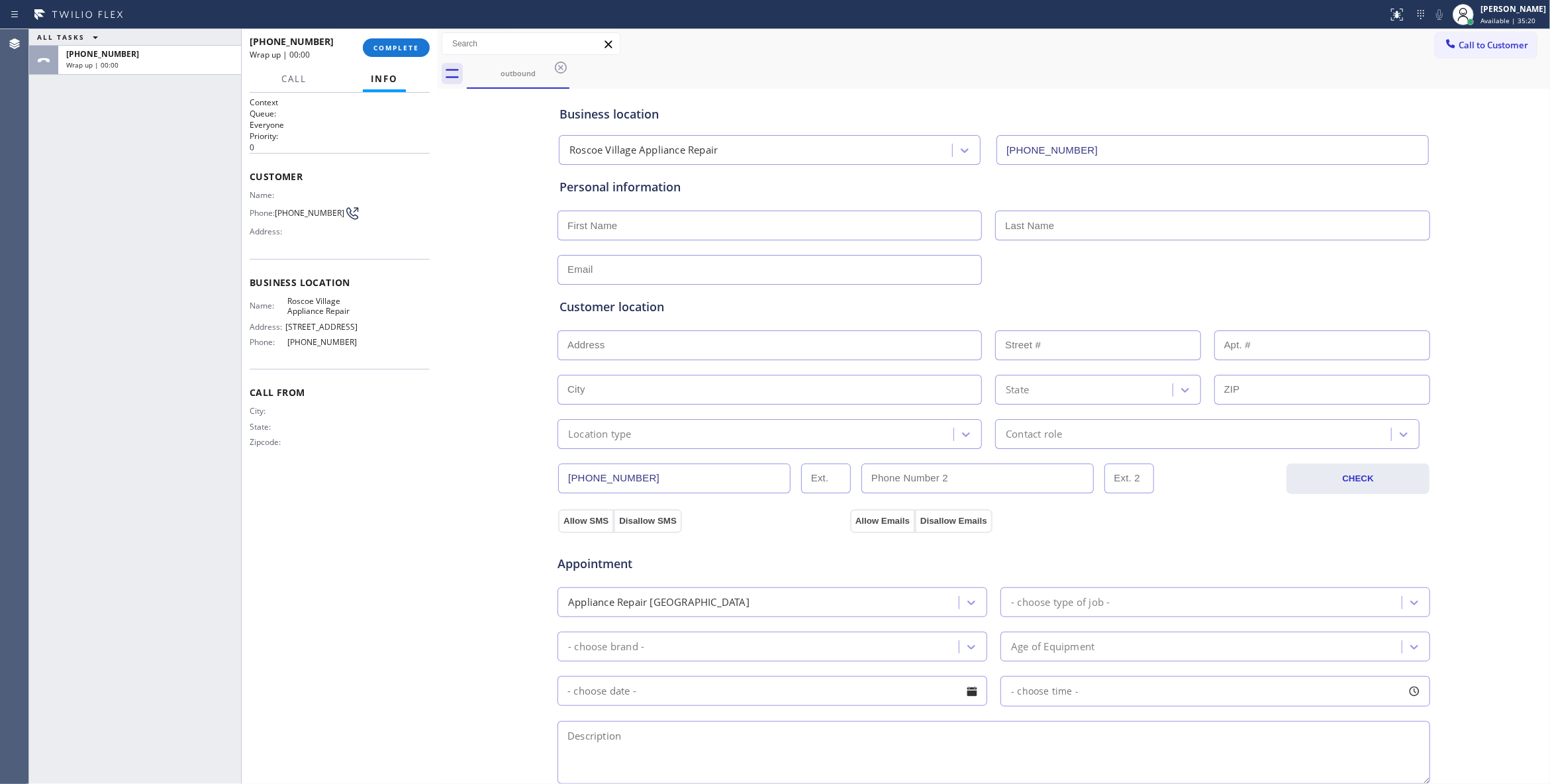
click at [309, 212] on span "[PHONE_NUMBER]" at bounding box center [309, 212] width 70 height 10
click at [392, 56] on button "COMPLETE" at bounding box center [396, 47] width 67 height 19
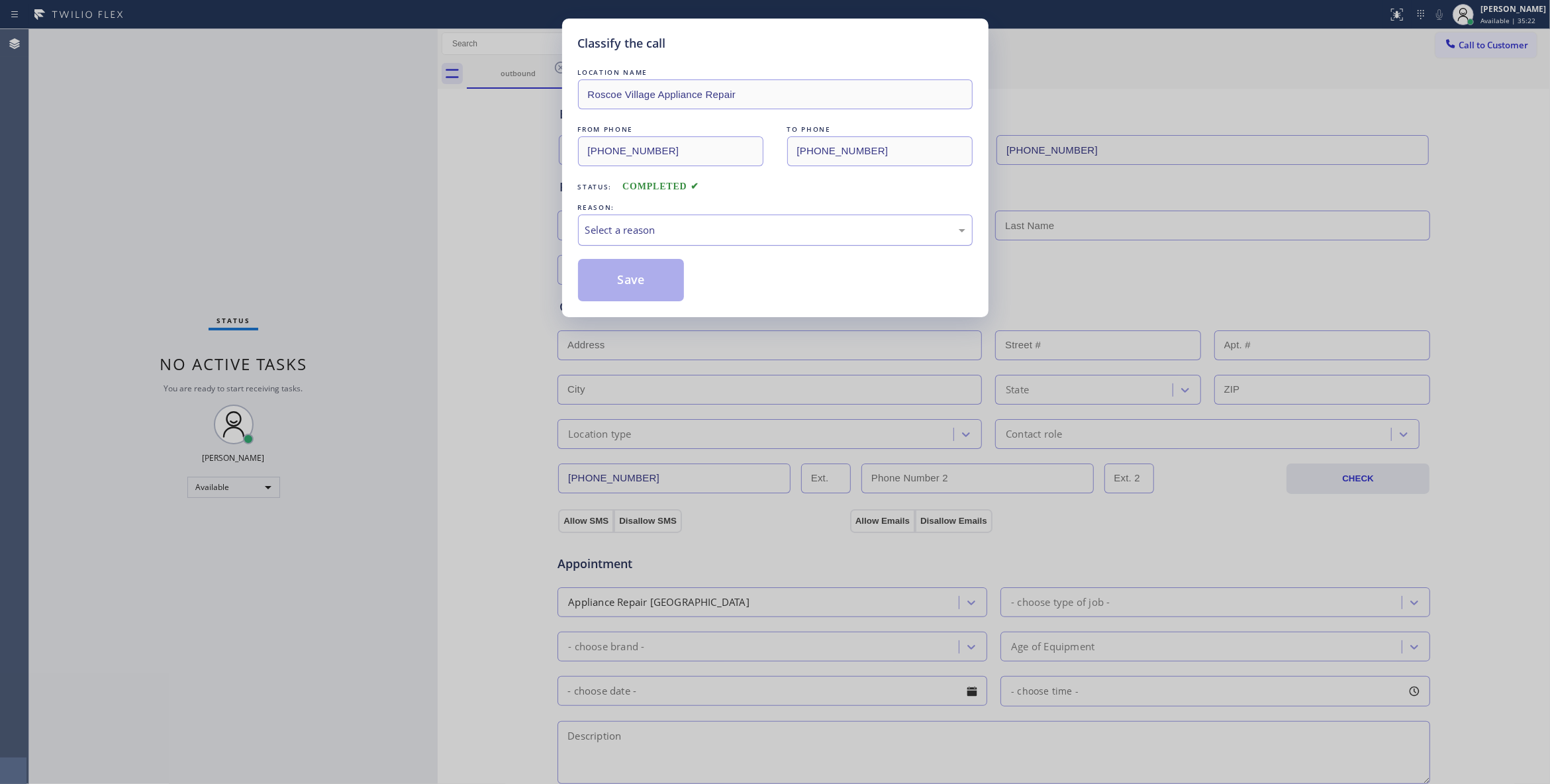
click at [631, 235] on div "Select a reason" at bounding box center [775, 230] width 380 height 15
click at [620, 274] on button "Save" at bounding box center [631, 280] width 107 height 43
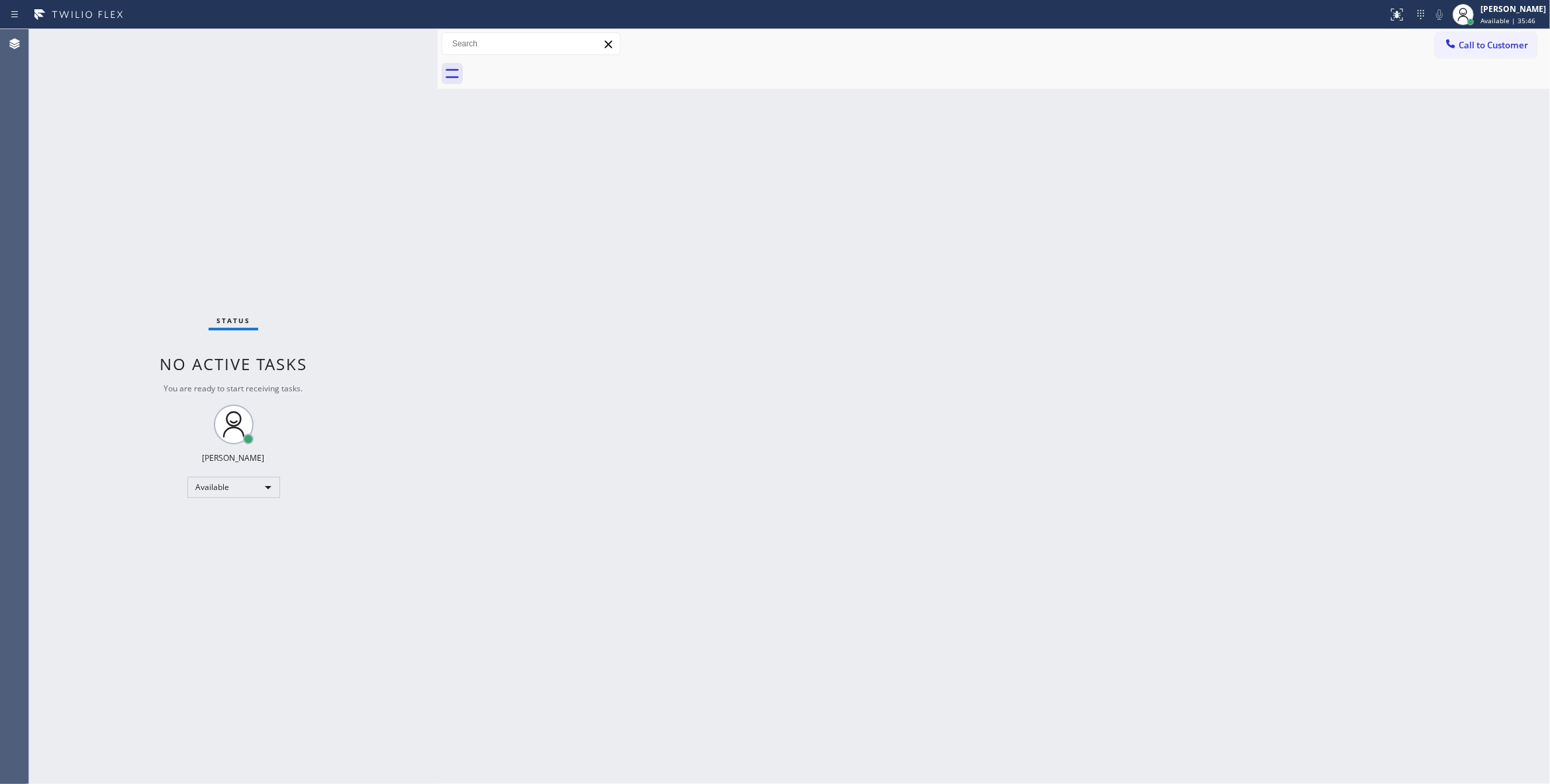
click at [124, 728] on div "Status No active tasks You are ready to start receiving tasks. [PERSON_NAME] Av…" at bounding box center [233, 406] width 409 height 754
drag, startPoint x: 1402, startPoint y: 242, endPoint x: 1503, endPoint y: 51, distance: 216.1
click at [1410, 210] on div "Back to Dashboard Change Sender ID Customers Technicians Select a contact Outbo…" at bounding box center [994, 406] width 1112 height 754
click at [1506, 44] on span "Call to Customer" at bounding box center [1493, 44] width 70 height 12
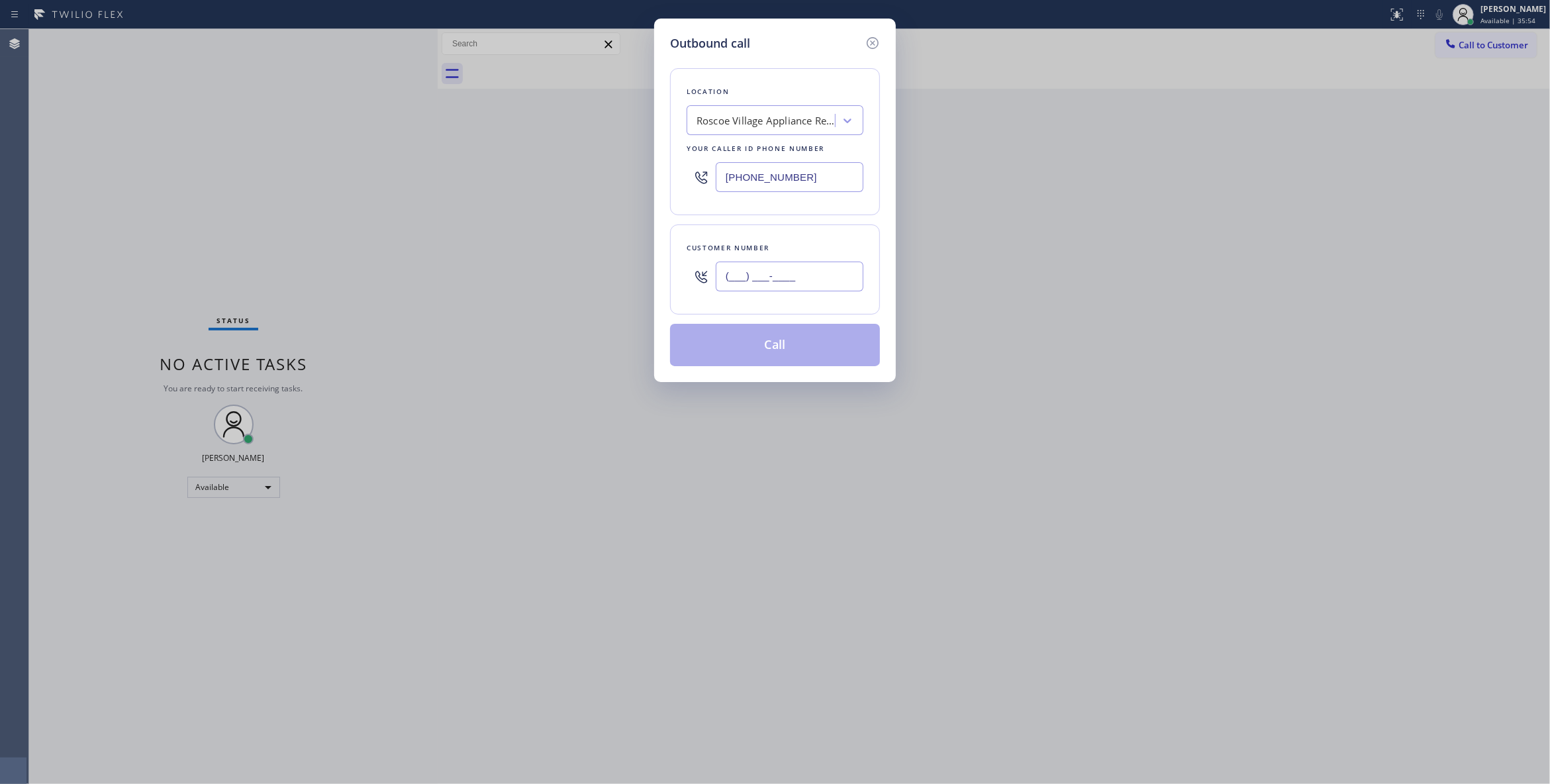
click at [788, 284] on input "(___) ___-____" at bounding box center [789, 276] width 147 height 30
paste input "323) 356-5435"
type input "[PHONE_NUMBER]"
paste input "626) 548-3326"
drag, startPoint x: 830, startPoint y: 179, endPoint x: 350, endPoint y: 159, distance: 480.4
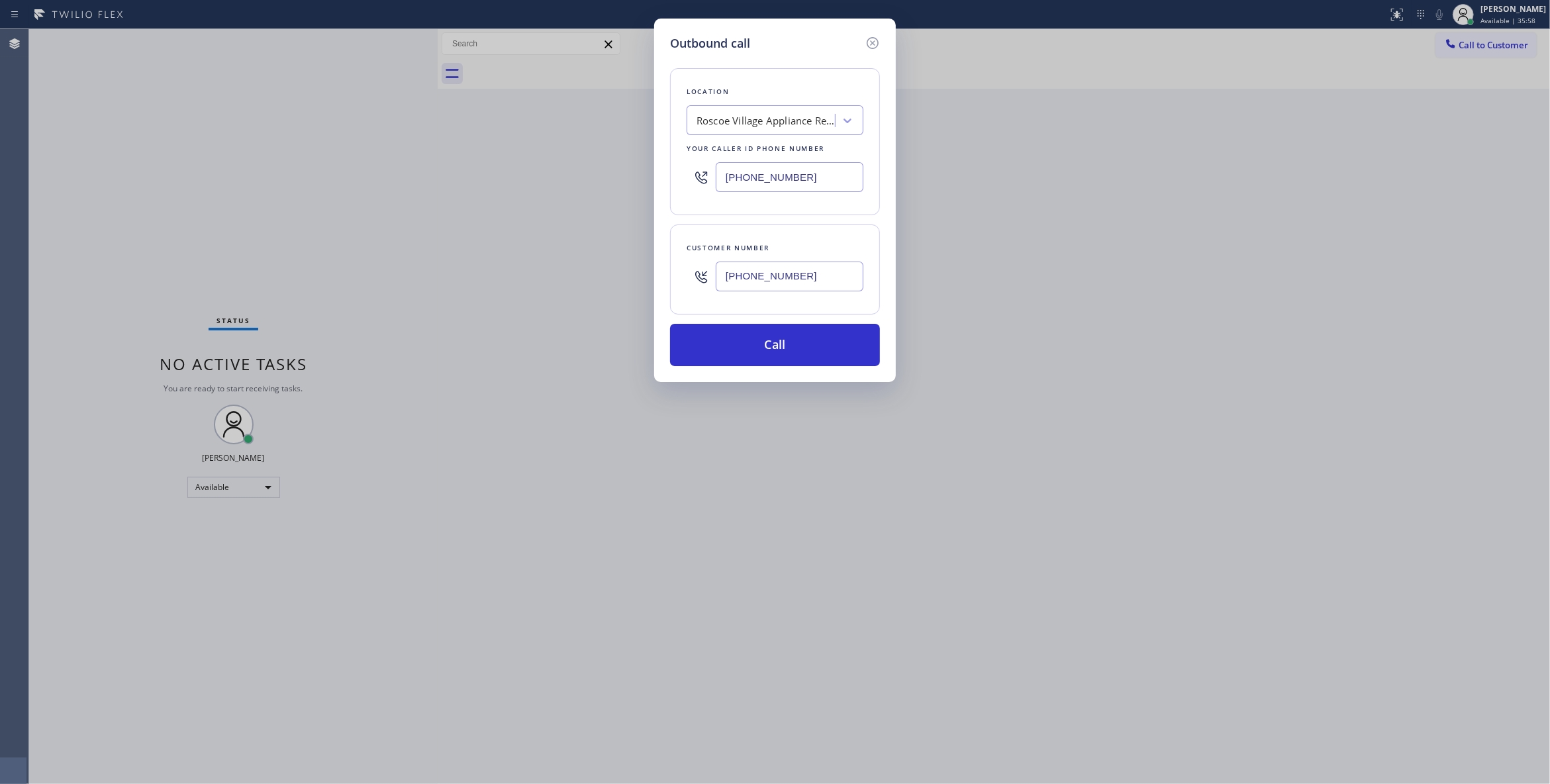
click at [350, 159] on div "Outbound call Location [GEOGRAPHIC_DATA] Appliance Repair Your caller id phone …" at bounding box center [775, 392] width 1550 height 784
type input "[PHONE_NUMBER]"
drag, startPoint x: 819, startPoint y: 274, endPoint x: 578, endPoint y: 260, distance: 241.4
click at [578, 260] on div "Outbound call Location Pristine House Cleaning Your caller id phone number [PHO…" at bounding box center [775, 392] width 1550 height 784
click at [794, 348] on button "Call" at bounding box center [775, 345] width 210 height 43
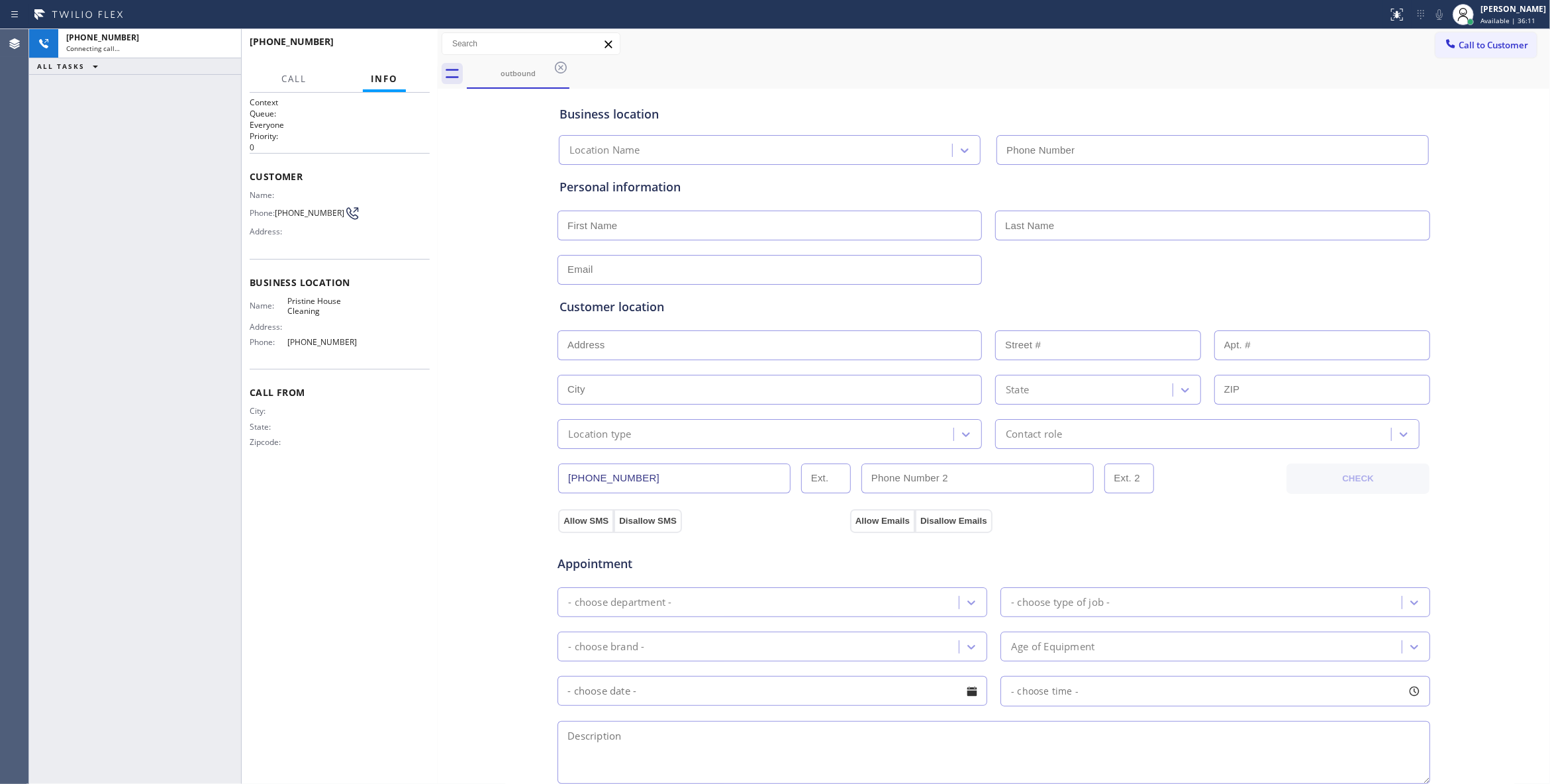
type input "[PHONE_NUMBER]"
drag, startPoint x: 129, startPoint y: 405, endPoint x: 409, endPoint y: 510, distance: 299.0
click at [409, 510] on div "Context Queue: Everyone Priority: 0 Customer Name: Phone: [PHONE_NUMBER] Addres…" at bounding box center [339, 437] width 180 height 683
drag, startPoint x: 115, startPoint y: 334, endPoint x: 232, endPoint y: 155, distance: 213.8
click at [115, 332] on div "[PHONE_NUMBER] Live | 00:01 ALL TASKS ALL TASKS ACTIVE TASKS TASKS IN WRAP UP" at bounding box center [134, 406] width 212 height 754
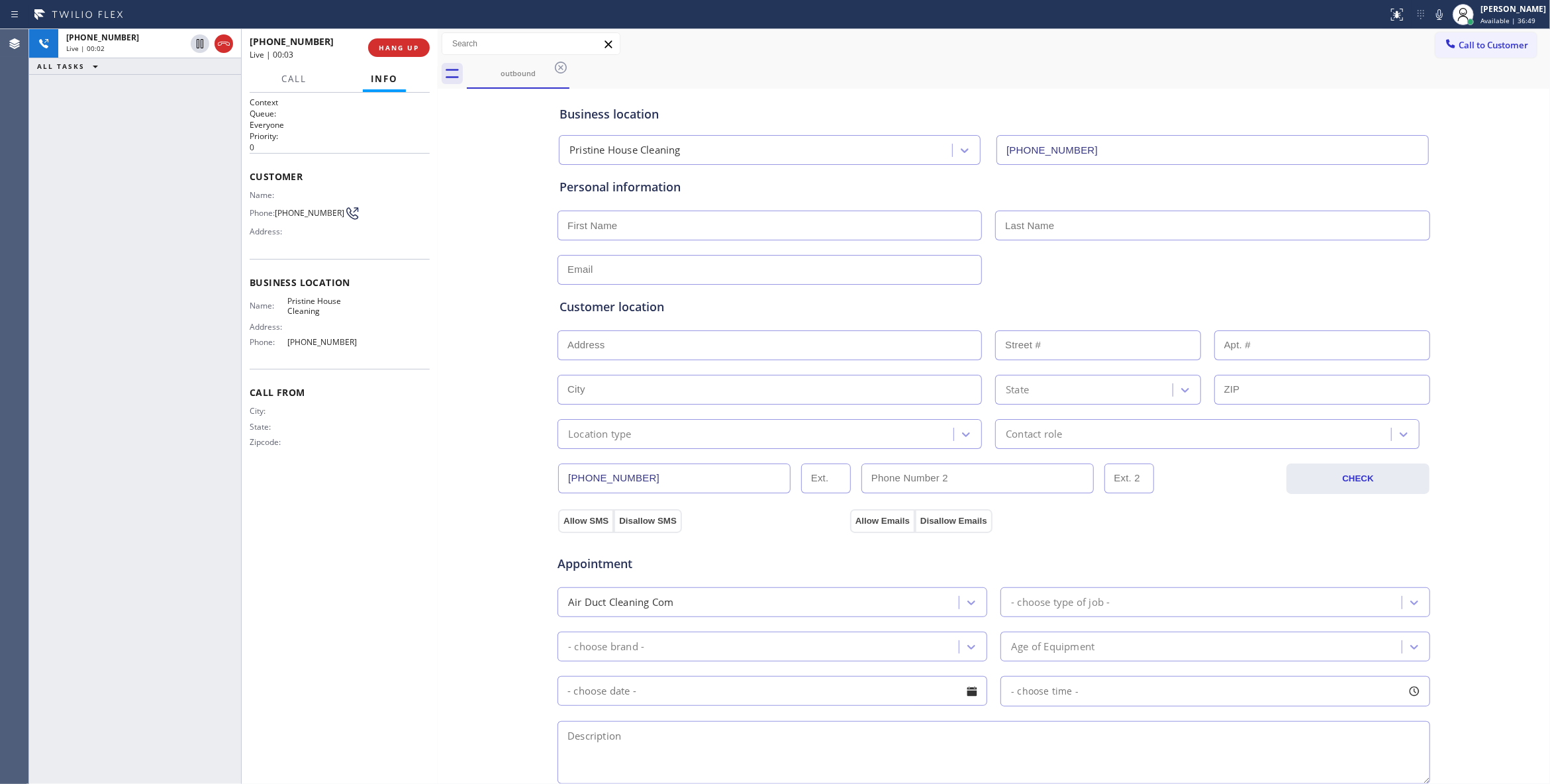
click at [412, 62] on div "[PHONE_NUMBER] Live | 00:03 HANG UP" at bounding box center [339, 47] width 180 height 34
click at [408, 56] on button "HANG UP" at bounding box center [399, 47] width 61 height 19
click at [319, 210] on span "[PHONE_NUMBER]" at bounding box center [309, 212] width 70 height 10
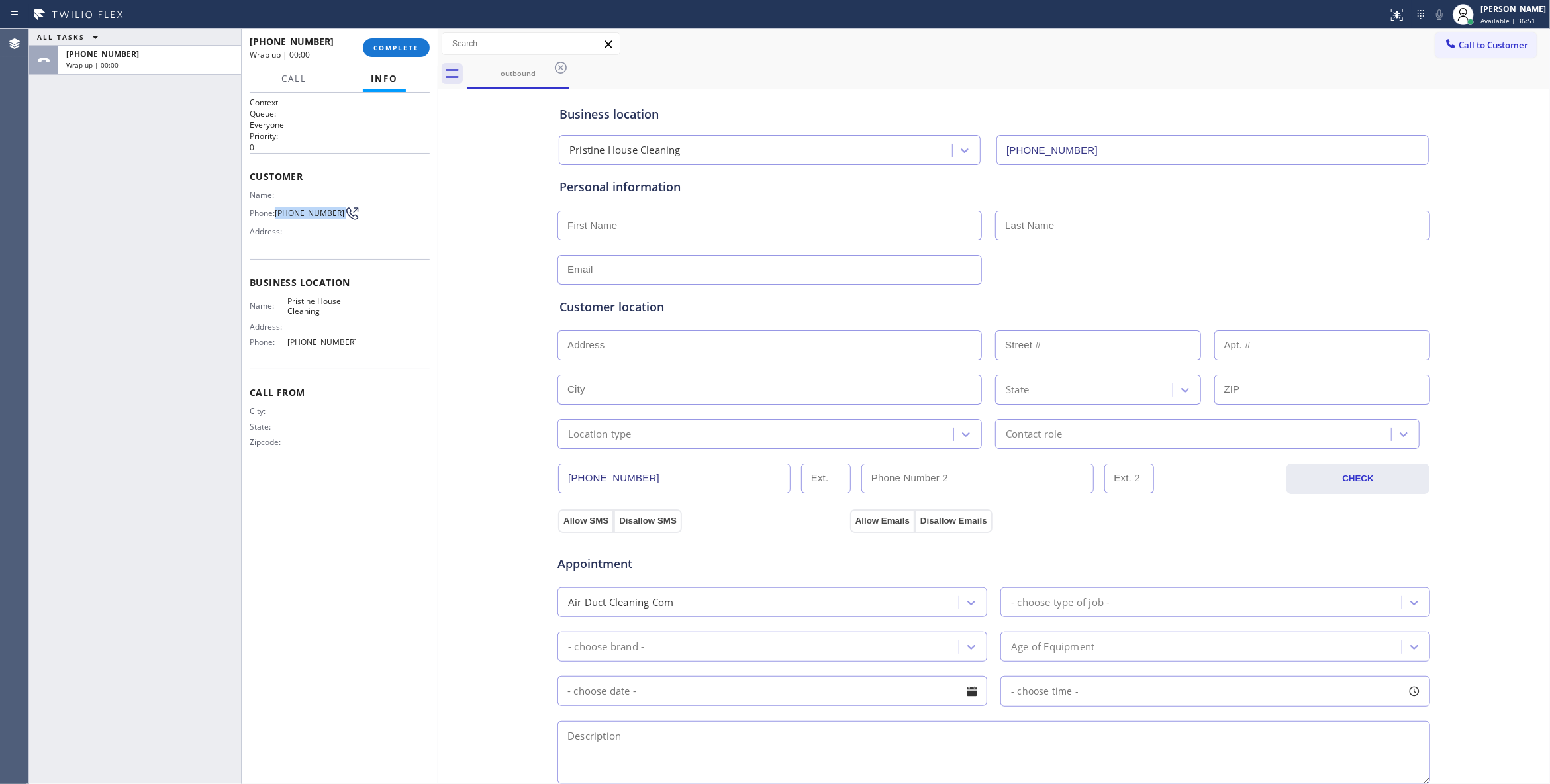
copy div "[PHONE_NUMBER]"
click at [385, 48] on span "COMPLETE" at bounding box center [396, 47] width 45 height 9
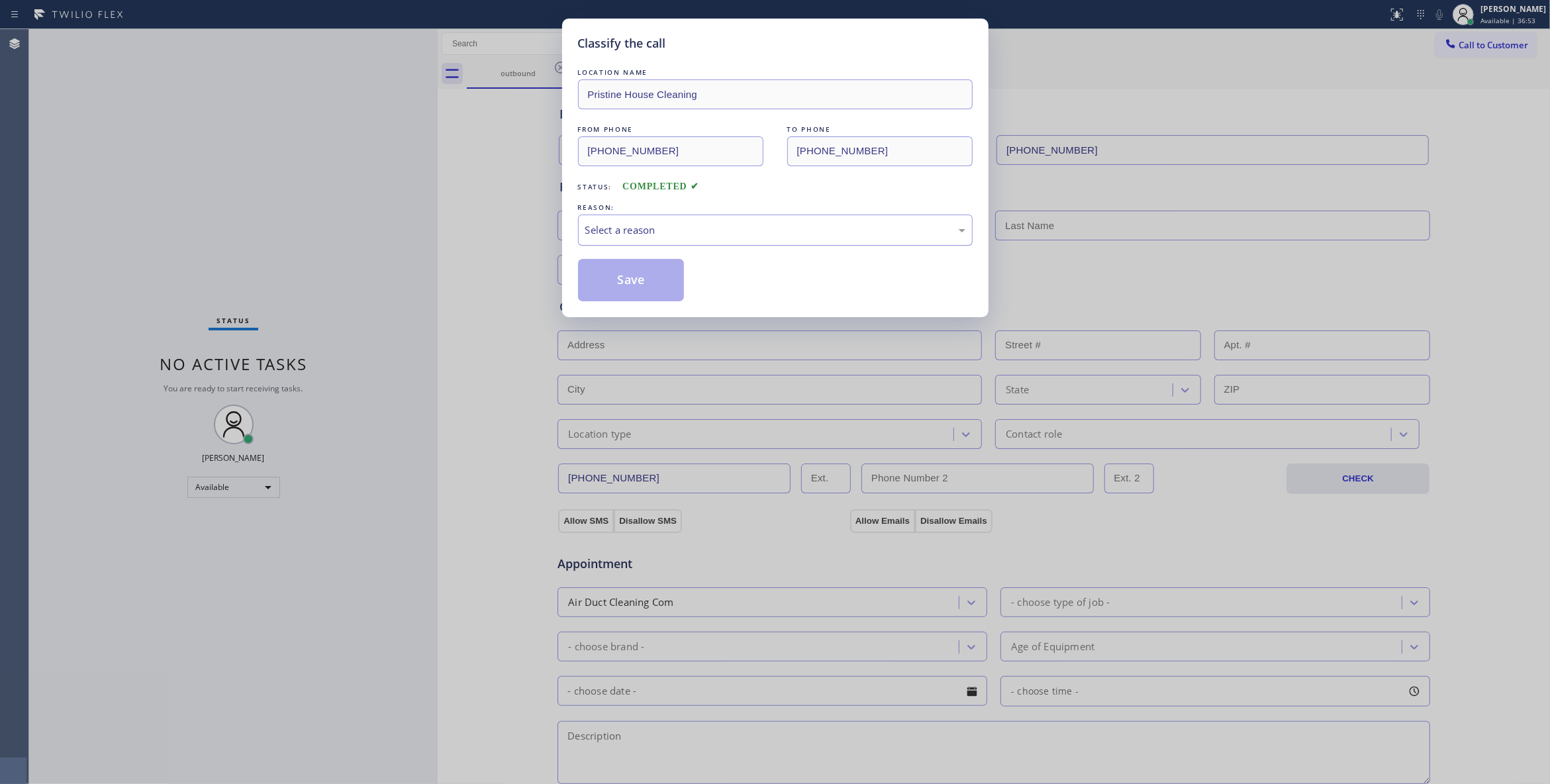
click at [626, 234] on div "Select a reason" at bounding box center [775, 230] width 380 height 15
click at [625, 275] on button "Save" at bounding box center [631, 280] width 107 height 43
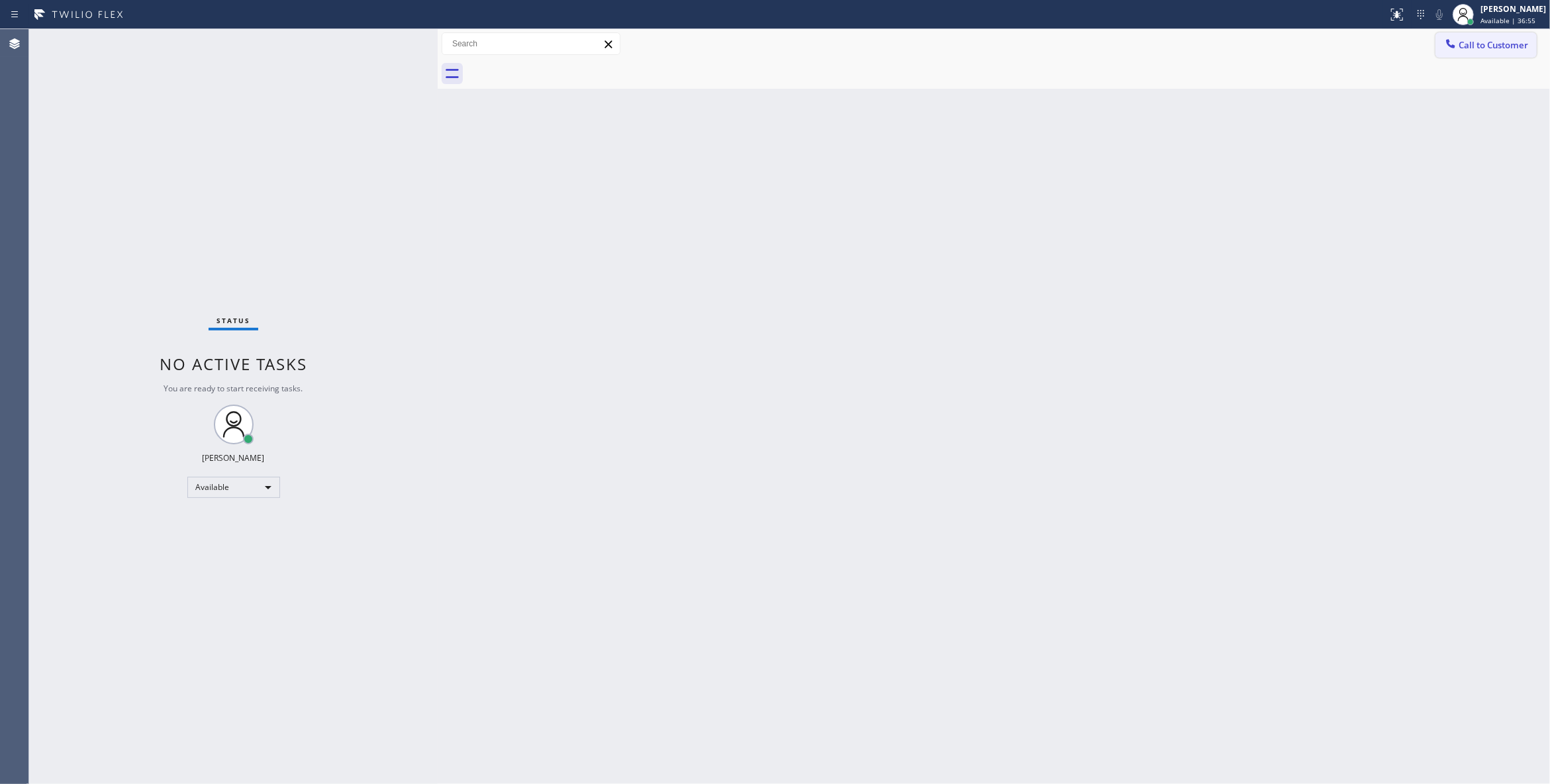
click at [1471, 45] on span "Call to Customer" at bounding box center [1493, 44] width 70 height 12
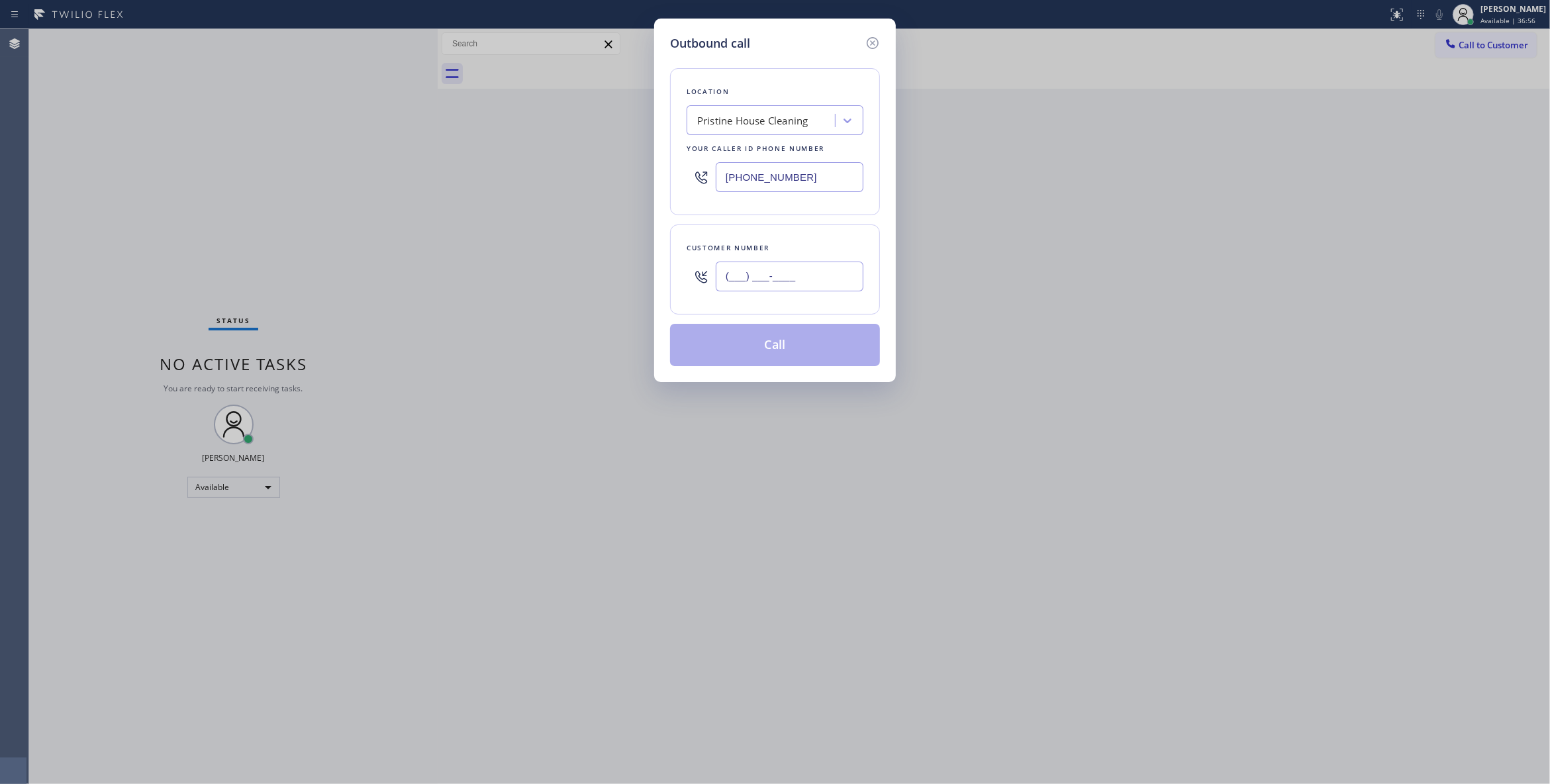
click at [819, 271] on input "(___) ___-____" at bounding box center [789, 276] width 147 height 30
paste input "323) 356-5435"
type input "[PHONE_NUMBER]"
click at [764, 350] on button "Call" at bounding box center [775, 345] width 210 height 43
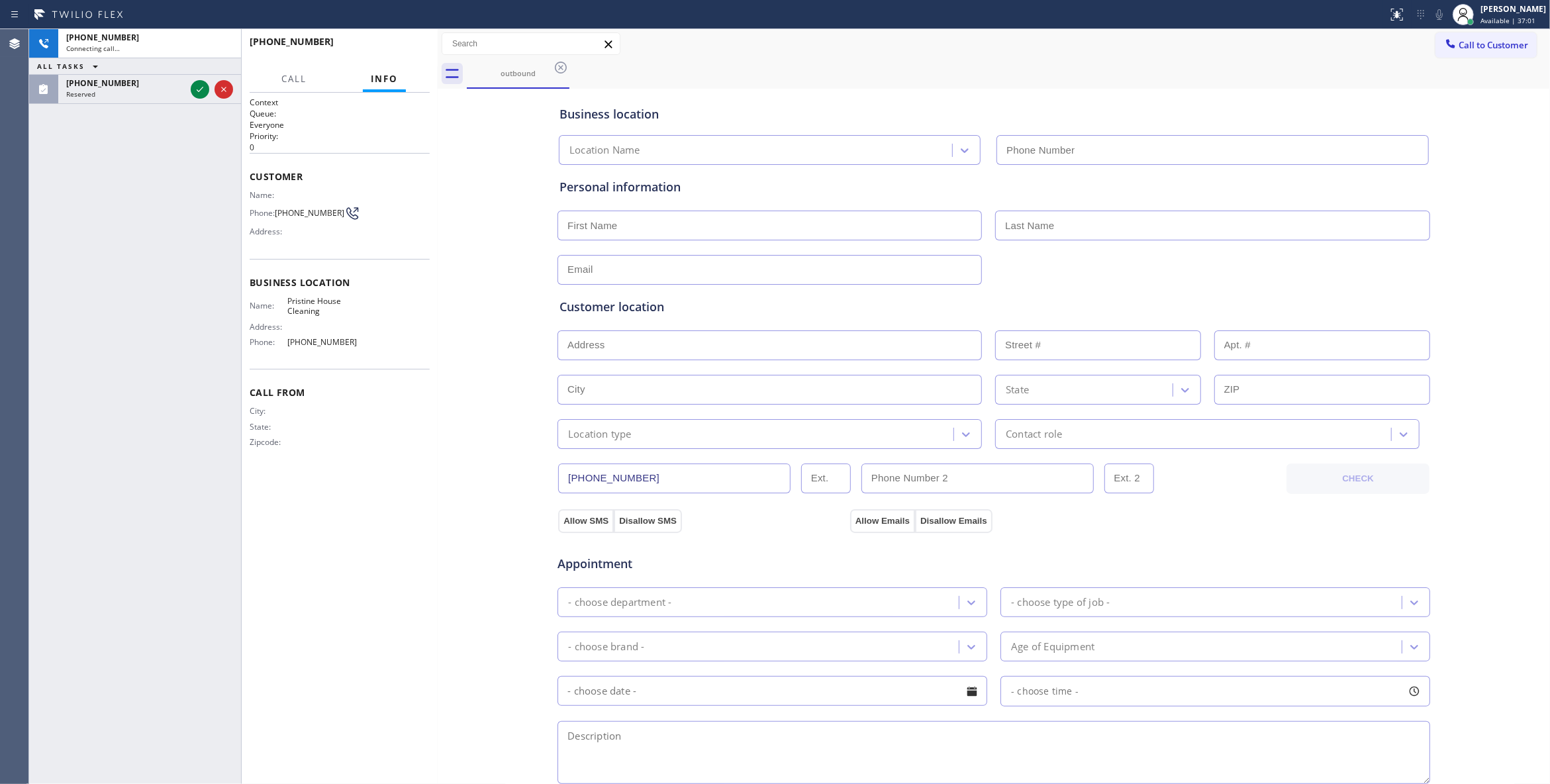
type input "[PHONE_NUMBER]"
click at [403, 41] on button "HANG UP" at bounding box center [399, 47] width 61 height 19
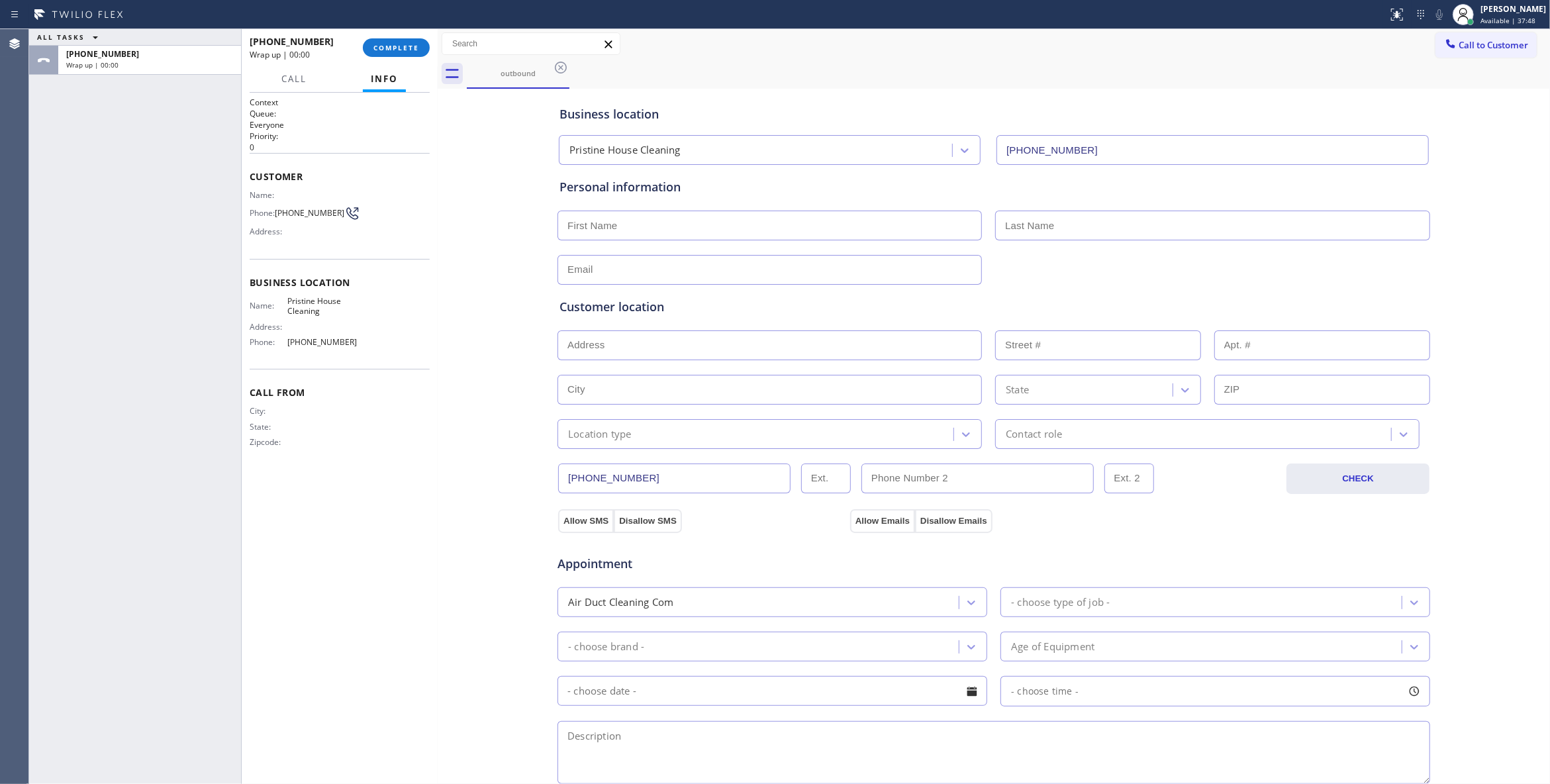
click at [302, 209] on span "[PHONE_NUMBER]" at bounding box center [309, 212] width 70 height 10
copy div "[PHONE_NUMBER]"
click at [401, 43] on span "COMPLETE" at bounding box center [396, 47] width 45 height 9
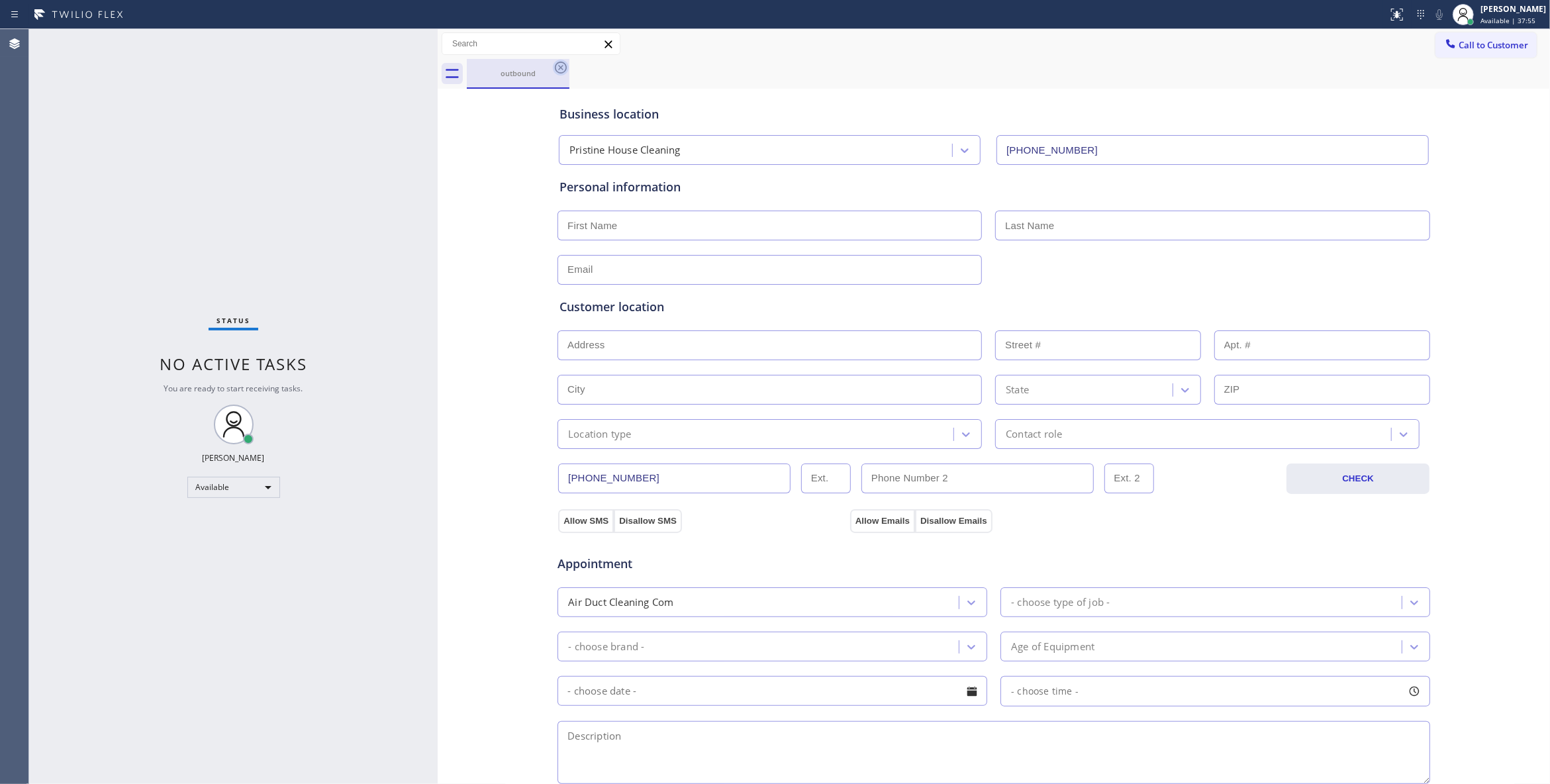
click at [560, 66] on icon at bounding box center [561, 67] width 12 height 12
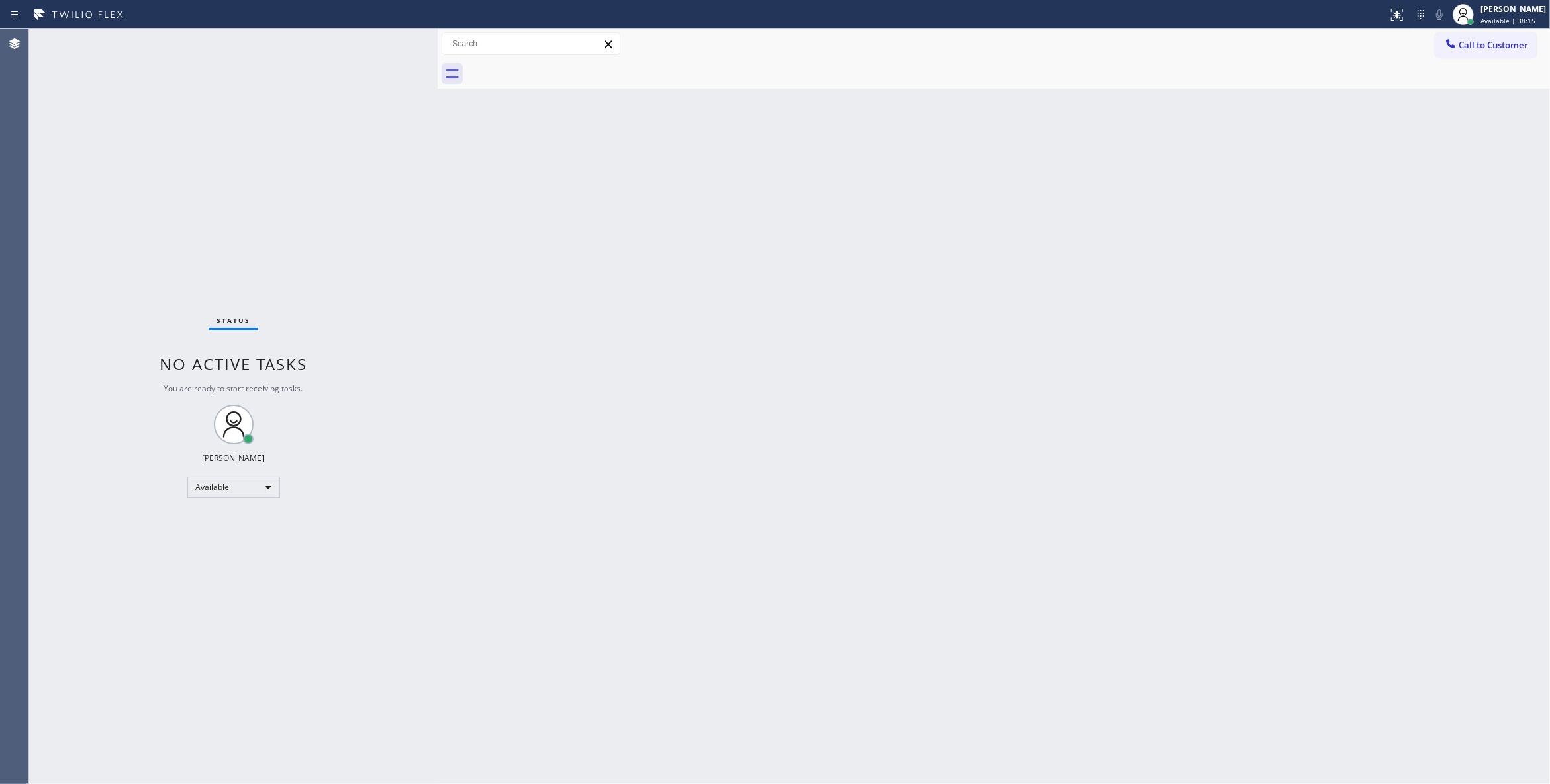
drag, startPoint x: 1129, startPoint y: 247, endPoint x: 1202, endPoint y: 175, distance: 102.5
click at [1130, 245] on div "Back to Dashboard Change Sender ID Customers Technicians Select a contact Outbo…" at bounding box center [994, 406] width 1112 height 754
click at [1473, 41] on span "Call to Customer" at bounding box center [1493, 44] width 70 height 12
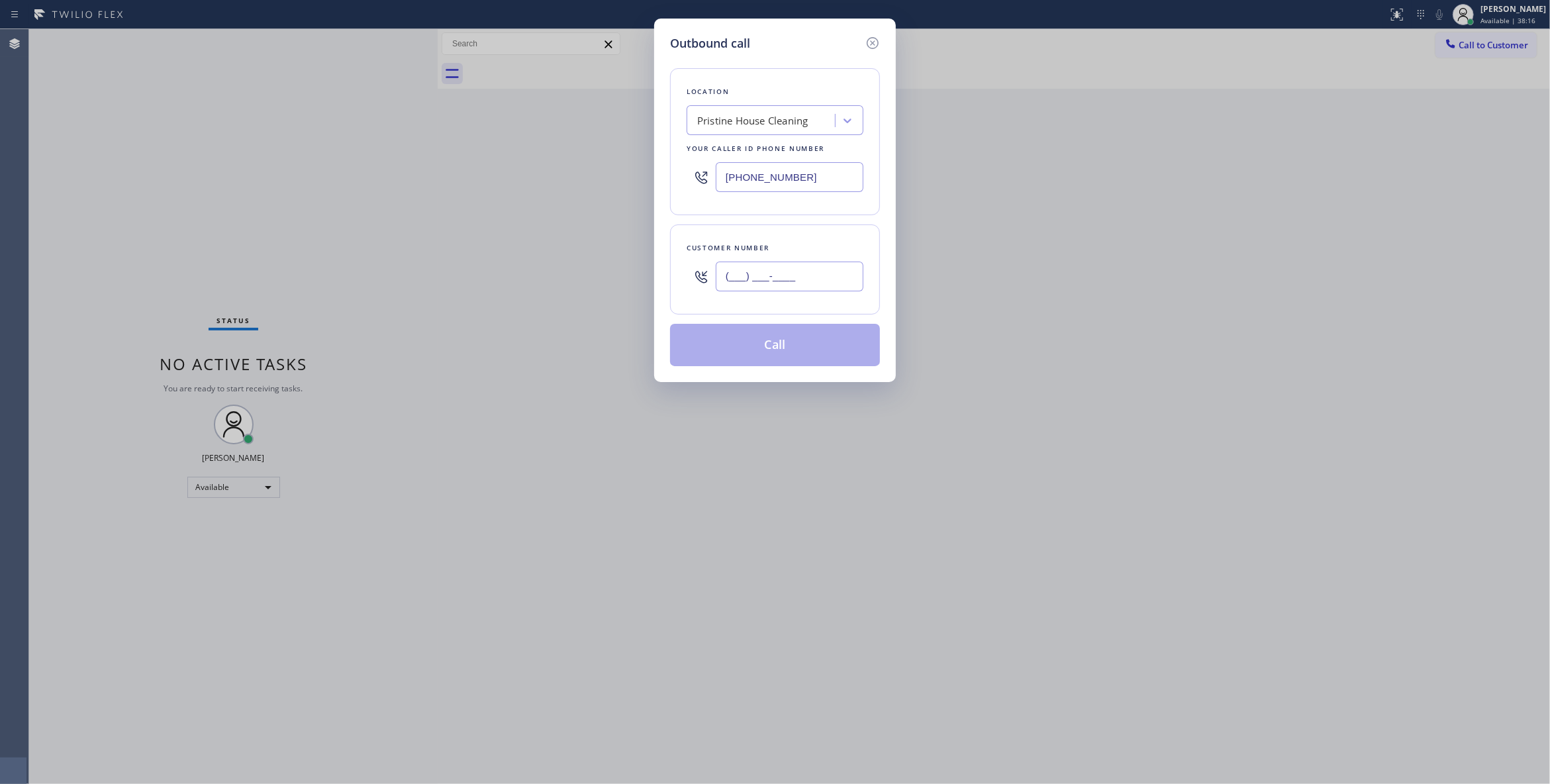
click at [810, 273] on input "(___) ___-____" at bounding box center [789, 276] width 147 height 30
paste input "323) 356-5435"
type input "[PHONE_NUMBER]"
click at [773, 350] on button "Call" at bounding box center [775, 345] width 210 height 43
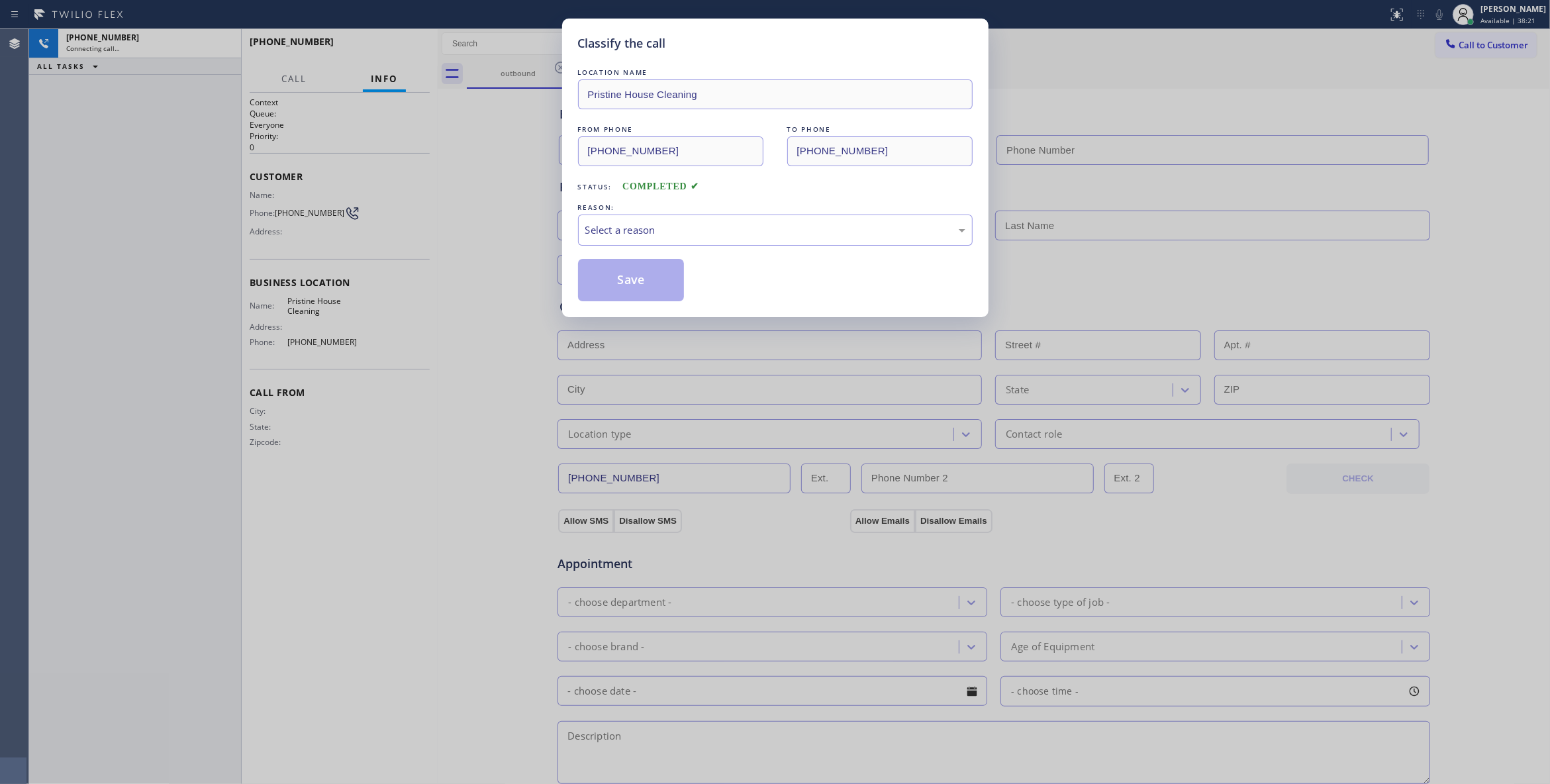
type input "[PHONE_NUMBER]"
click at [630, 228] on div "Select a reason" at bounding box center [775, 230] width 380 height 15
click at [613, 286] on button "Save" at bounding box center [631, 280] width 107 height 43
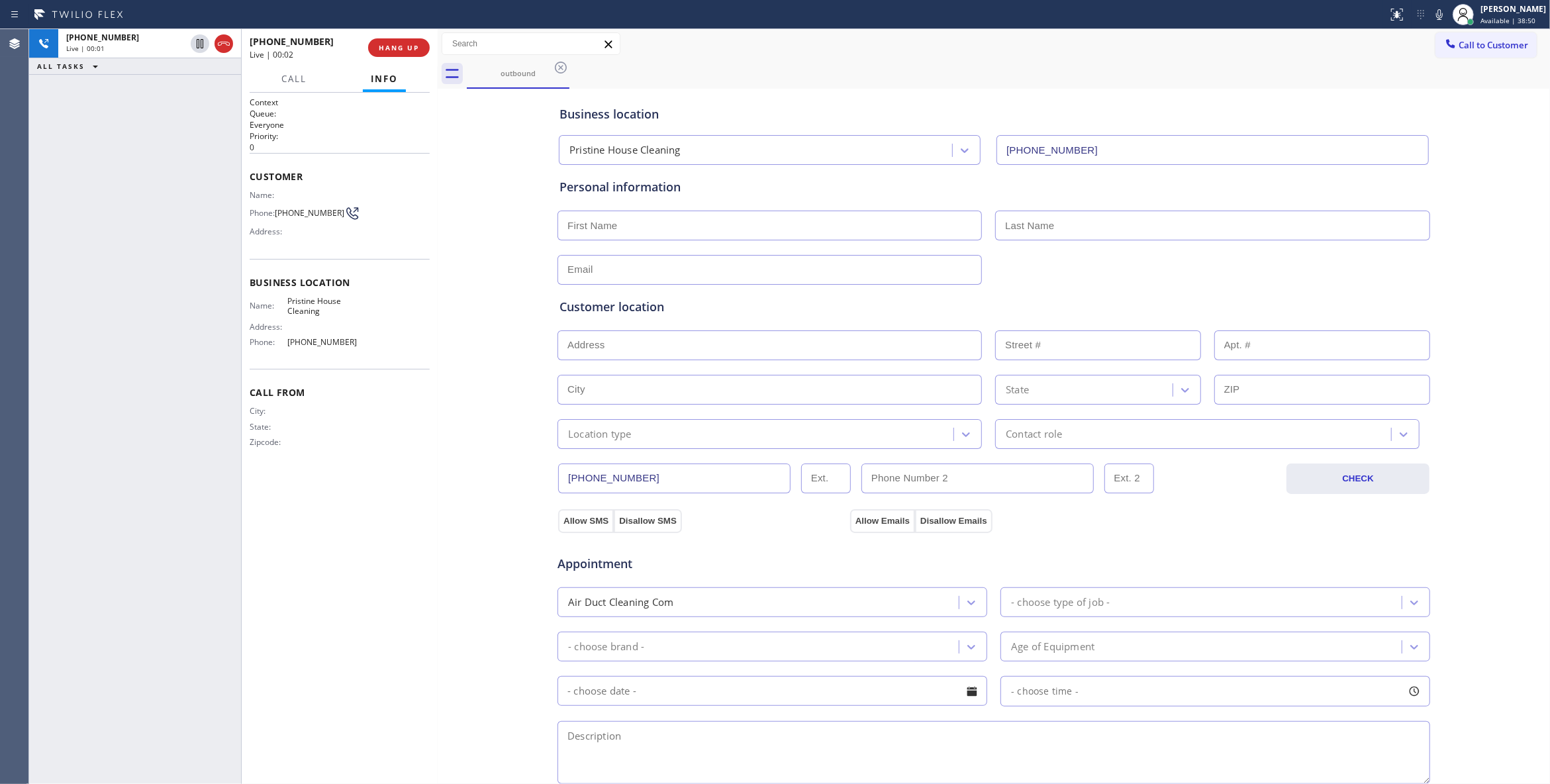
click at [212, 212] on div "[PHONE_NUMBER] Live | 00:01 ALL TASKS ALL TASKS ACTIVE TASKS TASKS IN WRAP UP" at bounding box center [134, 406] width 212 height 754
click at [451, 395] on div "Business location Pristine House Cleaning [PHONE_NUMBER] Personal information C…" at bounding box center [994, 544] width 1106 height 904
click at [392, 45] on span "HANG UP" at bounding box center [400, 47] width 41 height 9
click at [392, 45] on span "COMPLETE" at bounding box center [396, 47] width 45 height 9
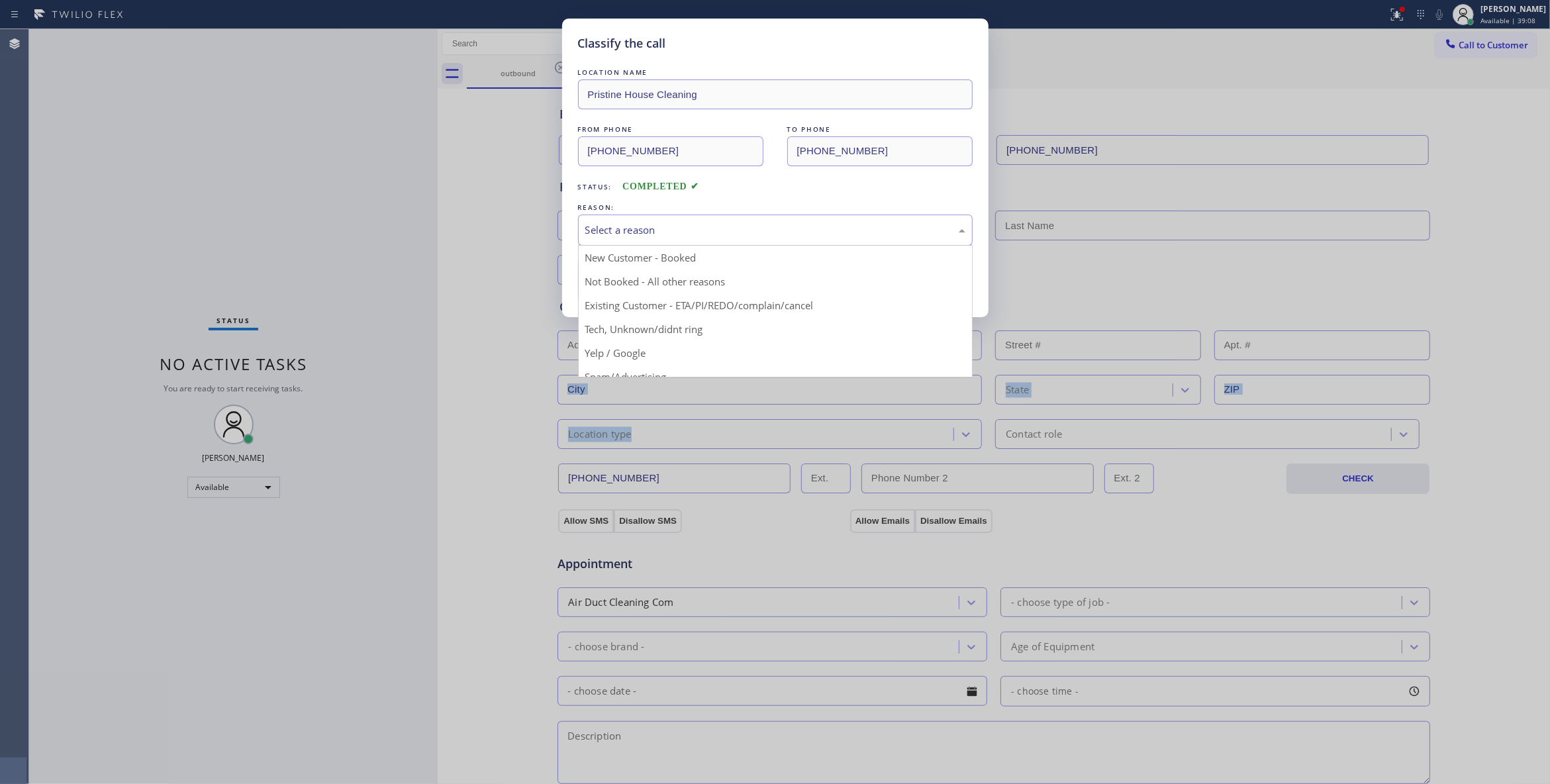
click at [625, 226] on div "Select a reason" at bounding box center [775, 230] width 380 height 15
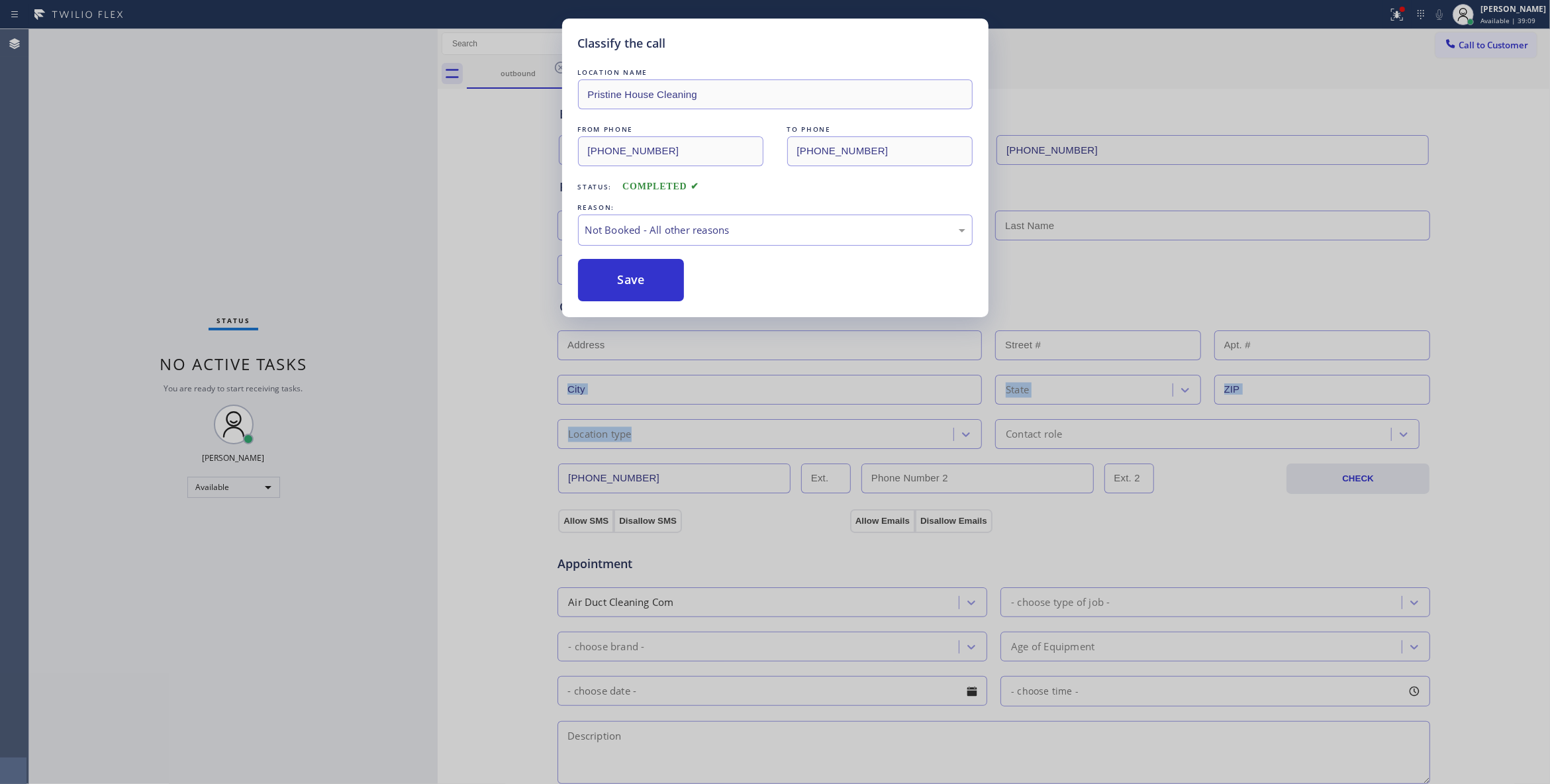
click at [605, 281] on button "Save" at bounding box center [631, 280] width 107 height 43
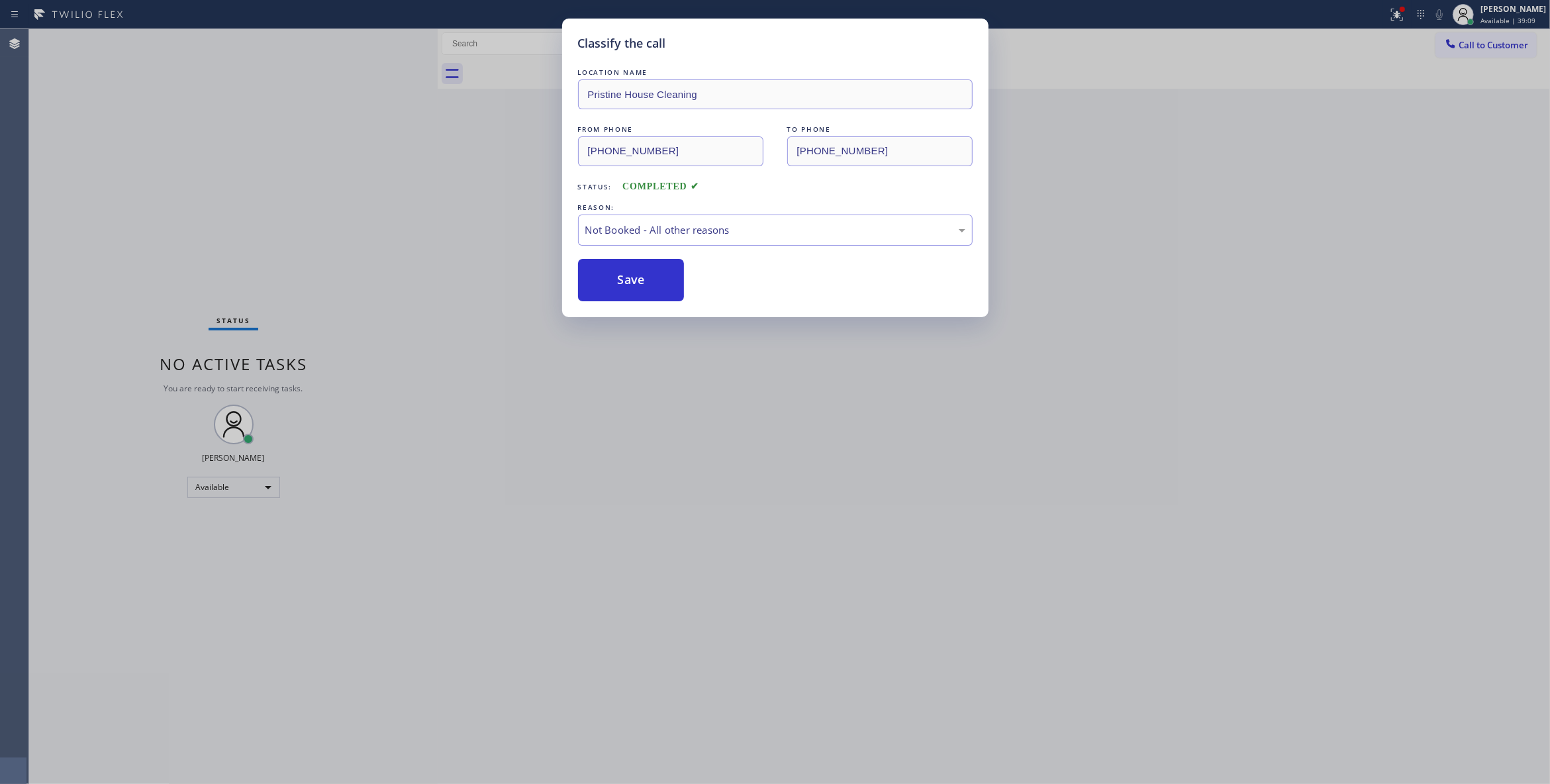
click at [605, 281] on button "Save" at bounding box center [631, 280] width 107 height 43
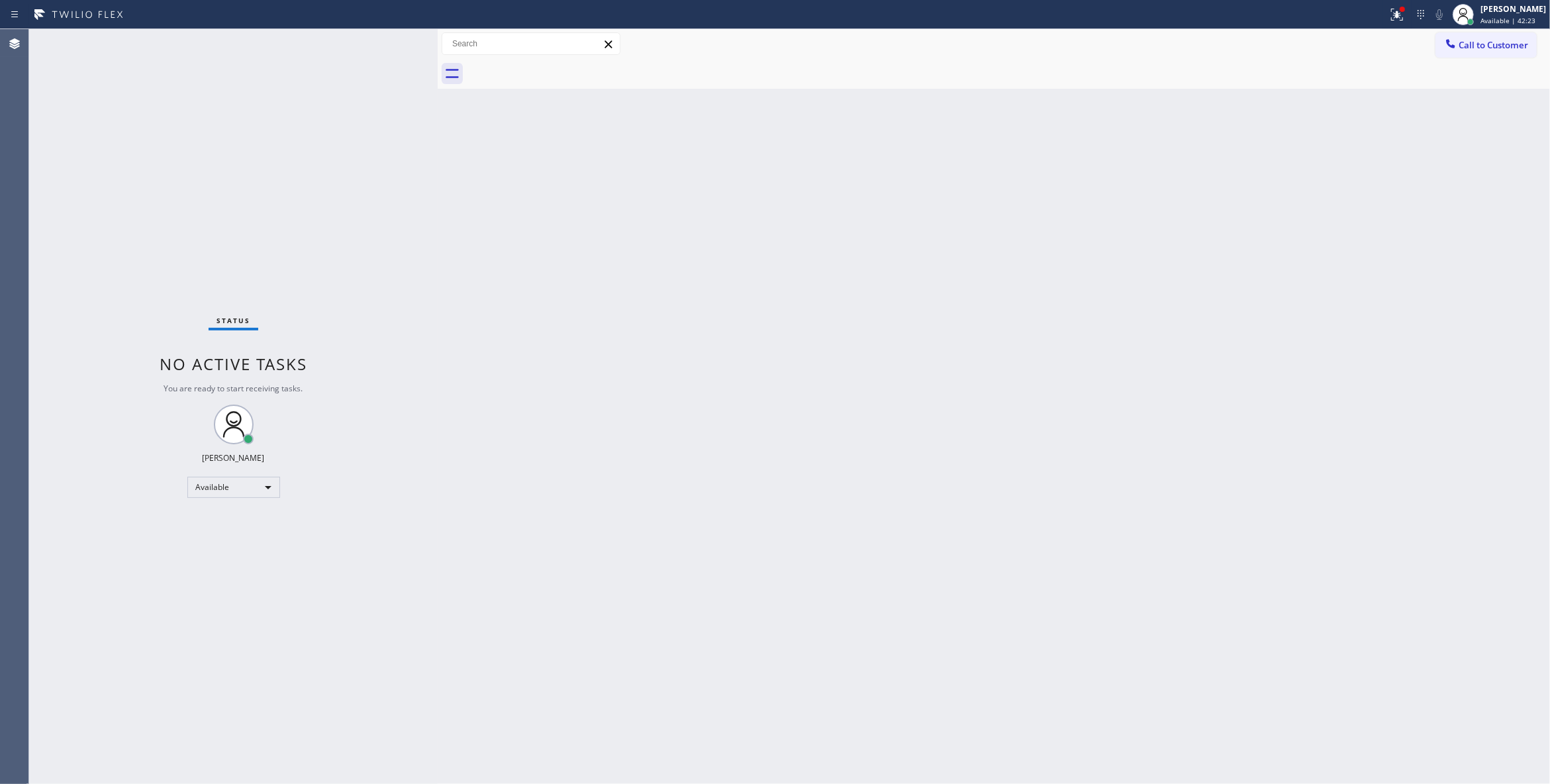
click at [785, 309] on div "Back to Dashboard Change Sender ID Customers Technicians Select a contact Outbo…" at bounding box center [994, 406] width 1112 height 754
drag, startPoint x: 111, startPoint y: 201, endPoint x: 98, endPoint y: 122, distance: 80.1
click at [111, 201] on div "Status No active tasks You are ready to start receiving tasks. [PERSON_NAME] Av…" at bounding box center [233, 406] width 409 height 754
click at [1478, 43] on span "Call to Customer" at bounding box center [1493, 44] width 70 height 12
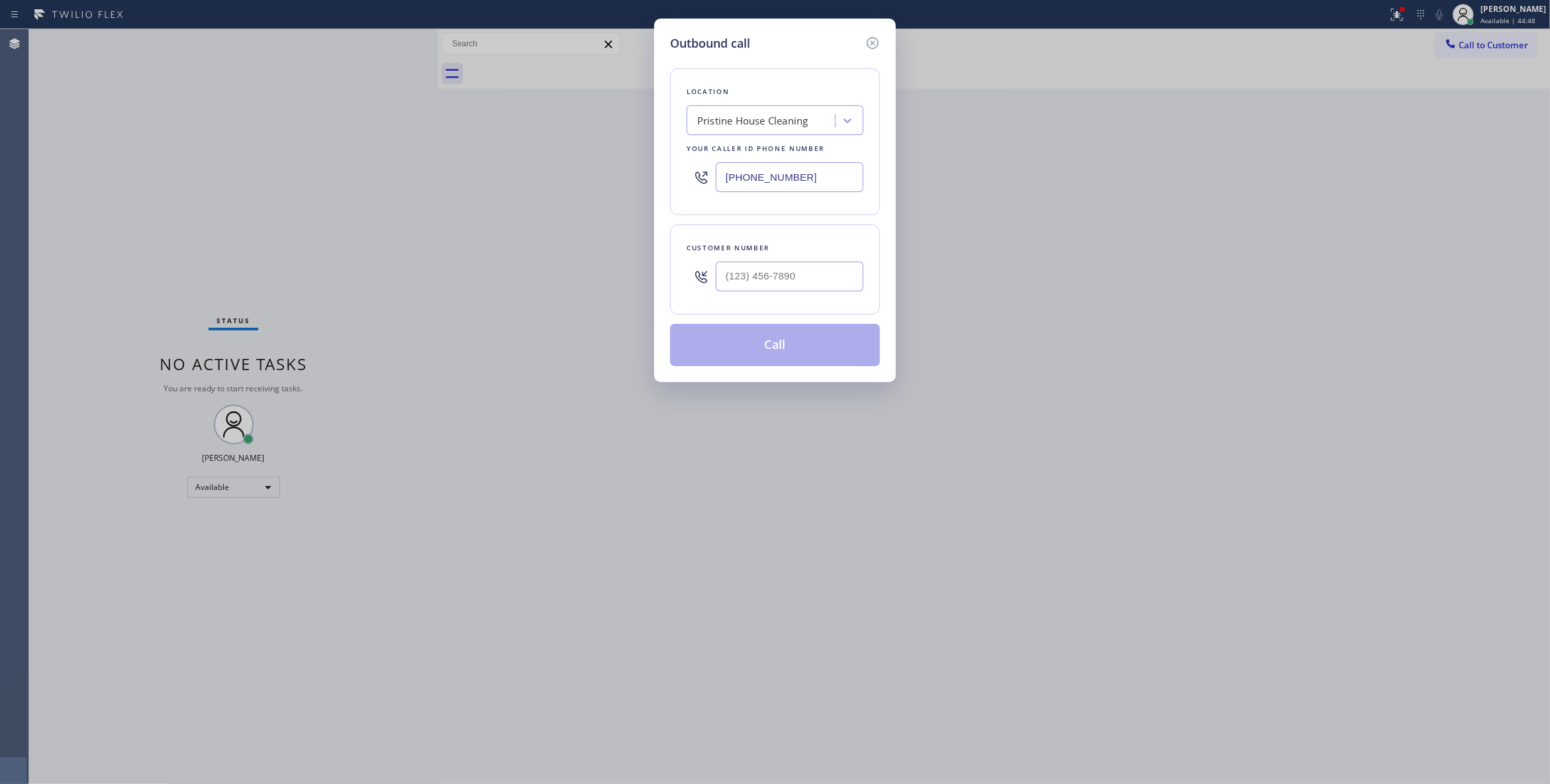
click at [1489, 41] on div "Outbound call Location Pristine House Cleaning Your caller id phone number [PHO…" at bounding box center [775, 392] width 1550 height 784
click at [795, 279] on input "(___) ___-____" at bounding box center [789, 276] width 147 height 30
paste input "630) 673-2284"
type input "[PHONE_NUMBER]"
paste input "773) 832-5024"
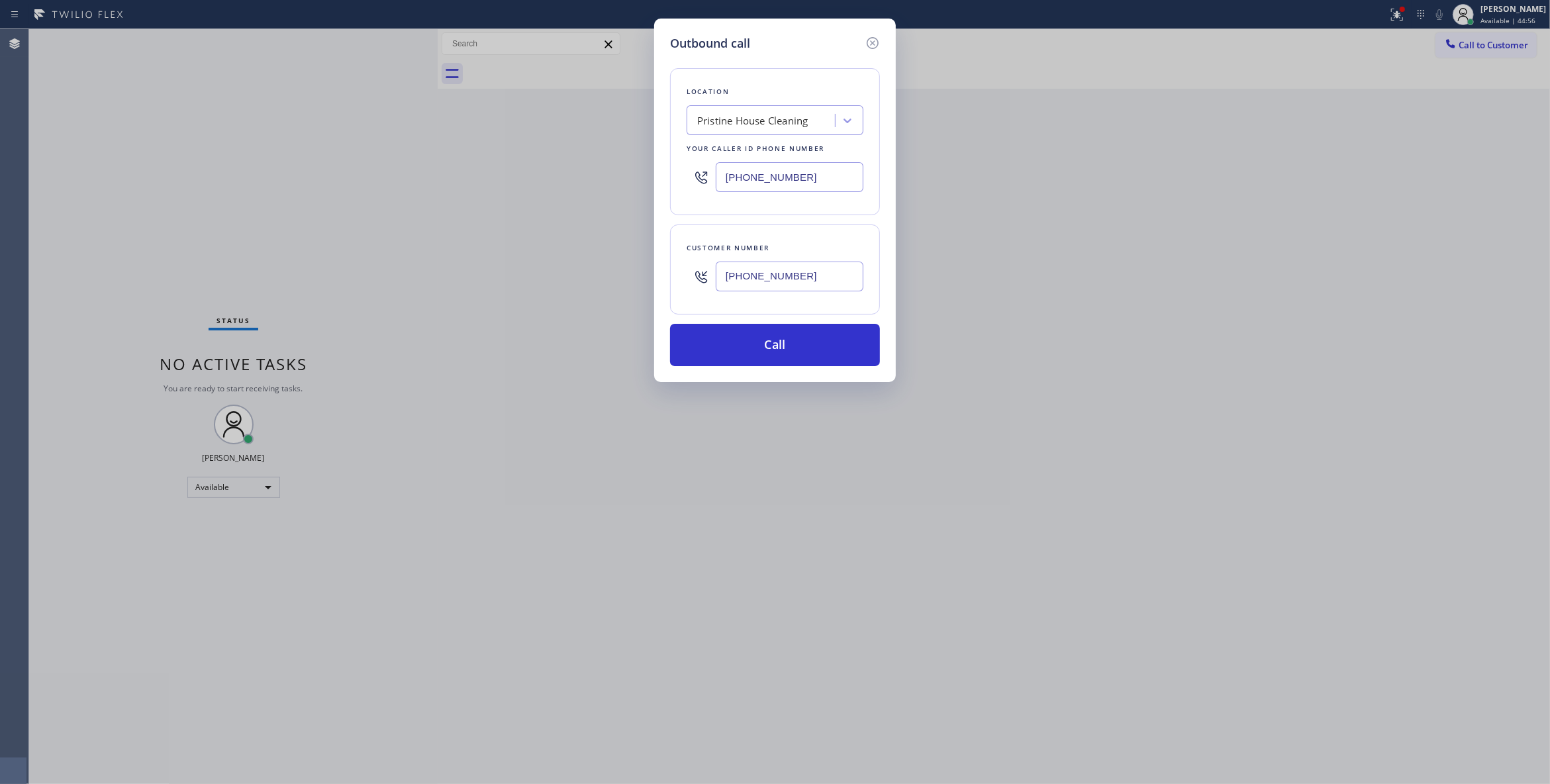
drag, startPoint x: 822, startPoint y: 180, endPoint x: 432, endPoint y: 184, distance: 390.0
click at [432, 184] on div "Outbound call Location Pristine House Cleaning Your caller id phone number [PHO…" at bounding box center [775, 392] width 1550 height 784
type input "[PHONE_NUMBER]"
drag, startPoint x: 838, startPoint y: 279, endPoint x: 464, endPoint y: 254, distance: 374.8
click at [464, 254] on div "Outbound call Location [GEOGRAPHIC_DATA] Appliance Repair Your caller id phone …" at bounding box center [775, 392] width 1550 height 784
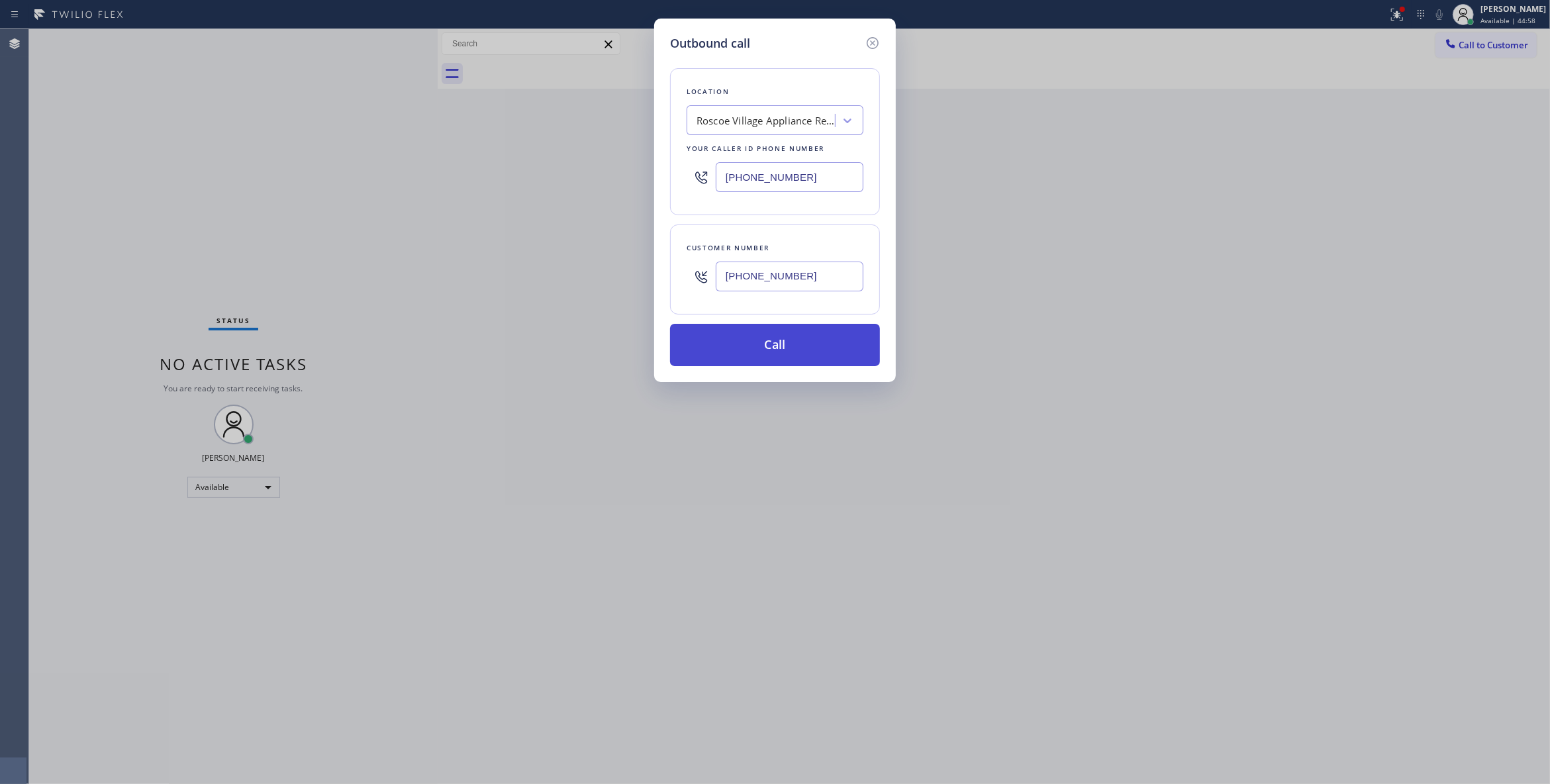
click at [771, 347] on button "Call" at bounding box center [775, 345] width 210 height 43
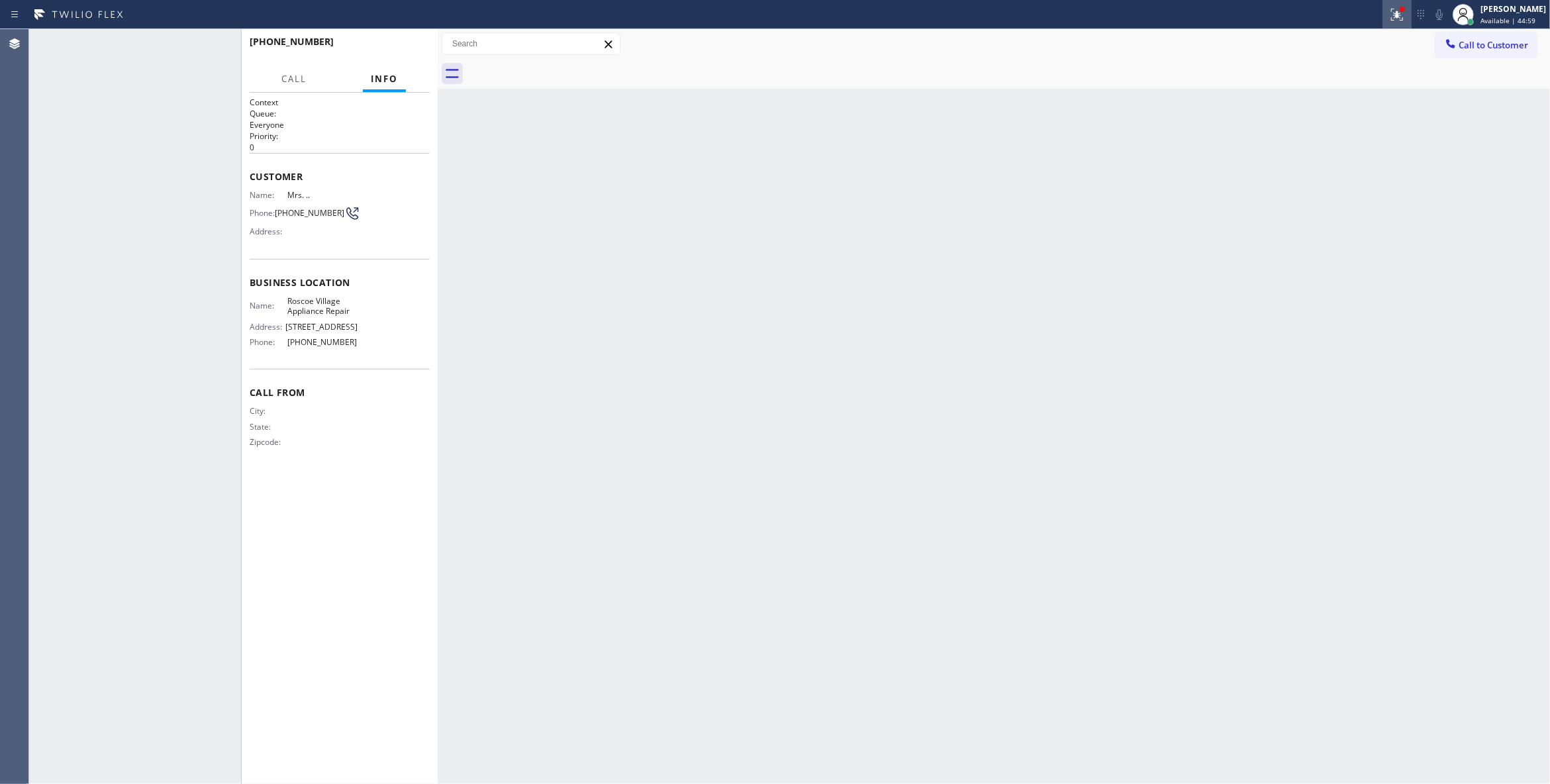
drag, startPoint x: 1378, startPoint y: 19, endPoint x: 1360, endPoint y: 67, distance: 51.3
click at [1390, 18] on icon at bounding box center [1397, 14] width 16 height 16
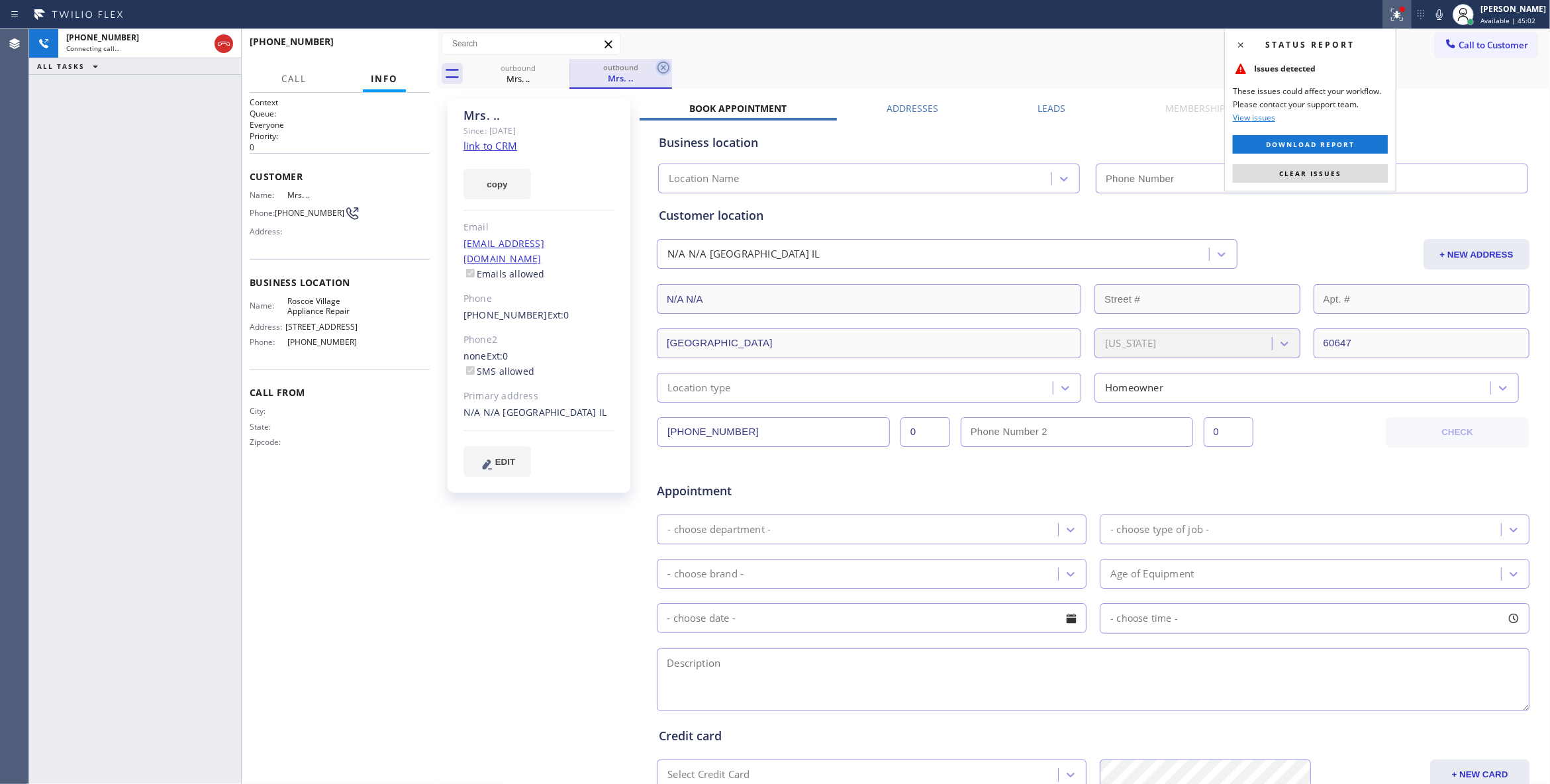
click at [1282, 177] on span "Clear issues" at bounding box center [1310, 173] width 62 height 9
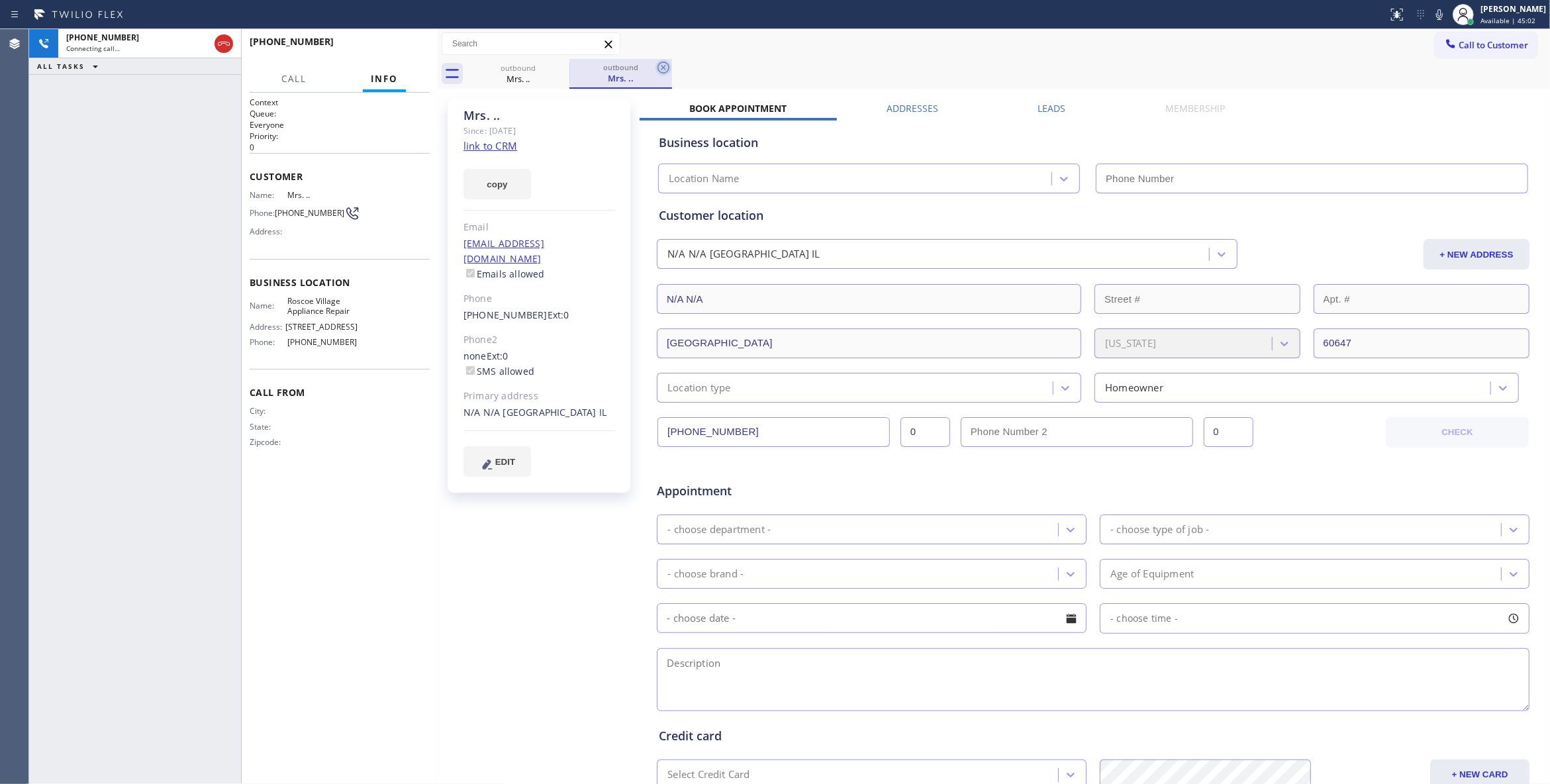
type input "[PHONE_NUMBER]"
click at [659, 64] on icon at bounding box center [663, 67] width 12 height 12
click at [511, 141] on link "link to CRM" at bounding box center [490, 145] width 54 height 13
click at [538, 593] on div "Mrs. .. Since: [DATE] link to CRM copy Email [EMAIL_ADDRESS][DOMAIN_NAME] Email…" at bounding box center [540, 521] width 198 height 858
click at [390, 233] on div "Name: Mrs. .. Phone: [PHONE_NUMBER] Address:" at bounding box center [339, 216] width 180 height 52
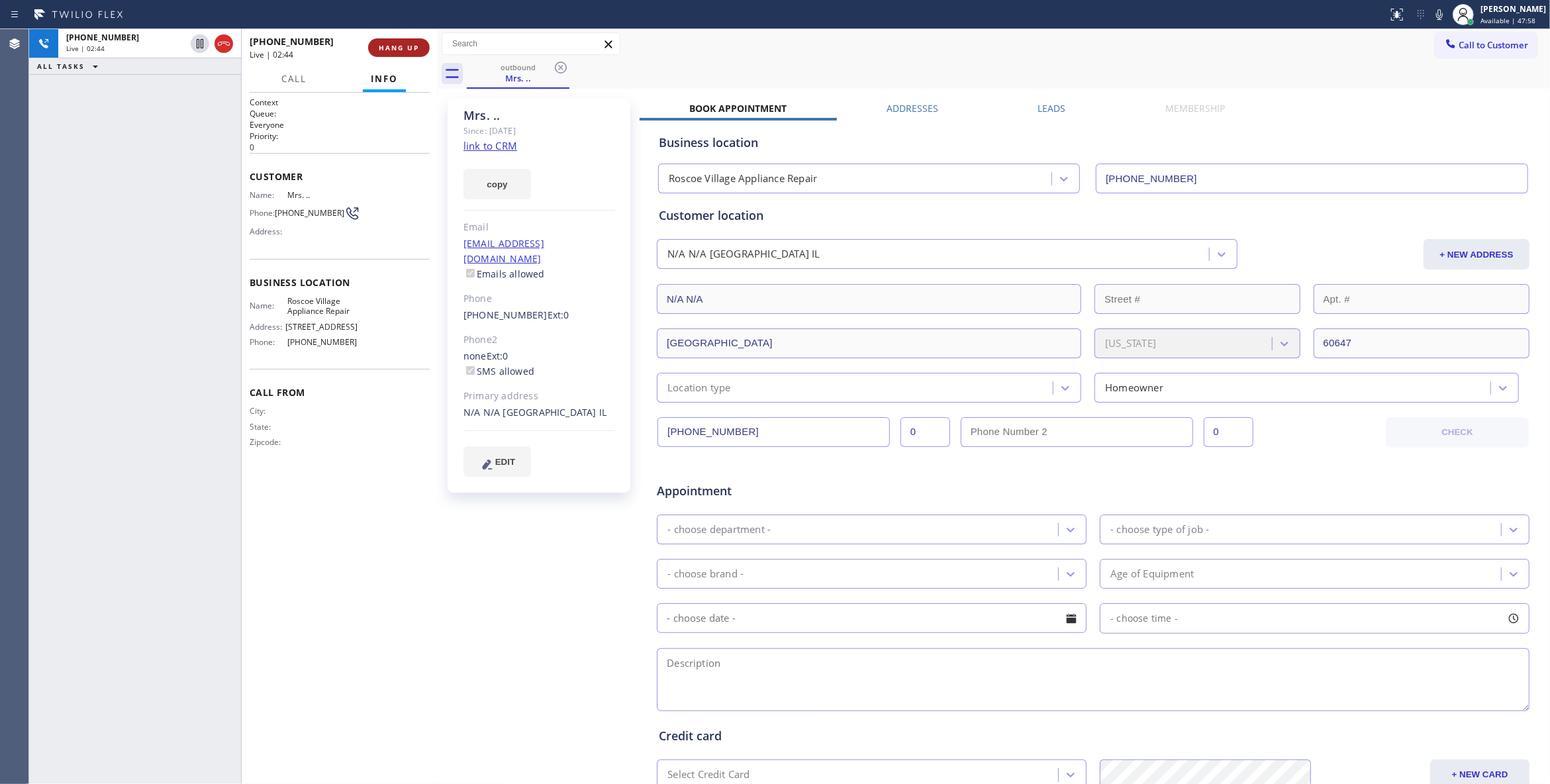
click at [395, 50] on span "HANG UP" at bounding box center [400, 47] width 41 height 9
click at [388, 40] on button "COMPLETE" at bounding box center [396, 47] width 67 height 19
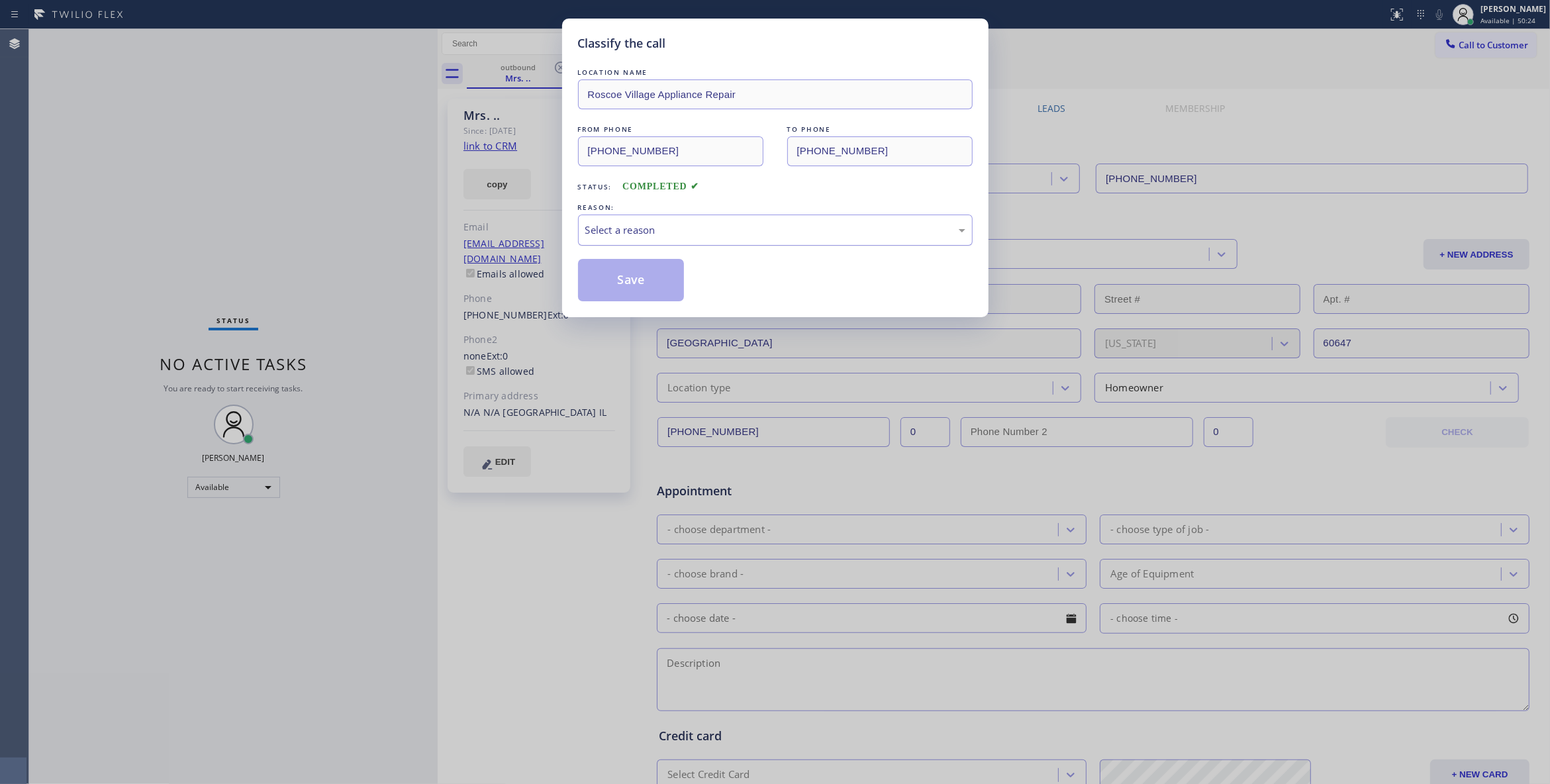
click at [667, 235] on div "Select a reason" at bounding box center [775, 230] width 380 height 15
click at [622, 284] on button "Save" at bounding box center [631, 280] width 107 height 43
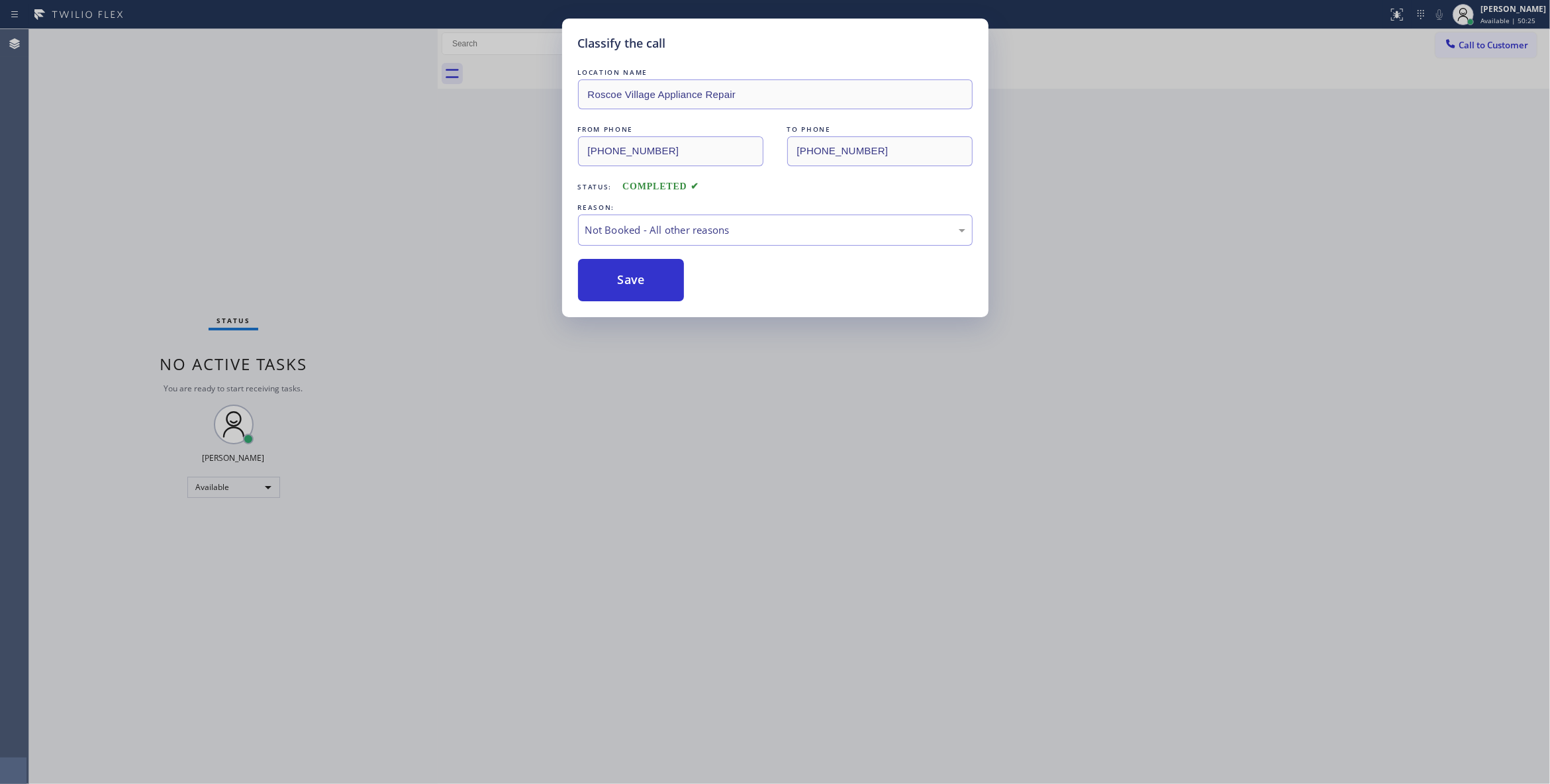
click at [622, 284] on button "Save" at bounding box center [631, 280] width 107 height 43
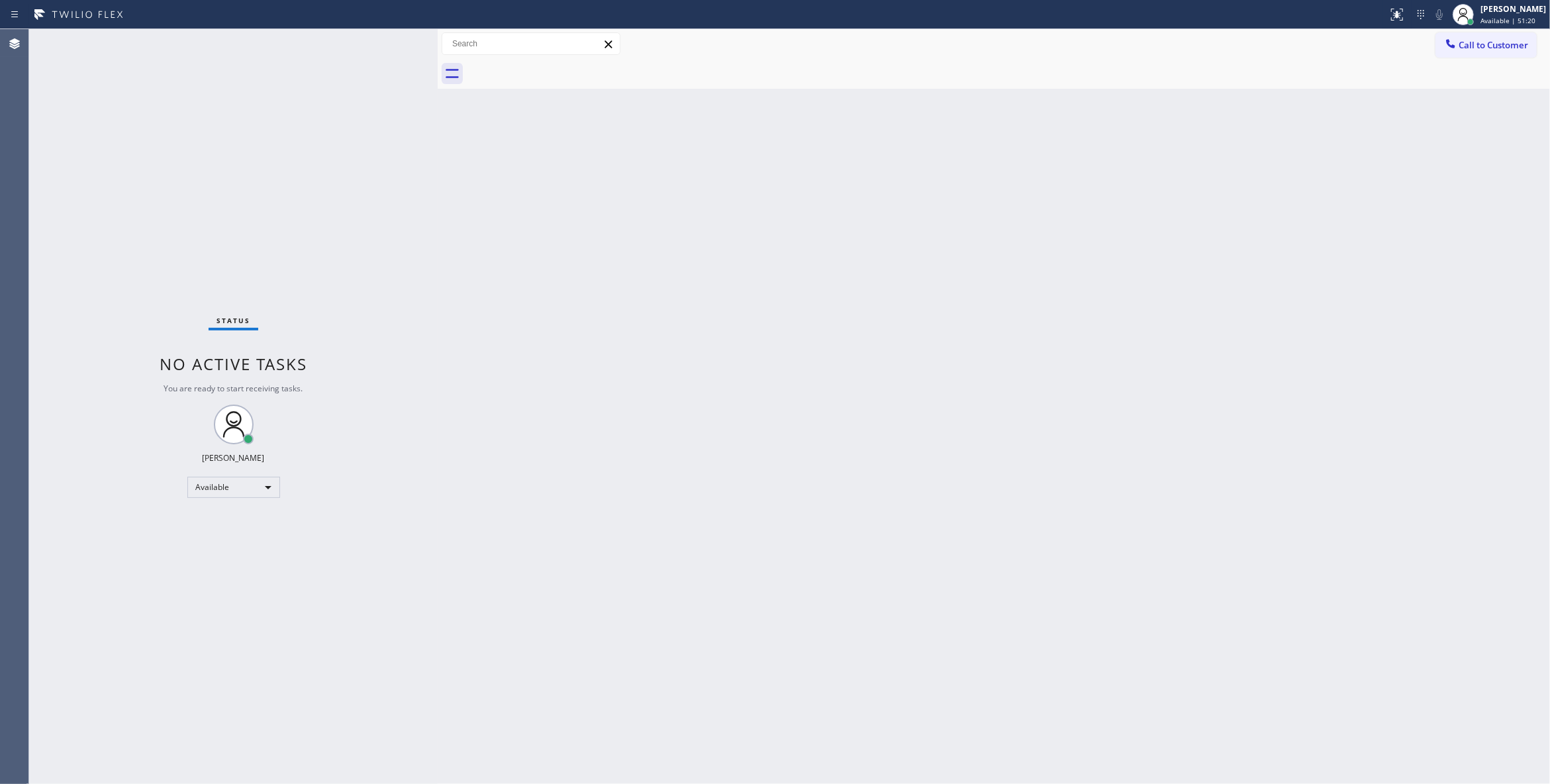
click at [263, 105] on div "Status No active tasks You are ready to start receiving tasks. [PERSON_NAME] Av…" at bounding box center [233, 406] width 409 height 754
click at [1484, 45] on span "Call to Customer" at bounding box center [1493, 44] width 70 height 12
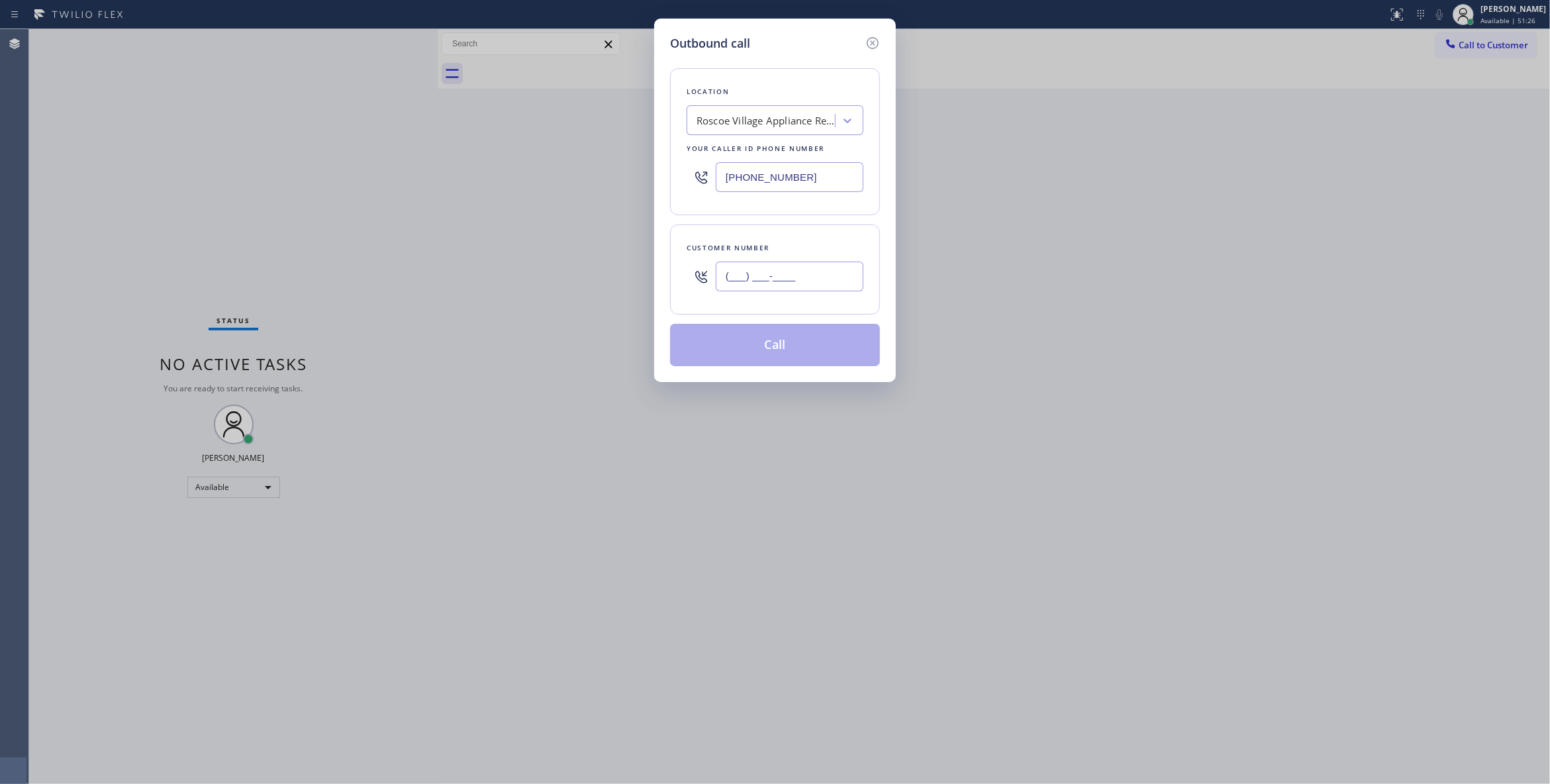
click at [795, 286] on input "(___) ___-____" at bounding box center [789, 276] width 147 height 30
paste input "630) 673-2284"
type input "[PHONE_NUMBER]"
click at [750, 348] on button "Call" at bounding box center [775, 345] width 210 height 43
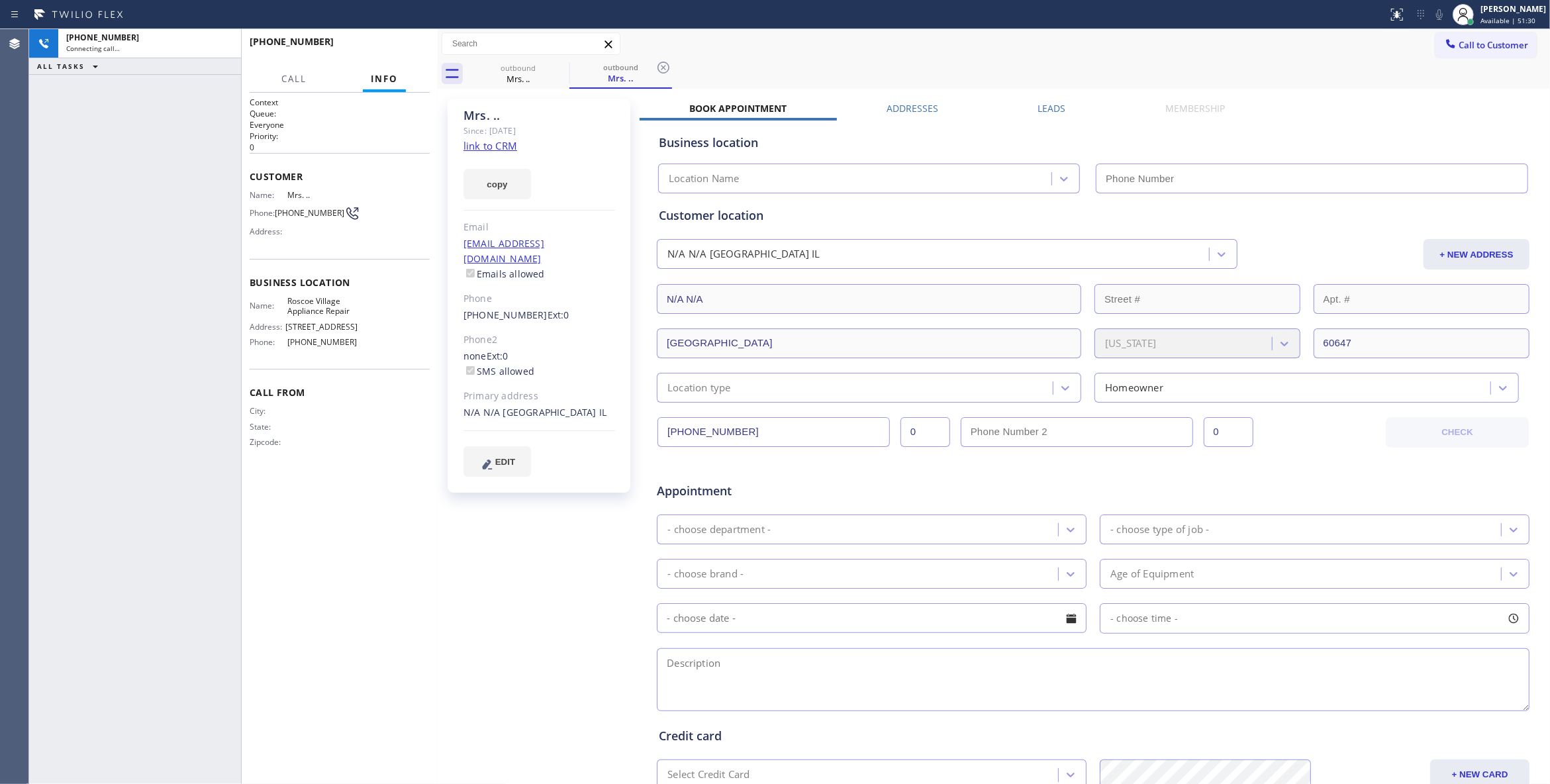
type input "[PHONE_NUMBER]"
drag, startPoint x: 1424, startPoint y: 14, endPoint x: 970, endPoint y: 14, distance: 454.0
click at [1431, 14] on icon at bounding box center [1439, 14] width 16 height 16
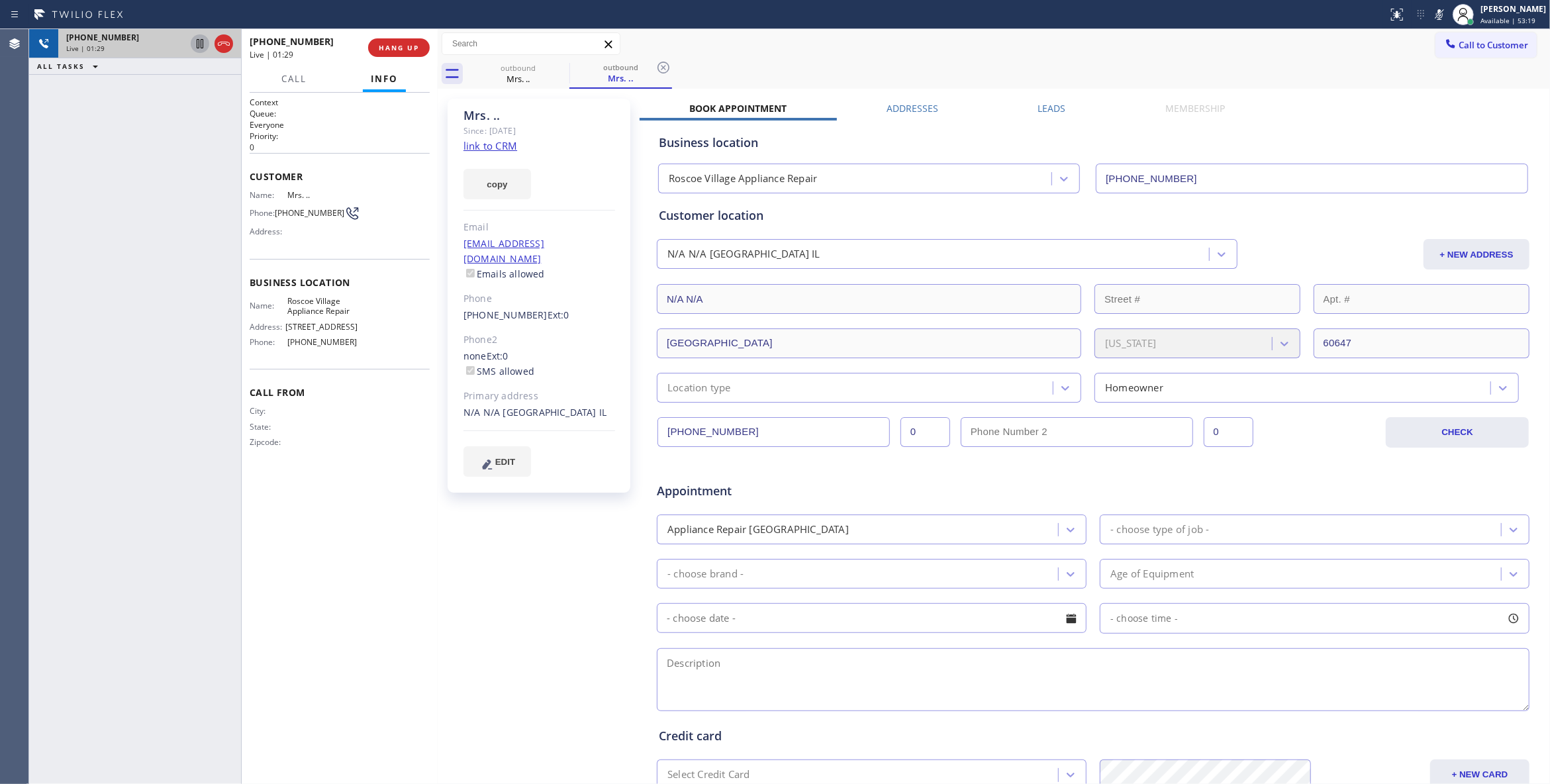
click at [195, 46] on icon at bounding box center [199, 44] width 16 height 16
click at [200, 50] on icon at bounding box center [199, 44] width 16 height 16
click at [1431, 16] on icon at bounding box center [1439, 14] width 16 height 16
click at [659, 70] on icon at bounding box center [663, 67] width 16 height 16
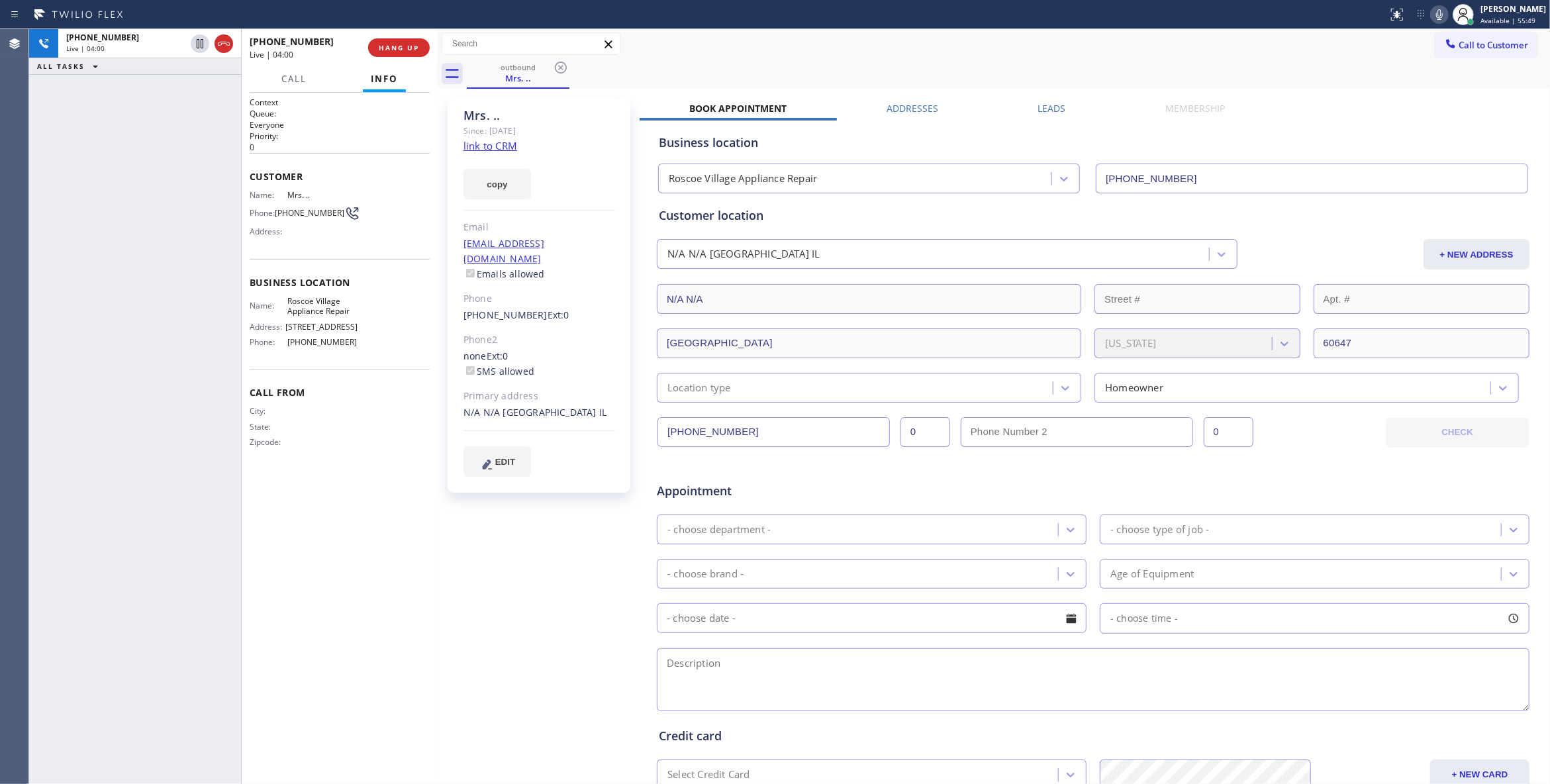
click at [512, 525] on div "Mrs. .. Since: [DATE] link to CRM copy Email [EMAIL_ADDRESS][DOMAIN_NAME] Email…" at bounding box center [540, 521] width 198 height 858
click at [313, 240] on div "Name: Mrs. .. Phone: [PHONE_NUMBER] Address:" at bounding box center [303, 216] width 108 height 52
drag, startPoint x: 356, startPoint y: 315, endPoint x: 276, endPoint y: 303, distance: 80.9
click at [278, 302] on div "Name: [GEOGRAPHIC_DATA] Appliance Repair" at bounding box center [303, 306] width 108 height 20
click at [372, 38] on button "COMPLETE" at bounding box center [396, 47] width 67 height 19
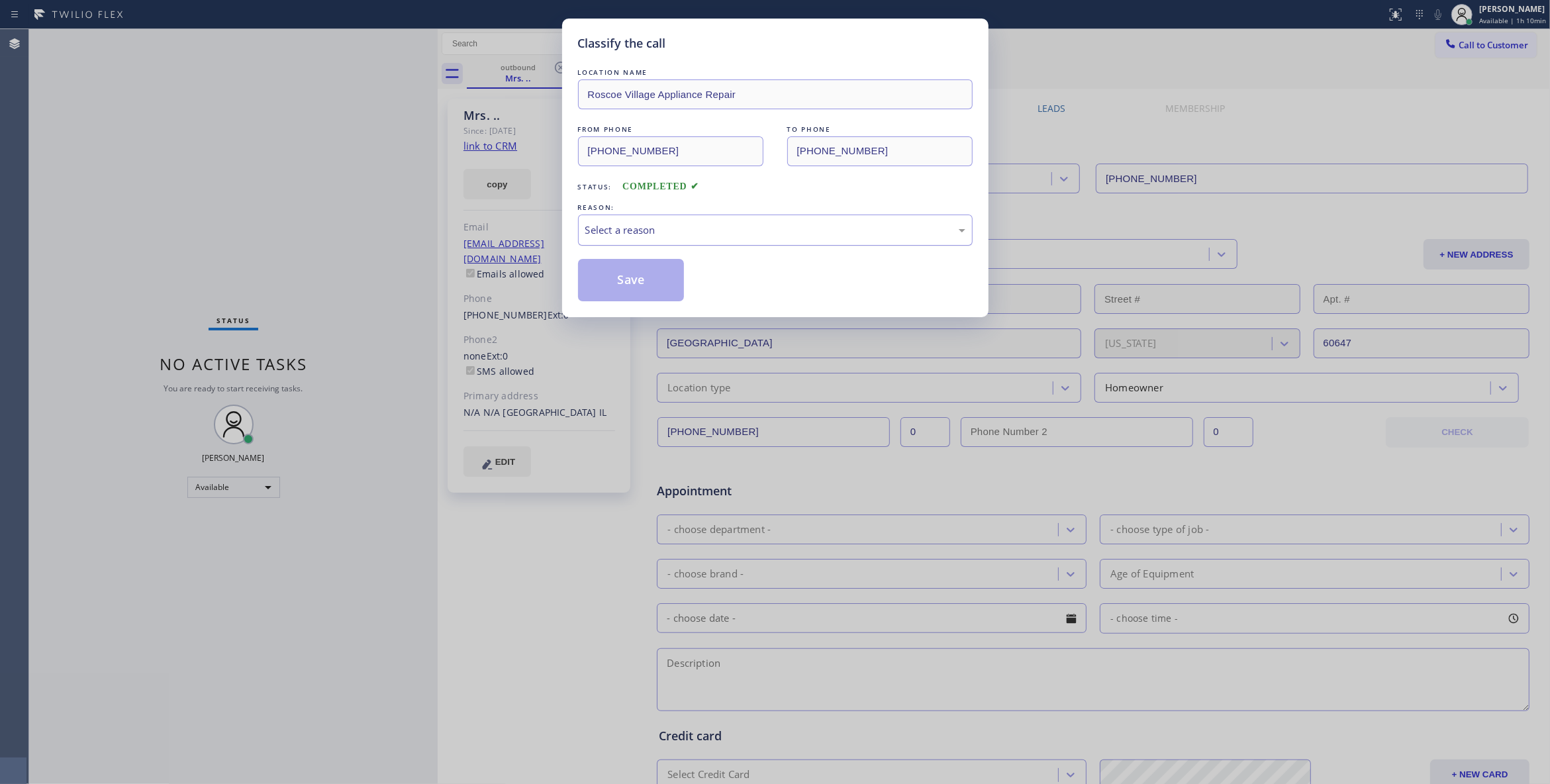
drag, startPoint x: 733, startPoint y: 223, endPoint x: 711, endPoint y: 228, distance: 22.6
click at [724, 223] on div "Select a reason" at bounding box center [775, 230] width 380 height 15
click at [624, 282] on button "Save" at bounding box center [631, 280] width 107 height 43
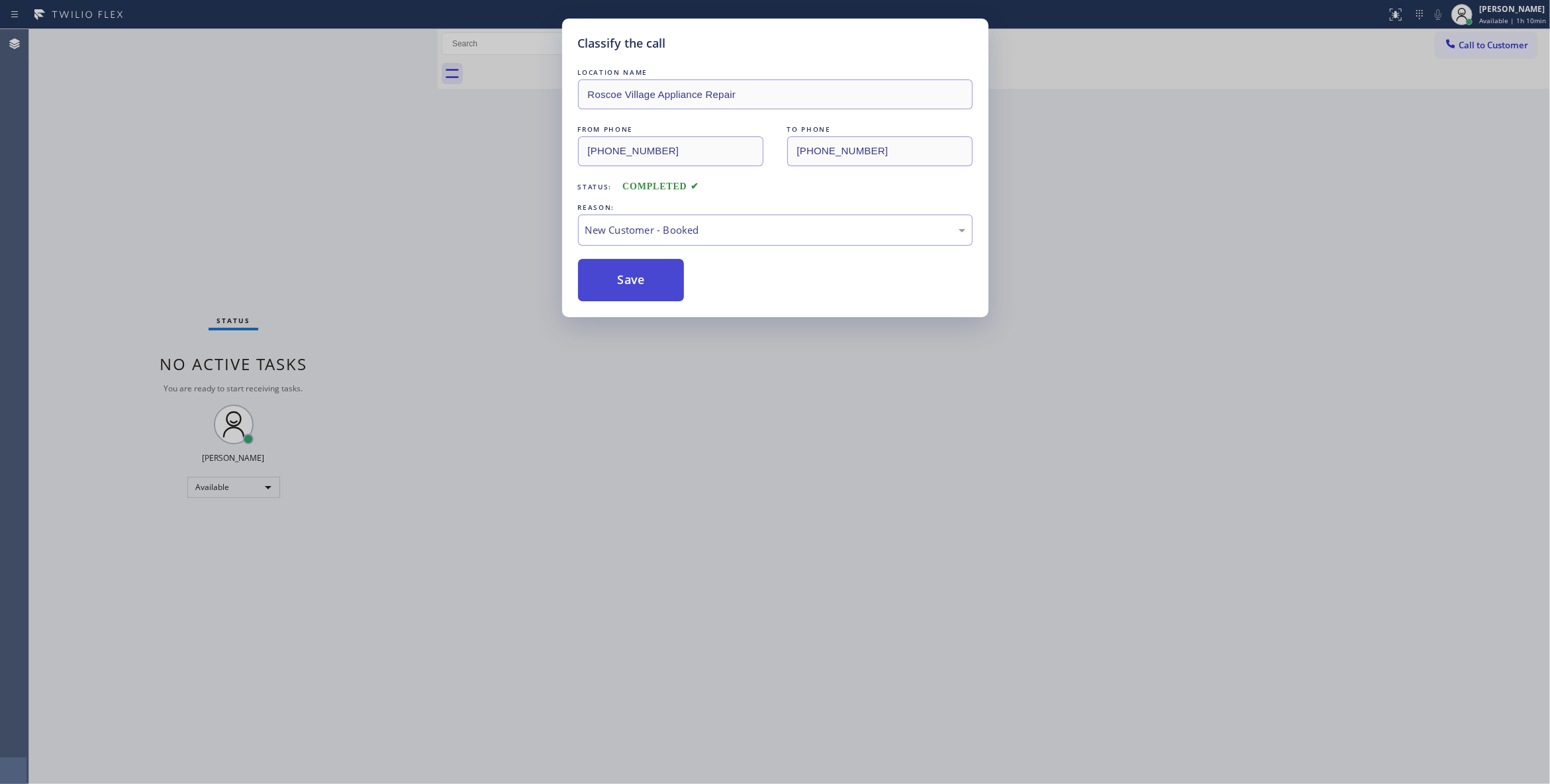
click at [624, 282] on button "Save" at bounding box center [631, 280] width 107 height 43
click at [625, 281] on button "Save" at bounding box center [631, 280] width 107 height 43
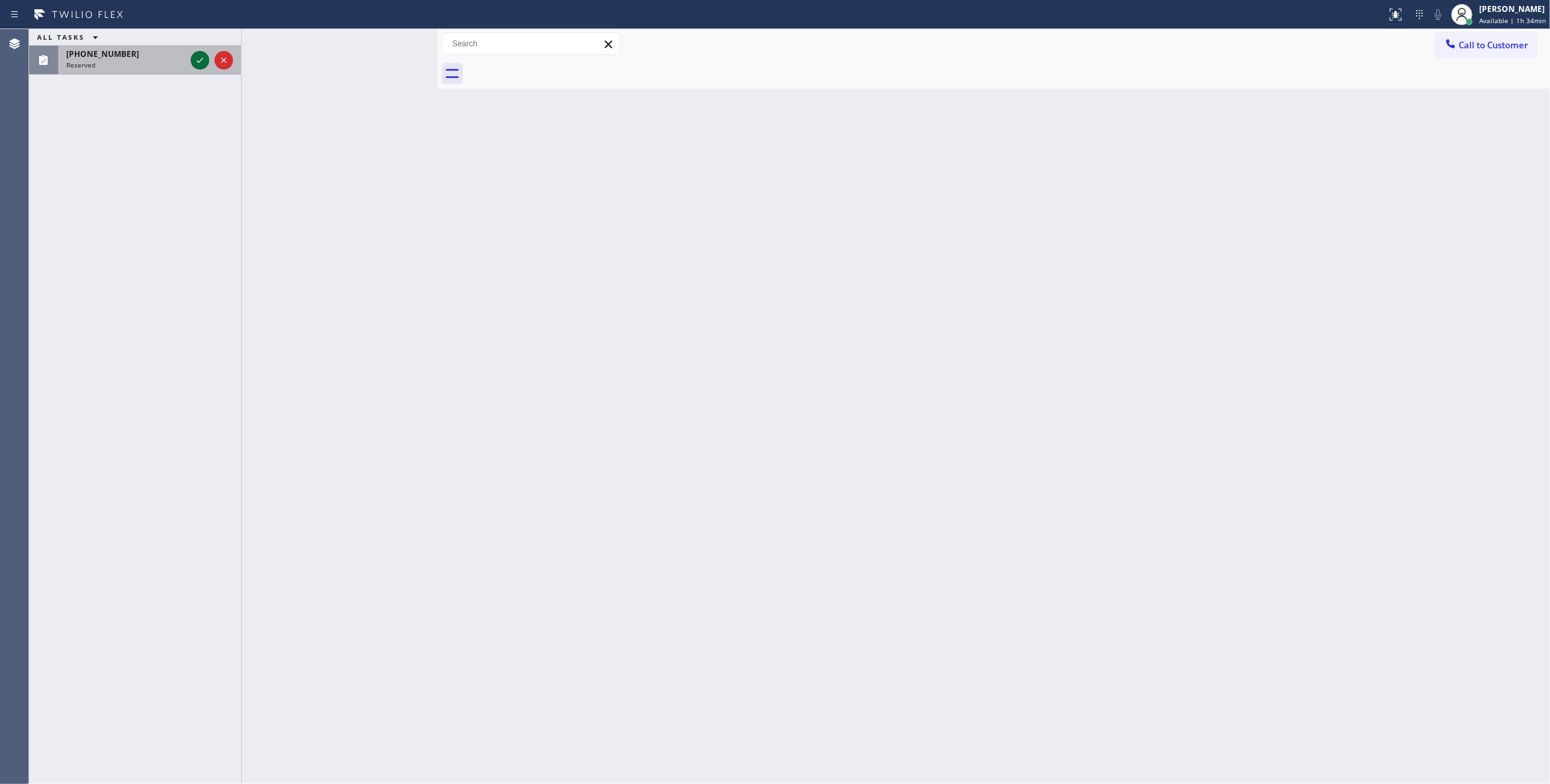
click at [196, 61] on icon at bounding box center [199, 59] width 16 height 16
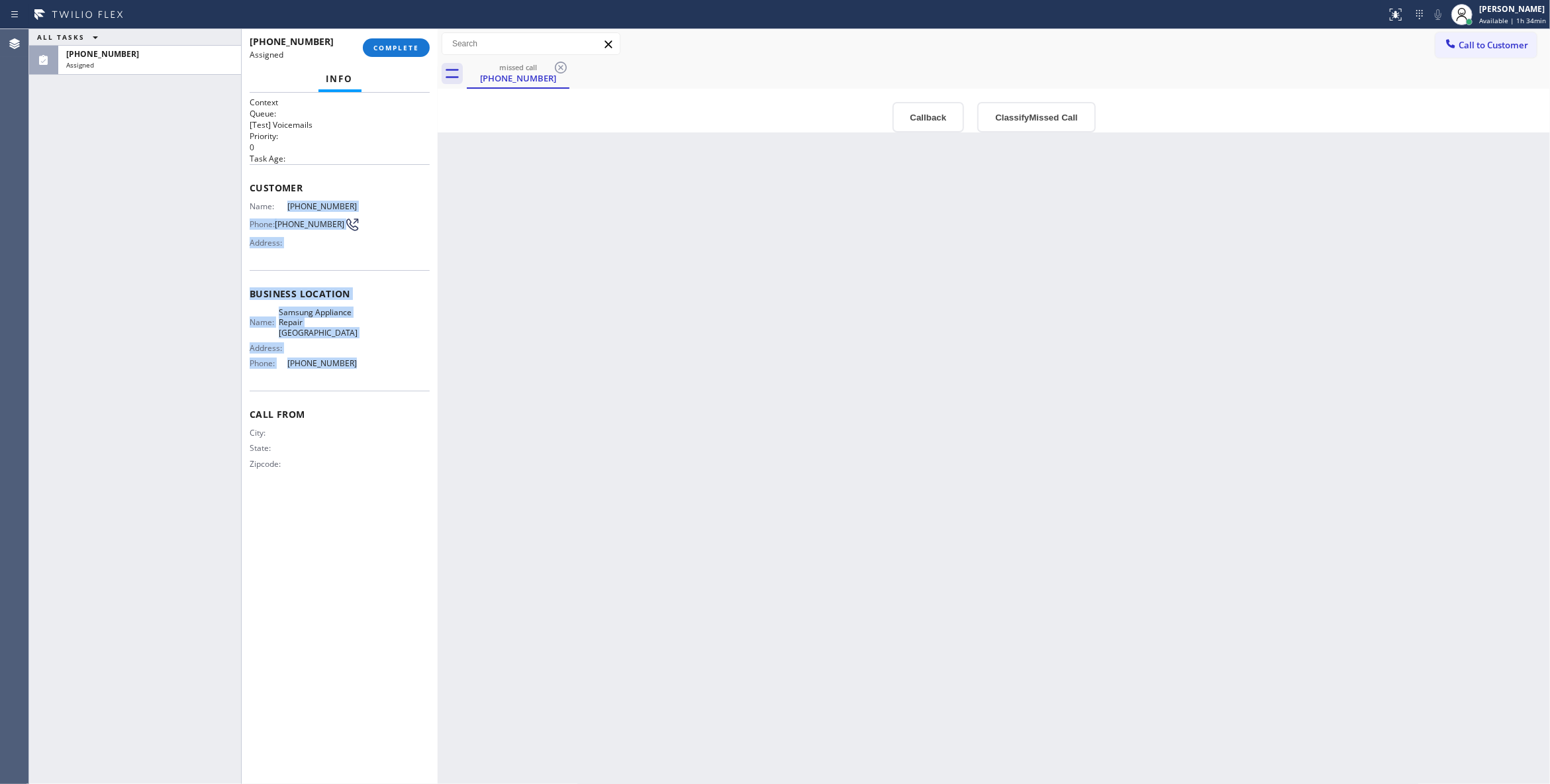
drag, startPoint x: 353, startPoint y: 374, endPoint x: 282, endPoint y: 202, distance: 186.1
click at [282, 202] on div "Context Queue: [Test] Voicemails Priority: 0 Task Age: Customer Name: [PHONE_NU…" at bounding box center [339, 294] width 180 height 395
click at [1081, 108] on button "Classify Missed Call" at bounding box center [1035, 117] width 118 height 31
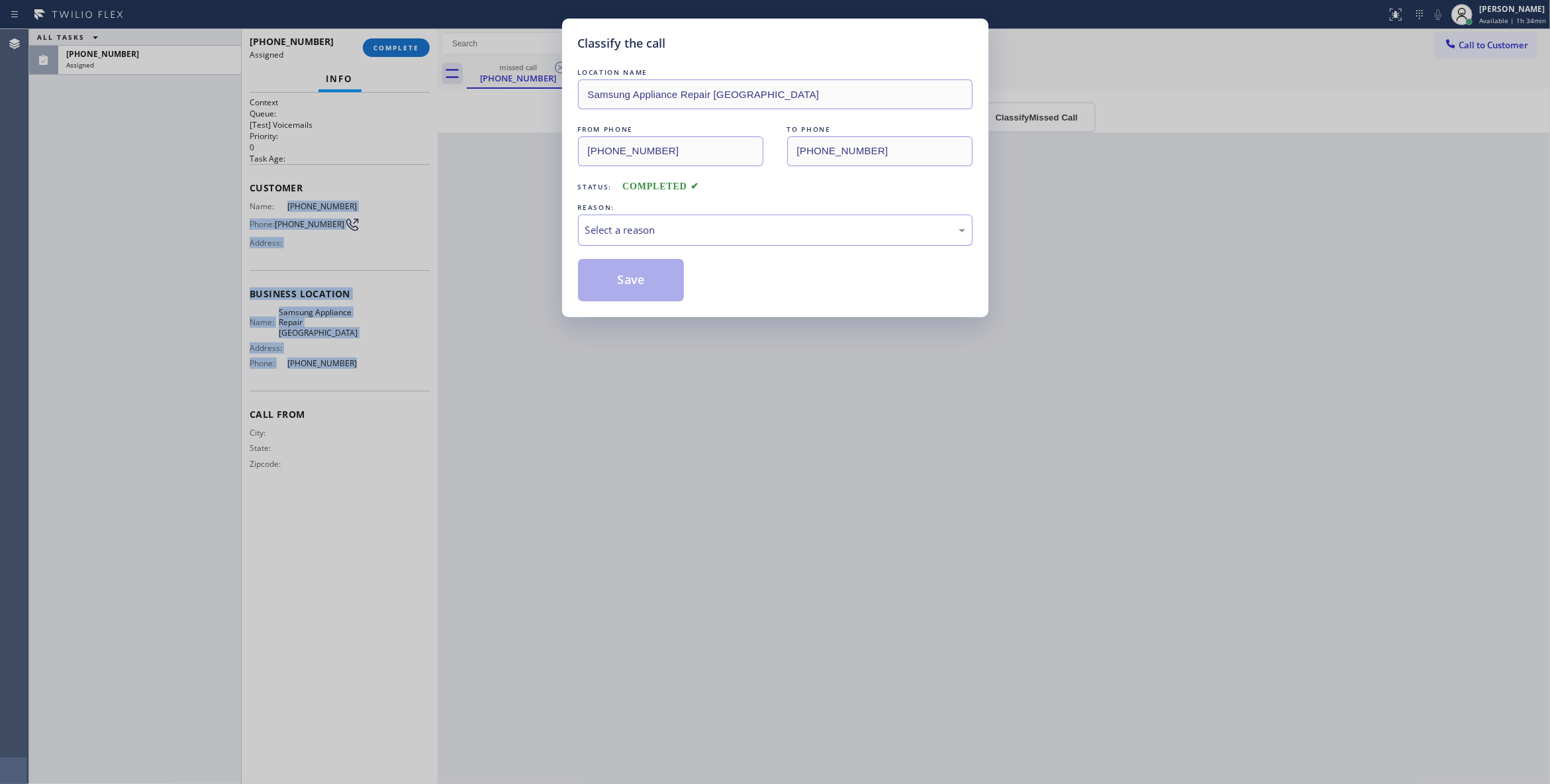
click at [724, 232] on div "Select a reason" at bounding box center [775, 230] width 380 height 15
click at [636, 286] on button "Save" at bounding box center [631, 280] width 107 height 43
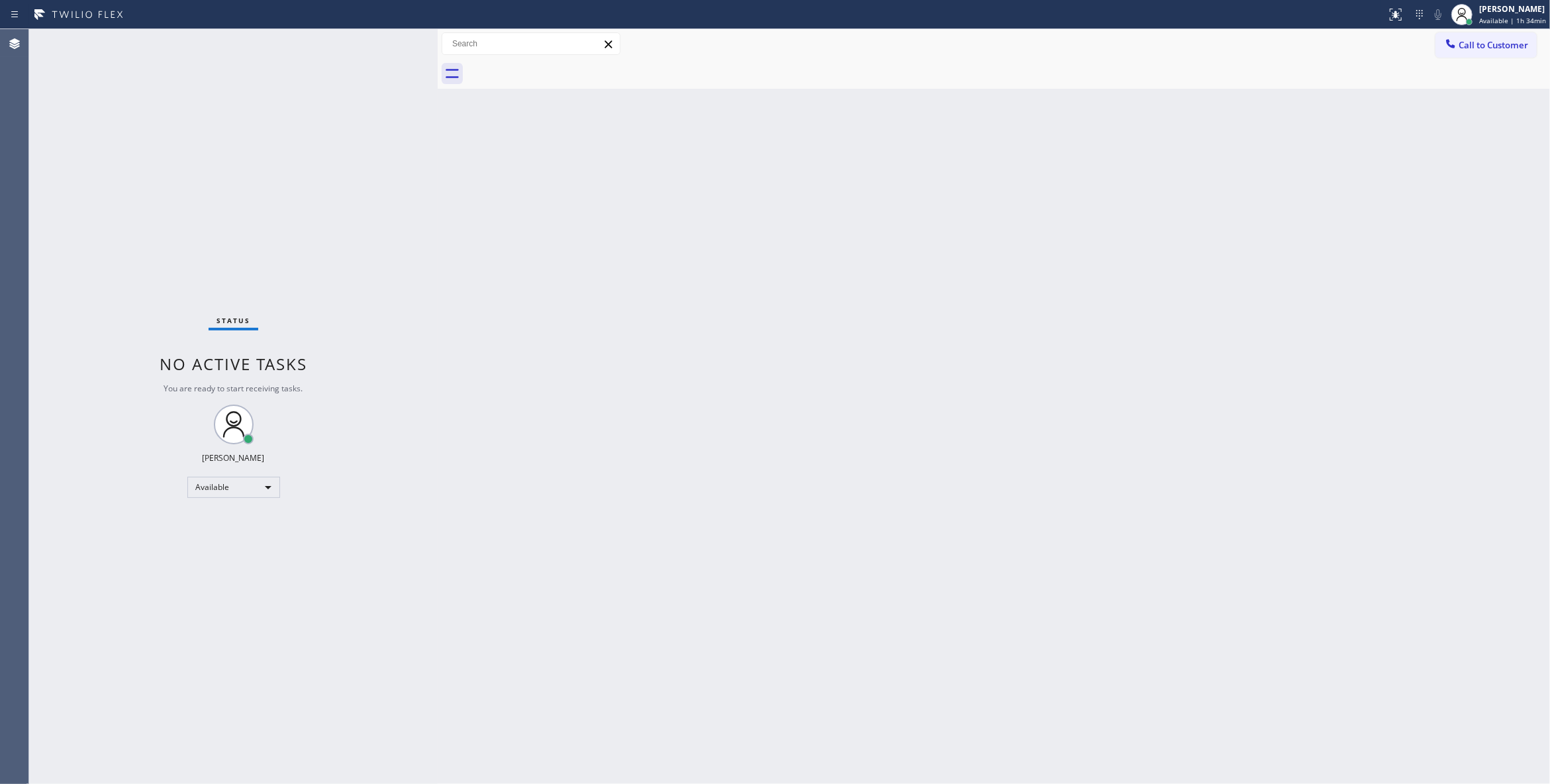
drag, startPoint x: 998, startPoint y: 381, endPoint x: 1142, endPoint y: 223, distance: 213.8
click at [1023, 346] on div "Back to Dashboard Change Sender ID Customers Technicians Select a contact Outbo…" at bounding box center [994, 406] width 1112 height 754
click at [1515, 44] on span "Call to Customer" at bounding box center [1493, 44] width 70 height 12
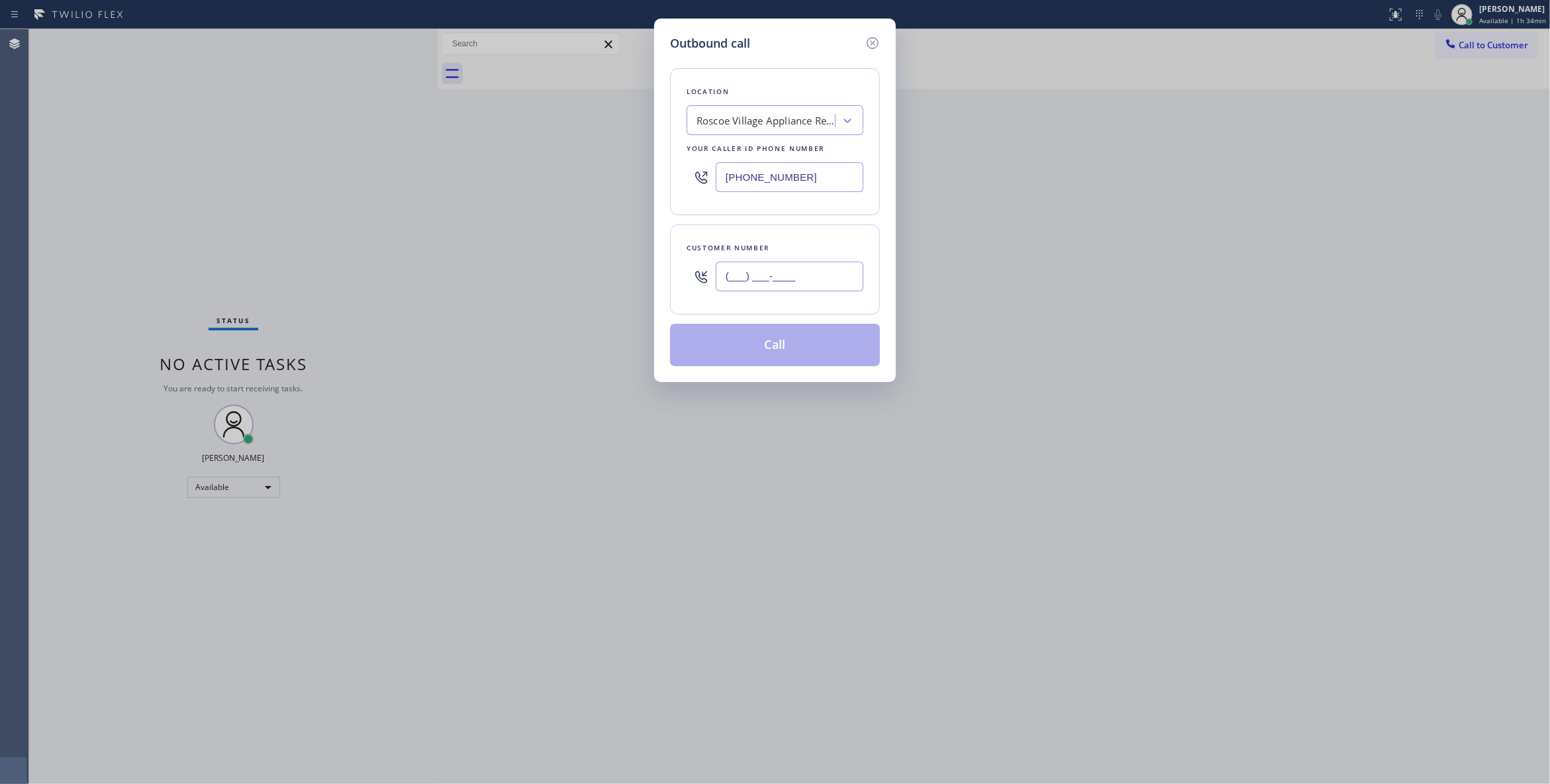
click at [803, 278] on input "(___) ___-____" at bounding box center [789, 276] width 147 height 30
paste input "305) 771-6197"
type input "[PHONE_NUMBER]"
paste input "602) 755-6525"
drag, startPoint x: 825, startPoint y: 172, endPoint x: 302, endPoint y: 162, distance: 523.1
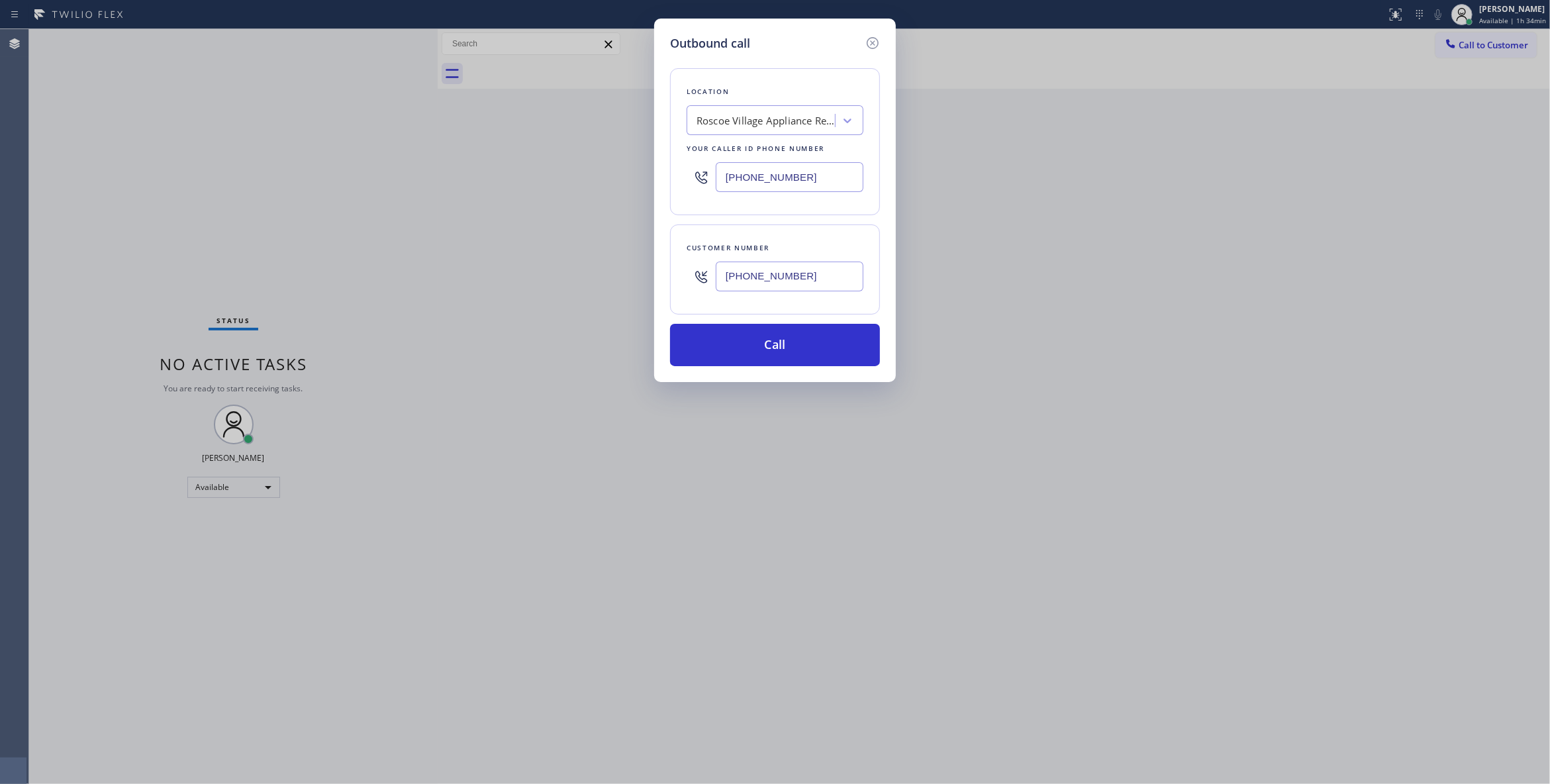
click at [302, 162] on div "Outbound call Location [GEOGRAPHIC_DATA] Appliance Repair Your caller id phone …" at bounding box center [775, 392] width 1550 height 784
type input "[PHONE_NUMBER]"
drag, startPoint x: 824, startPoint y: 289, endPoint x: 626, endPoint y: 277, distance: 198.4
click at [617, 271] on div "Outbound call Location Samsung Appliance Repair [GEOGRAPHIC_DATA] Your caller i…" at bounding box center [775, 392] width 1550 height 784
click at [784, 346] on button "Call" at bounding box center [775, 345] width 210 height 43
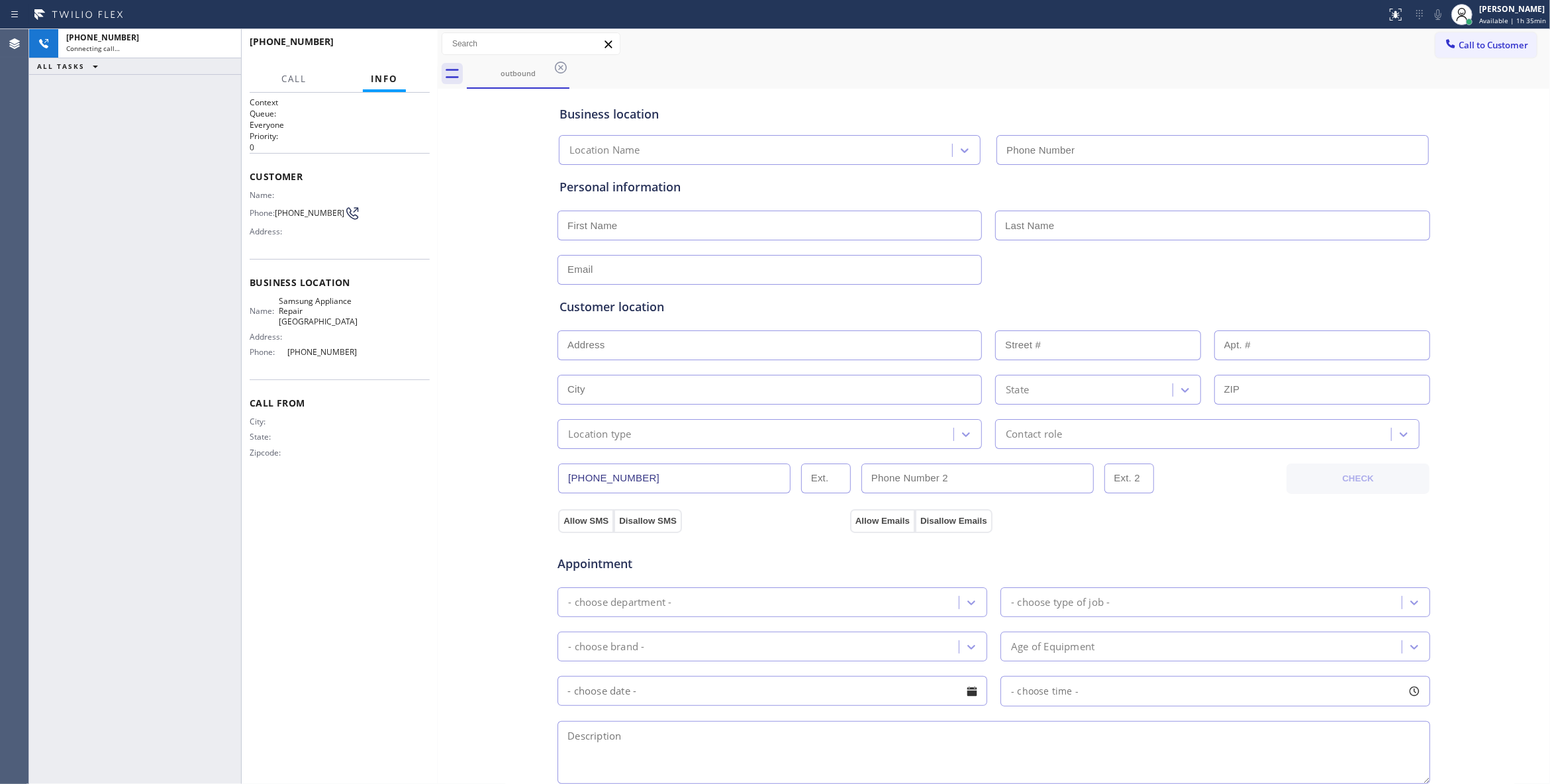
type input "[PHONE_NUMBER]"
click at [159, 265] on div "[PHONE_NUMBER] Connecting call… ALL TASKS ALL TASKS ACTIVE TASKS TASKS IN WRAP …" at bounding box center [134, 406] width 212 height 754
click at [470, 446] on div "Business location Samsung Appliance Repair [GEOGRAPHIC_DATA] [PHONE_NUMBER] Per…" at bounding box center [994, 544] width 1106 height 904
click at [516, 523] on div "Business location Samsung Appliance Repair [GEOGRAPHIC_DATA] [PHONE_NUMBER] Per…" at bounding box center [994, 544] width 1106 height 904
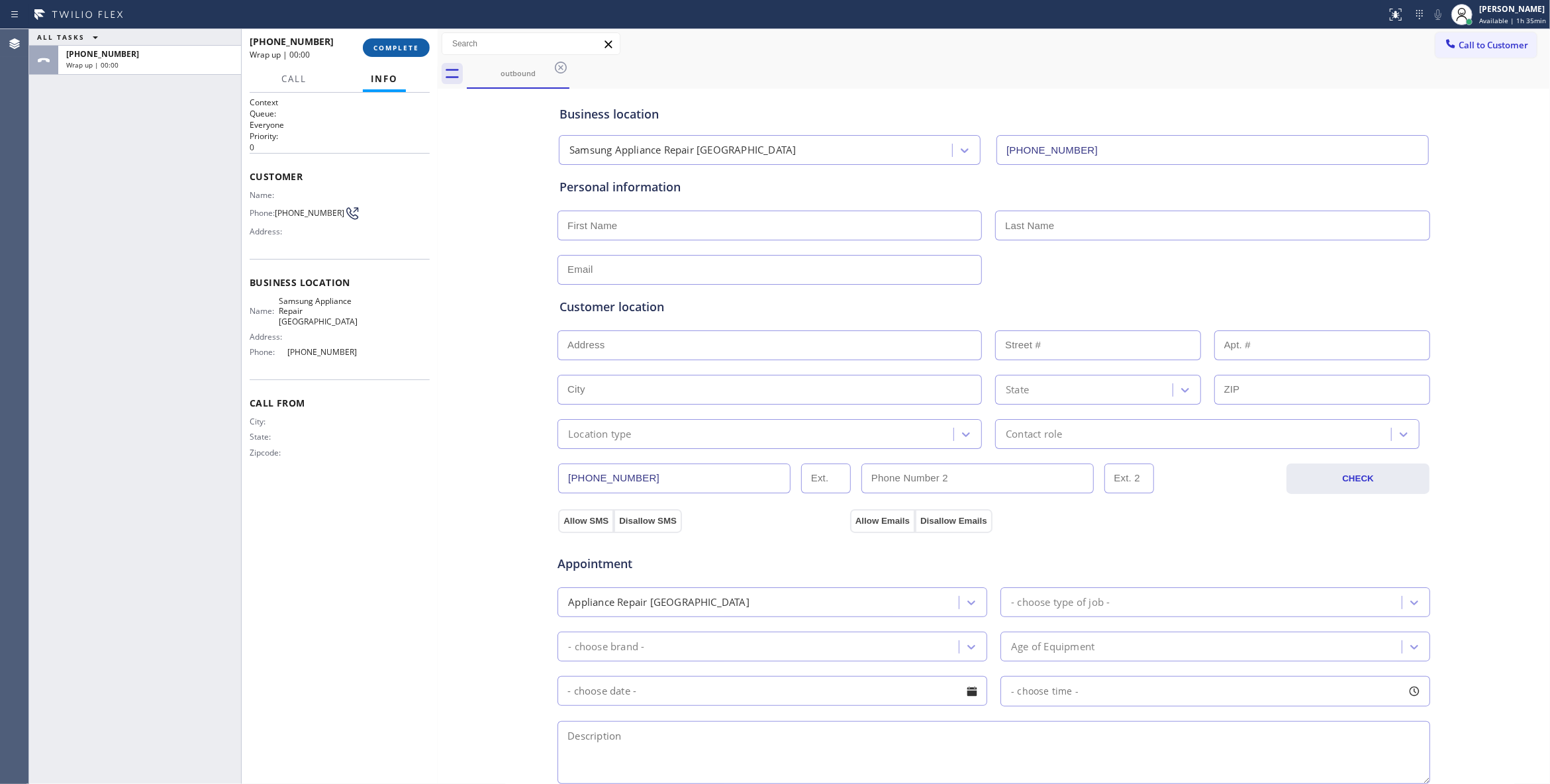
click at [401, 45] on span "COMPLETE" at bounding box center [396, 47] width 45 height 9
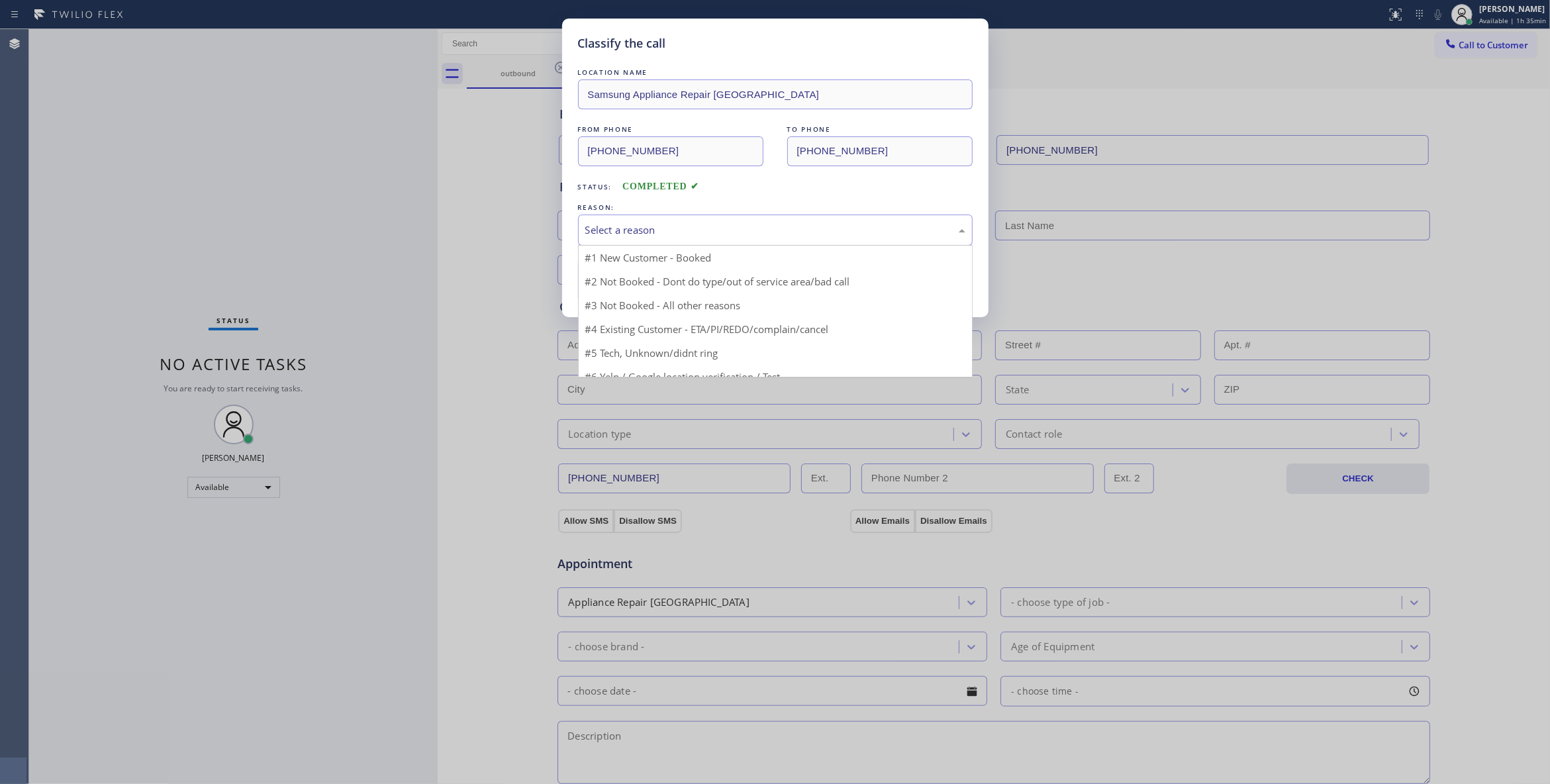
click at [624, 220] on div "Select a reason" at bounding box center [776, 230] width 395 height 32
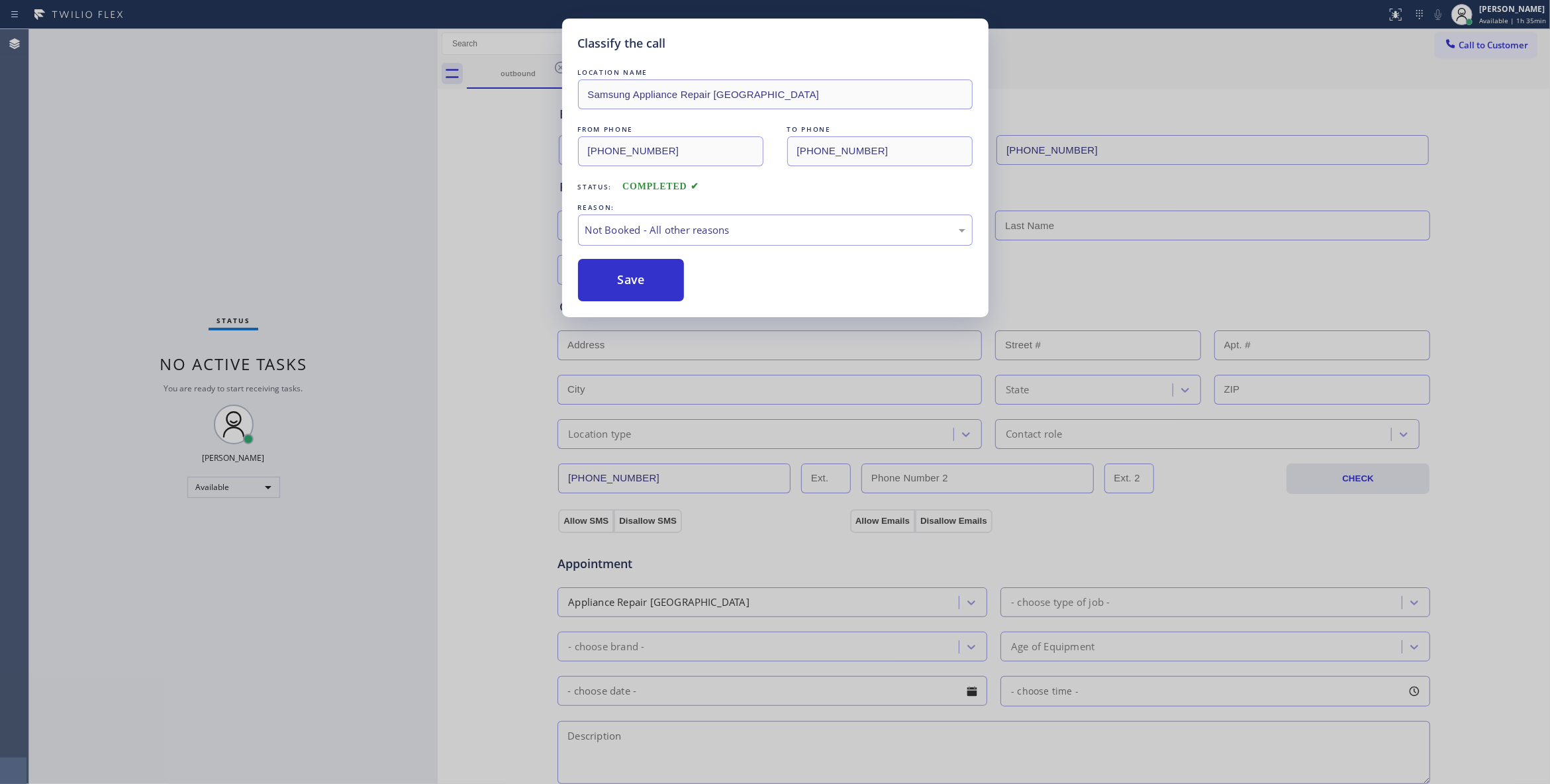
click at [622, 284] on button "Save" at bounding box center [631, 280] width 107 height 43
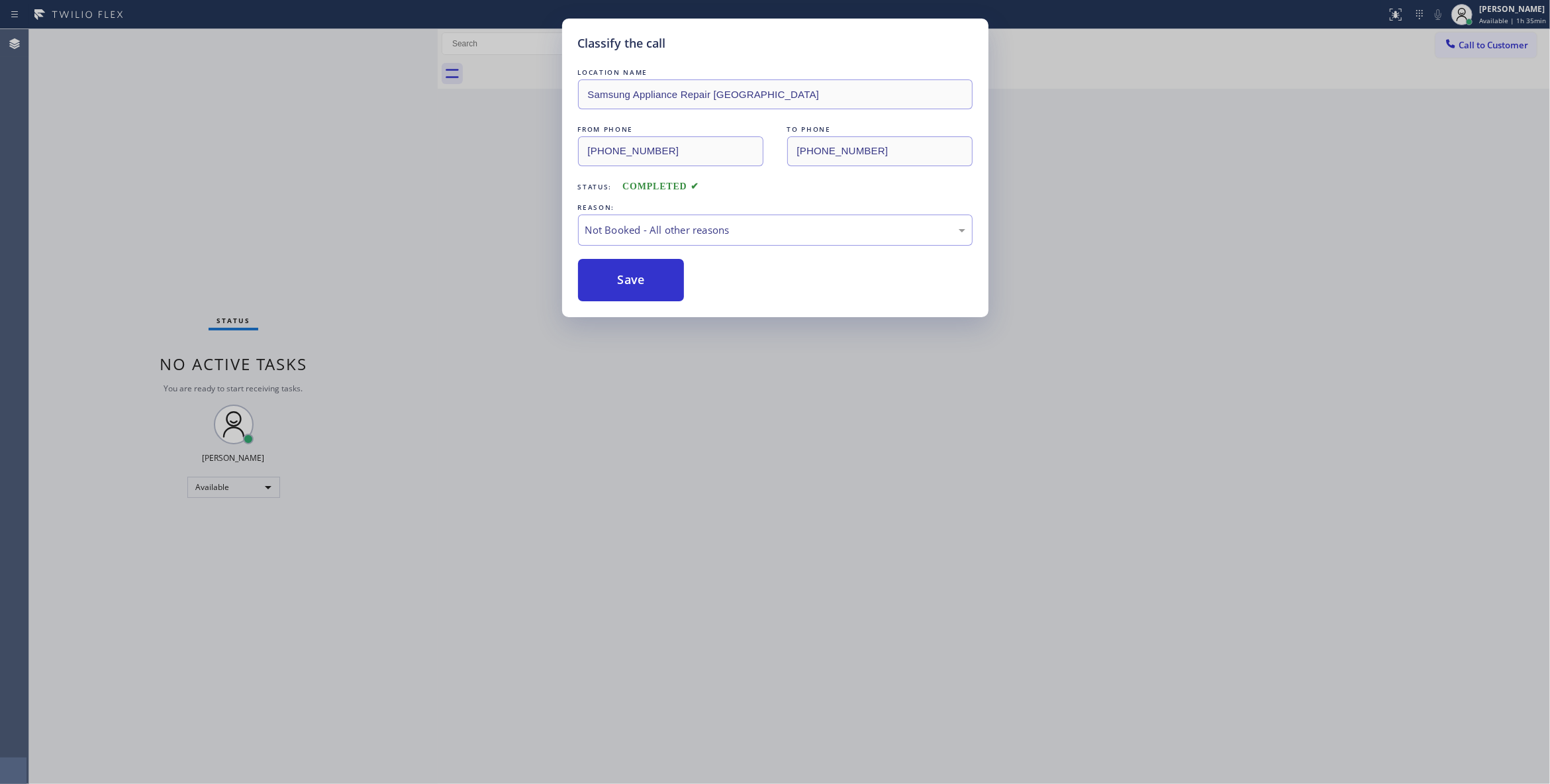
click at [622, 284] on button "Save" at bounding box center [631, 280] width 107 height 43
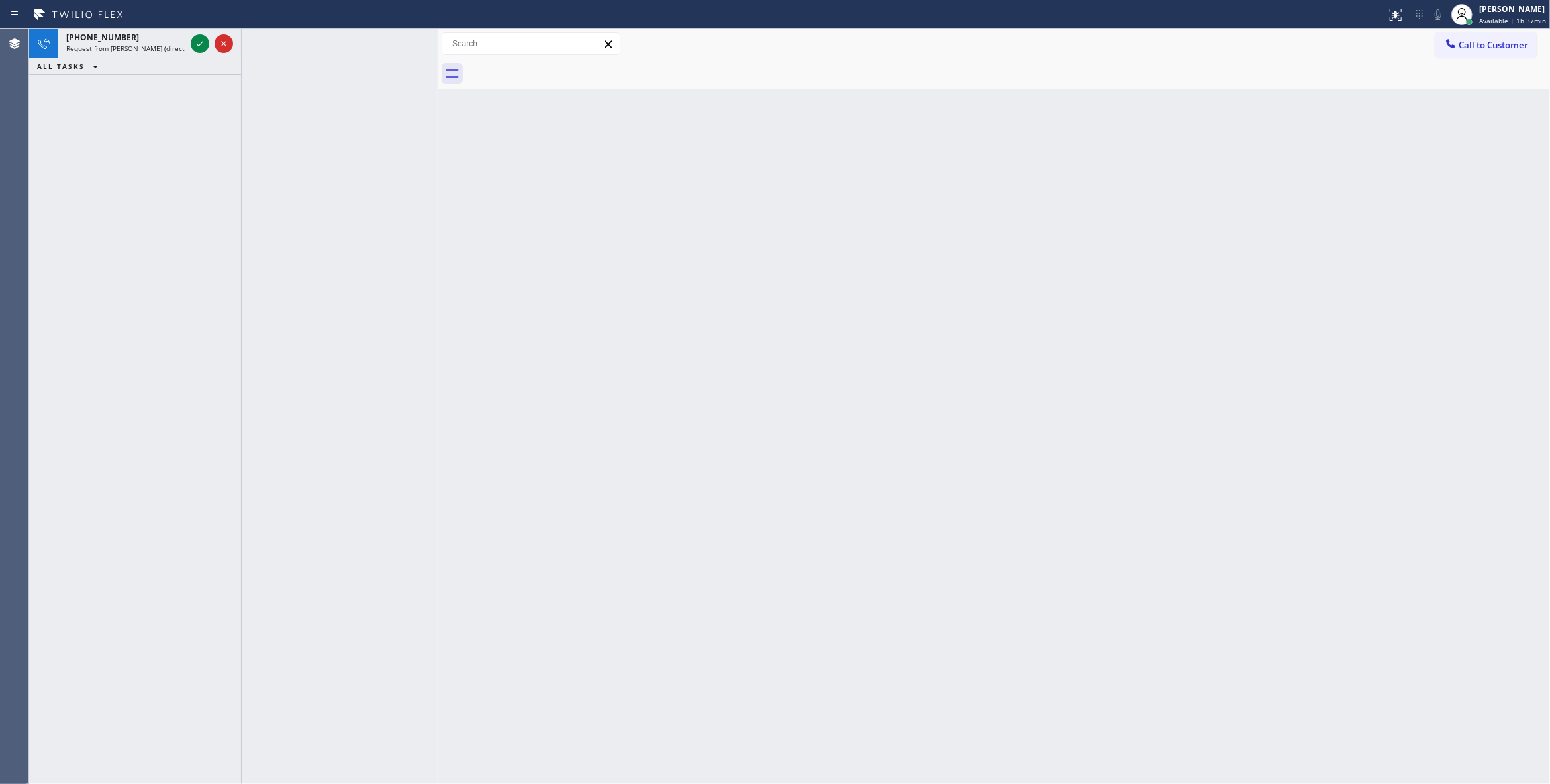
click at [834, 417] on div "Back to Dashboard Change Sender ID Customers Technicians Select a contact Outbo…" at bounding box center [994, 406] width 1112 height 754
click at [197, 38] on icon at bounding box center [199, 44] width 16 height 16
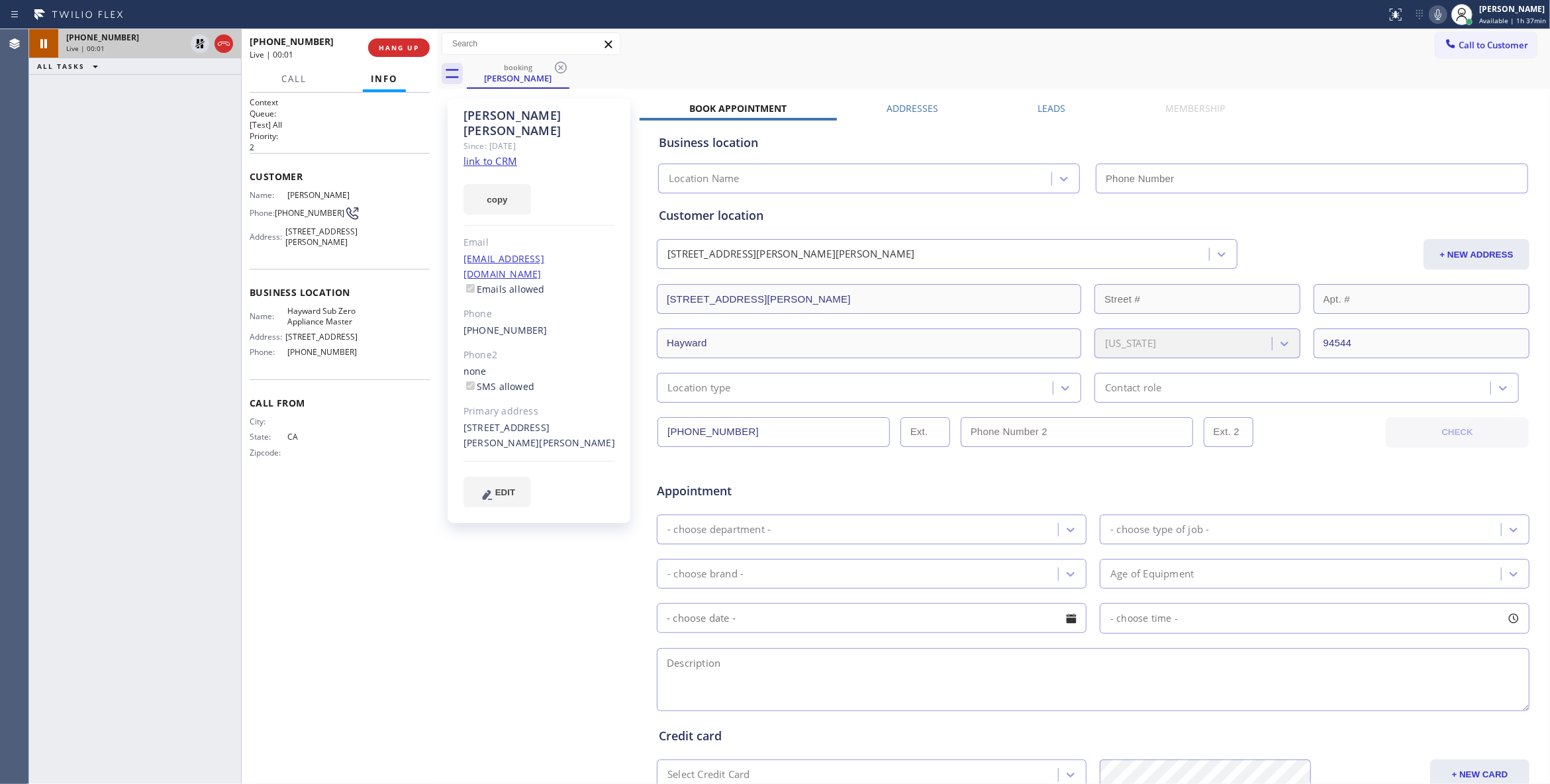
type input "[PHONE_NUMBER]"
click at [490, 154] on link "link to CRM" at bounding box center [490, 160] width 54 height 13
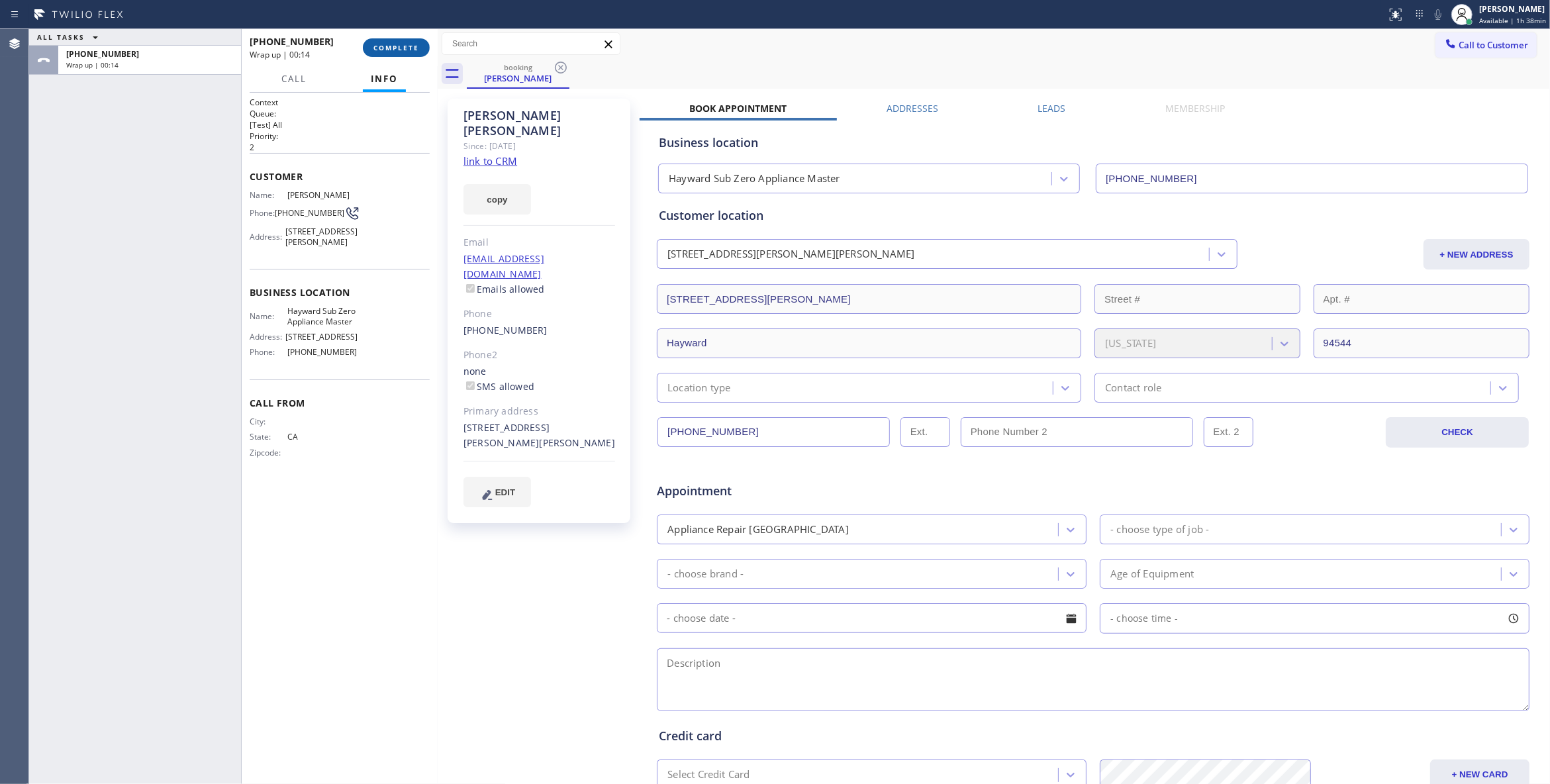
click at [412, 43] on span "COMPLETE" at bounding box center [396, 47] width 45 height 9
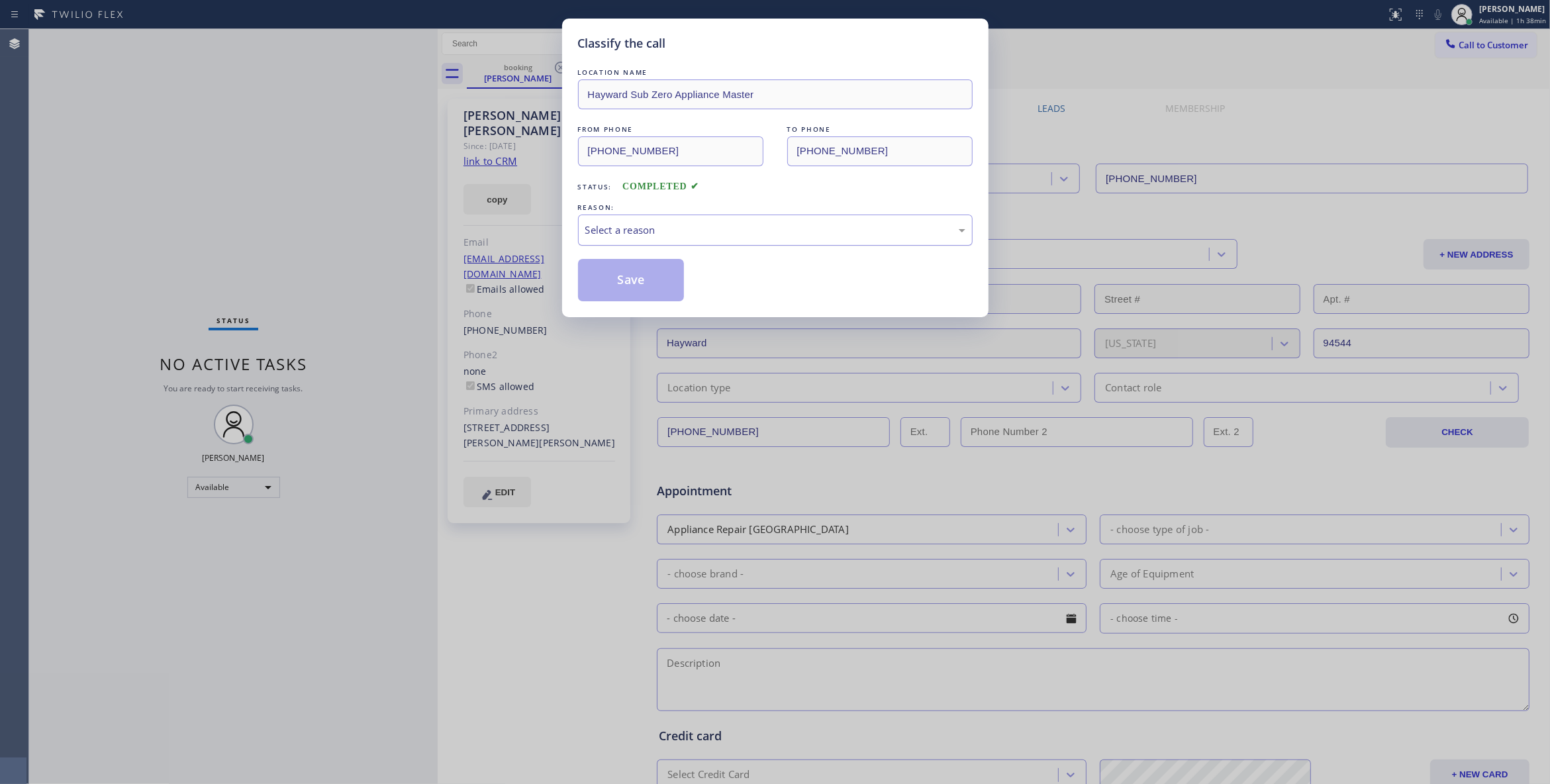
click at [664, 228] on div "Select a reason" at bounding box center [775, 230] width 380 height 15
click at [645, 285] on button "Save" at bounding box center [631, 280] width 107 height 43
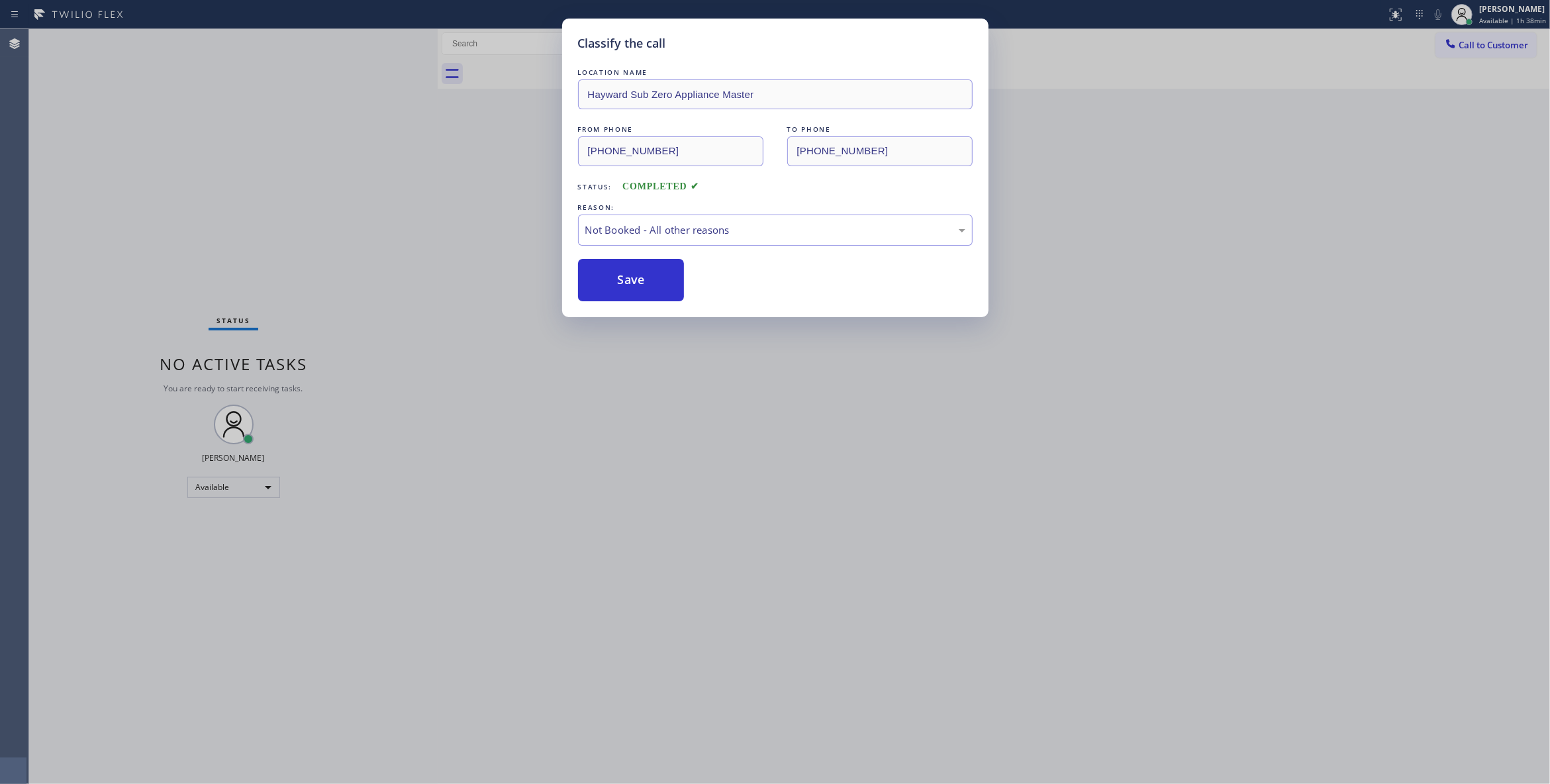
click at [645, 285] on button "Save" at bounding box center [631, 280] width 107 height 43
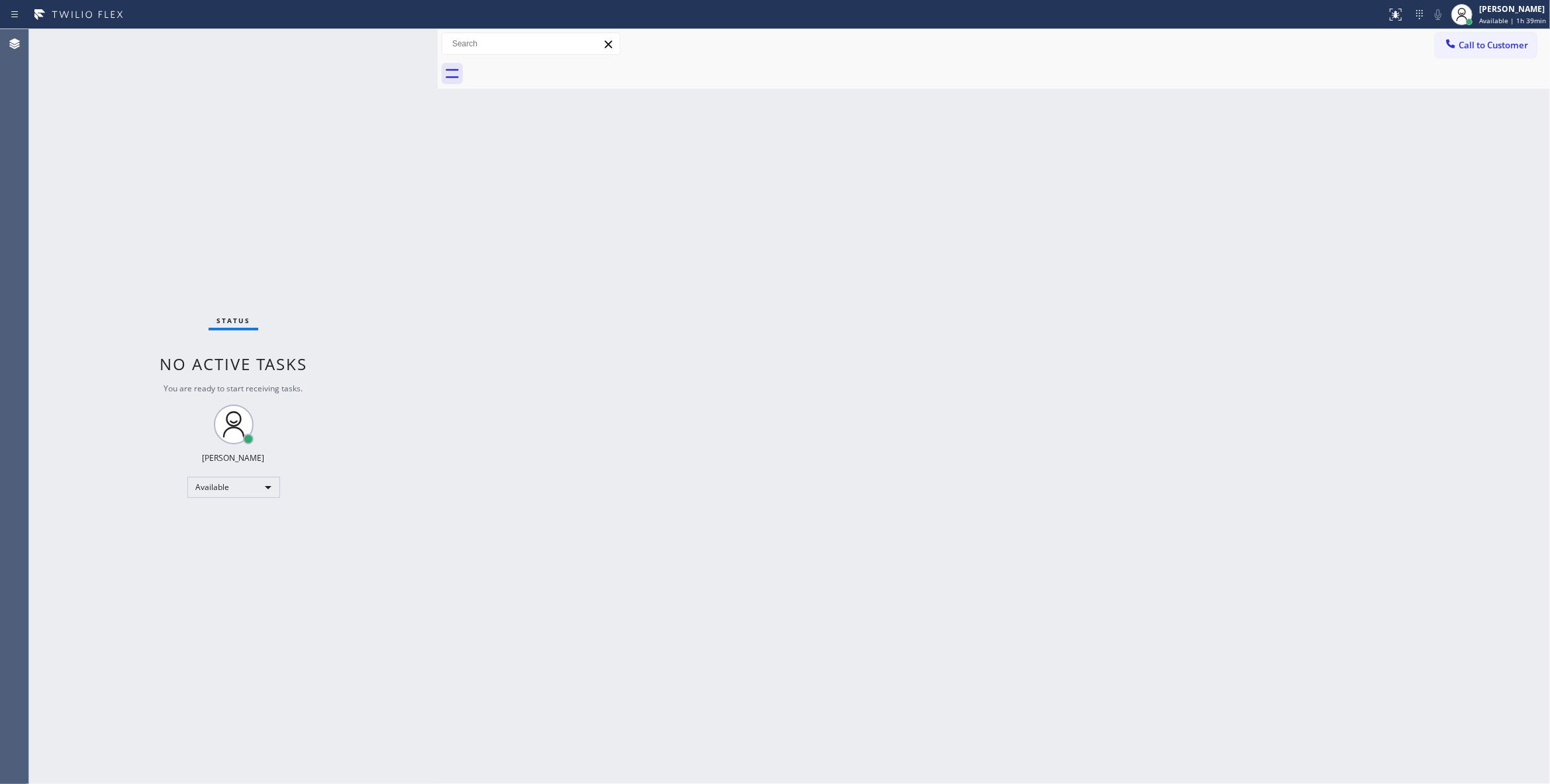
click at [303, 204] on div "Status No active tasks You are ready to start receiving tasks. [PERSON_NAME] Av…" at bounding box center [233, 406] width 409 height 754
